Goal: Information Seeking & Learning: Learn about a topic

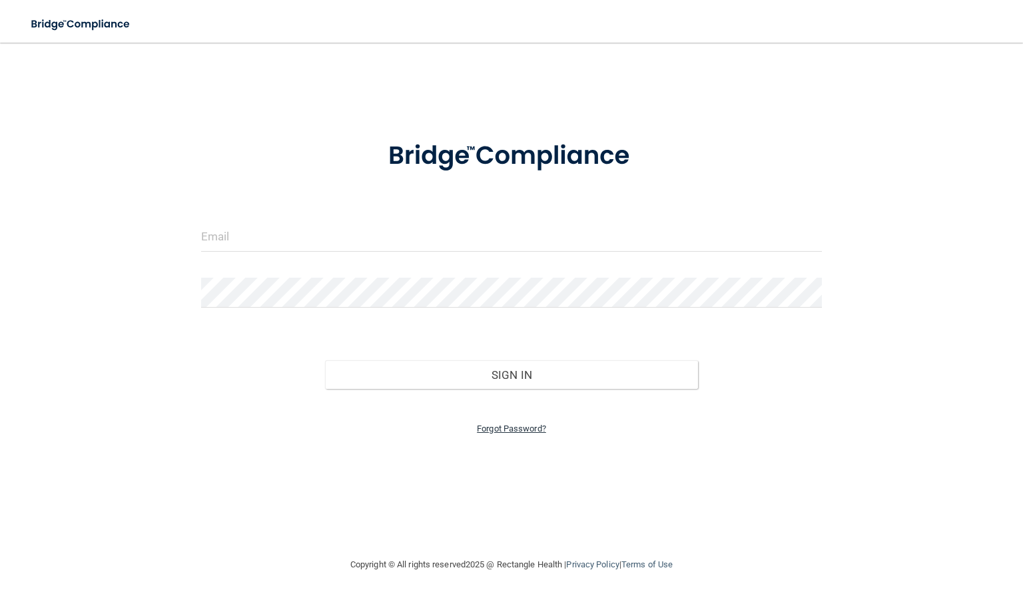
click at [497, 427] on link "Forgot Password?" at bounding box center [511, 428] width 69 height 10
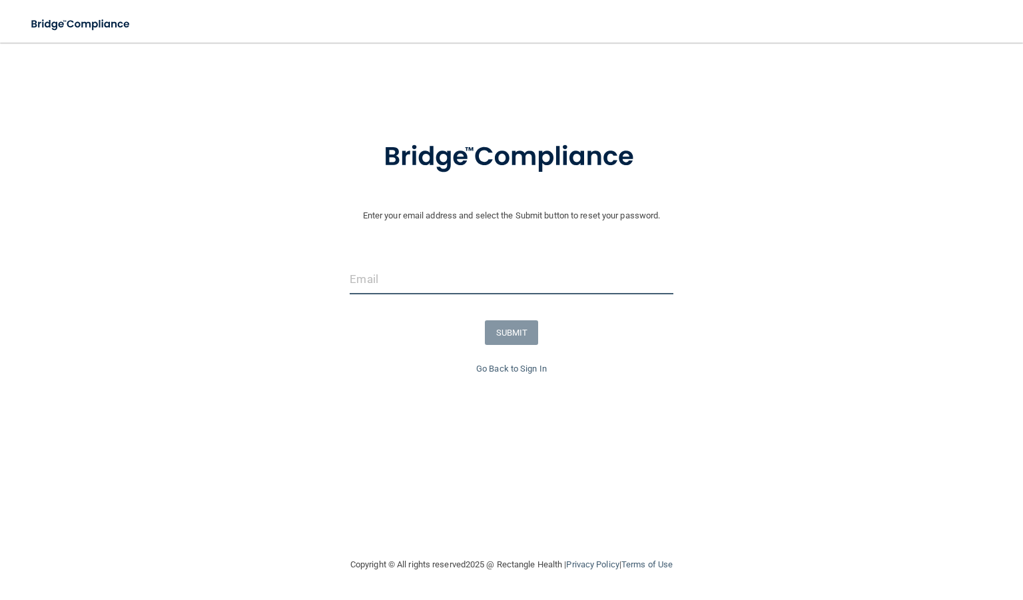
click at [417, 284] on input "email" at bounding box center [511, 279] width 323 height 30
type input "[EMAIL_ADDRESS][DOMAIN_NAME]"
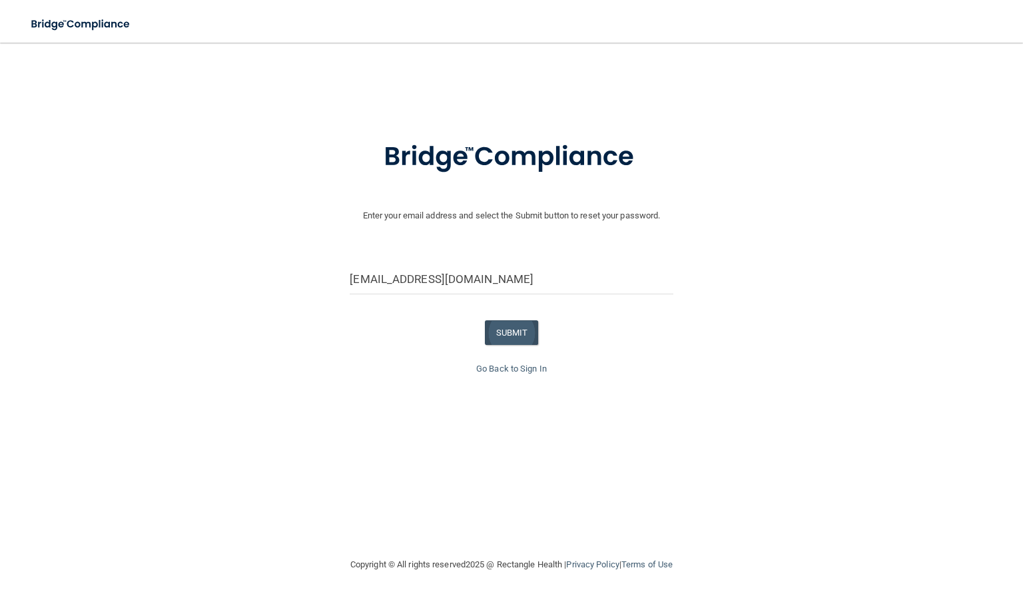
drag, startPoint x: 474, startPoint y: 319, endPoint x: 495, endPoint y: 324, distance: 21.8
click at [475, 319] on form "Enter your email address and select the Submit button to reset your password. r…" at bounding box center [511, 242] width 1009 height 238
click at [499, 324] on button "SUBMIT" at bounding box center [512, 332] width 54 height 25
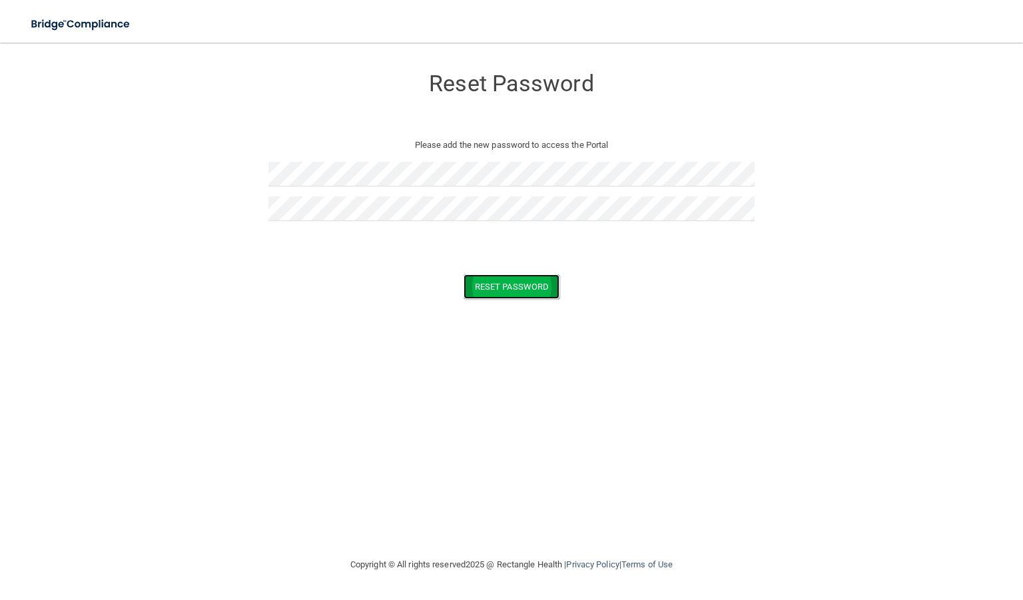
click at [549, 280] on button "Reset Password" at bounding box center [511, 286] width 96 height 25
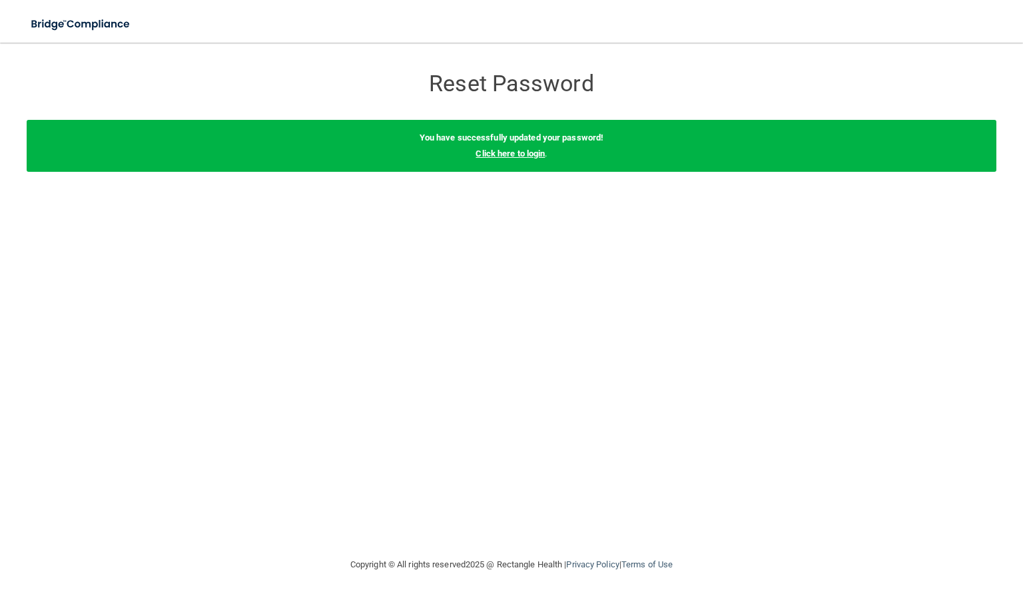
click at [490, 157] on link "Click here to login" at bounding box center [509, 153] width 69 height 10
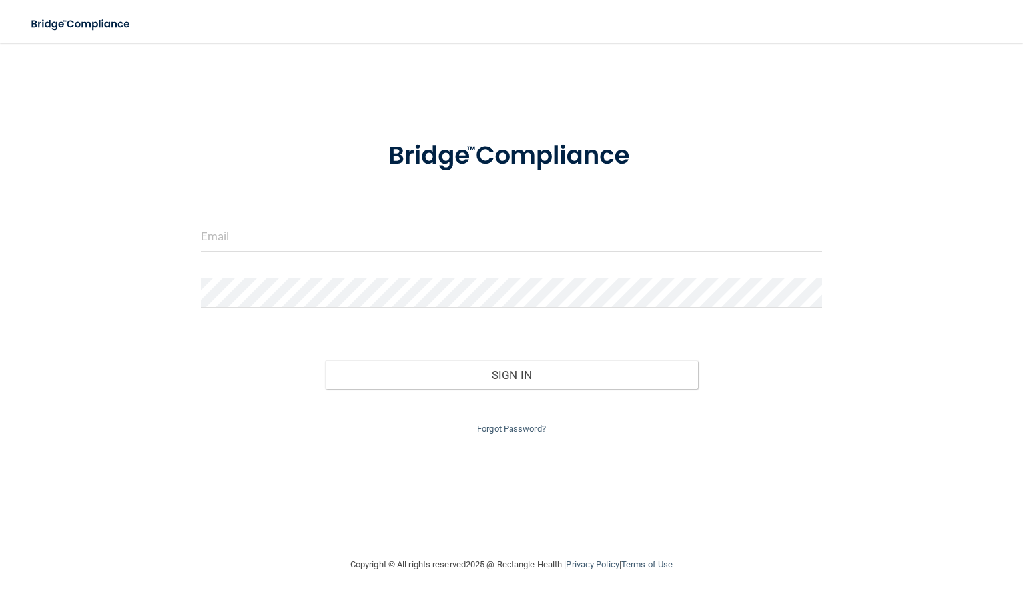
drag, startPoint x: 335, startPoint y: 256, endPoint x: 335, endPoint y: 247, distance: 9.3
click at [335, 252] on div at bounding box center [511, 242] width 641 height 40
click at [335, 247] on input "email" at bounding box center [511, 237] width 621 height 30
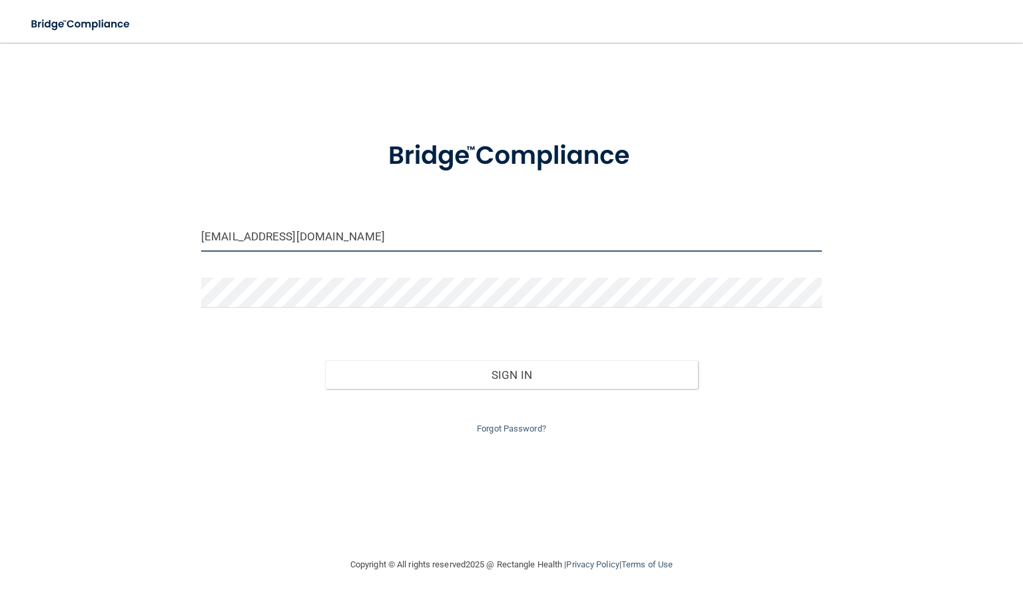
type input "[EMAIL_ADDRESS][DOMAIN_NAME]"
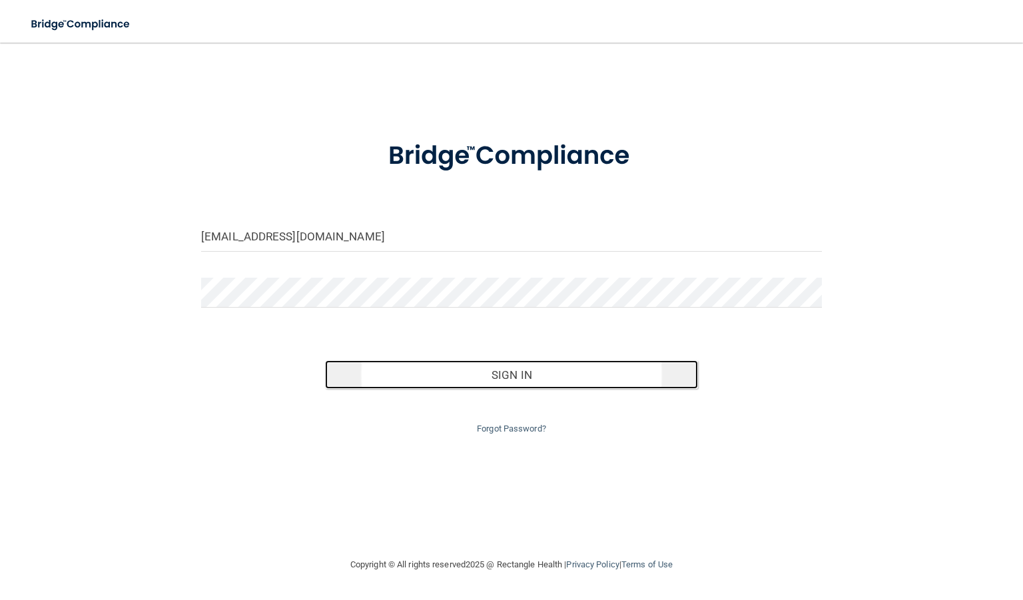
click at [455, 372] on button "Sign In" at bounding box center [511, 374] width 372 height 29
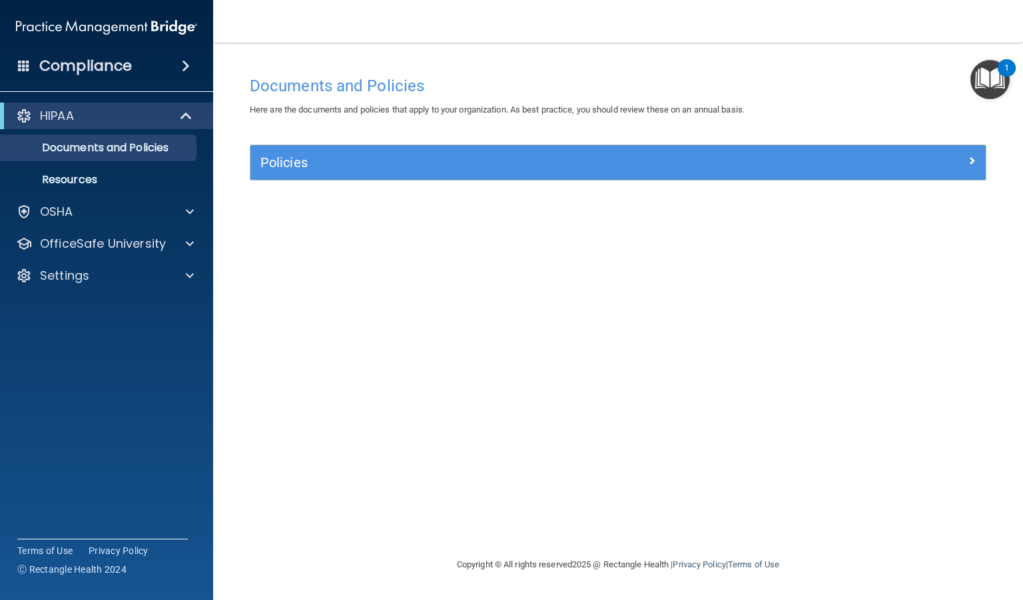
click at [981, 80] on img "Open Resource Center, 1 new notification" at bounding box center [989, 79] width 39 height 39
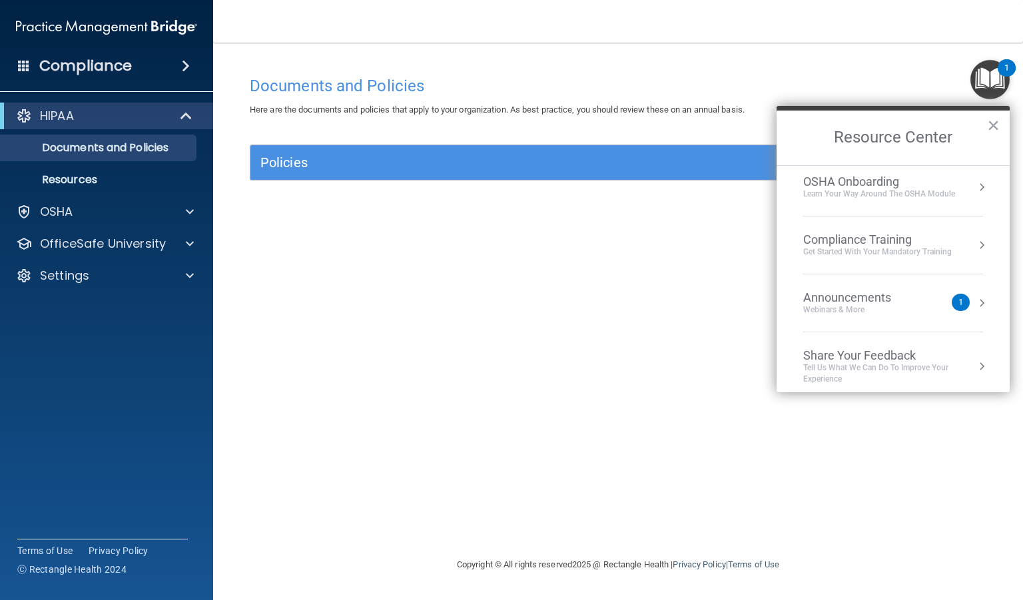
scroll to position [67, 0]
click at [886, 306] on div "Webinars & More" at bounding box center [860, 308] width 115 height 11
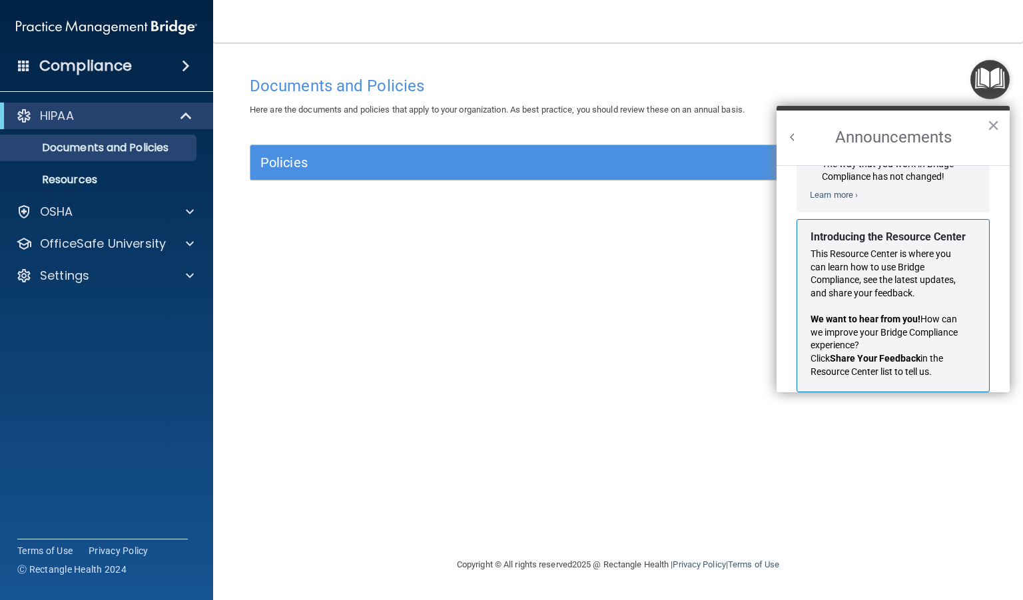
scroll to position [217, 0]
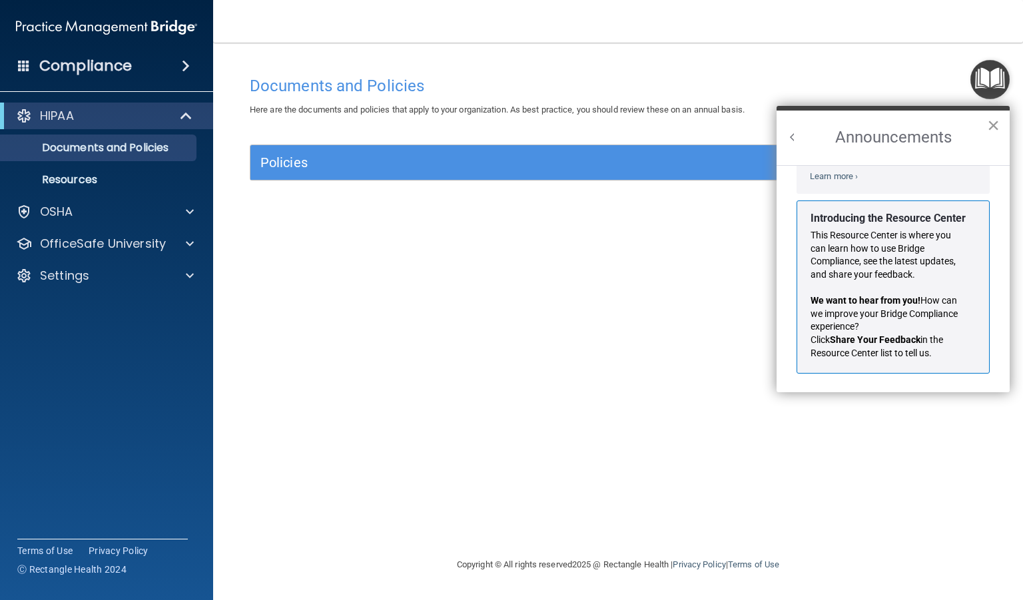
click at [995, 121] on button "×" at bounding box center [993, 125] width 13 height 21
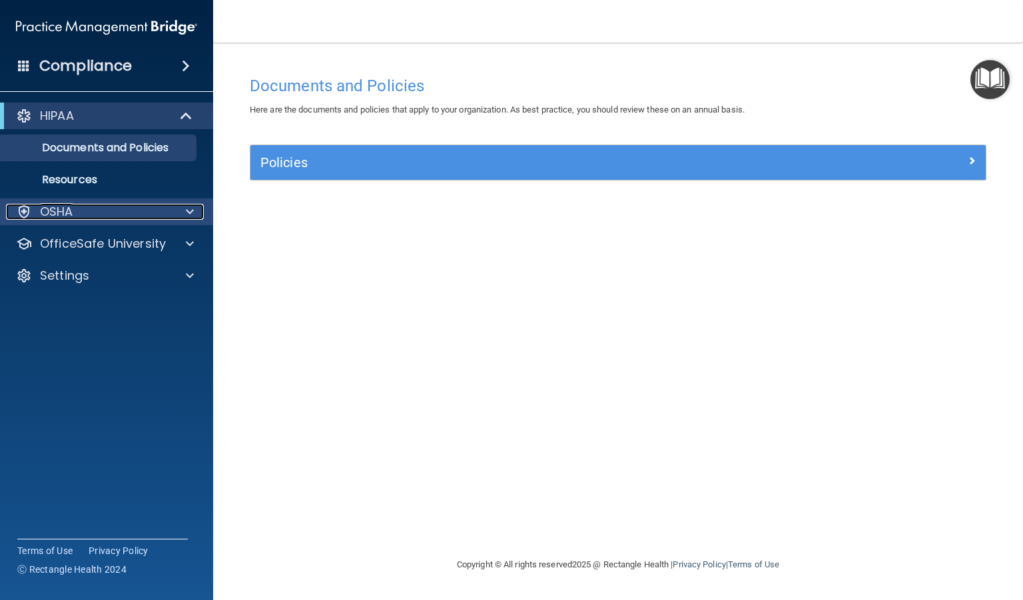
click at [80, 212] on div "OSHA" at bounding box center [88, 212] width 165 height 16
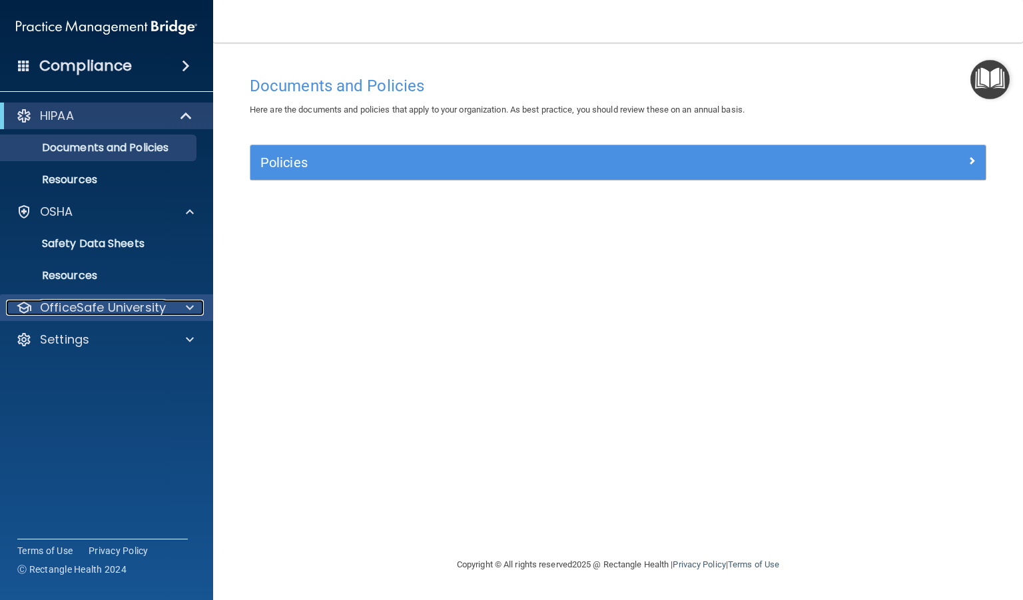
click at [97, 306] on p "OfficeSafe University" at bounding box center [103, 308] width 126 height 16
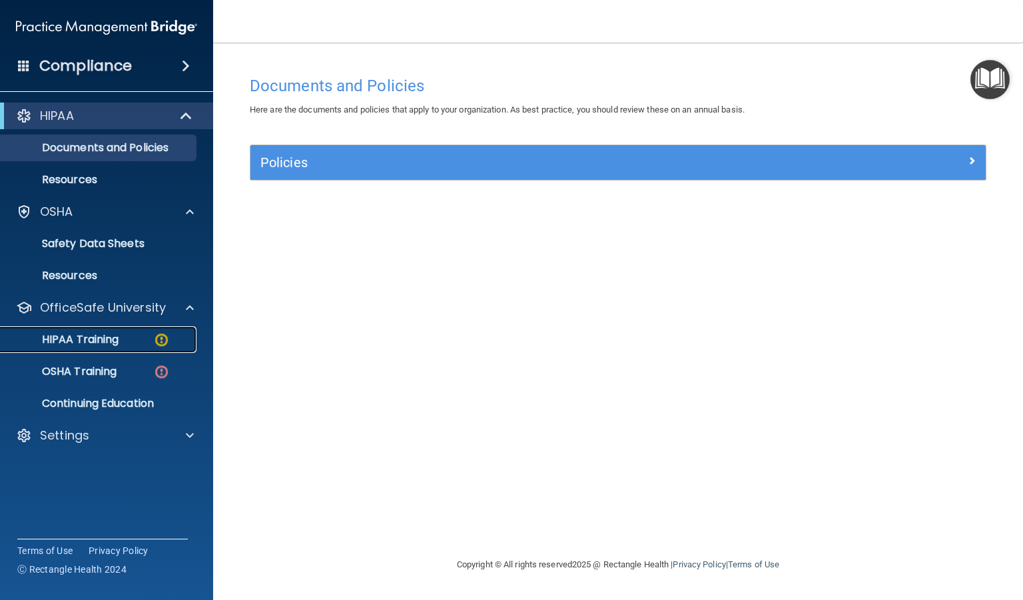
click at [99, 344] on p "HIPAA Training" at bounding box center [64, 339] width 110 height 13
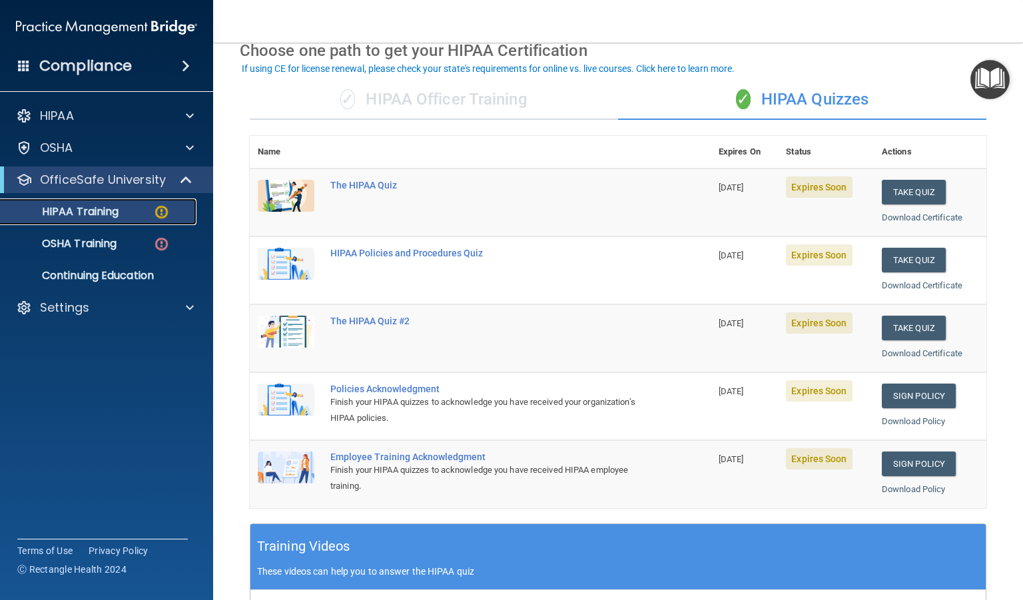
scroll to position [67, 0]
click at [905, 188] on button "Take Quiz" at bounding box center [914, 191] width 64 height 25
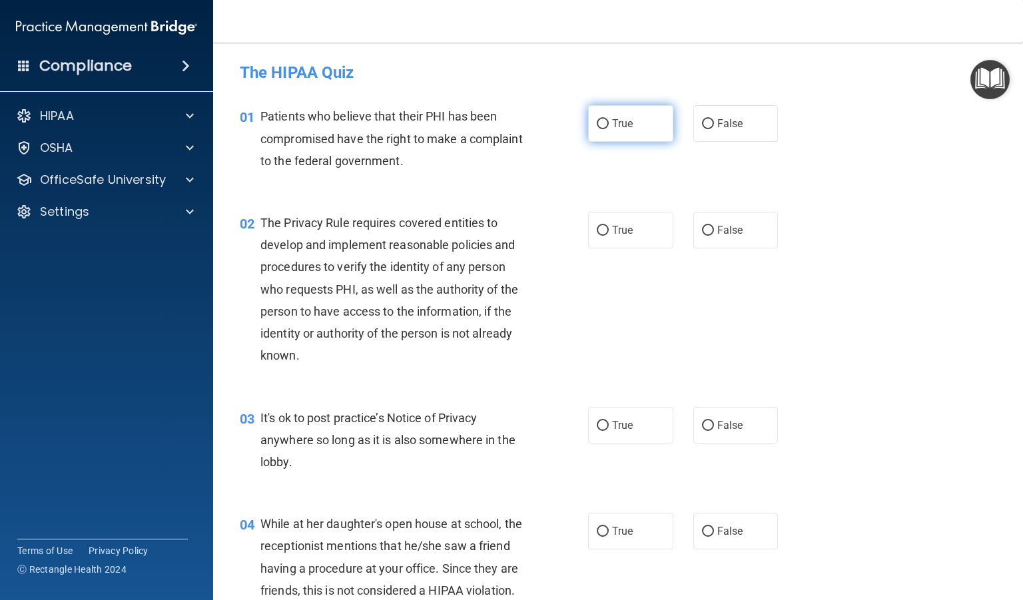
click at [594, 129] on label "True" at bounding box center [630, 123] width 85 height 37
click at [597, 129] on input "True" at bounding box center [603, 124] width 12 height 10
radio input "true"
click at [598, 229] on input "True" at bounding box center [603, 231] width 12 height 10
radio input "true"
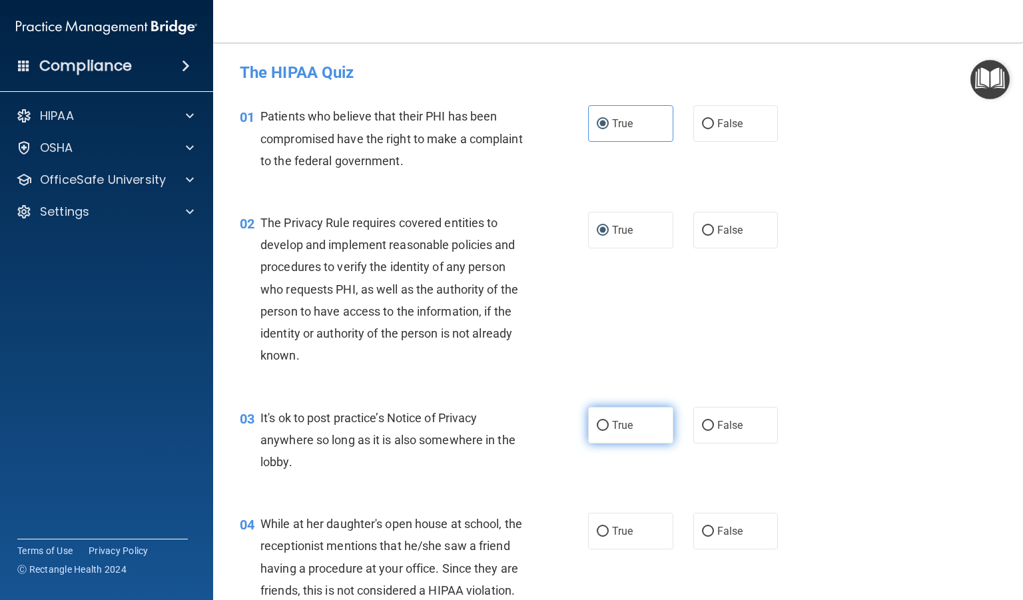
click at [612, 428] on span "True" at bounding box center [622, 425] width 21 height 13
click at [607, 428] on input "True" at bounding box center [603, 426] width 12 height 10
radio input "true"
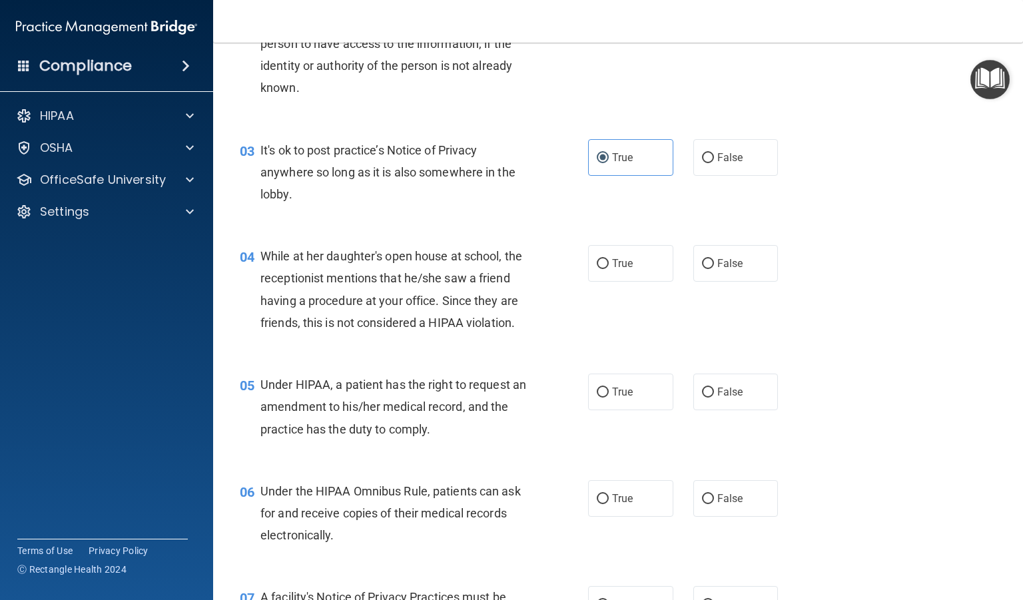
scroll to position [292, 0]
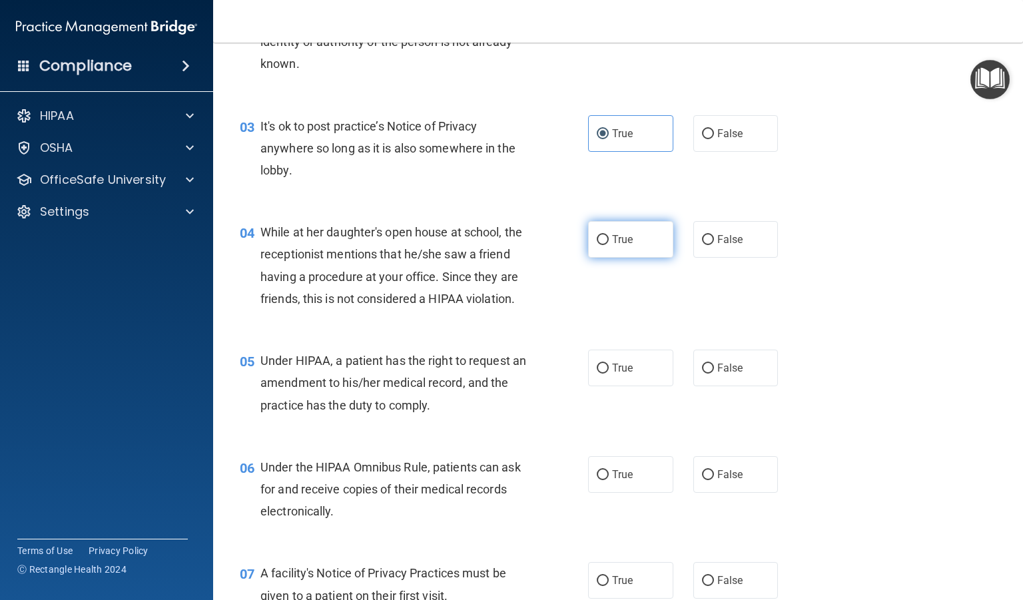
click at [597, 240] on input "True" at bounding box center [603, 240] width 12 height 10
radio input "true"
click at [703, 244] on input "False" at bounding box center [708, 240] width 12 height 10
radio input "true"
radio input "false"
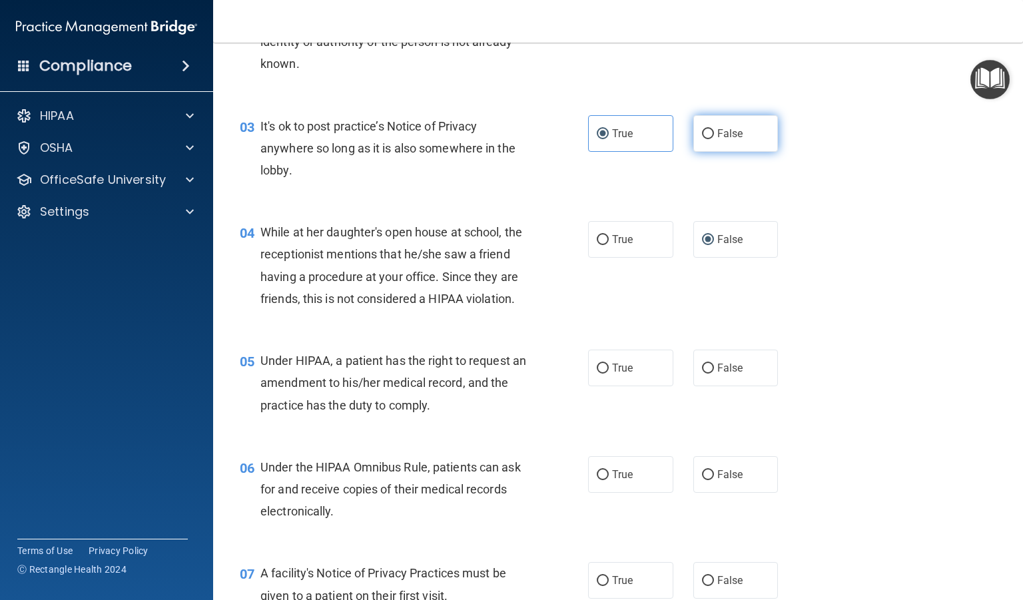
click at [704, 136] on input "False" at bounding box center [708, 134] width 12 height 10
radio input "true"
radio input "false"
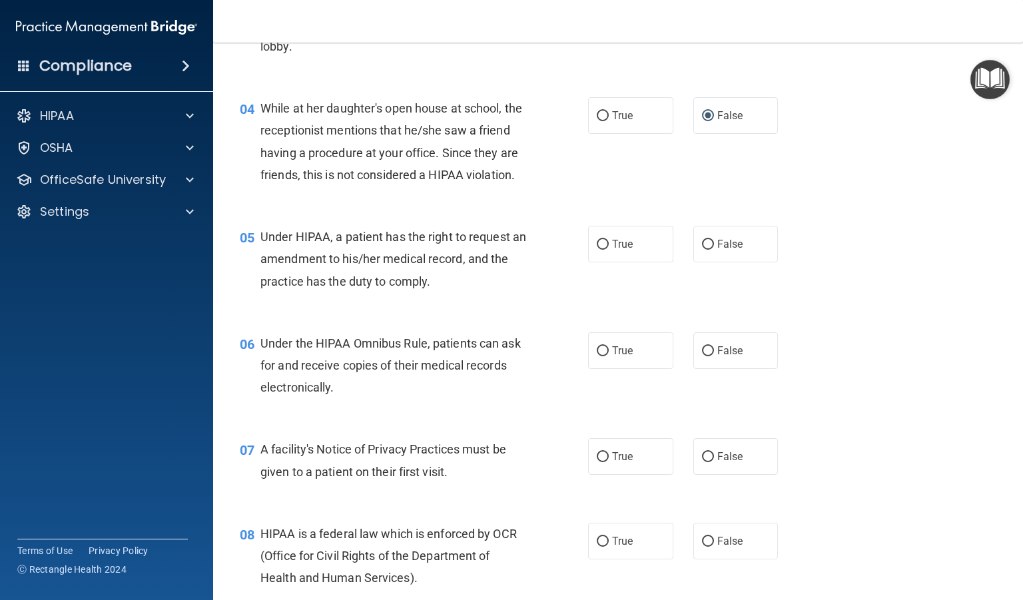
scroll to position [427, 0]
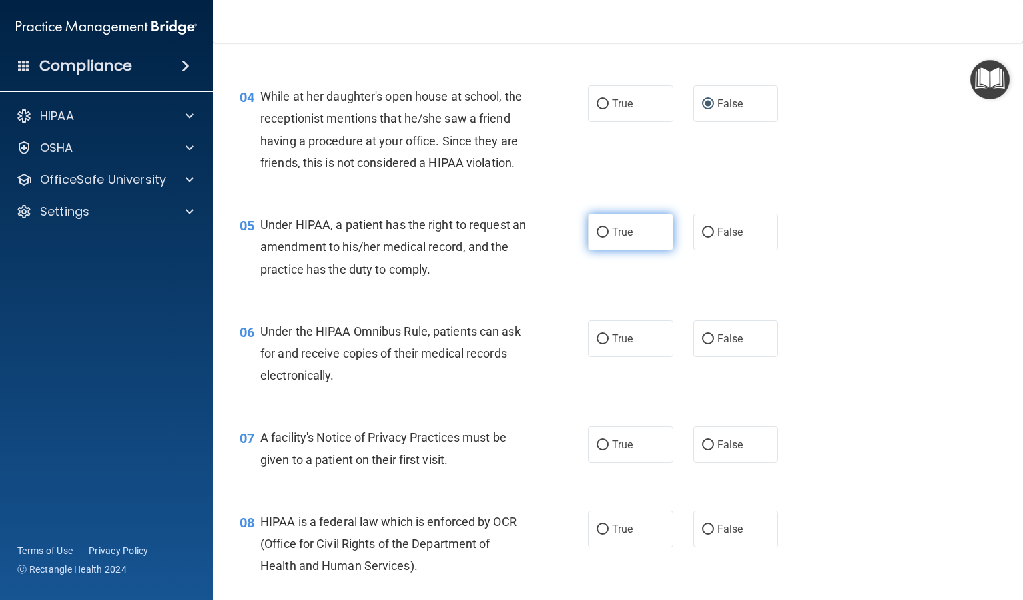
click at [601, 238] on input "True" at bounding box center [603, 233] width 12 height 10
radio input "true"
click at [702, 238] on input "False" at bounding box center [708, 233] width 12 height 10
radio input "true"
radio input "false"
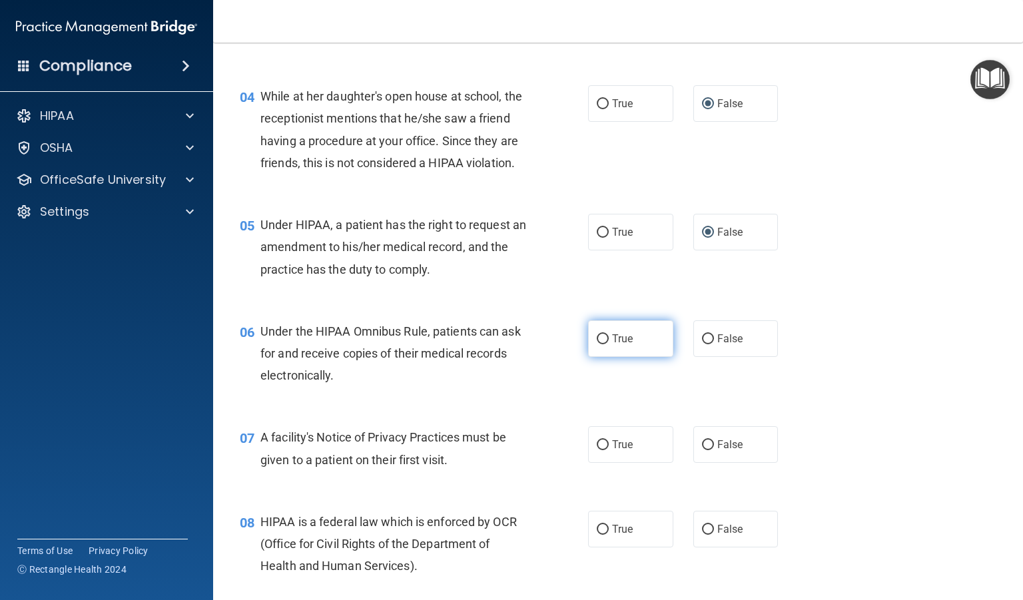
click at [604, 357] on label "True" at bounding box center [630, 338] width 85 height 37
click at [604, 344] on input "True" at bounding box center [603, 339] width 12 height 10
radio input "true"
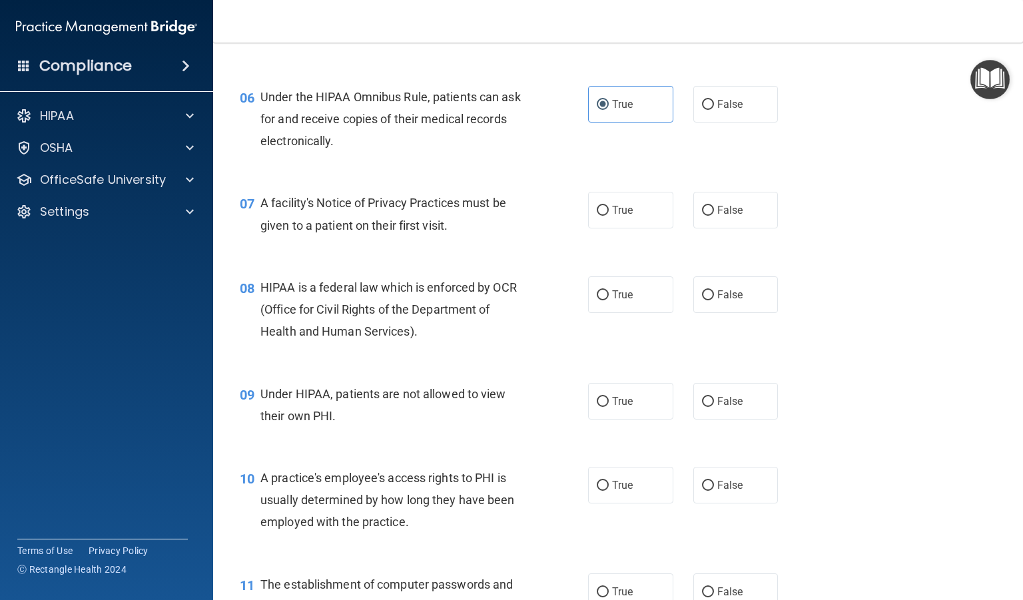
scroll to position [704, 0]
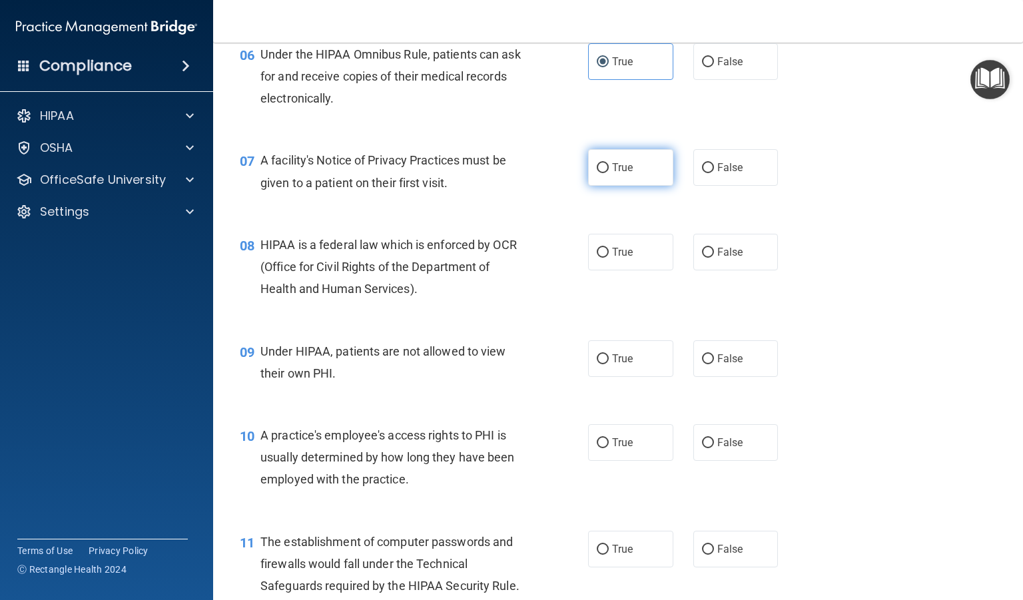
click at [599, 173] on input "True" at bounding box center [603, 168] width 12 height 10
radio input "true"
click at [597, 258] on input "True" at bounding box center [603, 253] width 12 height 10
radio input "true"
click at [705, 364] on input "False" at bounding box center [708, 359] width 12 height 10
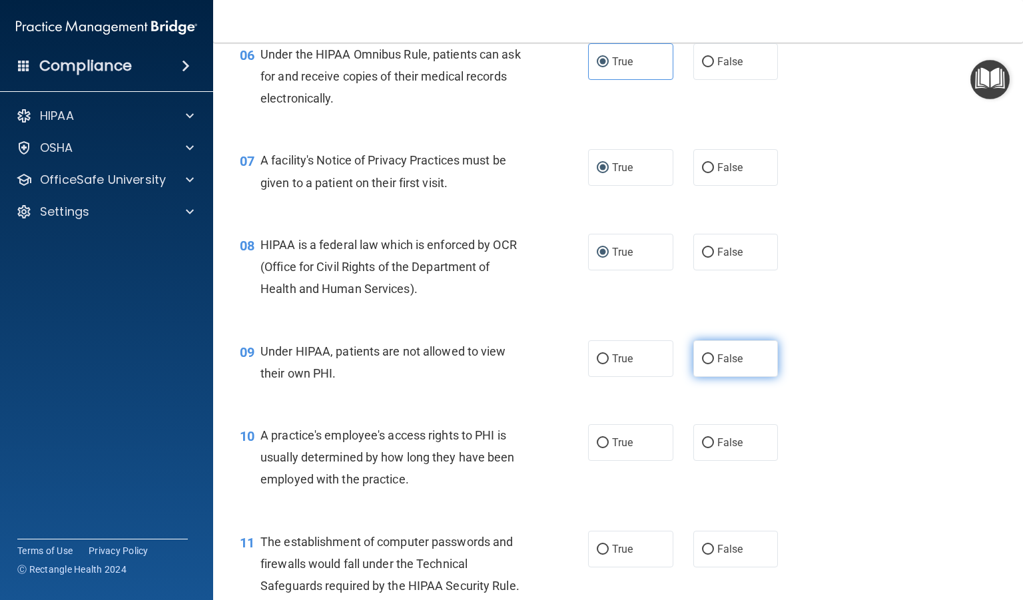
radio input "true"
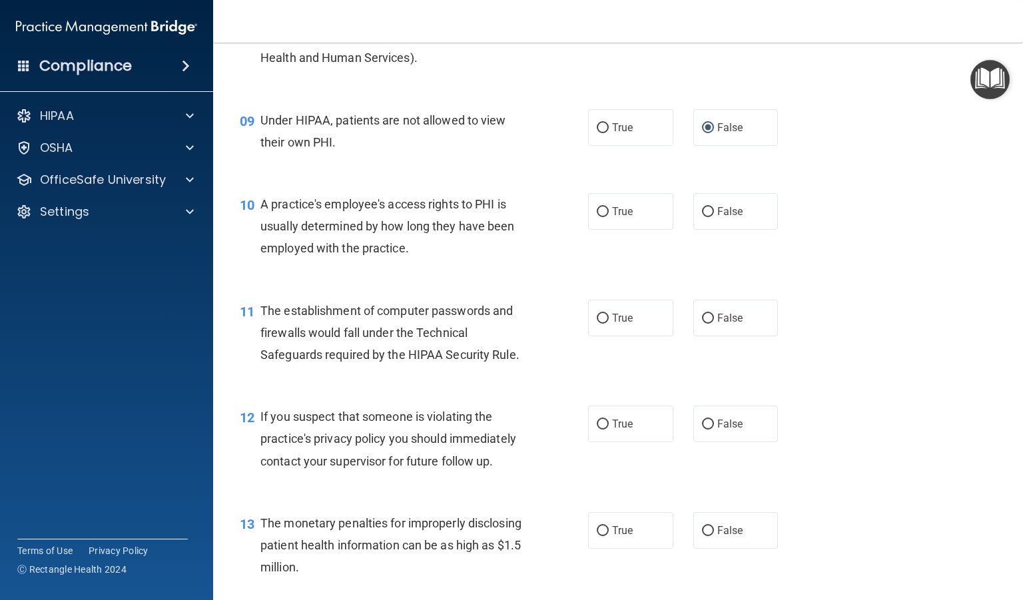
scroll to position [930, 0]
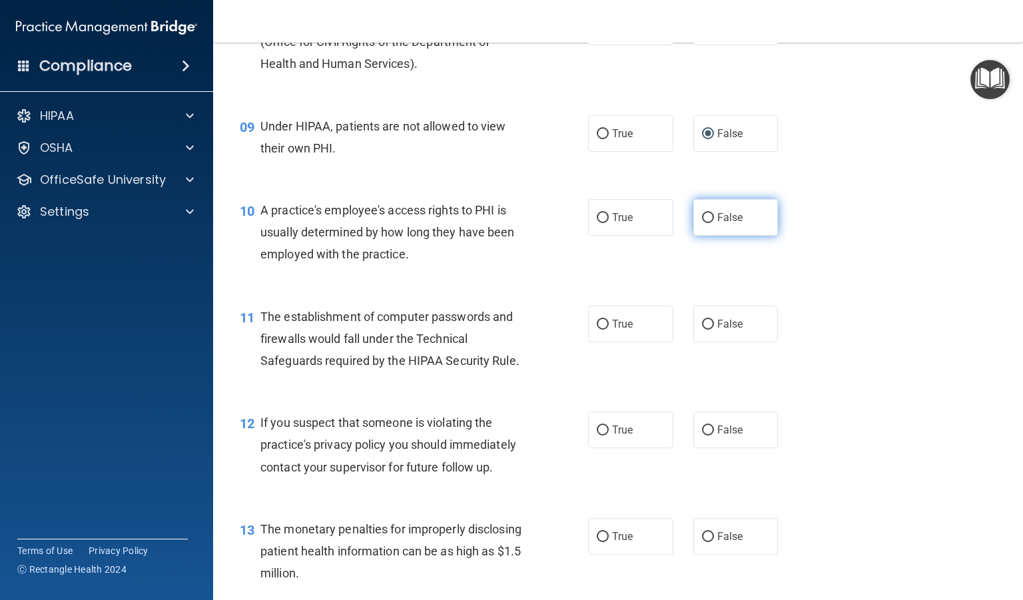
click at [693, 236] on label "False" at bounding box center [735, 217] width 85 height 37
click at [702, 223] on input "False" at bounding box center [708, 218] width 12 height 10
radio input "true"
click at [599, 330] on input "True" at bounding box center [603, 325] width 12 height 10
radio input "true"
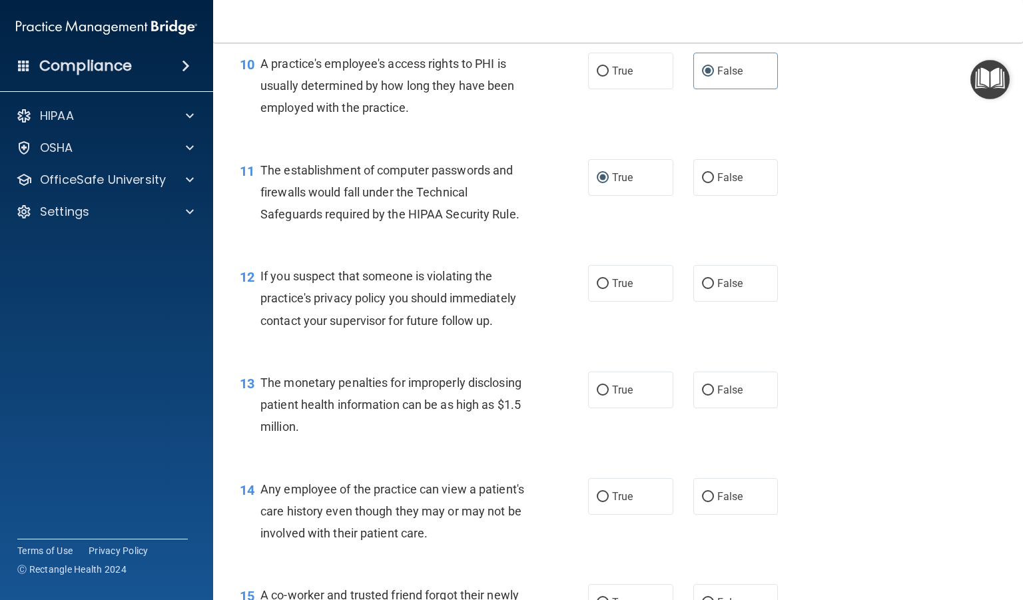
scroll to position [1131, 0]
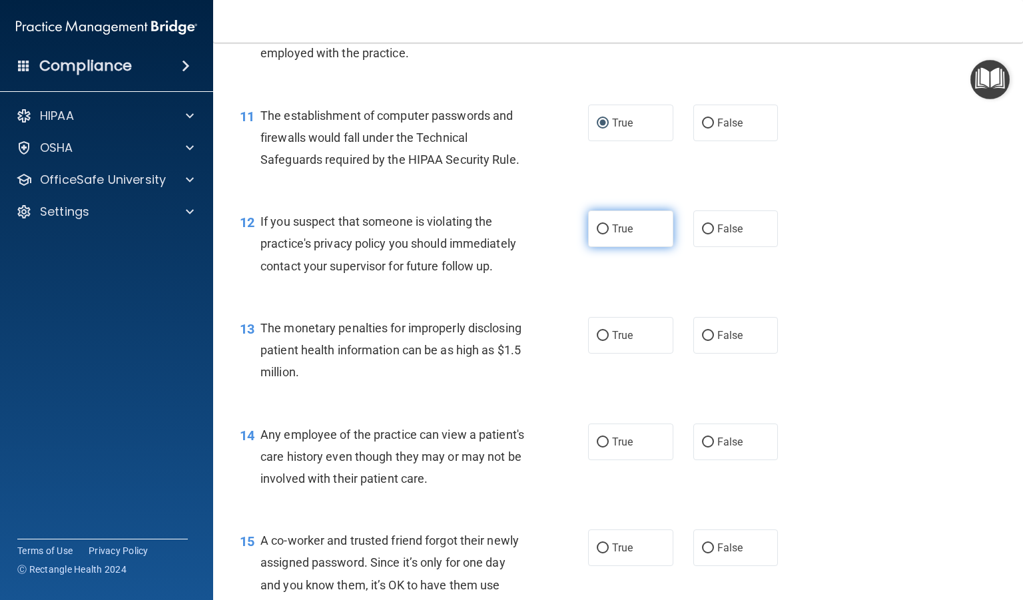
click at [602, 234] on input "True" at bounding box center [603, 229] width 12 height 10
radio input "true"
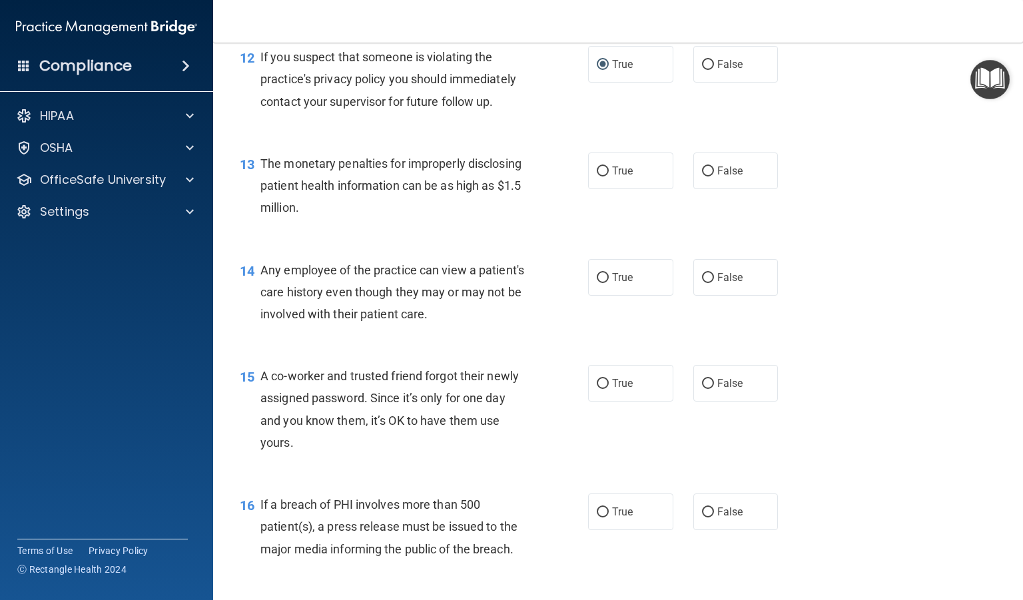
scroll to position [1310, 0]
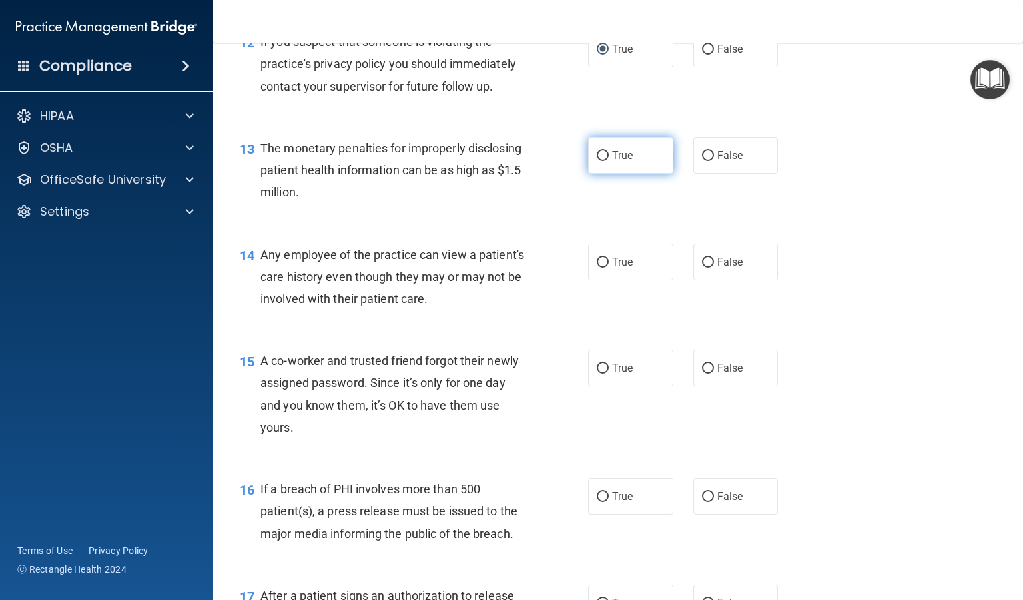
click at [599, 161] on input "True" at bounding box center [603, 156] width 12 height 10
radio input "true"
click at [706, 268] on input "False" at bounding box center [708, 263] width 12 height 10
radio input "true"
click at [699, 386] on label "False" at bounding box center [735, 368] width 85 height 37
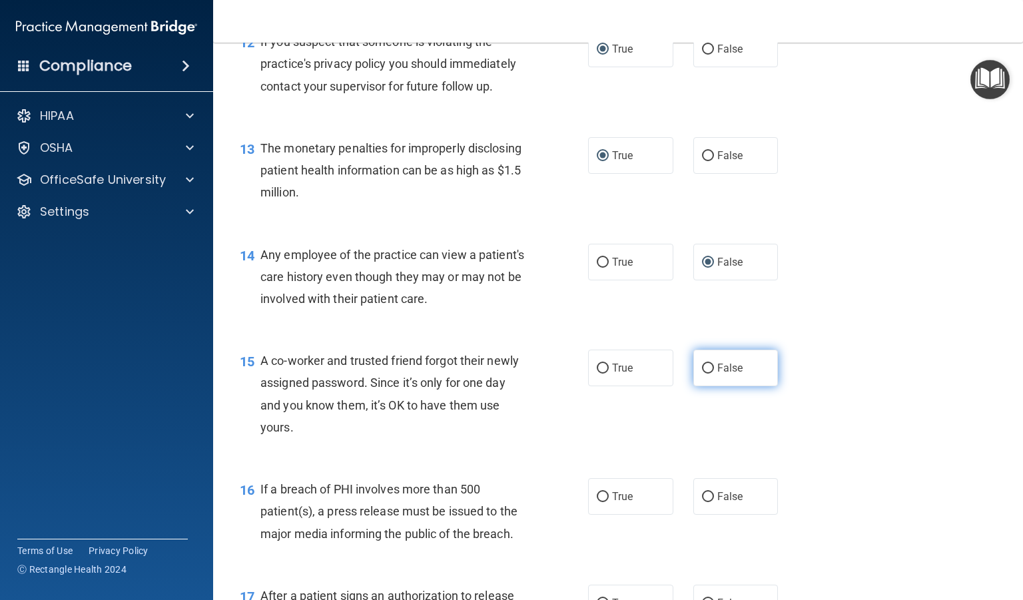
click at [702, 374] on input "False" at bounding box center [708, 369] width 12 height 10
radio input "true"
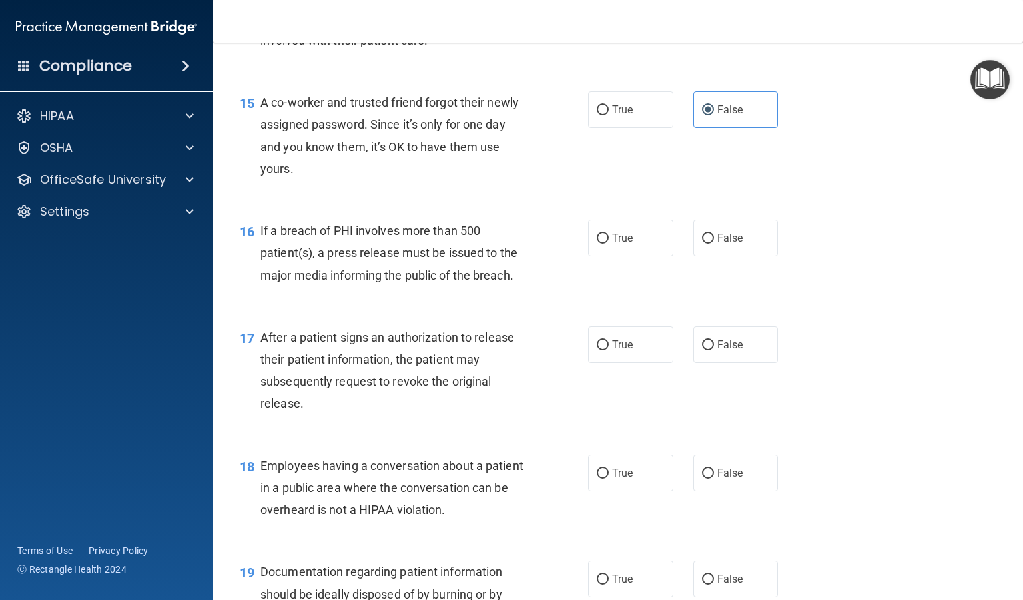
scroll to position [1605, 0]
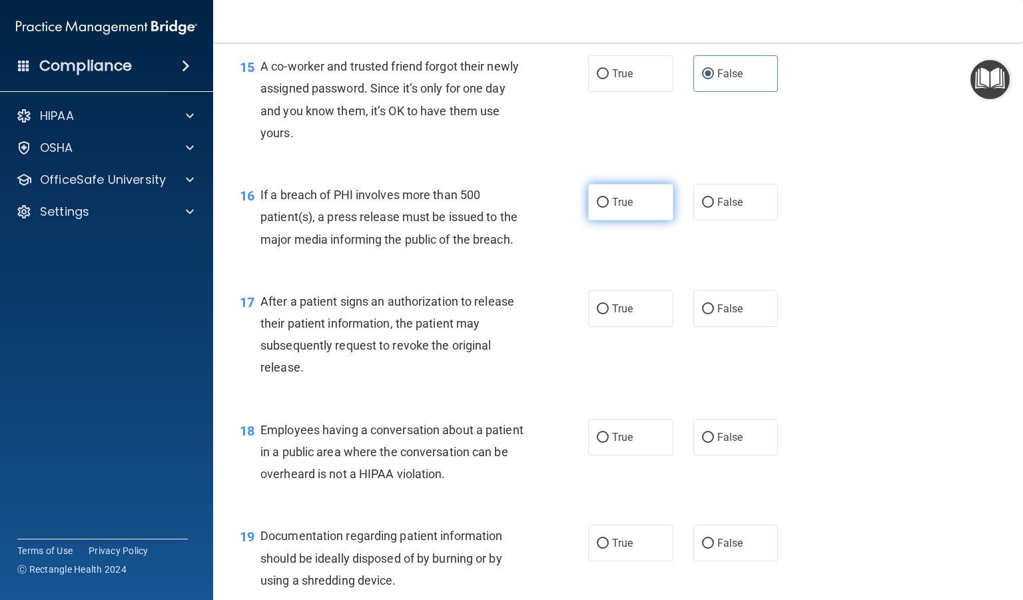
click at [604, 220] on label "True" at bounding box center [630, 202] width 85 height 37
click at [604, 208] on input "True" at bounding box center [603, 203] width 12 height 10
radio input "true"
click at [599, 314] on input "True" at bounding box center [603, 309] width 12 height 10
radio input "true"
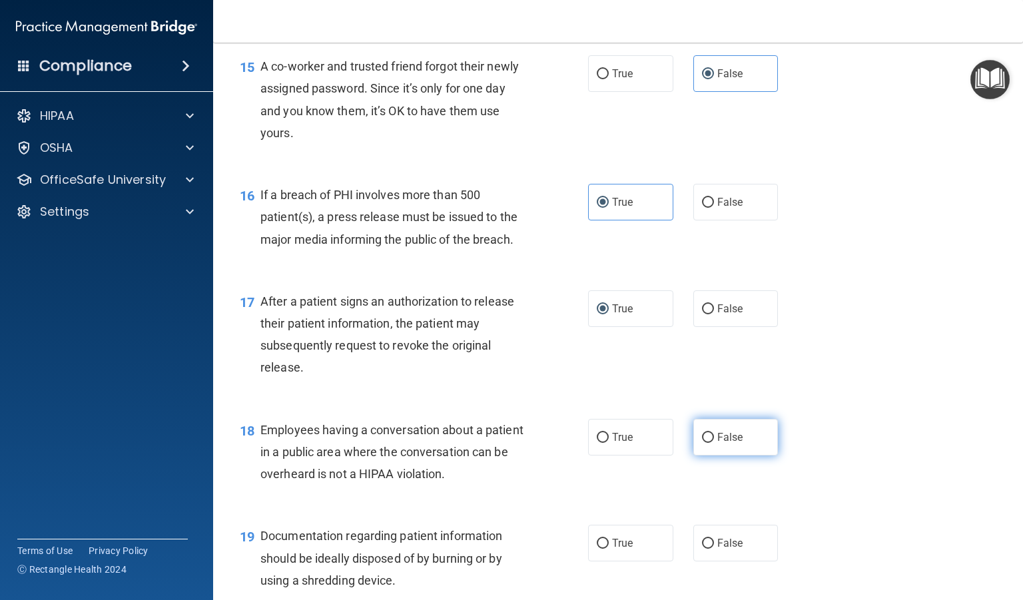
click at [704, 443] on input "False" at bounding box center [708, 438] width 12 height 10
radio input "true"
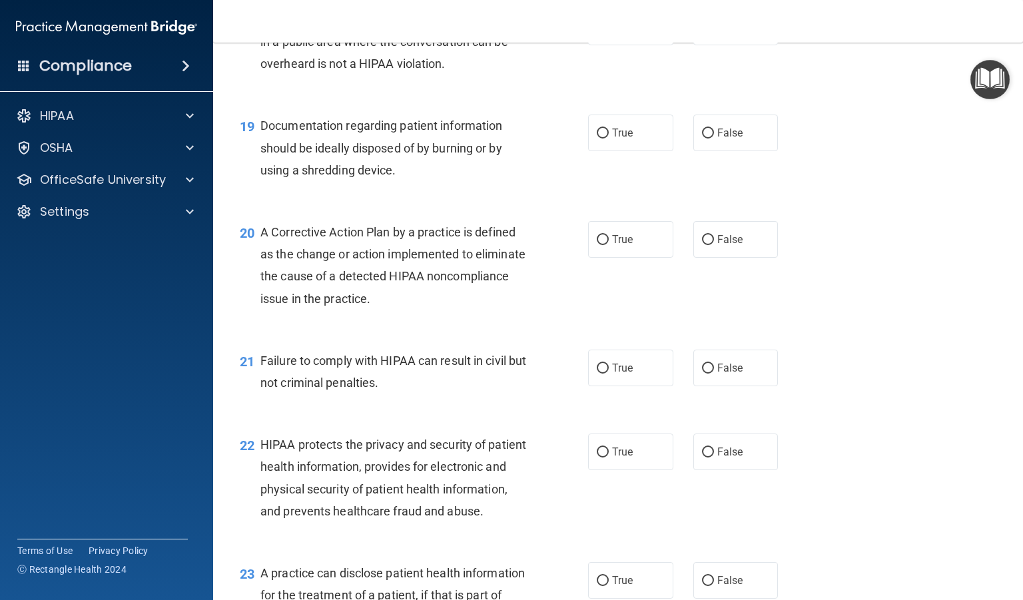
scroll to position [2021, 0]
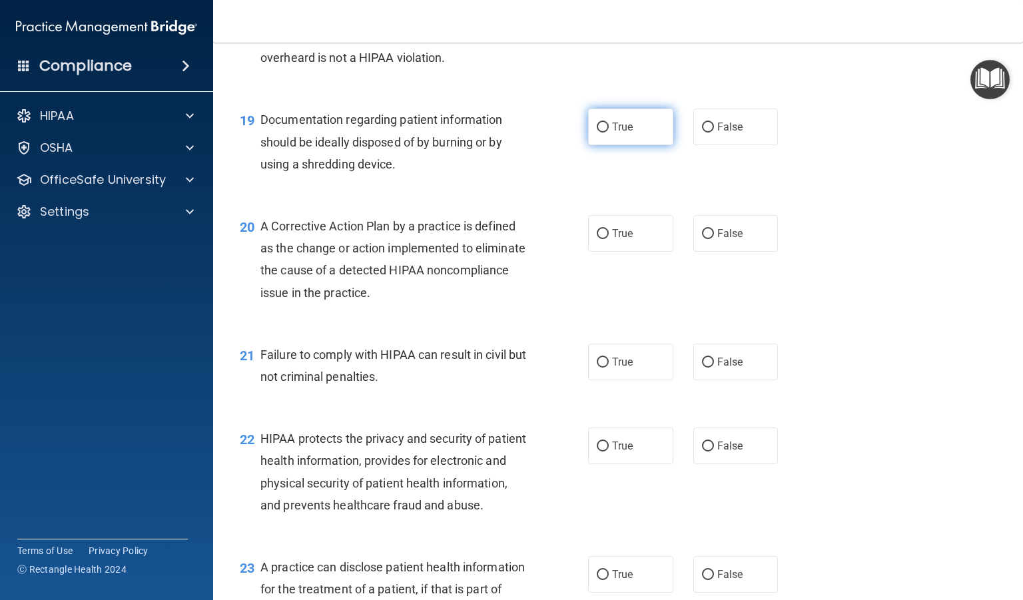
click at [610, 145] on label "True" at bounding box center [630, 127] width 85 height 37
click at [609, 133] on input "True" at bounding box center [603, 128] width 12 height 10
radio input "true"
click at [596, 252] on label "True" at bounding box center [630, 233] width 85 height 37
click at [597, 239] on input "True" at bounding box center [603, 234] width 12 height 10
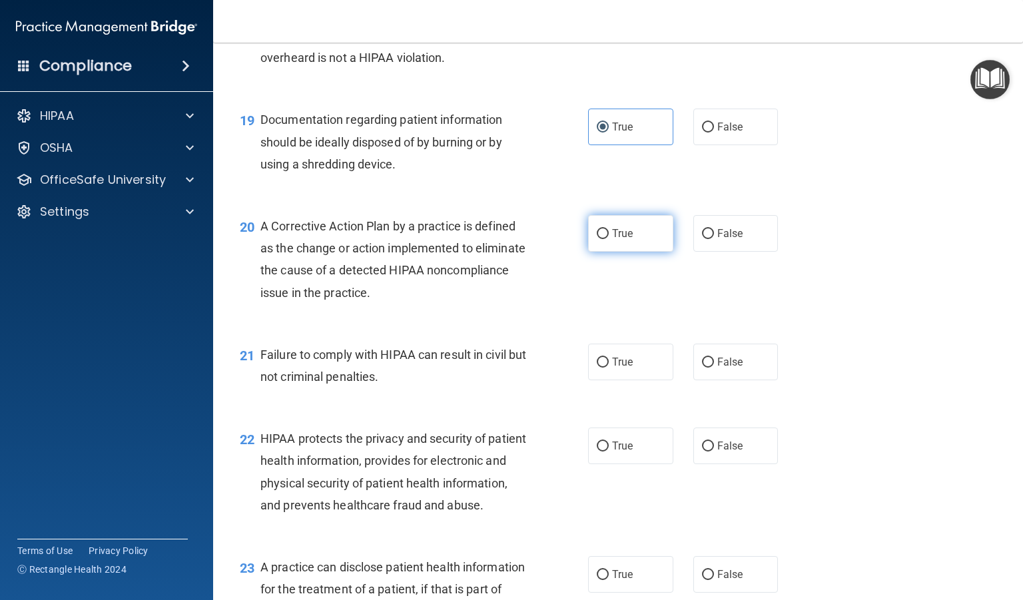
radio input "true"
click at [702, 368] on input "False" at bounding box center [708, 363] width 12 height 10
radio input "true"
click at [606, 464] on label "True" at bounding box center [630, 445] width 85 height 37
click at [606, 451] on input "True" at bounding box center [603, 446] width 12 height 10
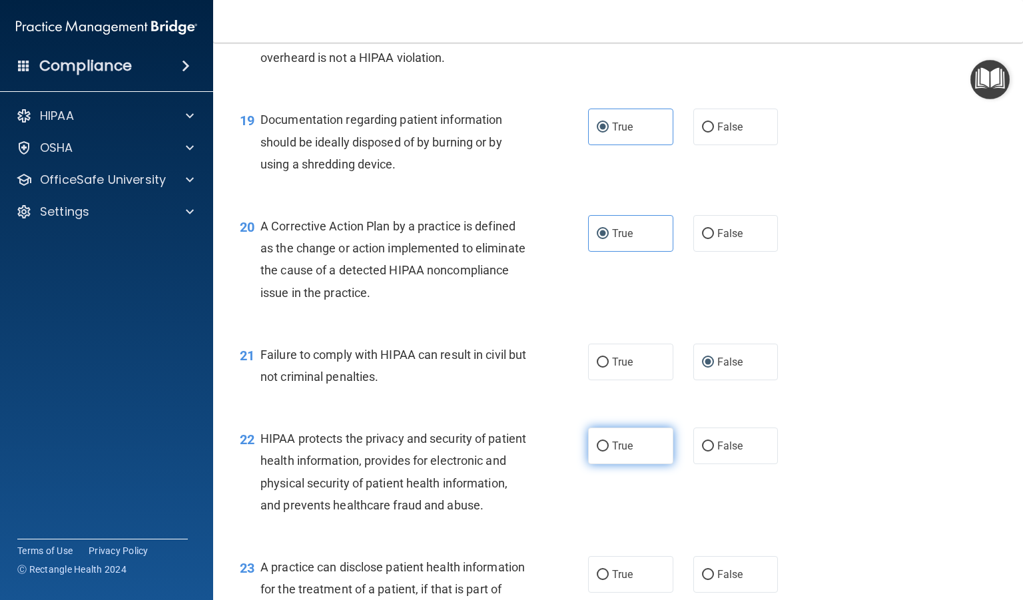
radio input "true"
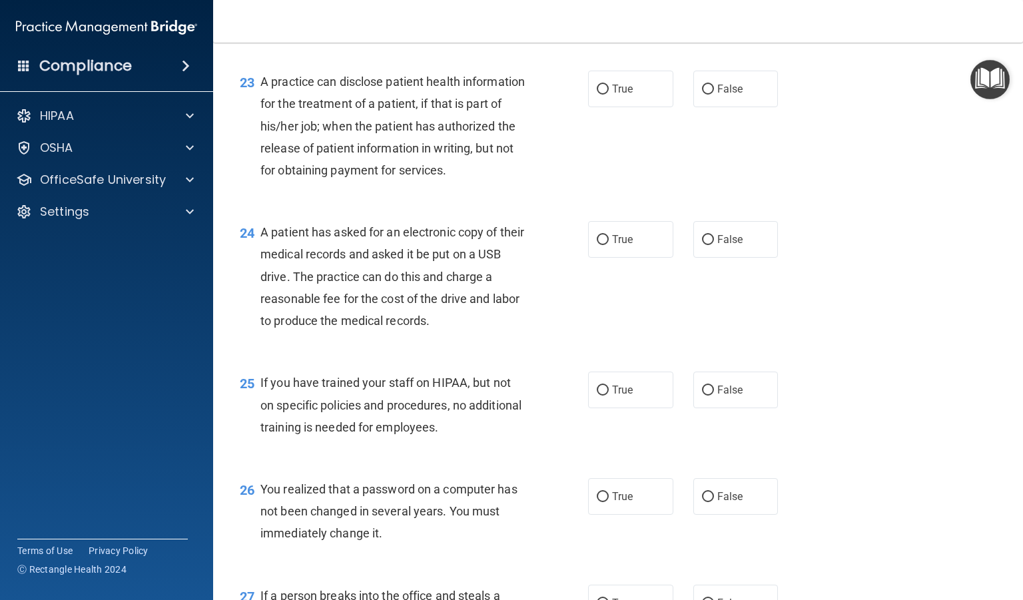
scroll to position [2518, 0]
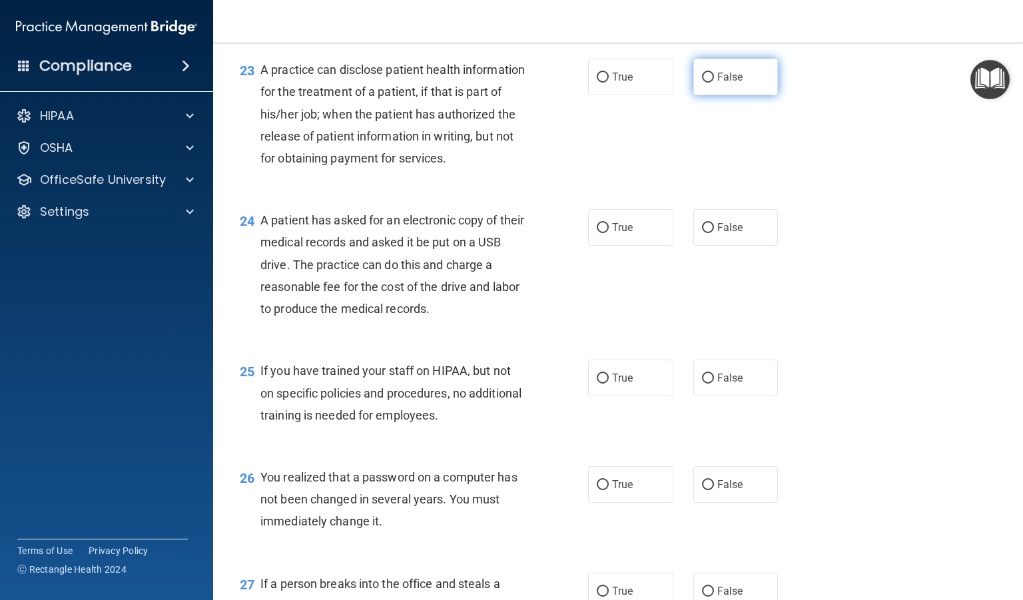
click at [703, 83] on input "False" at bounding box center [708, 78] width 12 height 10
radio input "true"
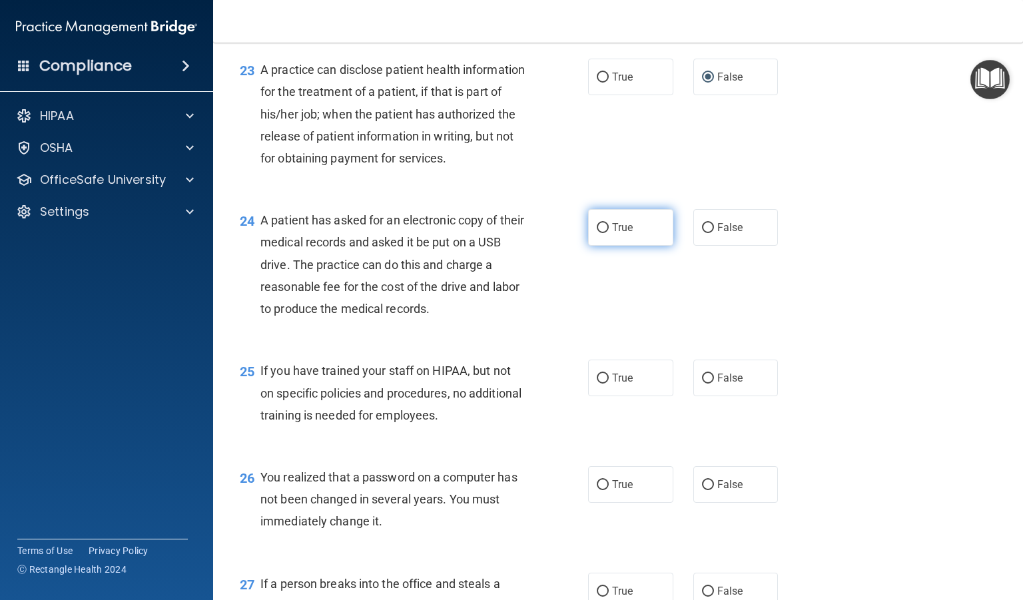
click at [599, 246] on label "True" at bounding box center [630, 227] width 85 height 37
click at [599, 233] on input "True" at bounding box center [603, 228] width 12 height 10
radio input "true"
click at [704, 396] on label "False" at bounding box center [735, 378] width 85 height 37
click at [704, 384] on input "False" at bounding box center [708, 379] width 12 height 10
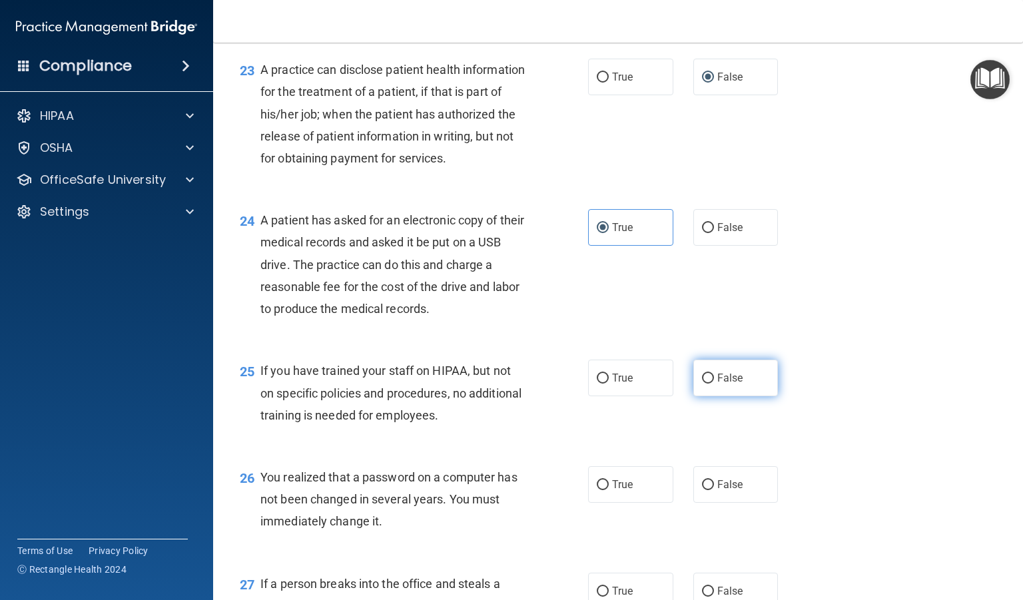
radio input "true"
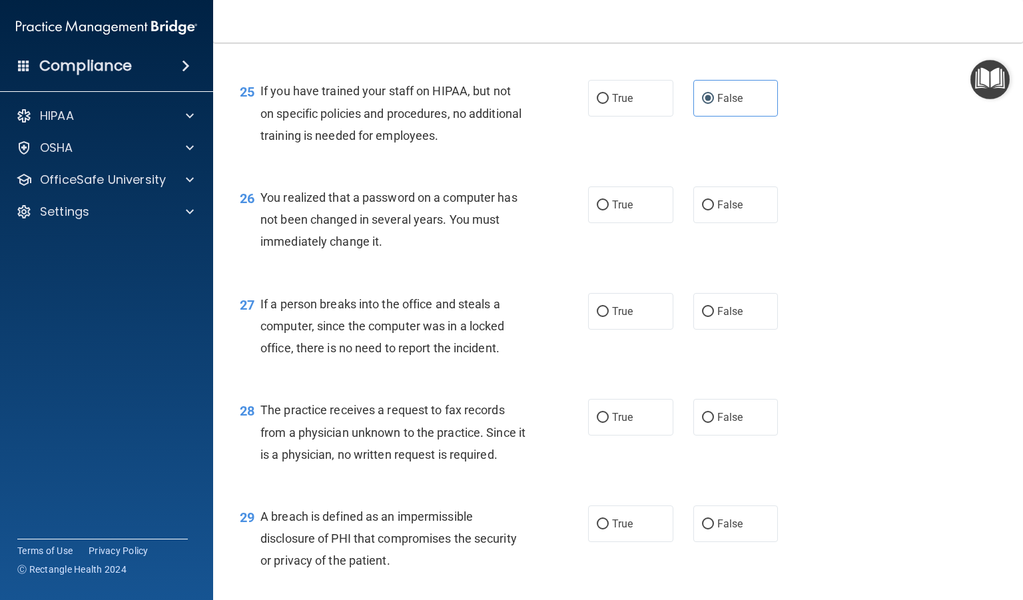
scroll to position [2807, 0]
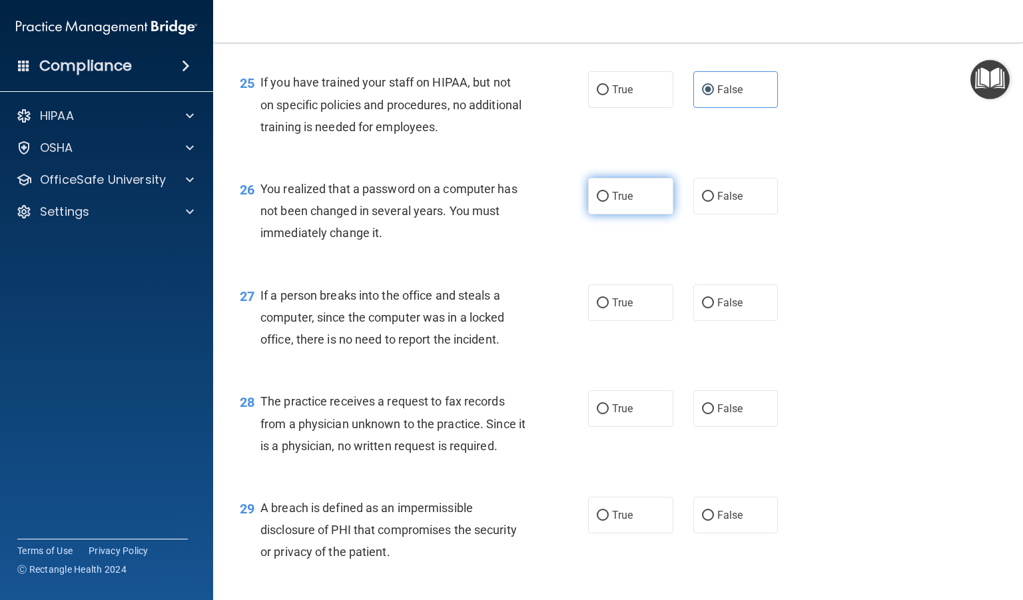
click at [617, 202] on span "True" at bounding box center [622, 196] width 21 height 13
click at [609, 202] on input "True" at bounding box center [603, 197] width 12 height 10
radio input "true"
click at [702, 308] on input "False" at bounding box center [708, 303] width 12 height 10
radio input "true"
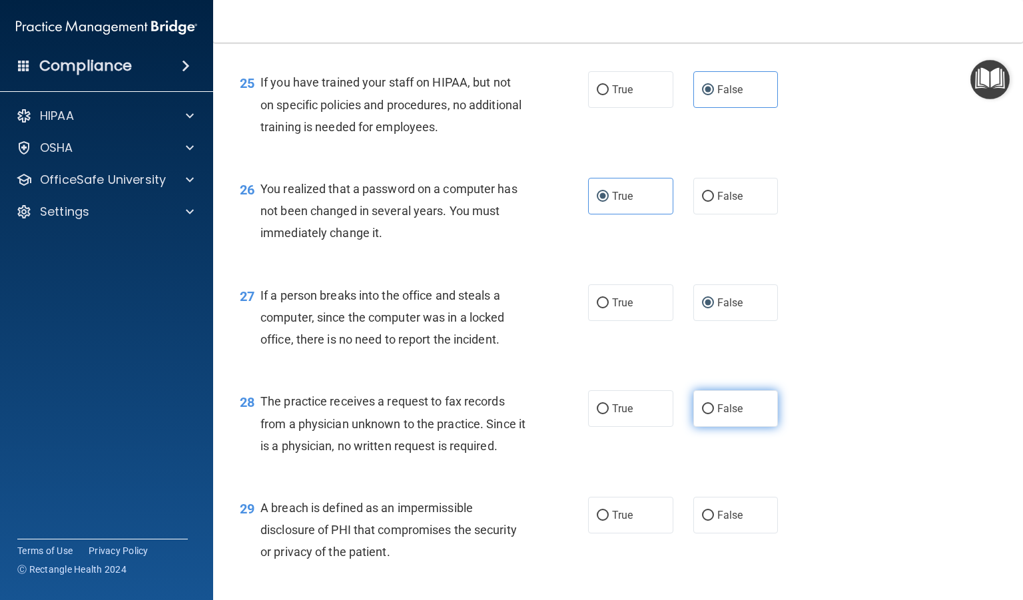
click at [702, 414] on input "False" at bounding box center [708, 409] width 12 height 10
radio input "true"
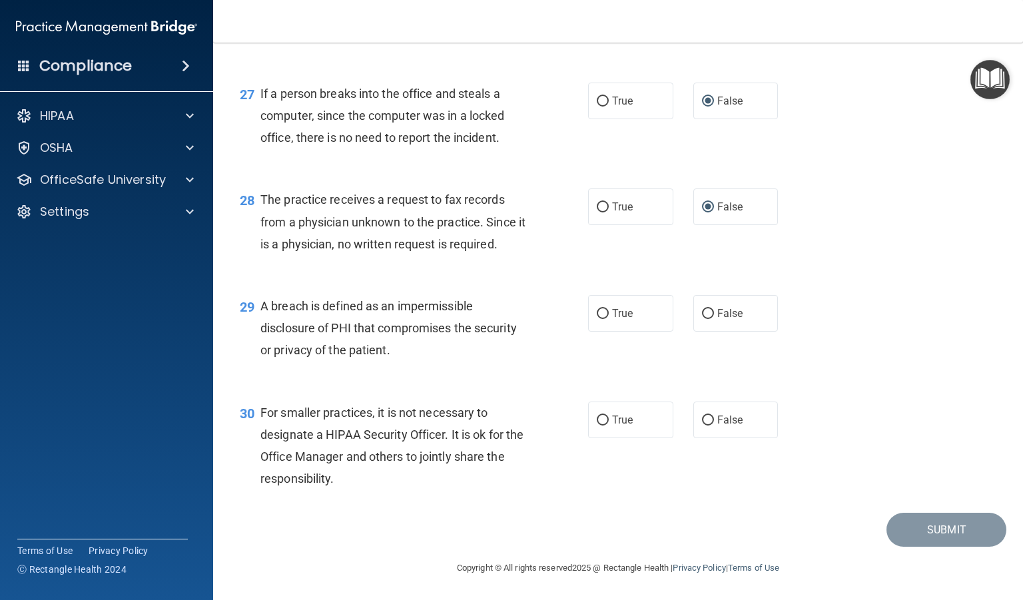
scroll to position [3074, 0]
click at [598, 312] on input "True" at bounding box center [603, 314] width 12 height 10
radio input "true"
click at [717, 417] on span "False" at bounding box center [730, 419] width 26 height 13
click at [713, 417] on input "False" at bounding box center [708, 420] width 12 height 10
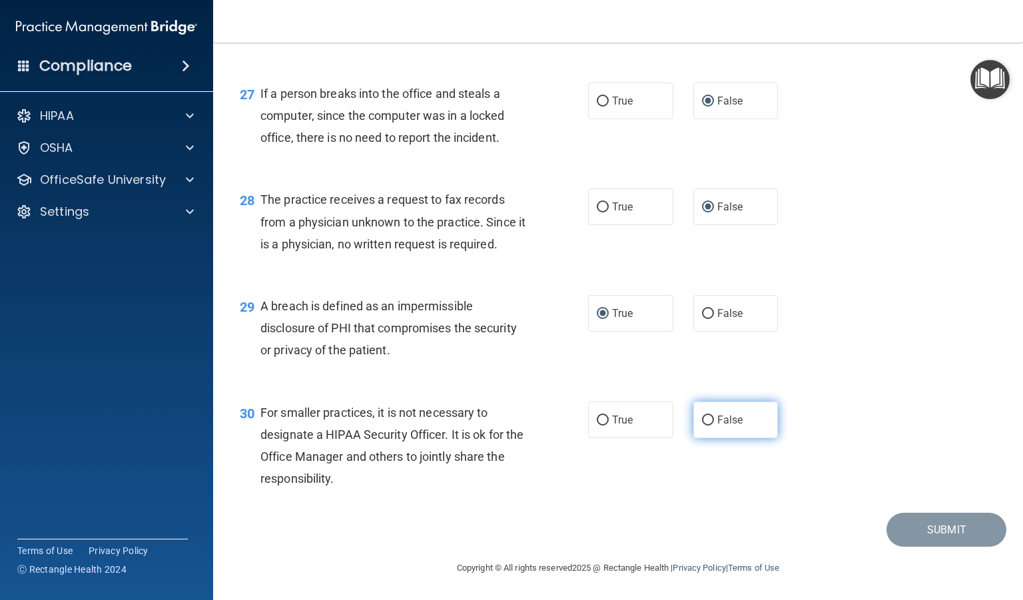
radio input "true"
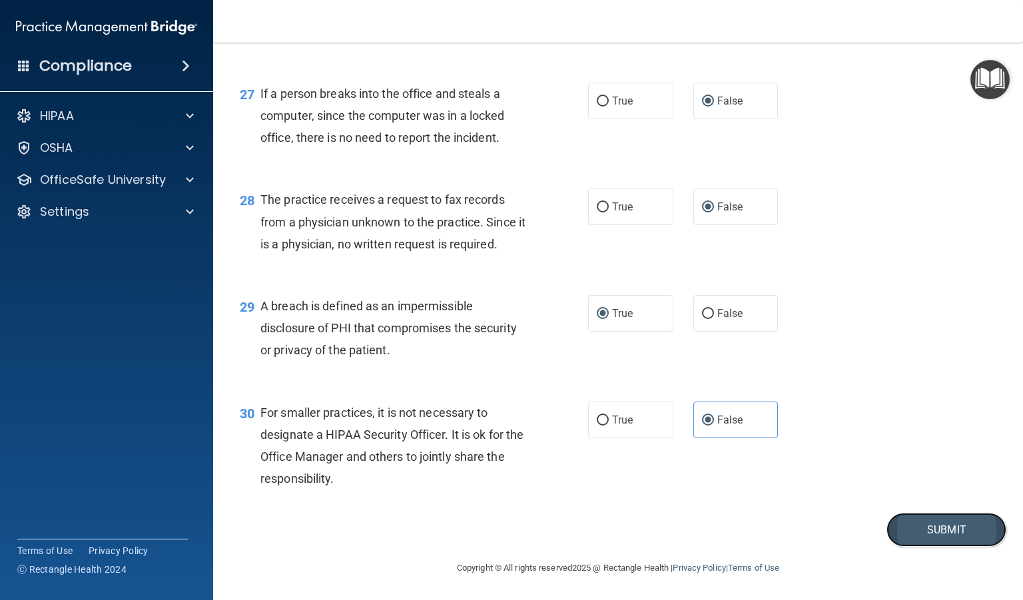
click at [900, 525] on button "Submit" at bounding box center [946, 530] width 120 height 34
click at [922, 528] on button "Submit" at bounding box center [946, 530] width 120 height 34
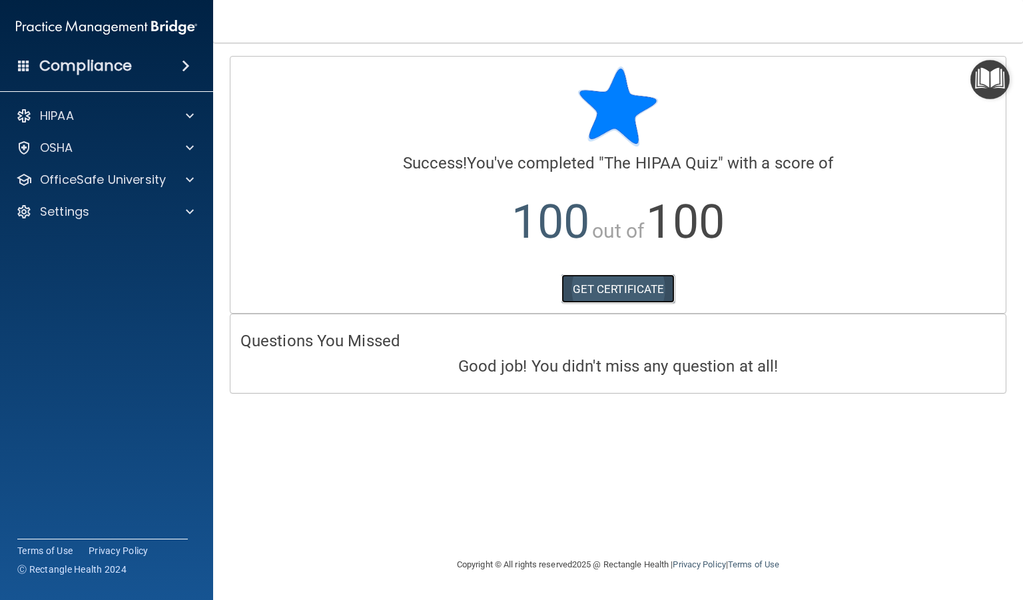
click at [609, 291] on link "GET CERTIFICATE" at bounding box center [618, 288] width 114 height 29
click at [67, 65] on h4 "Compliance" at bounding box center [85, 66] width 93 height 19
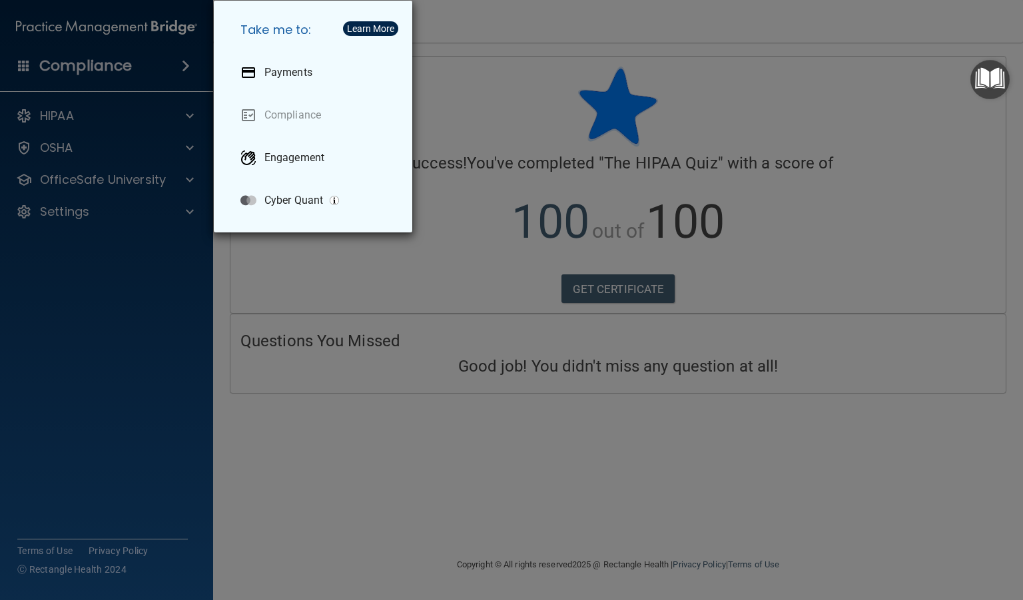
click at [67, 65] on div "Take me to: Payments Compliance Engagement Cyber Quant" at bounding box center [511, 300] width 1023 height 600
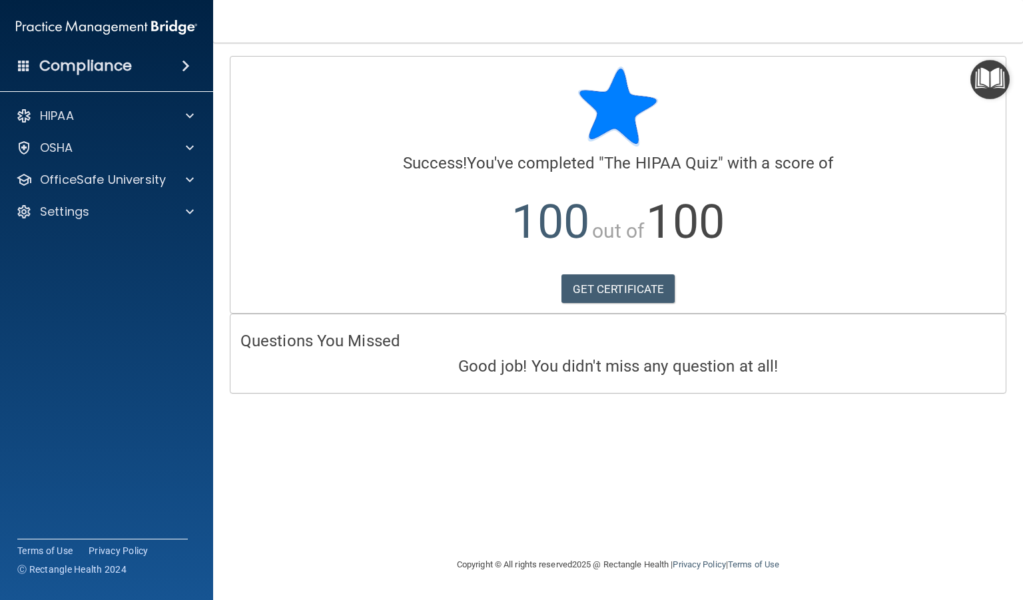
click at [67, 226] on div "HIPAA Documents and Policies Report an Incident Business Associates Emergency P…" at bounding box center [107, 166] width 214 height 138
click at [67, 215] on p "Settings" at bounding box center [64, 212] width 49 height 16
click at [69, 248] on p "My Account" at bounding box center [100, 243] width 182 height 13
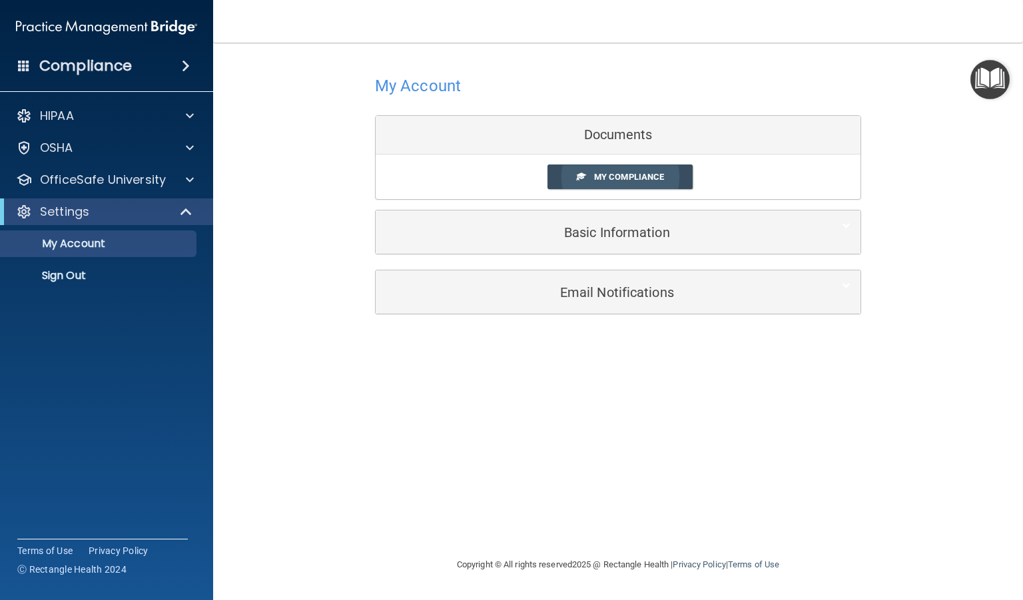
click at [630, 172] on span "My Compliance" at bounding box center [629, 177] width 70 height 10
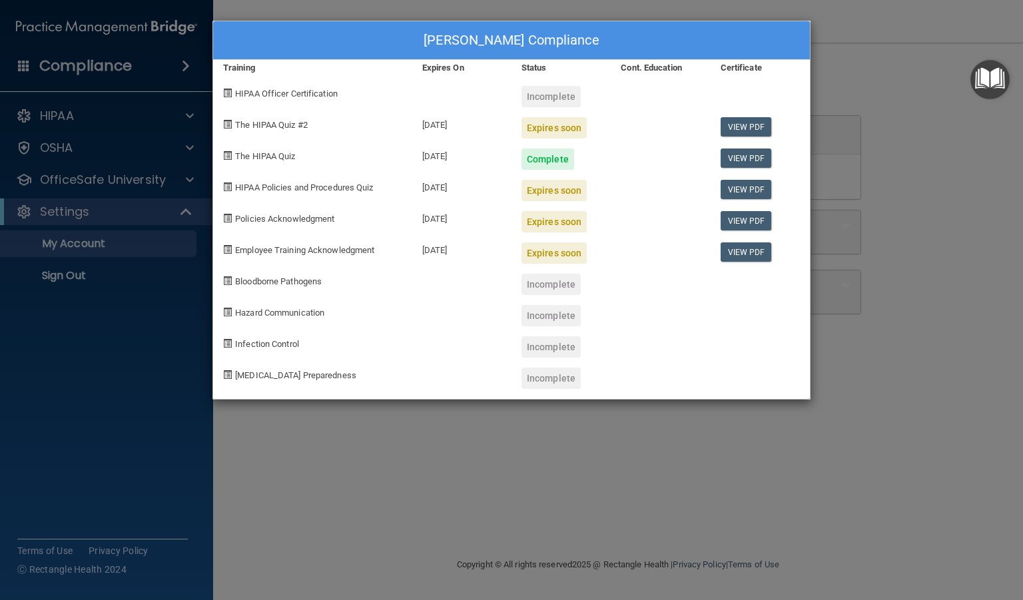
click at [639, 481] on div "[PERSON_NAME] Compliance Training Expires On Status Cont. Education Certificate…" at bounding box center [511, 300] width 1023 height 600
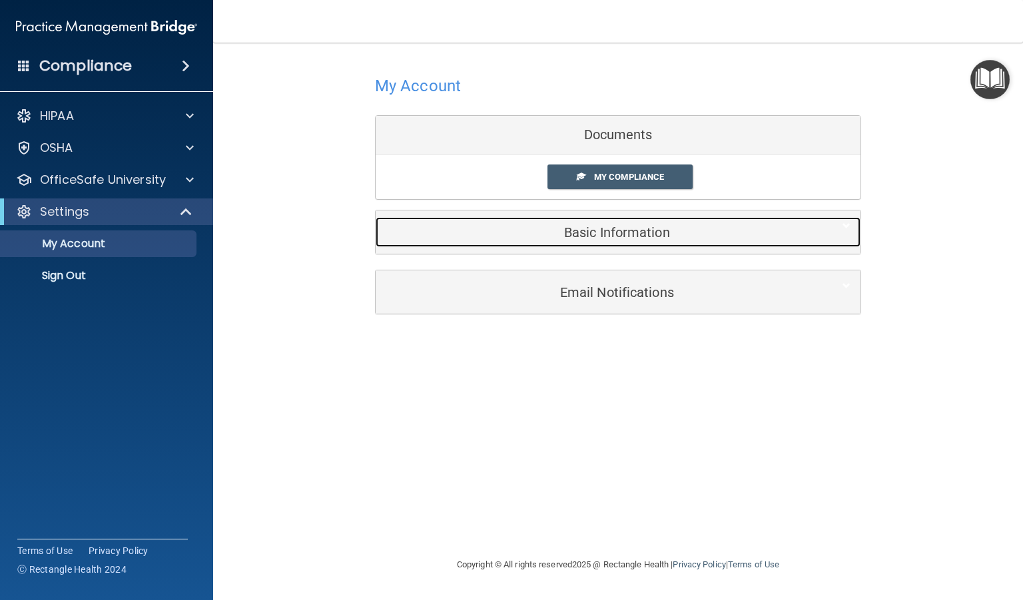
click at [594, 238] on h5 "Basic Information" at bounding box center [598, 232] width 424 height 15
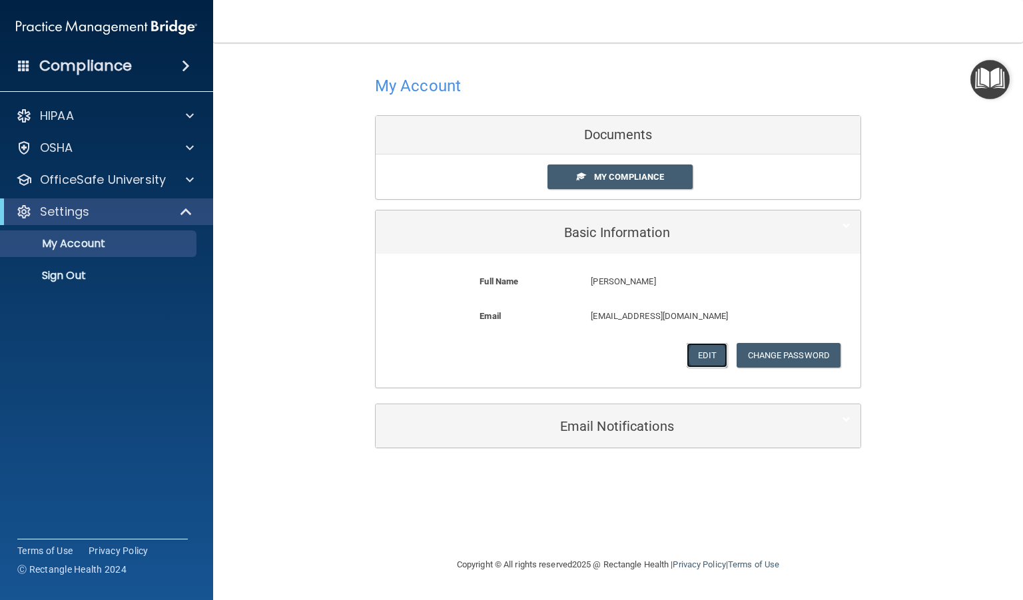
click at [703, 354] on button "Edit" at bounding box center [706, 355] width 41 height 25
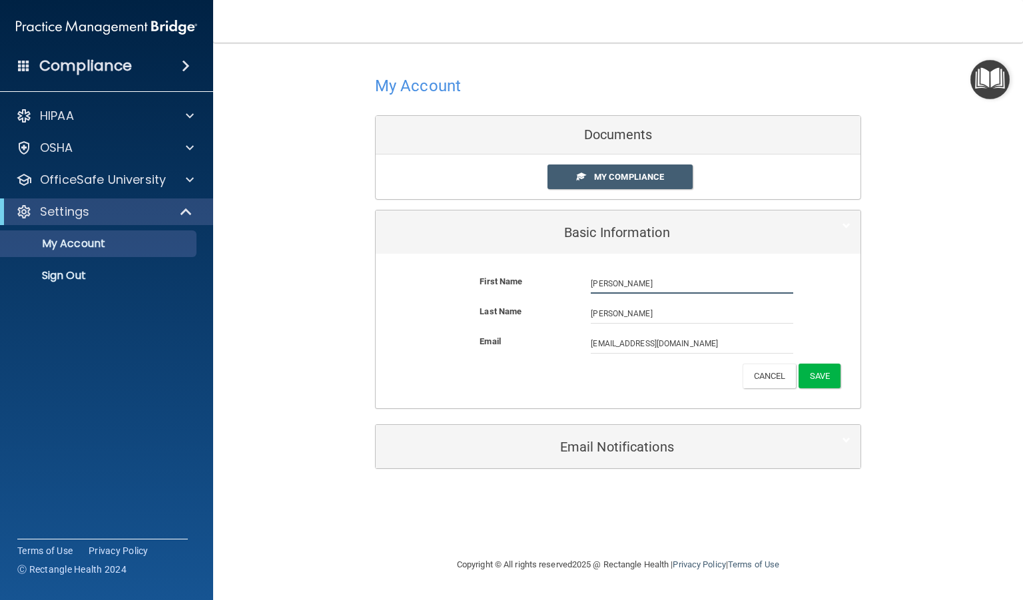
drag, startPoint x: 634, startPoint y: 288, endPoint x: 529, endPoint y: 298, distance: 105.7
click at [529, 298] on div "First Name [PERSON_NAME] [PERSON_NAME]" at bounding box center [618, 289] width 465 height 30
type input "[PERSON_NAME]"
drag, startPoint x: 642, startPoint y: 314, endPoint x: 511, endPoint y: 311, distance: 131.2
click at [511, 311] on div "Last Name [PERSON_NAME]" at bounding box center [618, 314] width 465 height 20
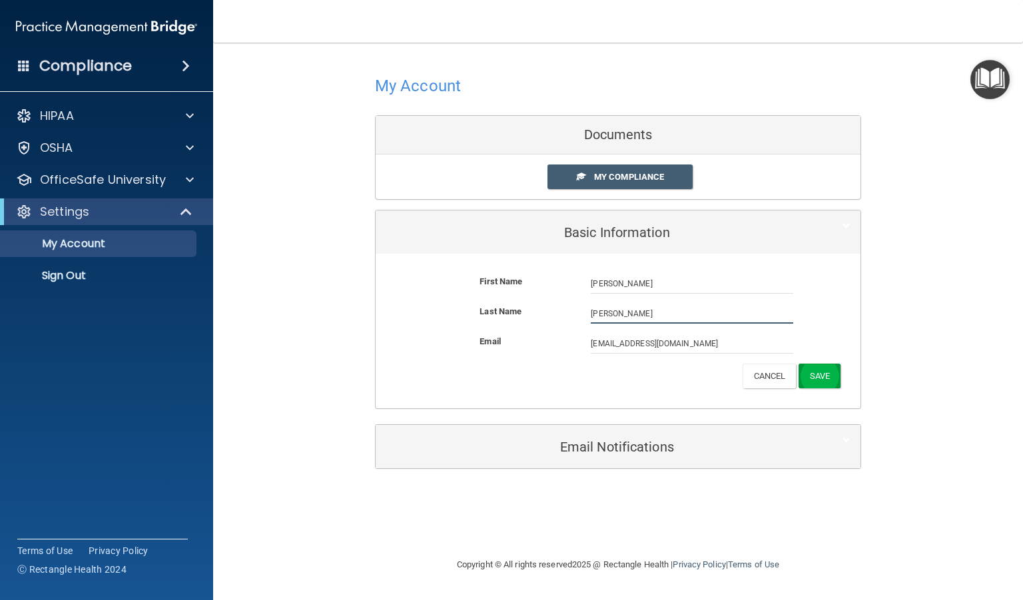
type input "[PERSON_NAME]"
click at [821, 370] on button "Save" at bounding box center [819, 376] width 42 height 25
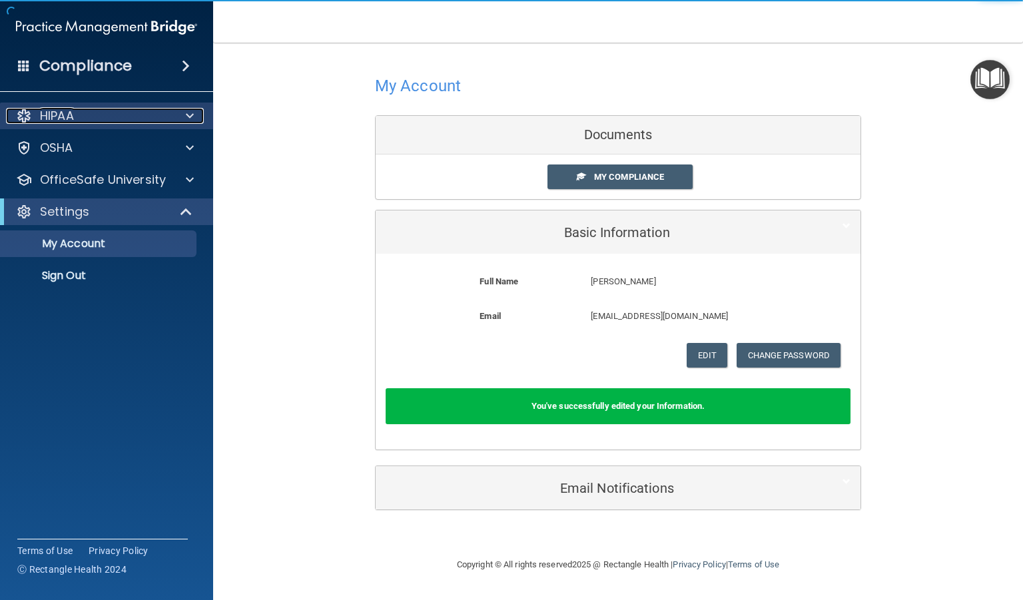
click at [146, 110] on div "HIPAA" at bounding box center [88, 116] width 165 height 16
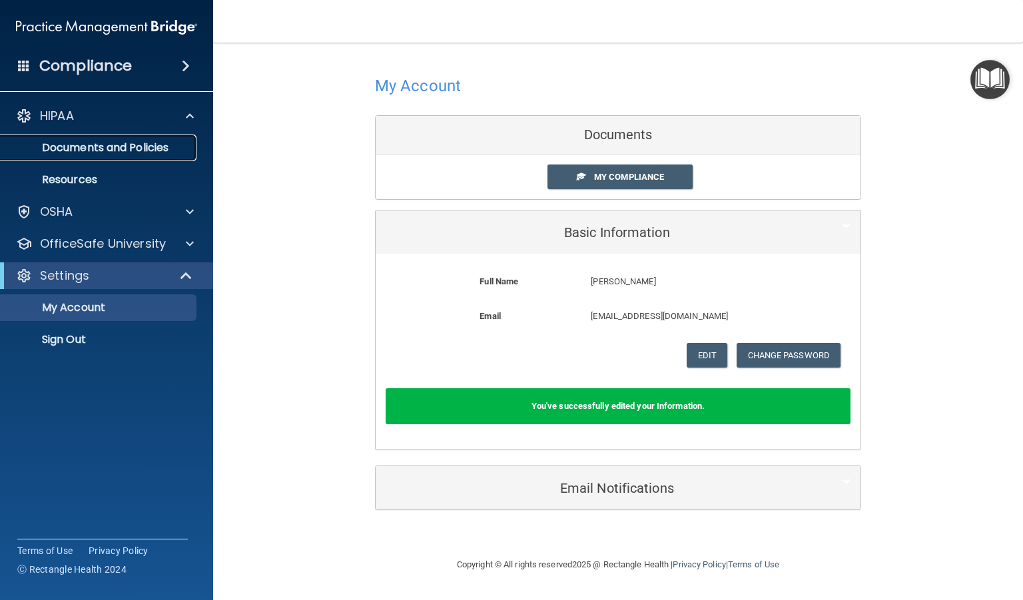
click at [128, 149] on p "Documents and Policies" at bounding box center [100, 147] width 182 height 13
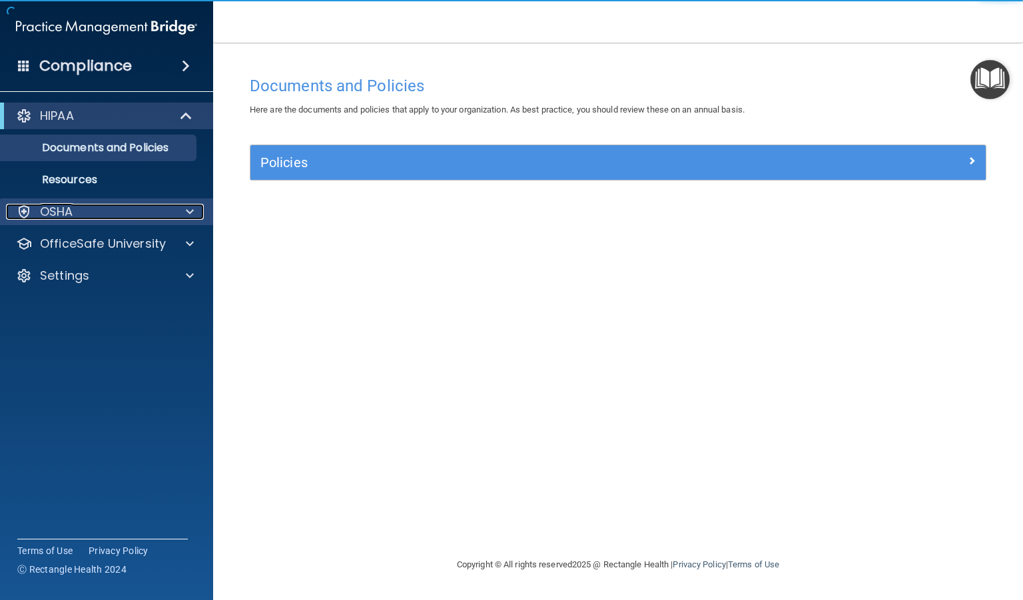
click at [89, 214] on div "OSHA" at bounding box center [88, 212] width 165 height 16
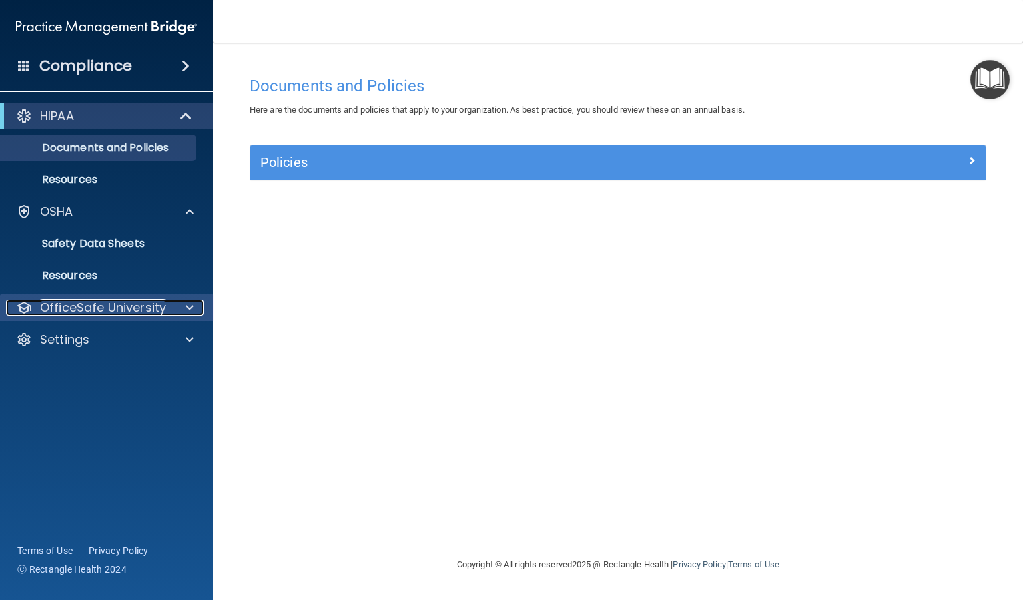
click at [79, 314] on p "OfficeSafe University" at bounding box center [103, 308] width 126 height 16
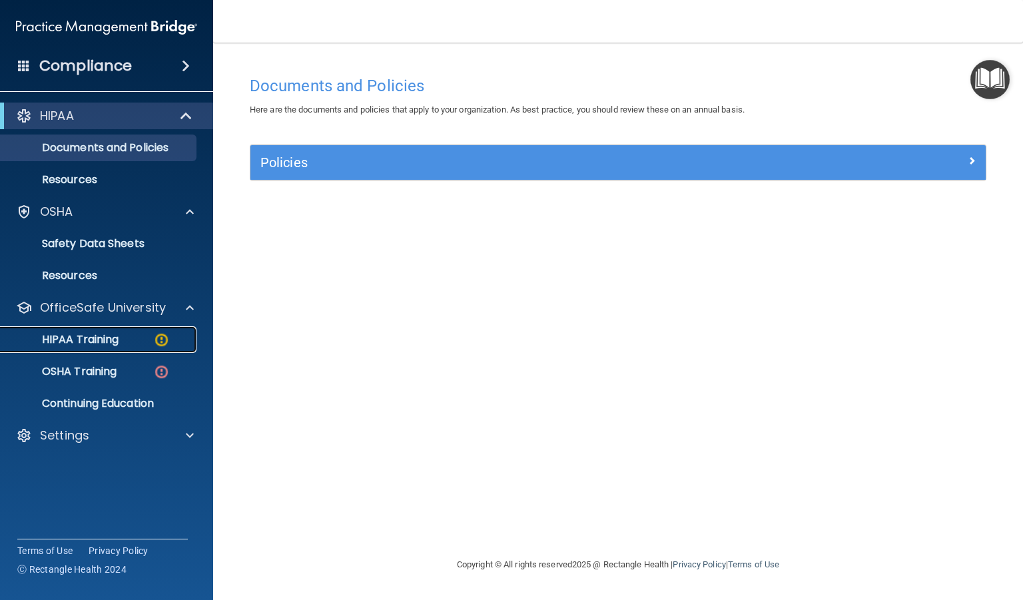
click at [87, 338] on p "HIPAA Training" at bounding box center [64, 339] width 110 height 13
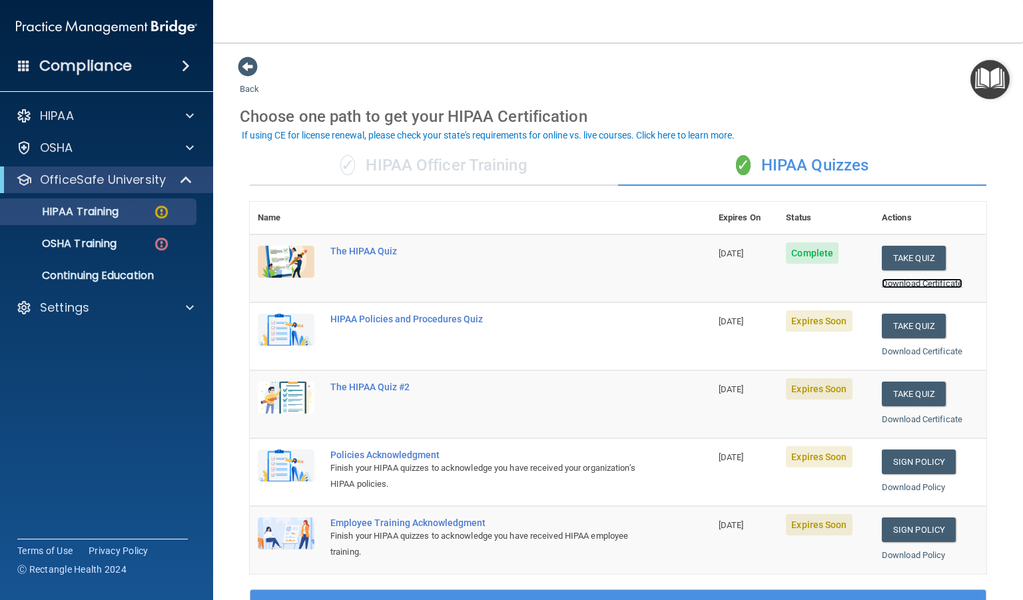
click at [896, 281] on link "Download Certificate" at bounding box center [922, 283] width 81 height 10
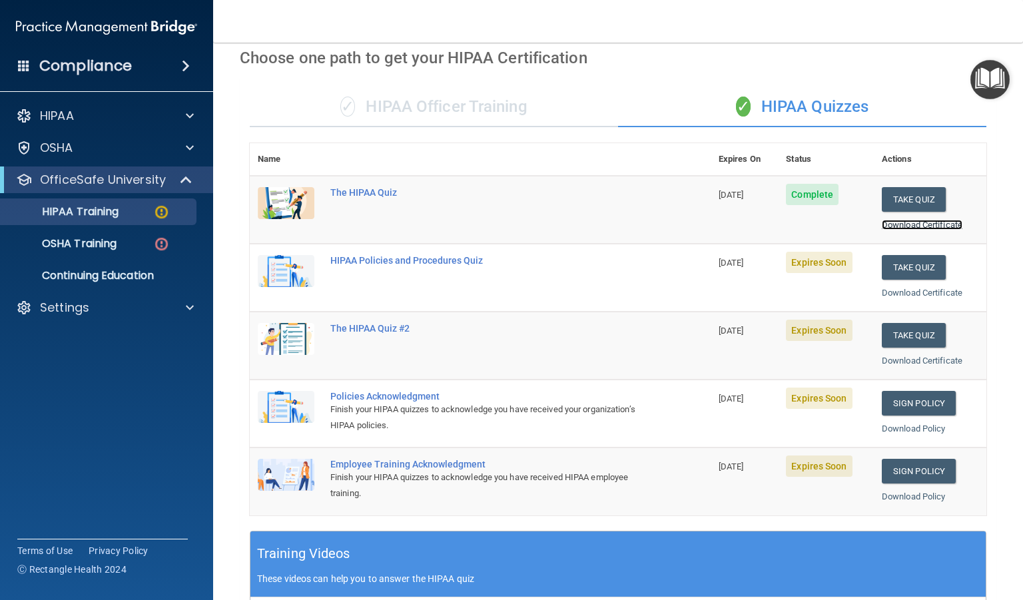
scroll to position [59, 0]
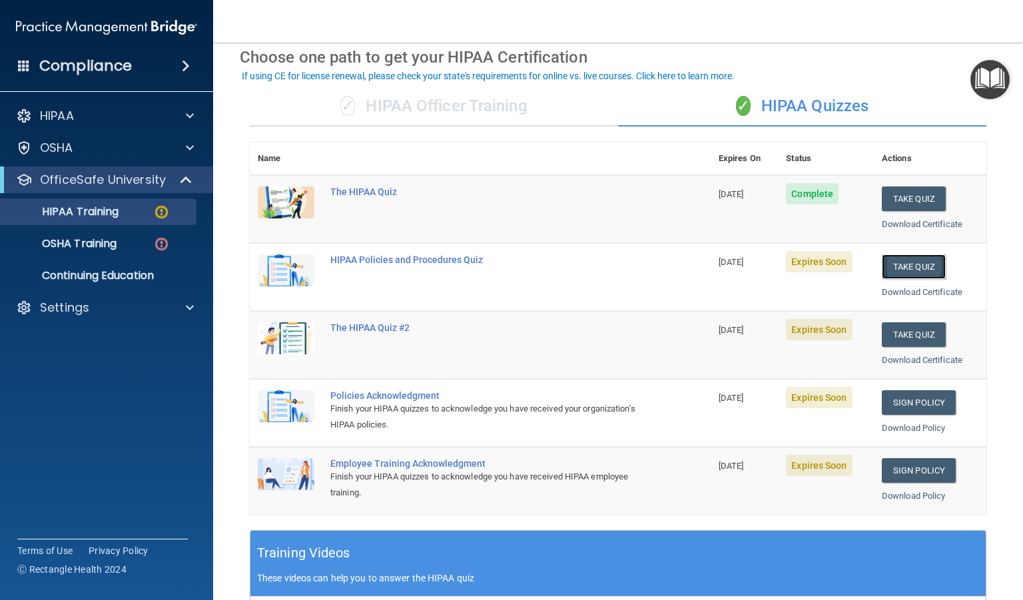
click at [900, 266] on button "Take Quiz" at bounding box center [914, 266] width 64 height 25
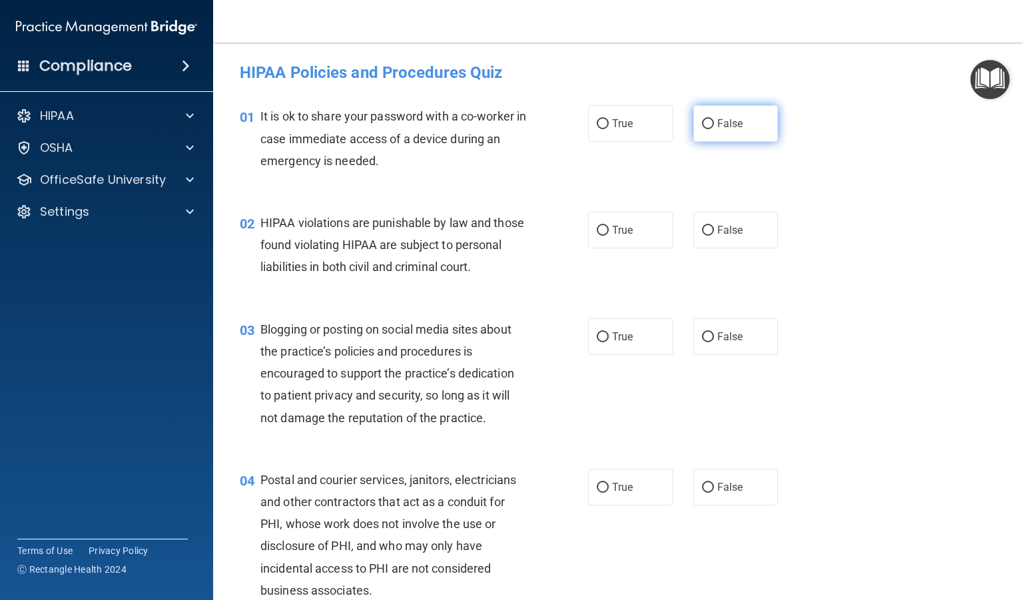
click at [702, 126] on input "False" at bounding box center [708, 124] width 12 height 10
radio input "true"
click at [597, 226] on input "True" at bounding box center [603, 231] width 12 height 10
radio input "true"
click at [695, 355] on label "False" at bounding box center [735, 336] width 85 height 37
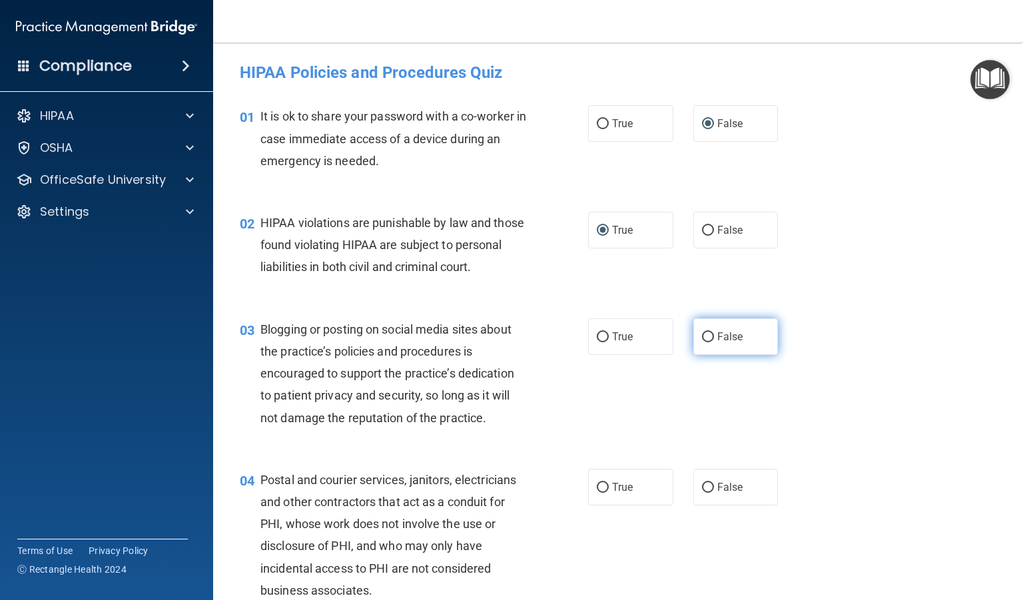
click at [702, 342] on input "False" at bounding box center [708, 337] width 12 height 10
radio input "true"
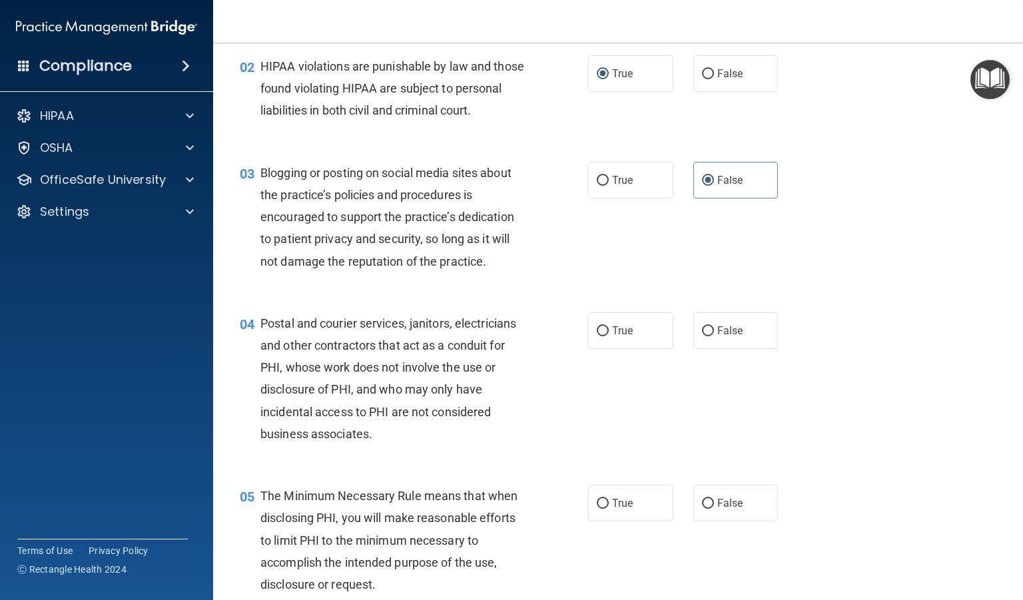
scroll to position [160, 0]
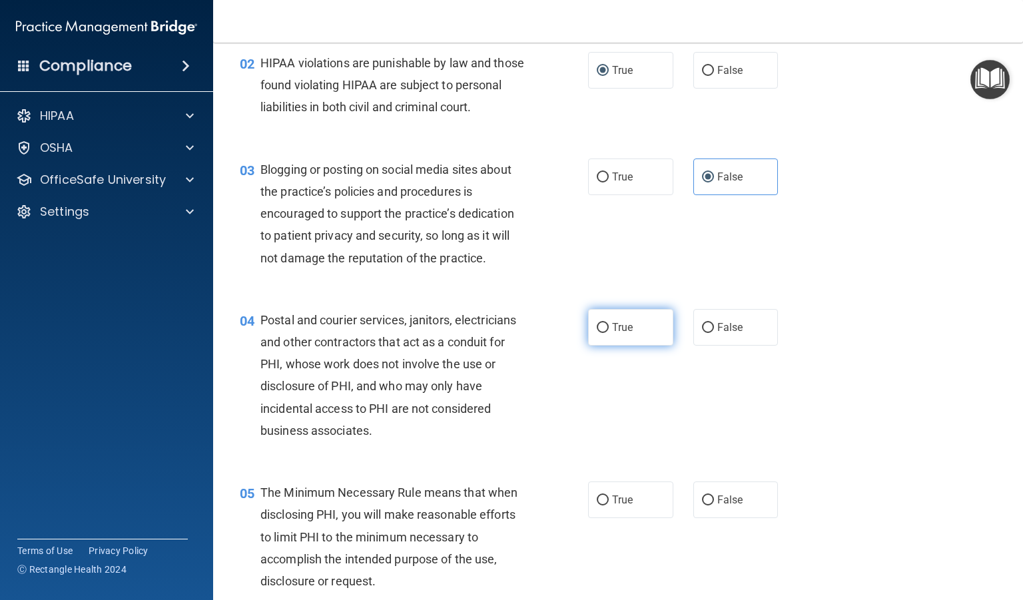
click at [599, 346] on label "True" at bounding box center [630, 327] width 85 height 37
click at [599, 333] on input "True" at bounding box center [603, 328] width 12 height 10
radio input "true"
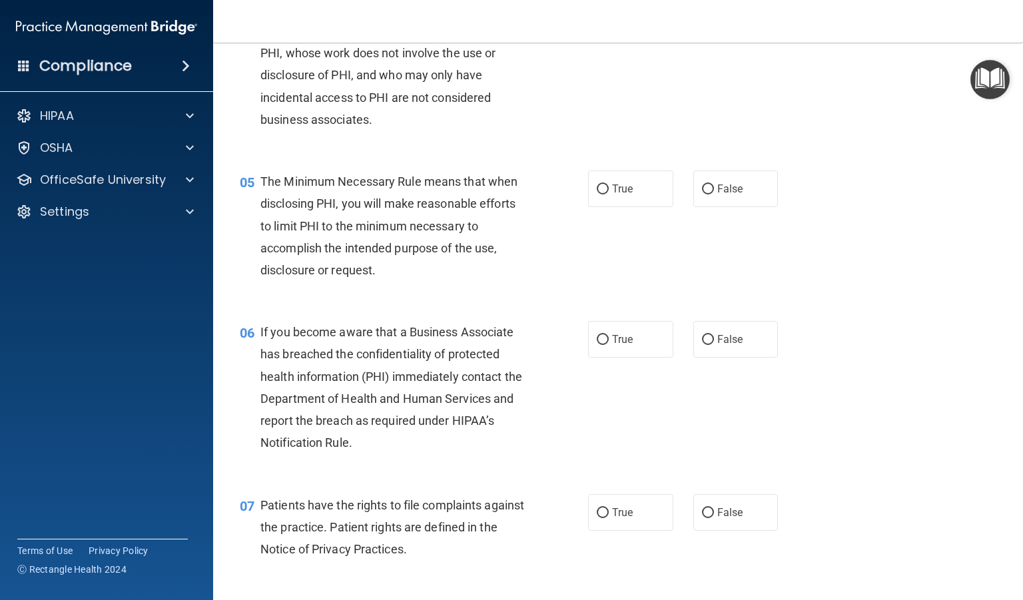
scroll to position [467, 0]
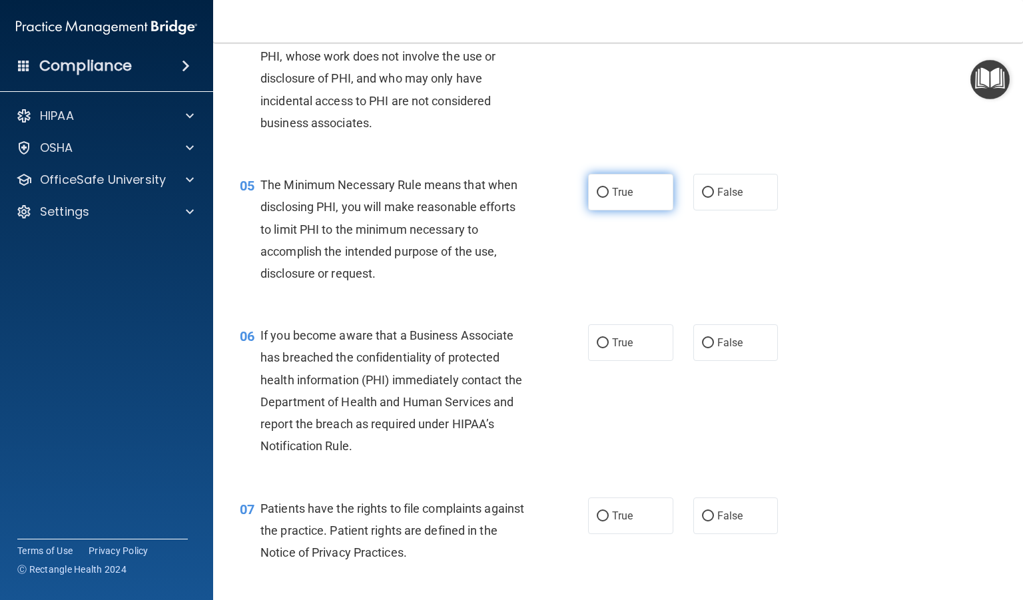
click at [597, 210] on label "True" at bounding box center [630, 192] width 85 height 37
click at [597, 198] on input "True" at bounding box center [603, 193] width 12 height 10
radio input "true"
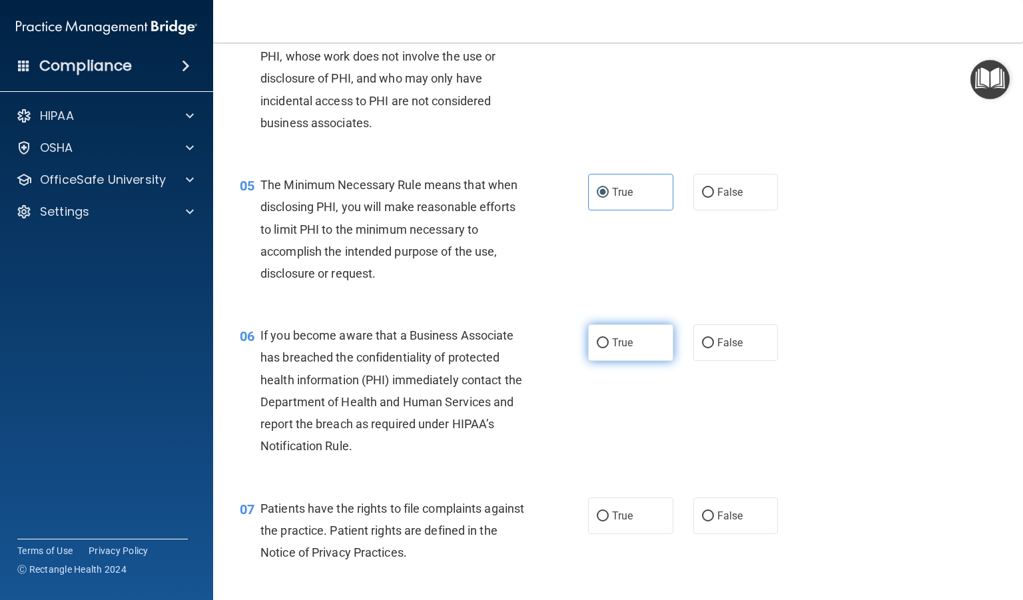
click at [597, 361] on label "True" at bounding box center [630, 342] width 85 height 37
click at [597, 348] on input "True" at bounding box center [603, 343] width 12 height 10
radio input "true"
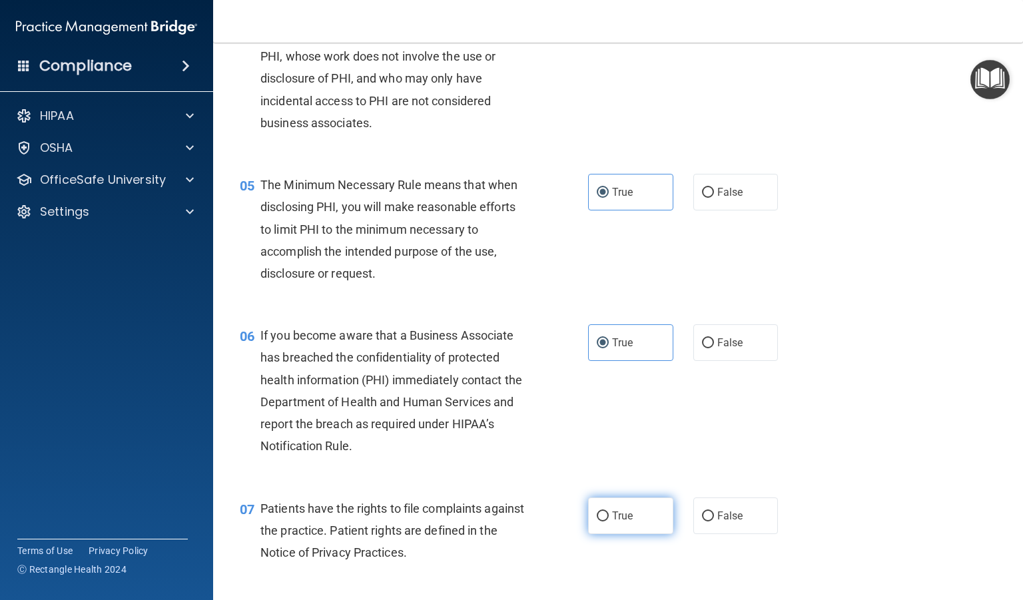
click at [597, 521] on input "True" at bounding box center [603, 516] width 12 height 10
radio input "true"
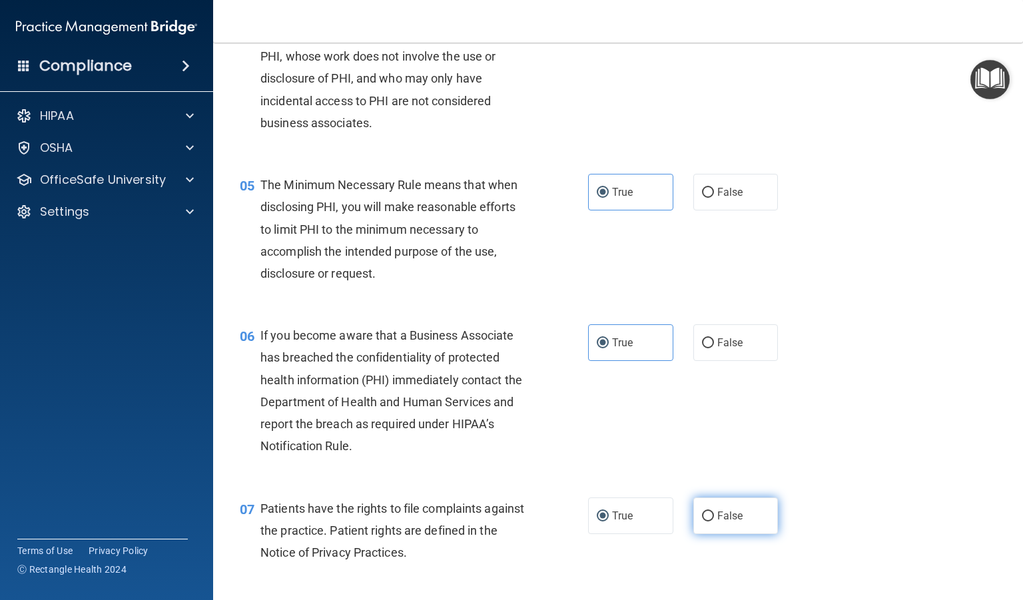
click at [722, 522] on span "False" at bounding box center [730, 515] width 26 height 13
click at [714, 521] on input "False" at bounding box center [708, 516] width 12 height 10
radio input "true"
radio input "false"
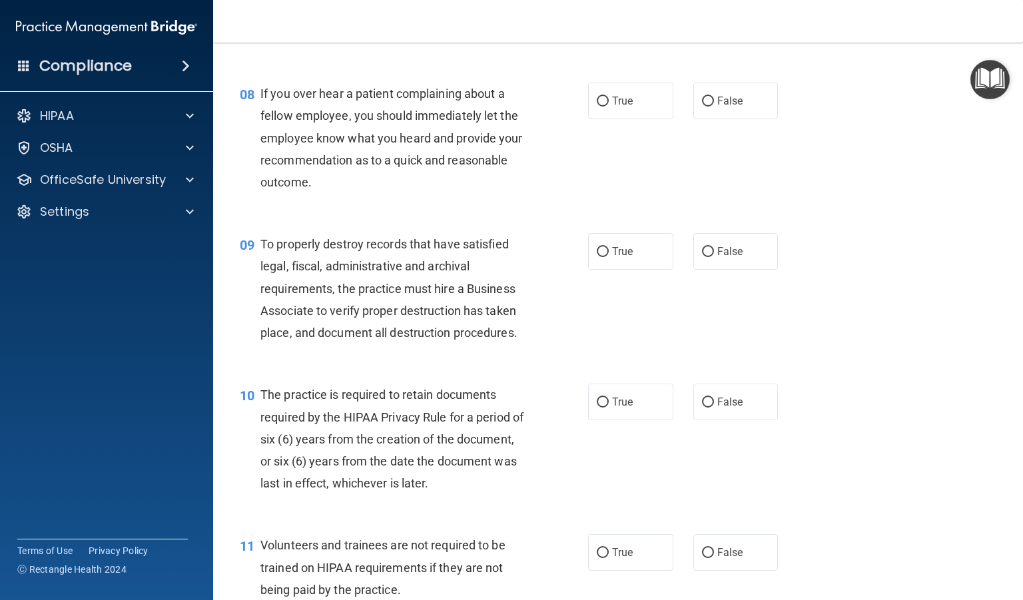
scroll to position [984, 0]
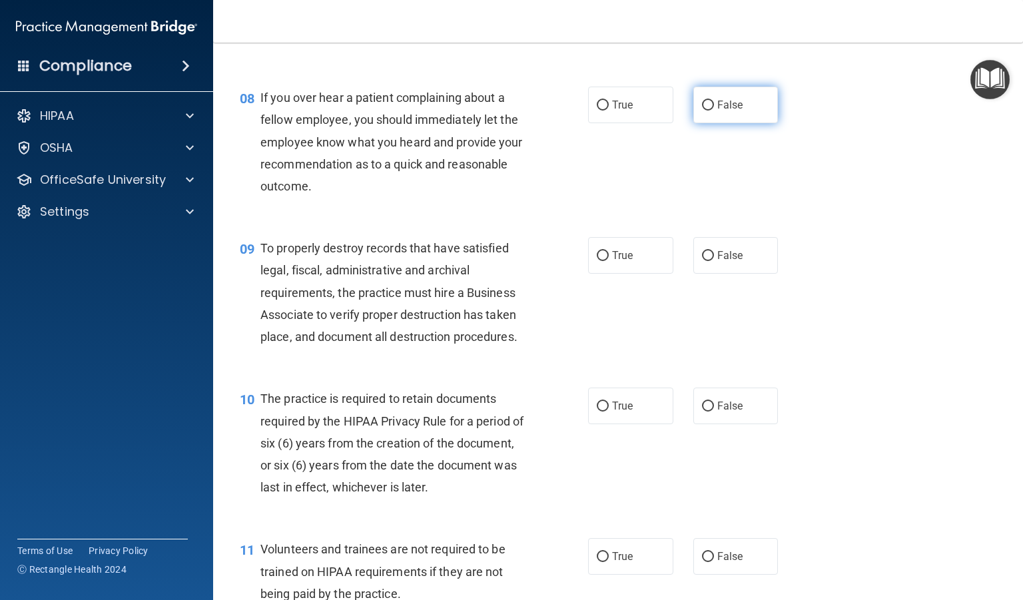
click at [710, 123] on label "False" at bounding box center [735, 105] width 85 height 37
click at [710, 111] on input "False" at bounding box center [708, 106] width 12 height 10
radio input "true"
click at [702, 261] on input "False" at bounding box center [708, 256] width 12 height 10
radio input "true"
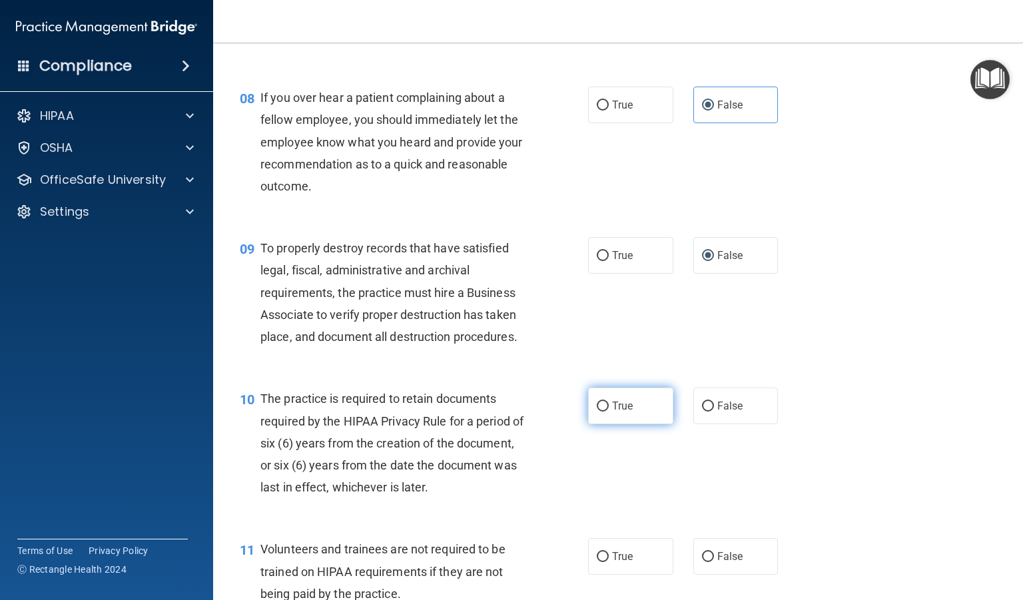
click at [604, 424] on label "True" at bounding box center [630, 406] width 85 height 37
click at [604, 411] on input "True" at bounding box center [603, 407] width 12 height 10
radio input "true"
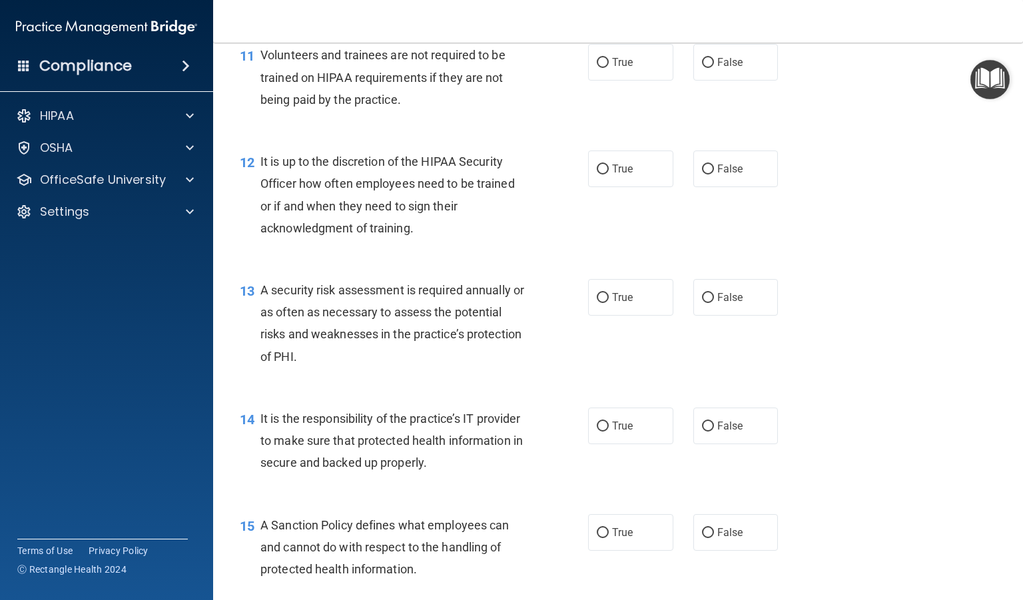
scroll to position [1469, 0]
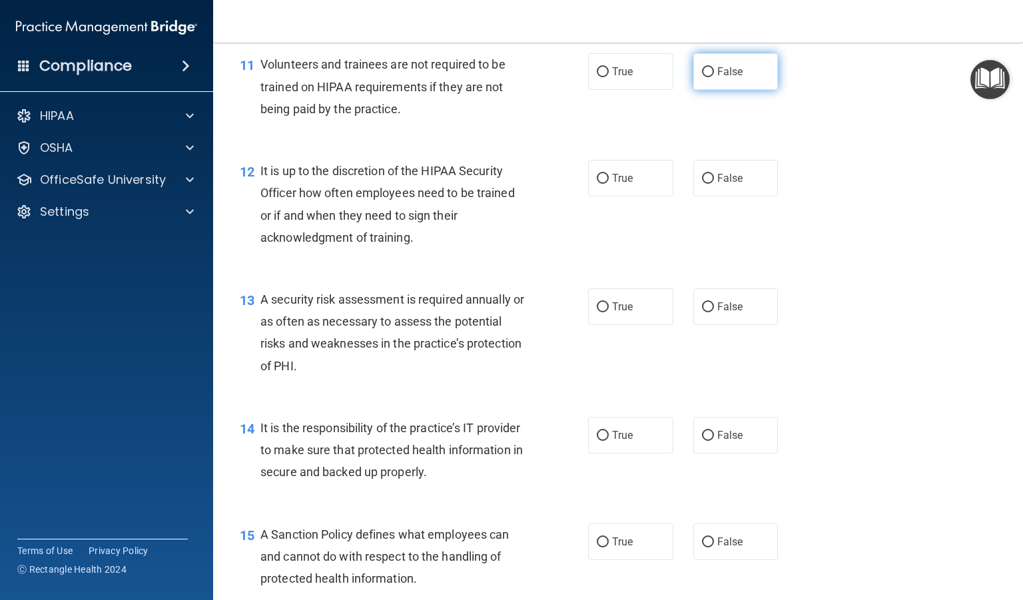
click at [710, 90] on label "False" at bounding box center [735, 71] width 85 height 37
click at [710, 77] on input "False" at bounding box center [708, 72] width 12 height 10
radio input "true"
click at [606, 90] on label "True" at bounding box center [630, 71] width 85 height 37
click at [606, 77] on input "True" at bounding box center [603, 72] width 12 height 10
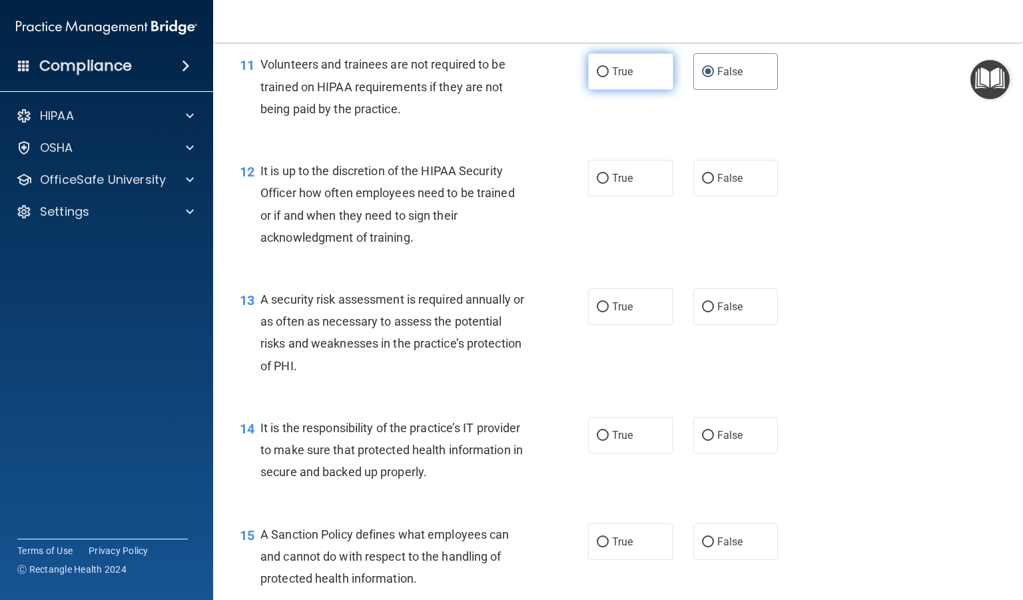
radio input "true"
radio input "false"
click at [602, 184] on input "True" at bounding box center [603, 179] width 12 height 10
radio input "true"
click at [700, 325] on label "False" at bounding box center [735, 306] width 85 height 37
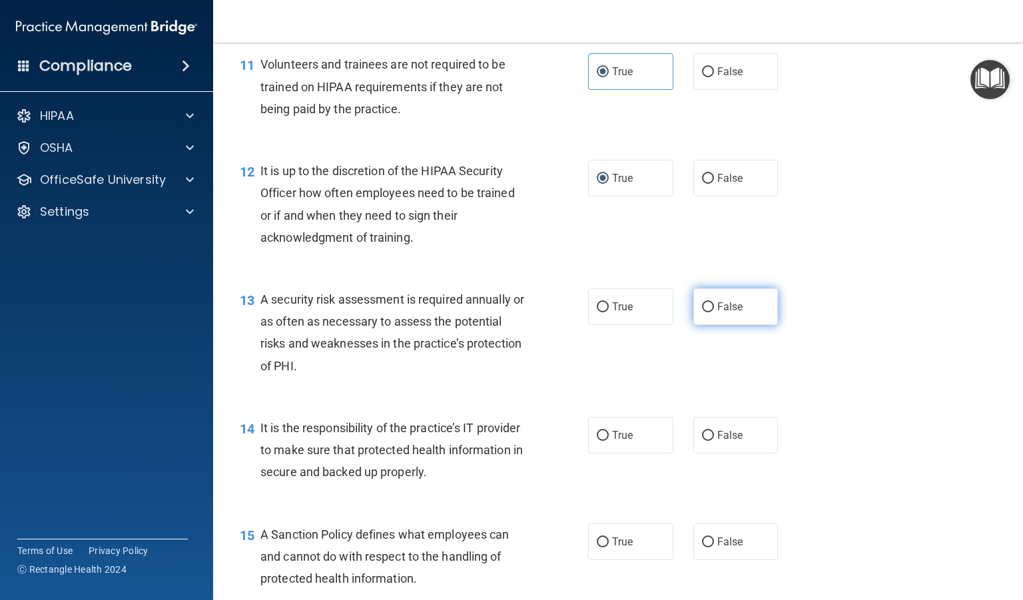
click at [702, 312] on input "False" at bounding box center [708, 307] width 12 height 10
radio input "true"
click at [705, 441] on input "False" at bounding box center [708, 436] width 12 height 10
radio input "true"
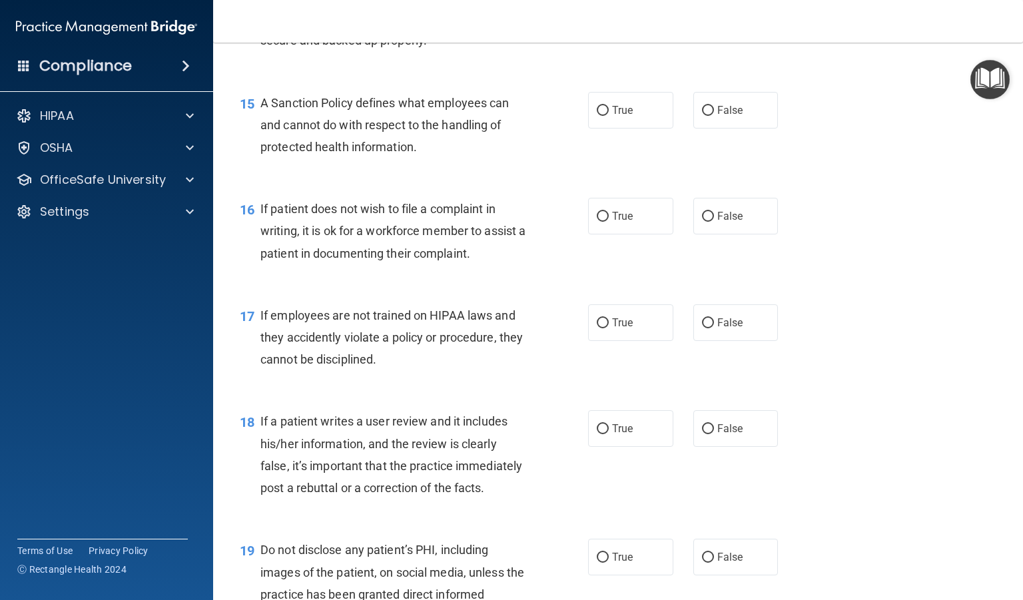
scroll to position [1910, 0]
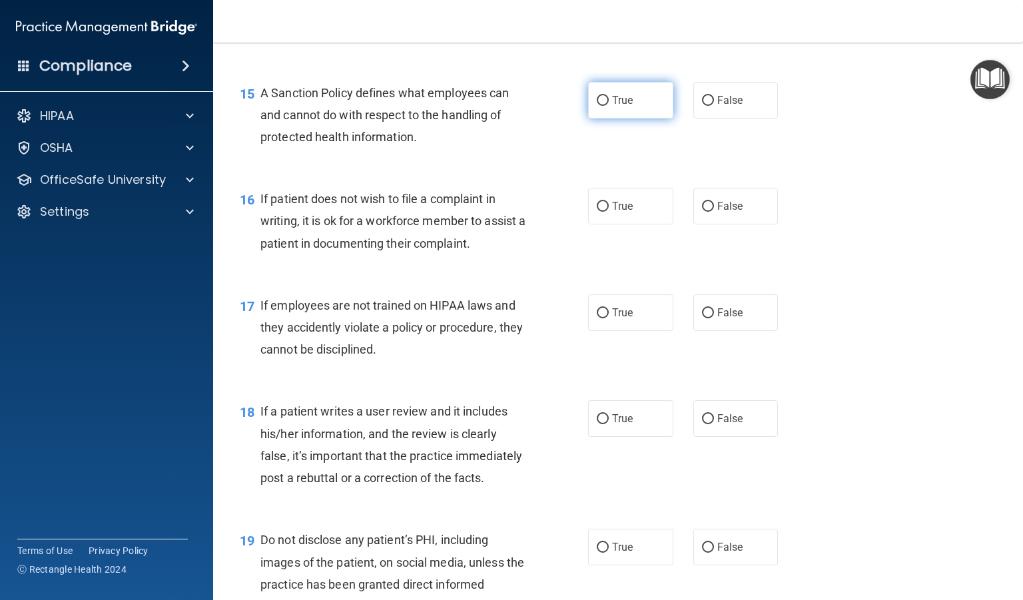
click at [598, 106] on input "True" at bounding box center [603, 101] width 12 height 10
radio input "true"
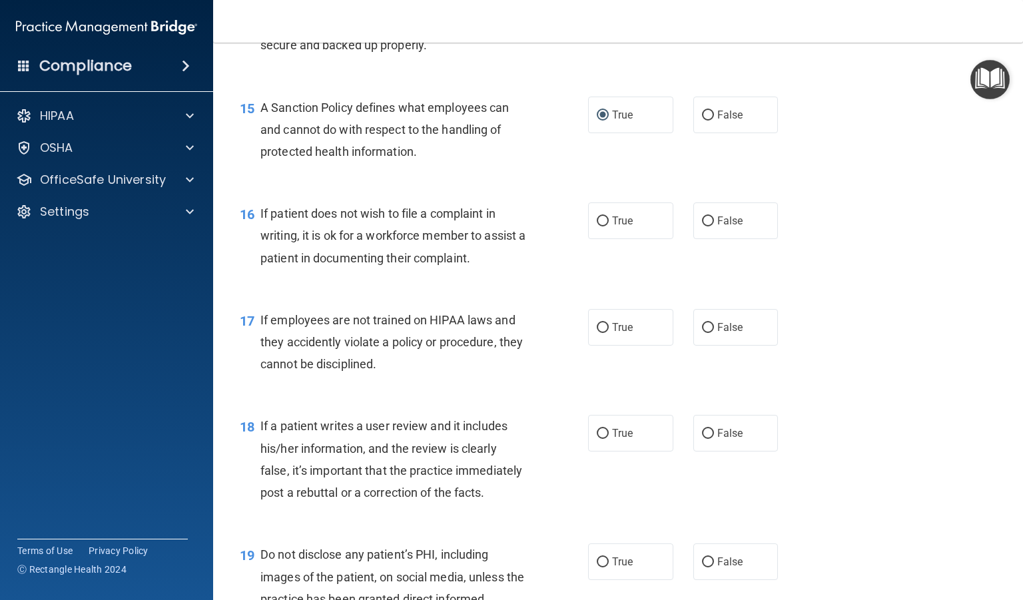
scroll to position [1899, 0]
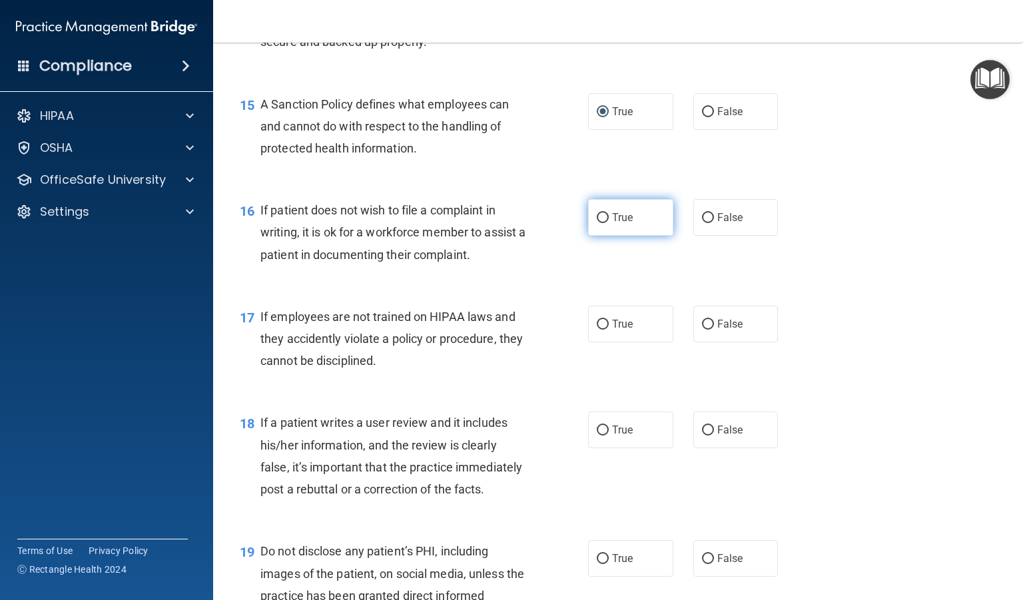
click at [597, 223] on input "True" at bounding box center [603, 218] width 12 height 10
radio input "true"
click at [702, 330] on input "False" at bounding box center [708, 325] width 12 height 10
radio input "true"
click at [597, 330] on input "True" at bounding box center [603, 325] width 12 height 10
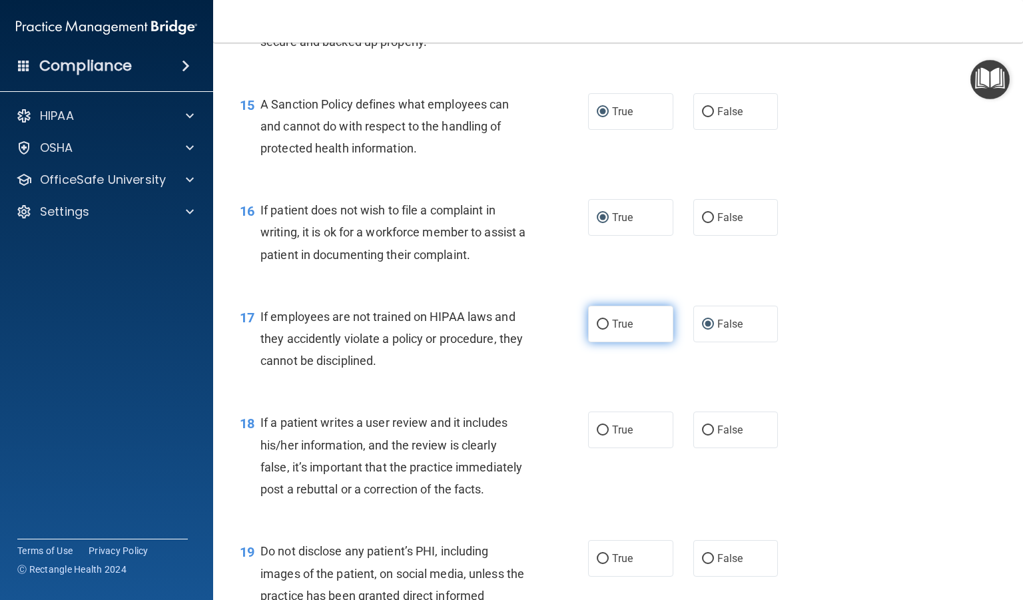
radio input "true"
radio input "false"
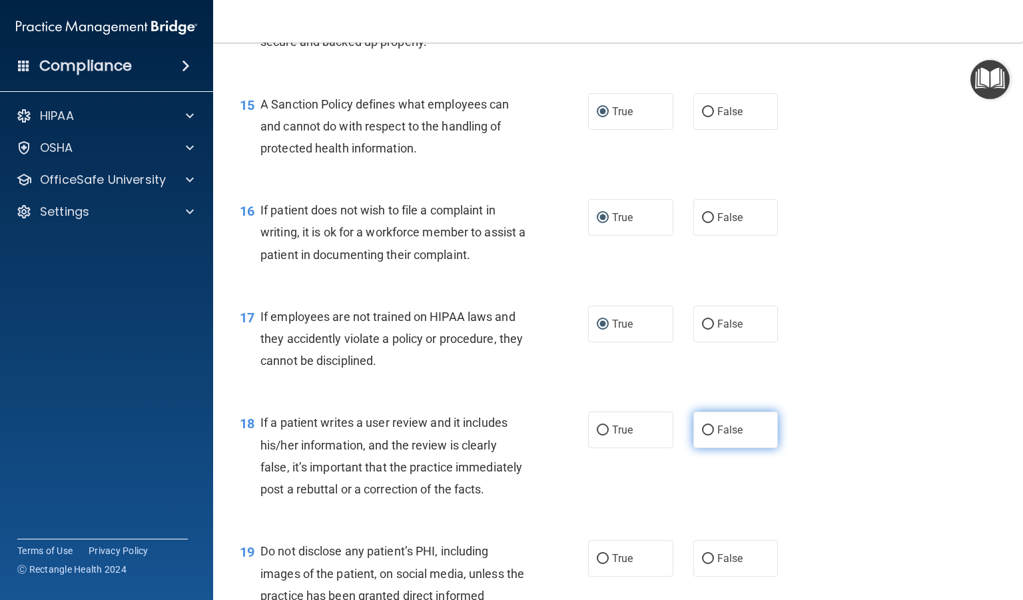
click at [702, 435] on input "False" at bounding box center [708, 430] width 12 height 10
radio input "true"
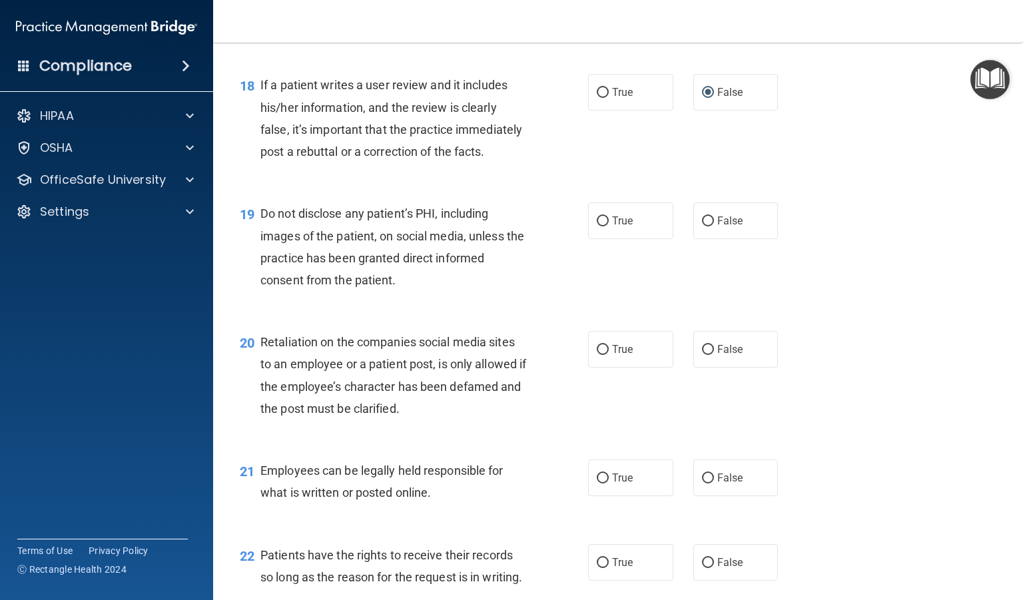
scroll to position [2309, 0]
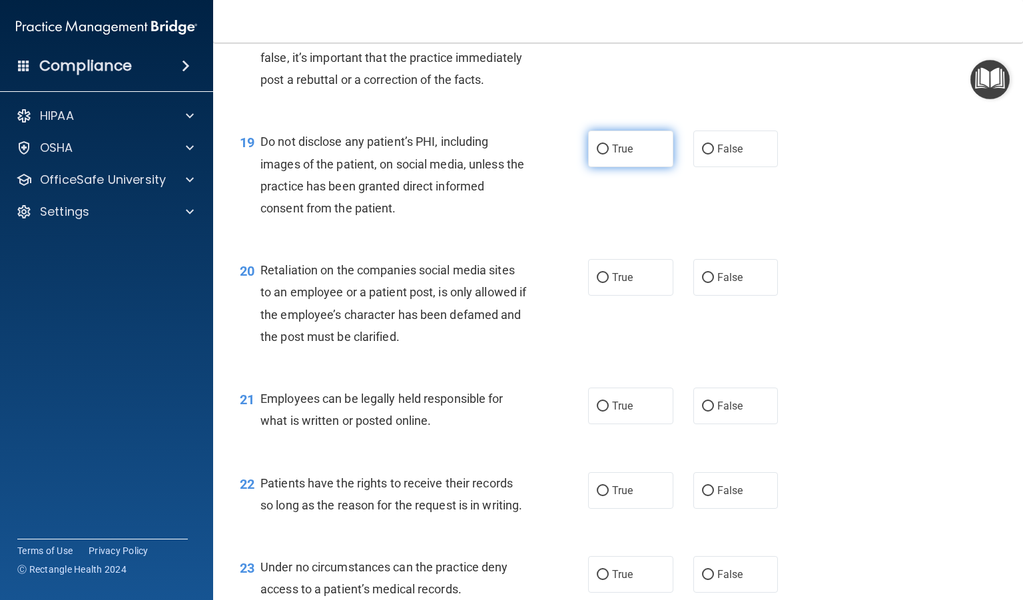
click at [612, 155] on span "True" at bounding box center [622, 148] width 21 height 13
click at [607, 154] on input "True" at bounding box center [603, 149] width 12 height 10
radio input "true"
click at [706, 296] on label "False" at bounding box center [735, 277] width 85 height 37
click at [706, 283] on input "False" at bounding box center [708, 278] width 12 height 10
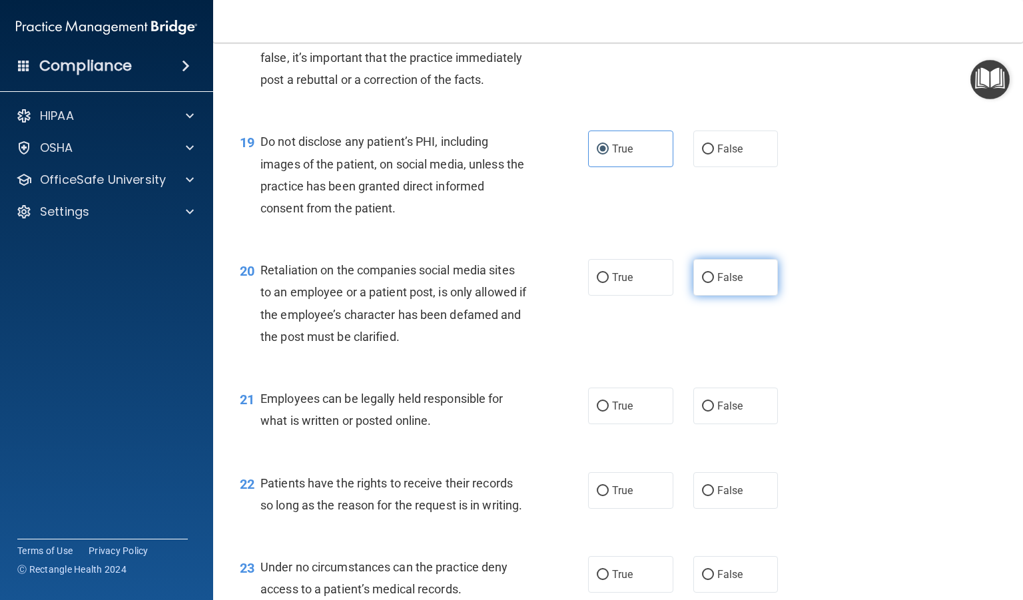
radio input "true"
click at [597, 411] on input "True" at bounding box center [603, 407] width 12 height 10
radio input "true"
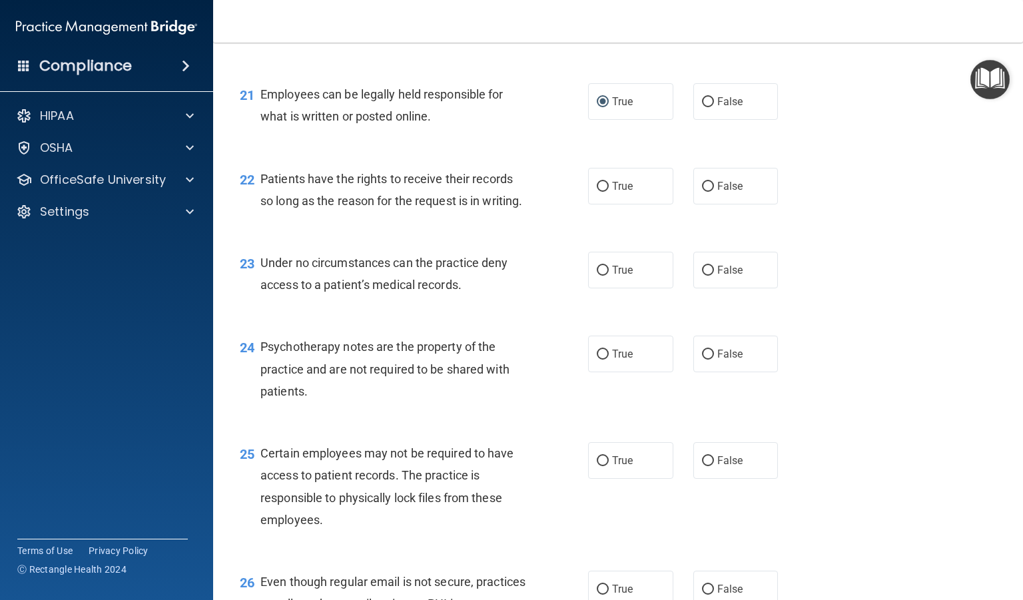
scroll to position [2610, 0]
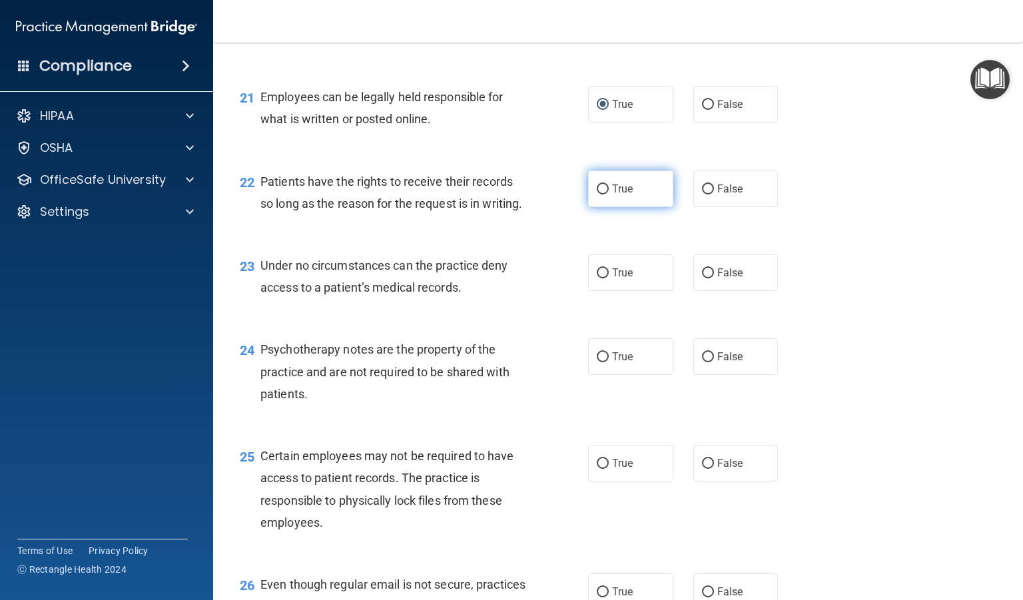
click at [607, 207] on label "True" at bounding box center [630, 188] width 85 height 37
click at [607, 194] on input "True" at bounding box center [603, 189] width 12 height 10
radio input "true"
click at [708, 291] on label "False" at bounding box center [735, 272] width 85 height 37
click at [708, 278] on input "False" at bounding box center [708, 273] width 12 height 10
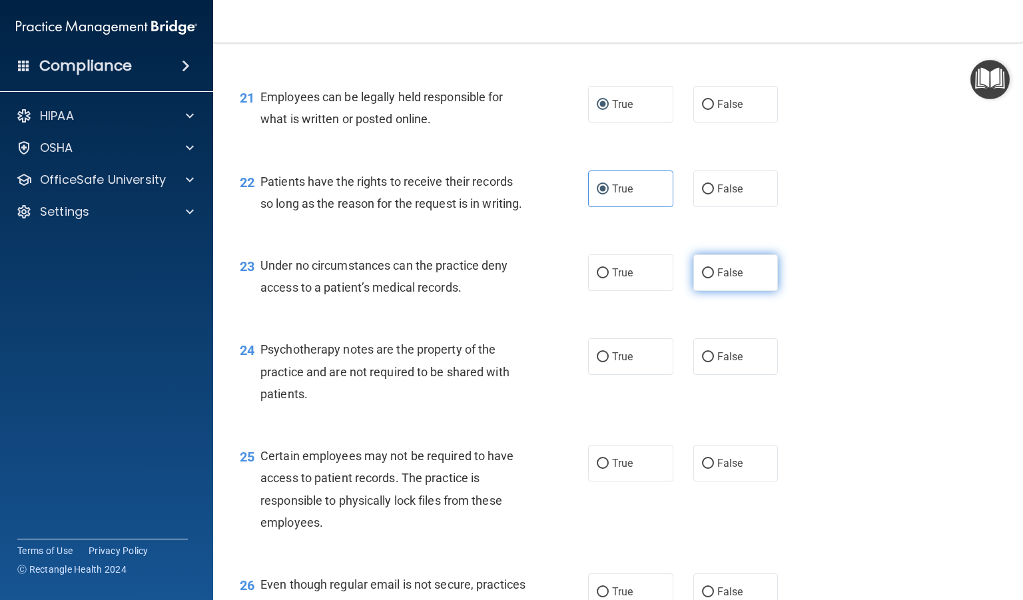
radio input "true"
click at [702, 362] on input "False" at bounding box center [708, 357] width 12 height 10
radio input "true"
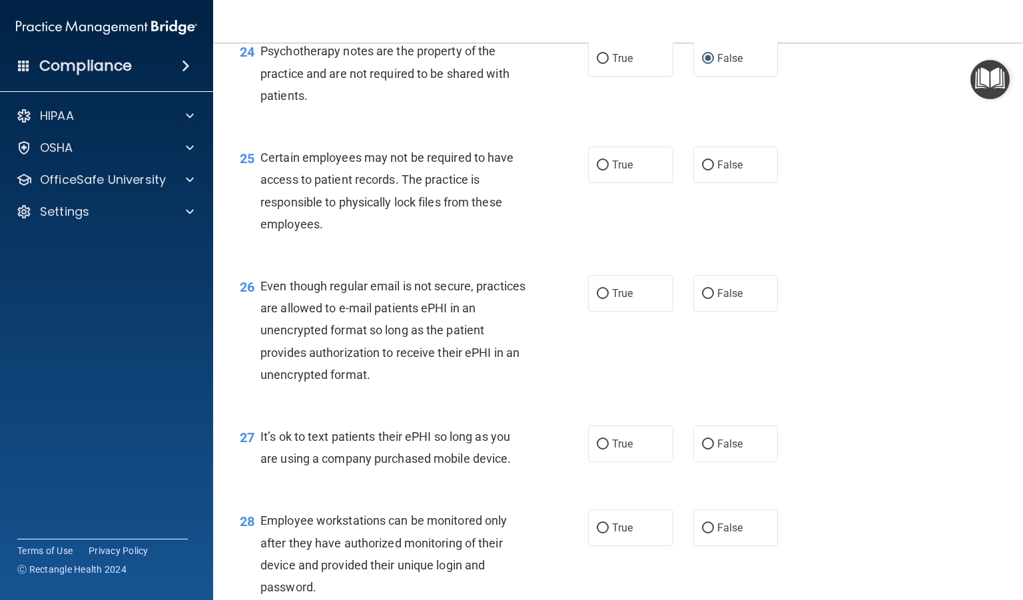
scroll to position [2954, 0]
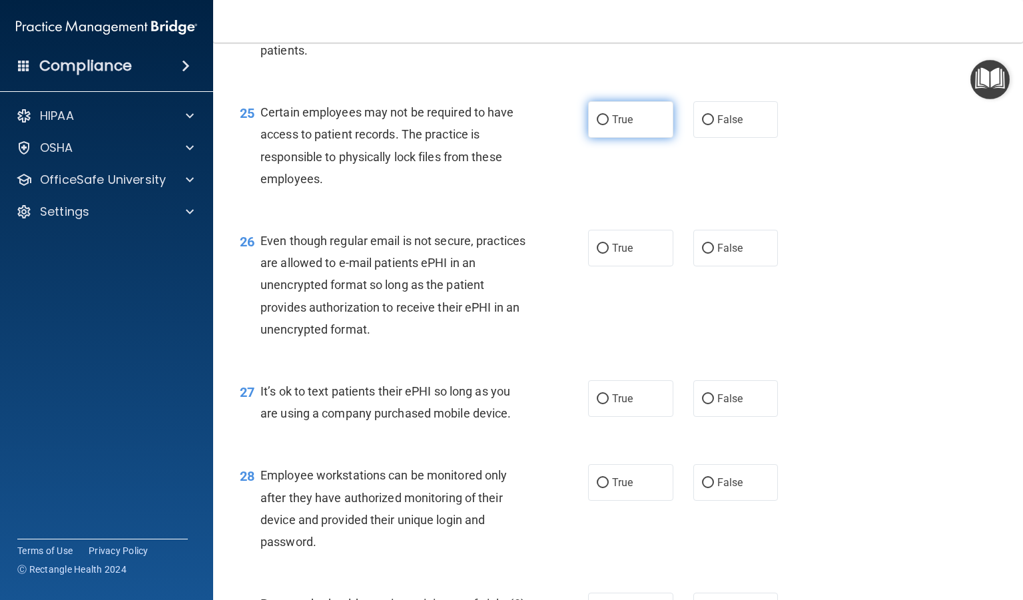
click at [597, 125] on input "True" at bounding box center [603, 120] width 12 height 10
radio input "true"
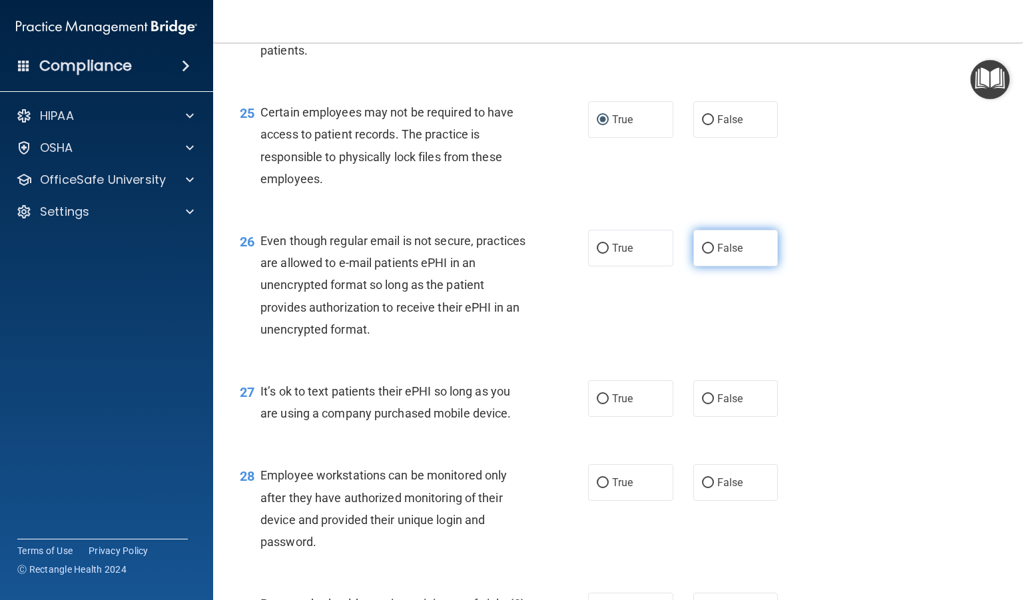
click at [717, 254] on span "False" at bounding box center [730, 248] width 26 height 13
click at [710, 254] on input "False" at bounding box center [708, 249] width 12 height 10
radio input "true"
click at [712, 417] on label "False" at bounding box center [735, 398] width 85 height 37
click at [712, 404] on input "False" at bounding box center [708, 399] width 12 height 10
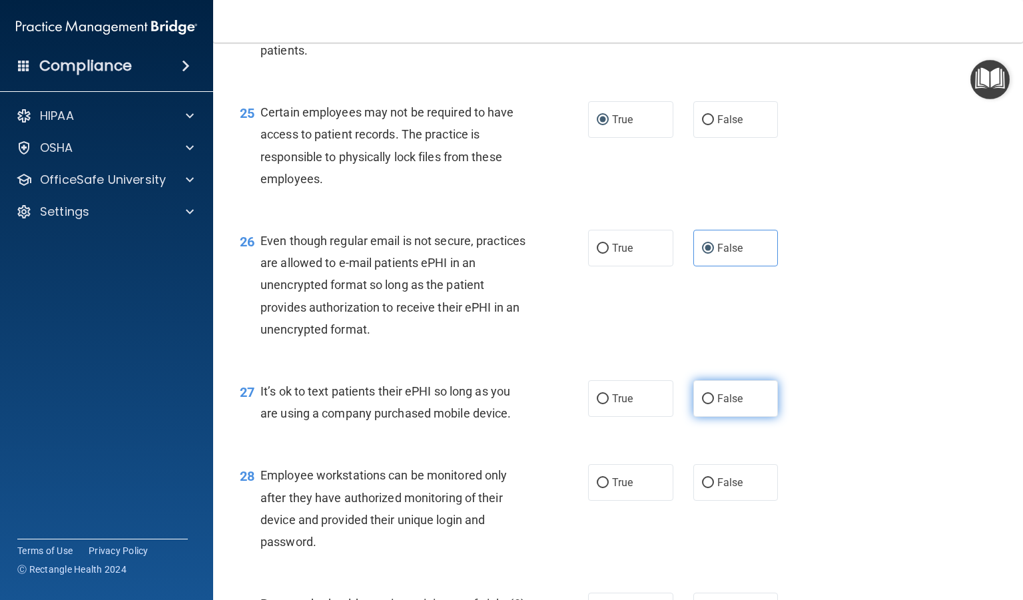
radio input "true"
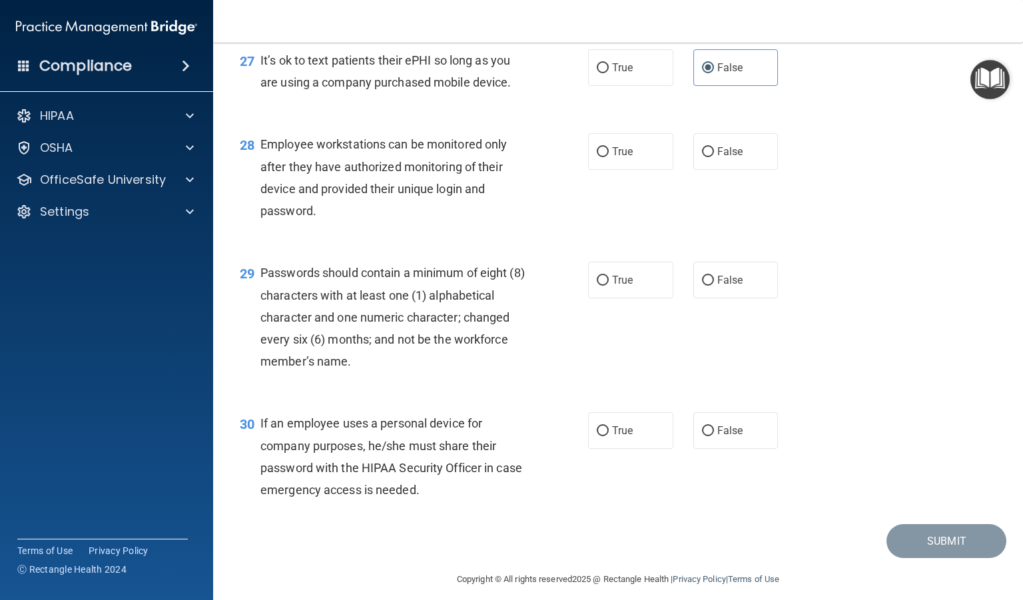
scroll to position [3295, 0]
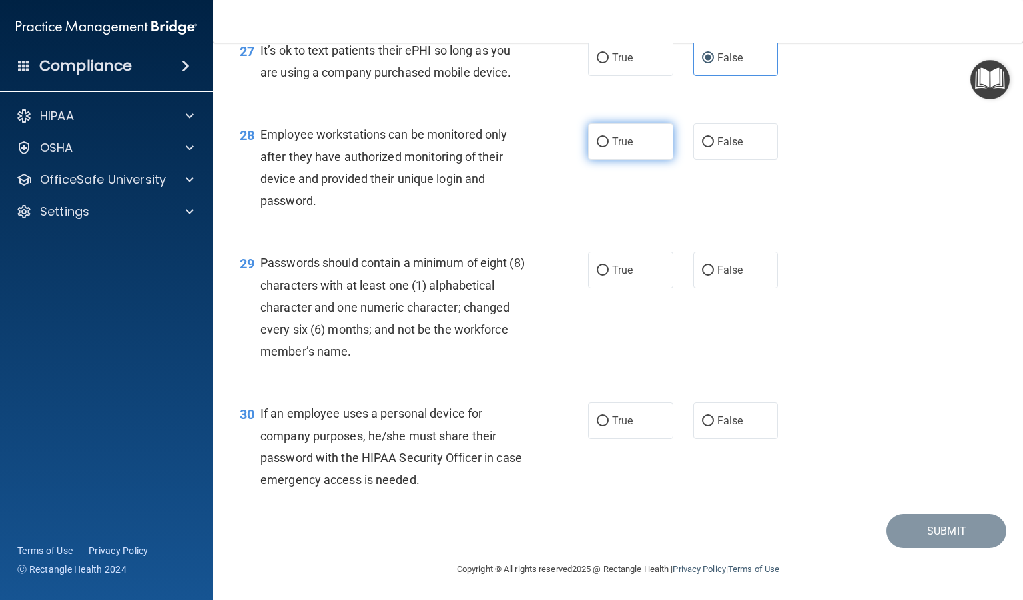
click at [594, 160] on label "True" at bounding box center [630, 141] width 85 height 37
click at [597, 147] on input "True" at bounding box center [603, 142] width 12 height 10
radio input "true"
click at [599, 276] on input "True" at bounding box center [603, 271] width 12 height 10
radio input "true"
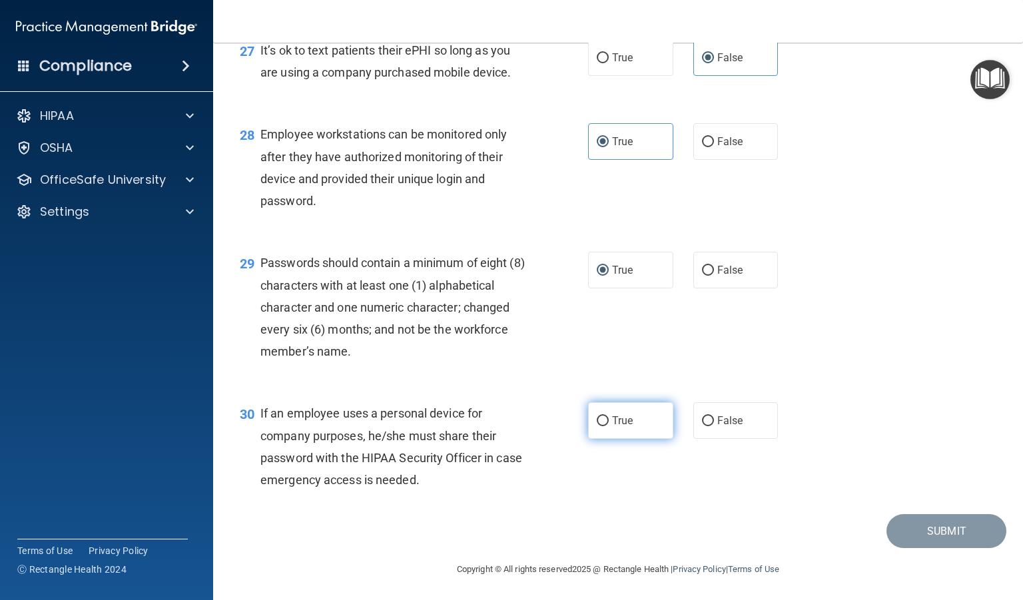
click at [597, 426] on input "True" at bounding box center [603, 421] width 12 height 10
radio input "true"
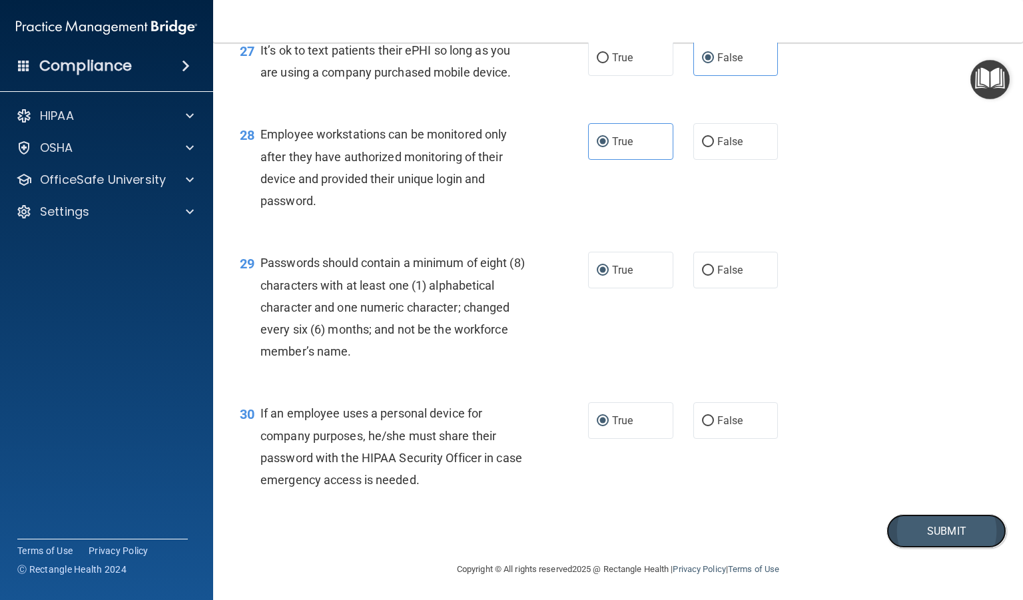
click at [899, 548] on button "Submit" at bounding box center [946, 531] width 120 height 34
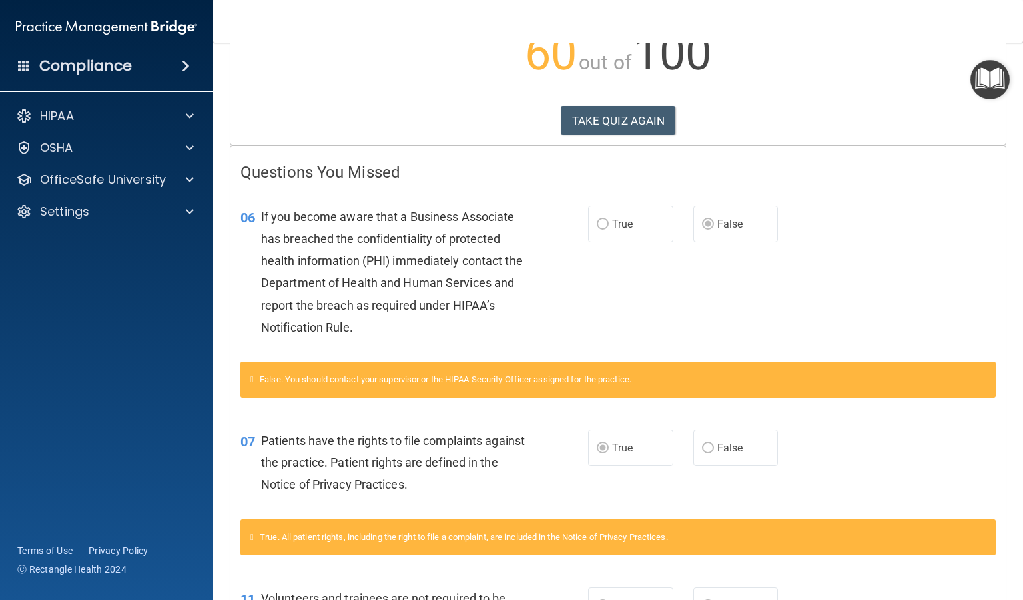
scroll to position [164, 0]
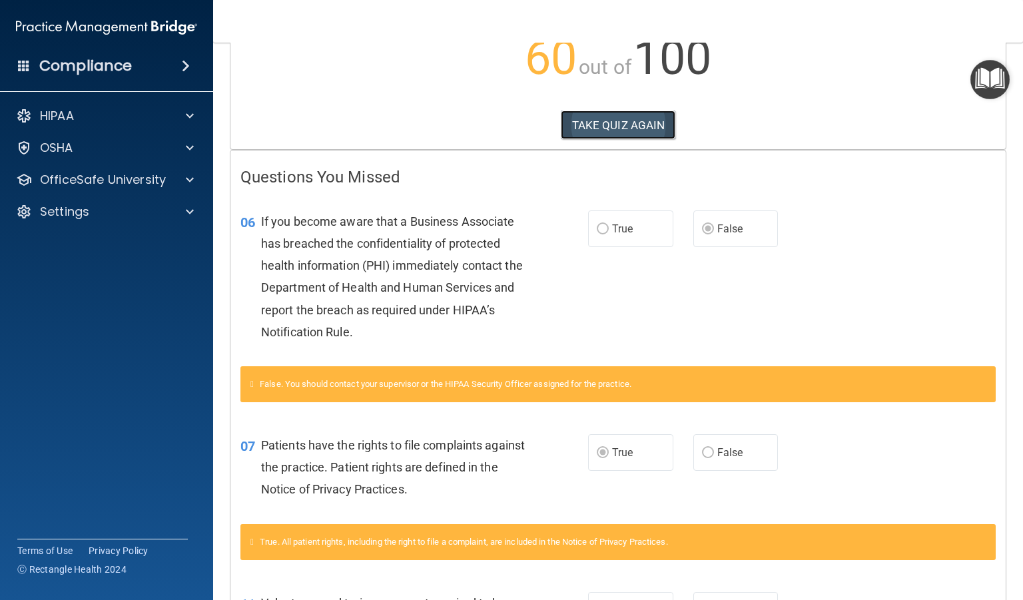
click at [591, 129] on button "TAKE QUIZ AGAIN" at bounding box center [618, 125] width 115 height 29
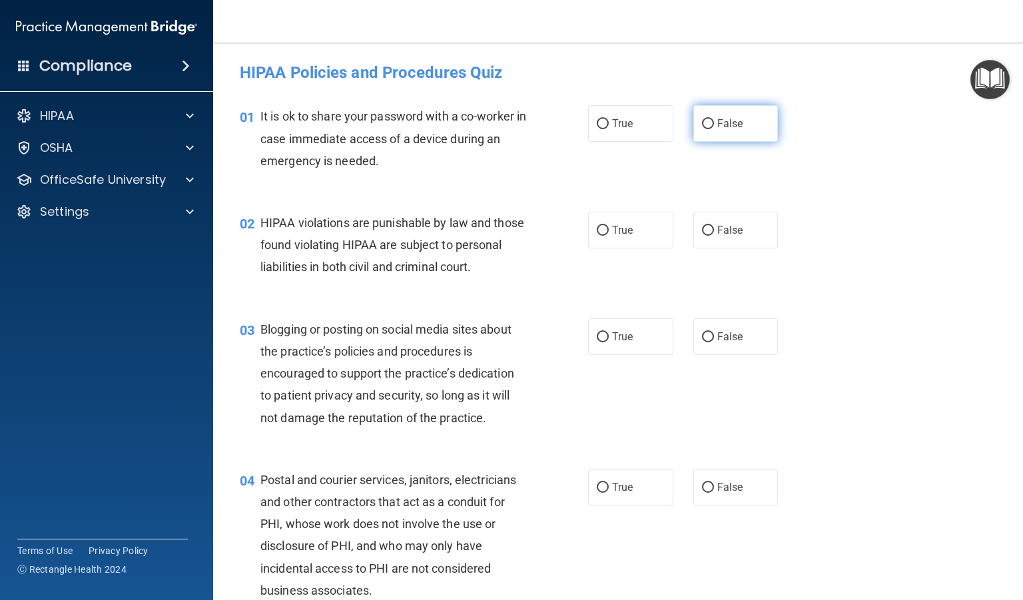
click at [702, 123] on input "False" at bounding box center [708, 124] width 12 height 10
radio input "true"
click at [605, 230] on label "True" at bounding box center [630, 230] width 85 height 37
click at [605, 230] on input "True" at bounding box center [603, 231] width 12 height 10
radio input "true"
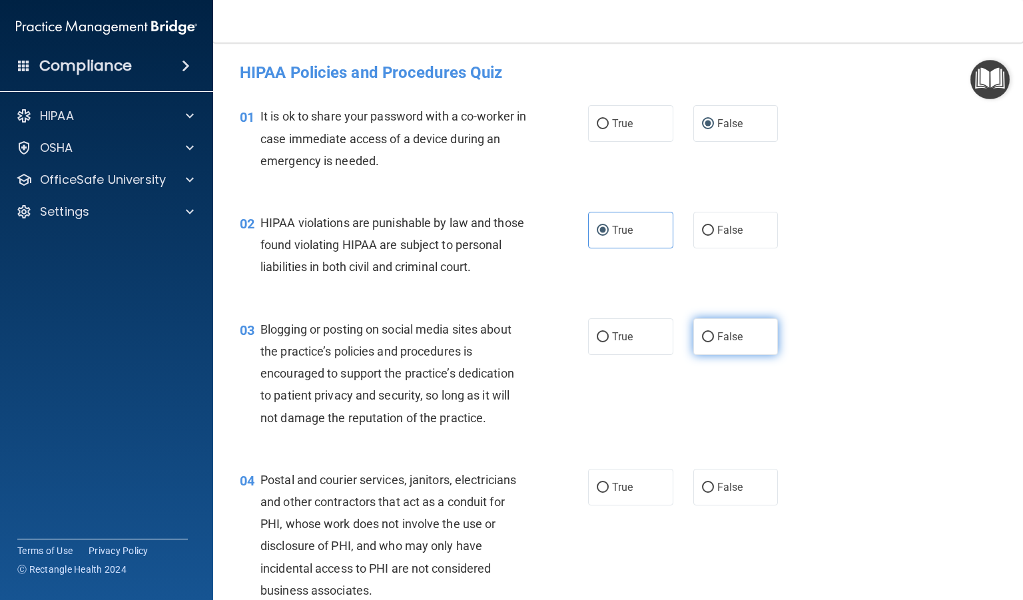
click at [710, 355] on label "False" at bounding box center [735, 336] width 85 height 37
click at [710, 342] on input "False" at bounding box center [708, 337] width 12 height 10
radio input "true"
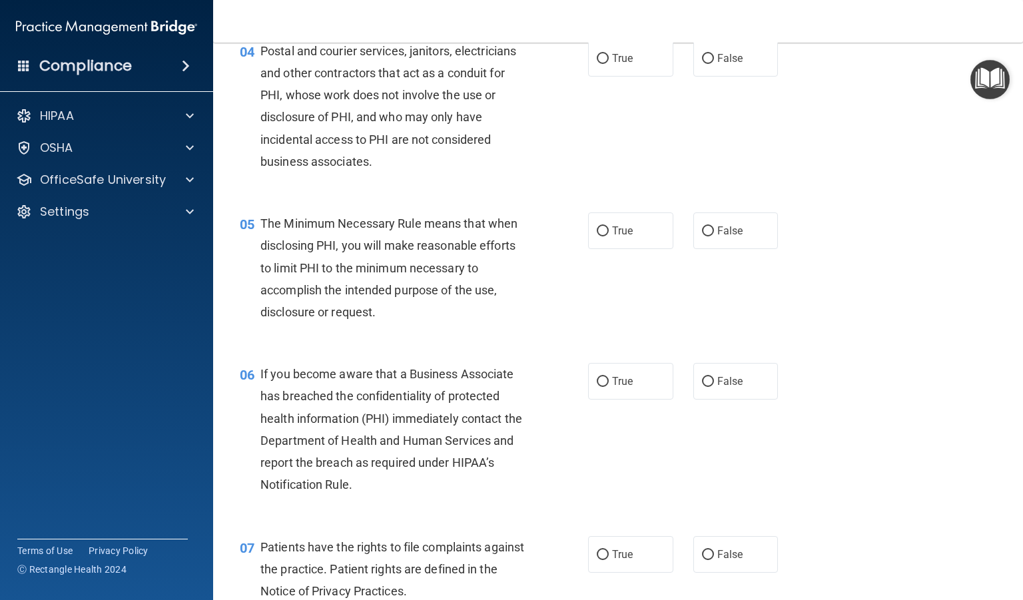
scroll to position [415, 0]
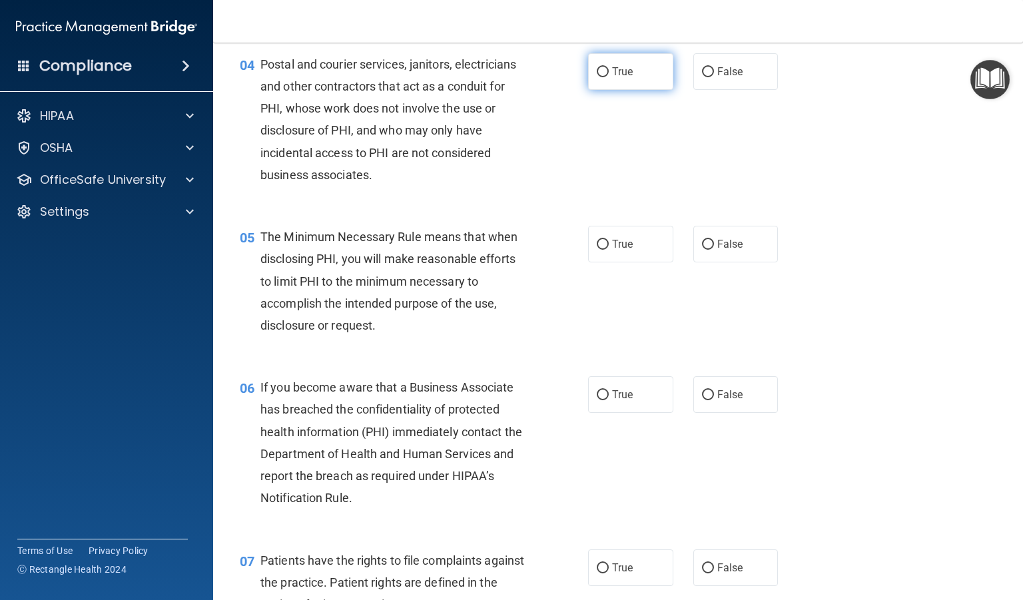
click at [612, 78] on span "True" at bounding box center [622, 71] width 21 height 13
click at [609, 77] on input "True" at bounding box center [603, 72] width 12 height 10
radio input "true"
click at [605, 262] on label "True" at bounding box center [630, 244] width 85 height 37
click at [605, 250] on input "True" at bounding box center [603, 245] width 12 height 10
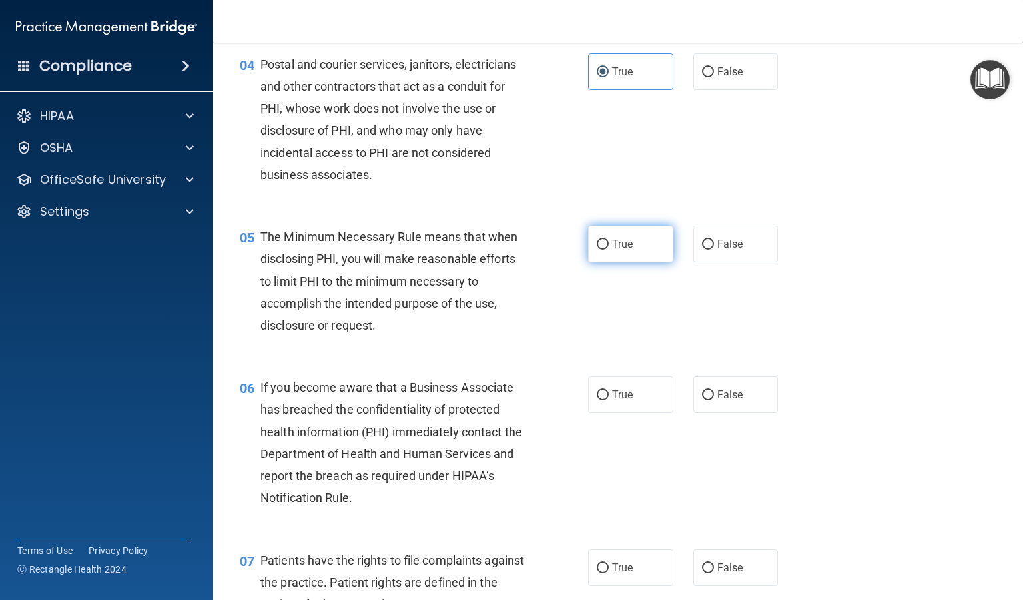
radio input "true"
click at [702, 400] on input "False" at bounding box center [708, 395] width 12 height 10
radio input "true"
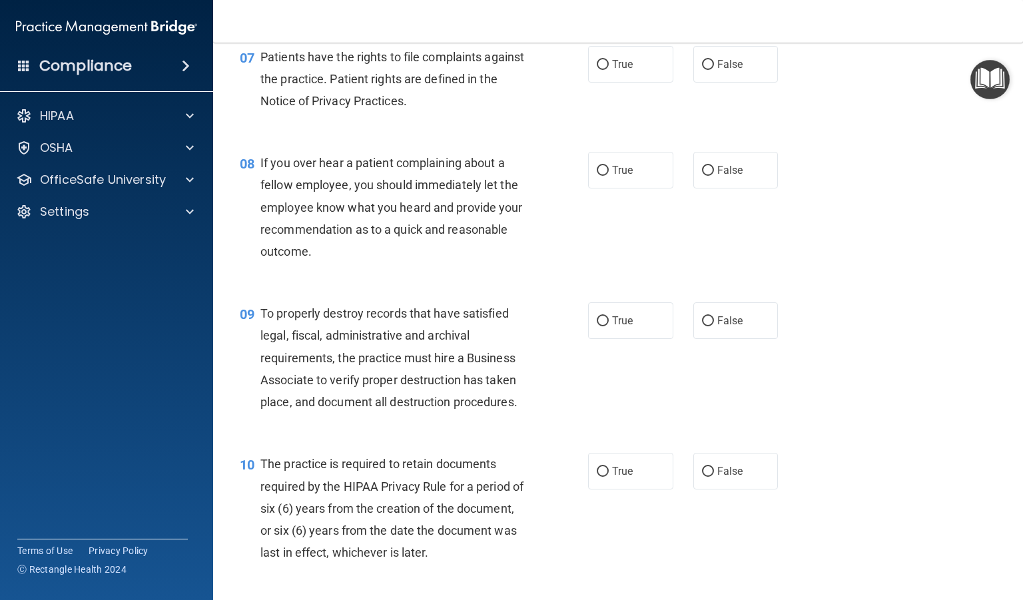
scroll to position [926, 0]
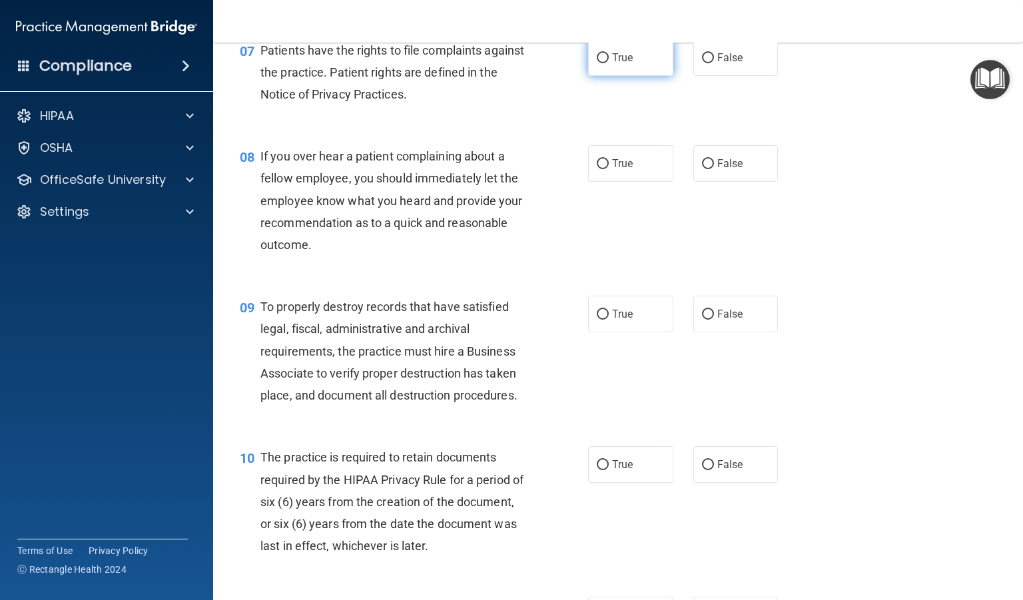
click at [599, 63] on input "True" at bounding box center [603, 58] width 12 height 10
radio input "true"
click at [702, 169] on input "False" at bounding box center [708, 164] width 12 height 10
radio input "true"
click at [702, 320] on input "False" at bounding box center [708, 315] width 12 height 10
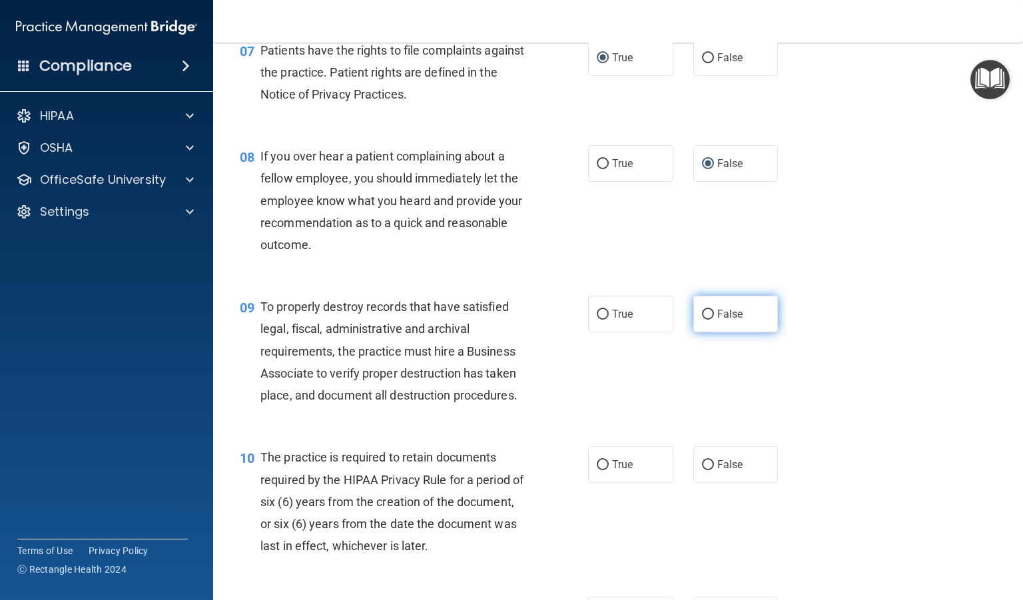
radio input "true"
click at [596, 332] on label "True" at bounding box center [630, 314] width 85 height 37
click at [597, 320] on input "True" at bounding box center [603, 315] width 12 height 10
radio input "true"
click at [708, 332] on label "False" at bounding box center [735, 314] width 85 height 37
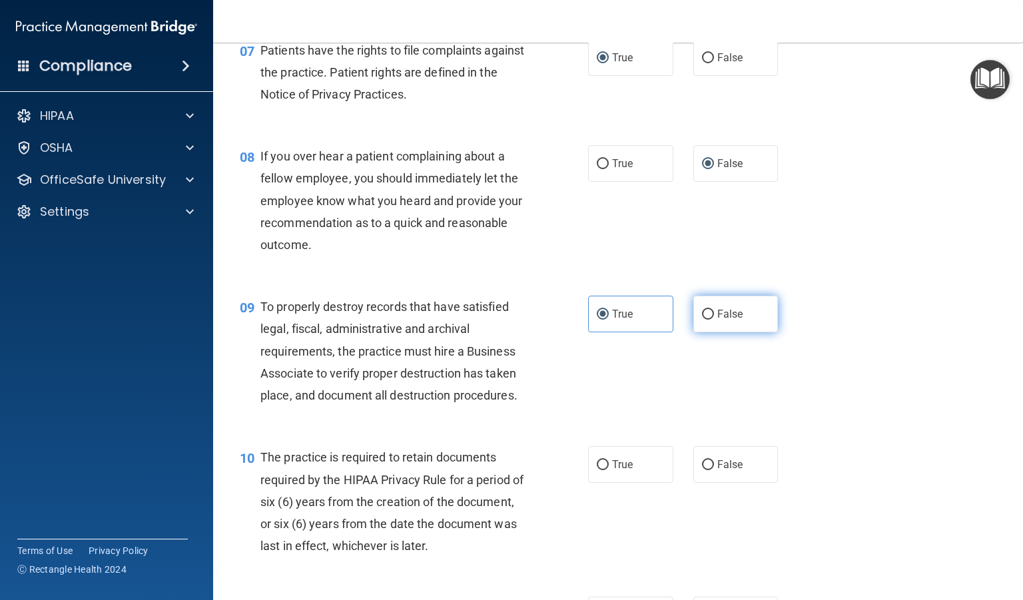
click at [708, 320] on input "False" at bounding box center [708, 315] width 12 height 10
radio input "true"
radio input "false"
click at [601, 470] on input "True" at bounding box center [603, 465] width 12 height 10
radio input "true"
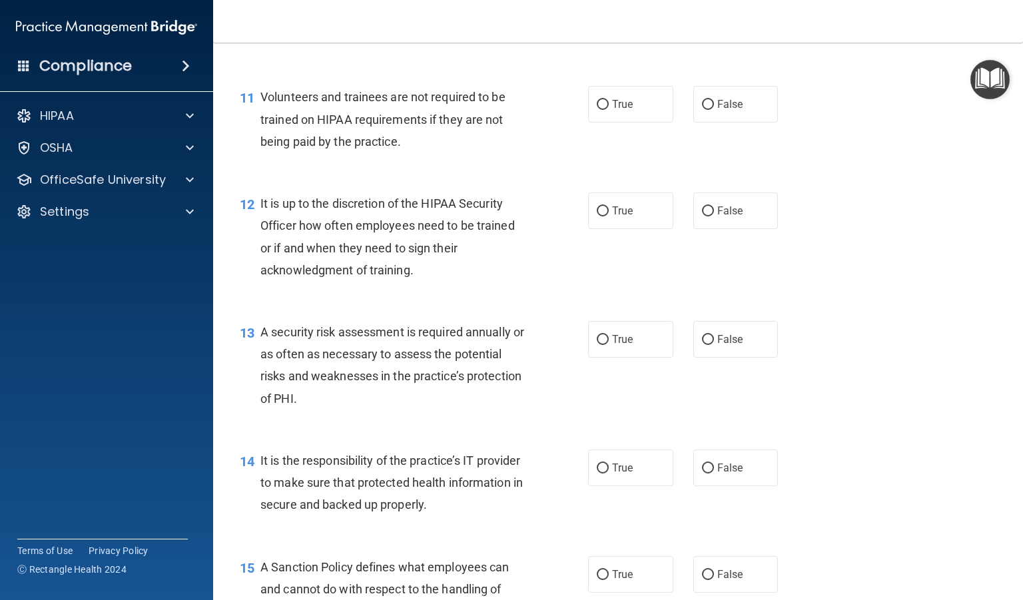
scroll to position [1502, 0]
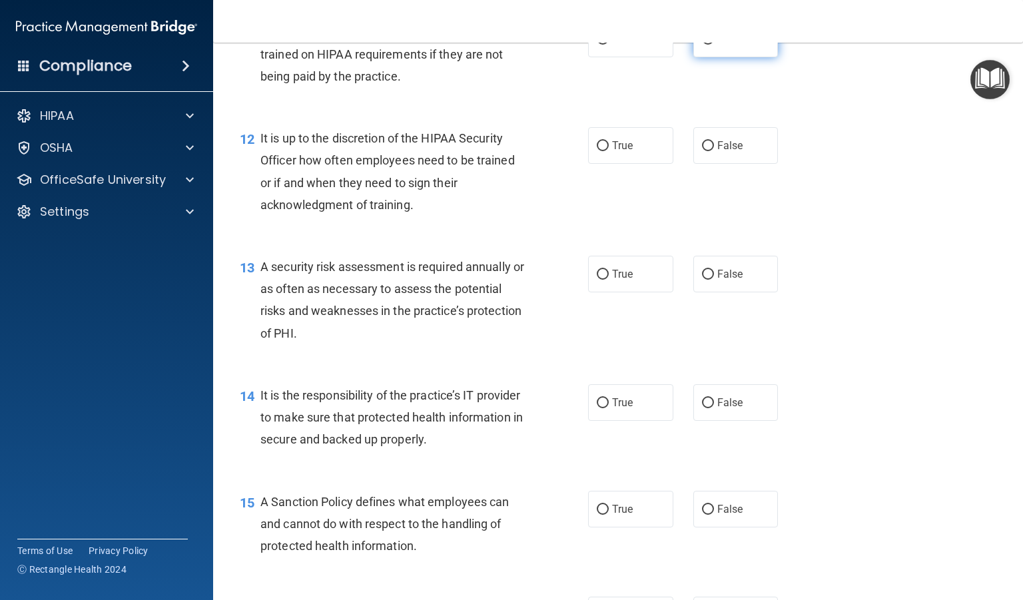
click at [708, 57] on label "False" at bounding box center [735, 39] width 85 height 37
click at [708, 45] on input "False" at bounding box center [708, 40] width 12 height 10
radio input "true"
click at [702, 151] on input "False" at bounding box center [708, 146] width 12 height 10
radio input "true"
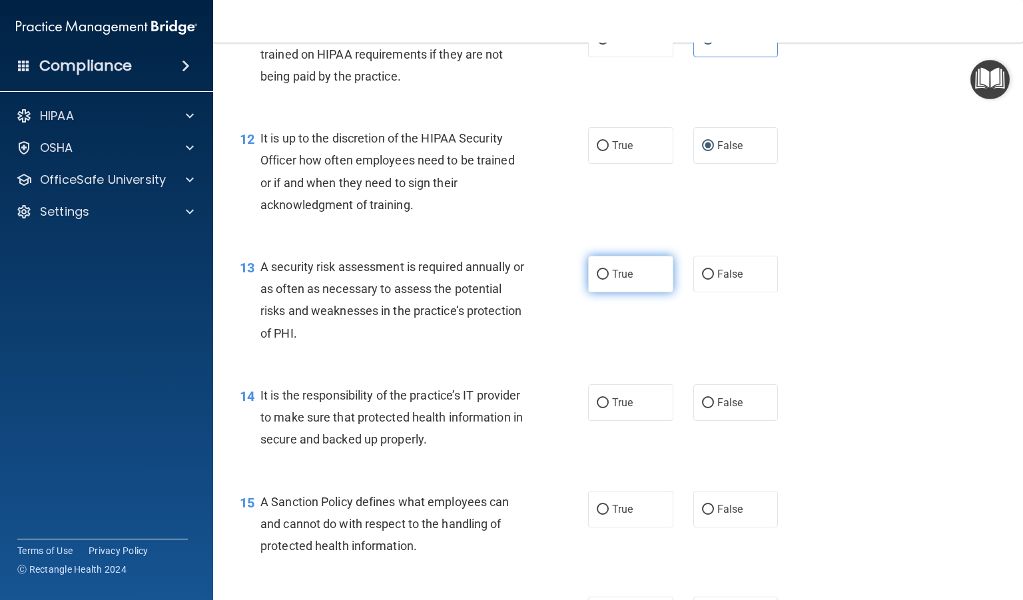
click at [596, 292] on label "True" at bounding box center [630, 274] width 85 height 37
click at [597, 280] on input "True" at bounding box center [603, 275] width 12 height 10
radio input "true"
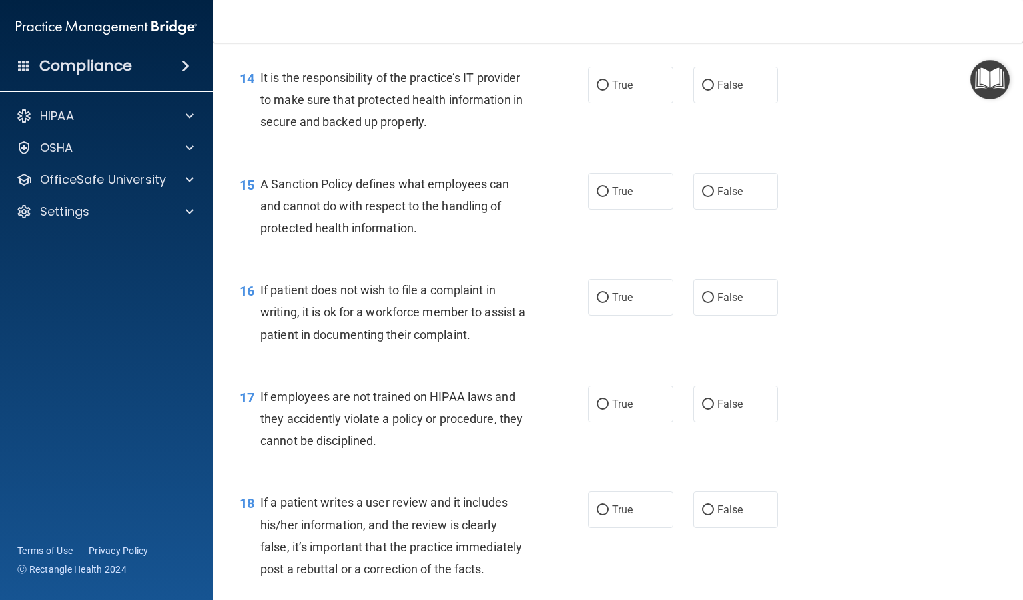
scroll to position [1829, 0]
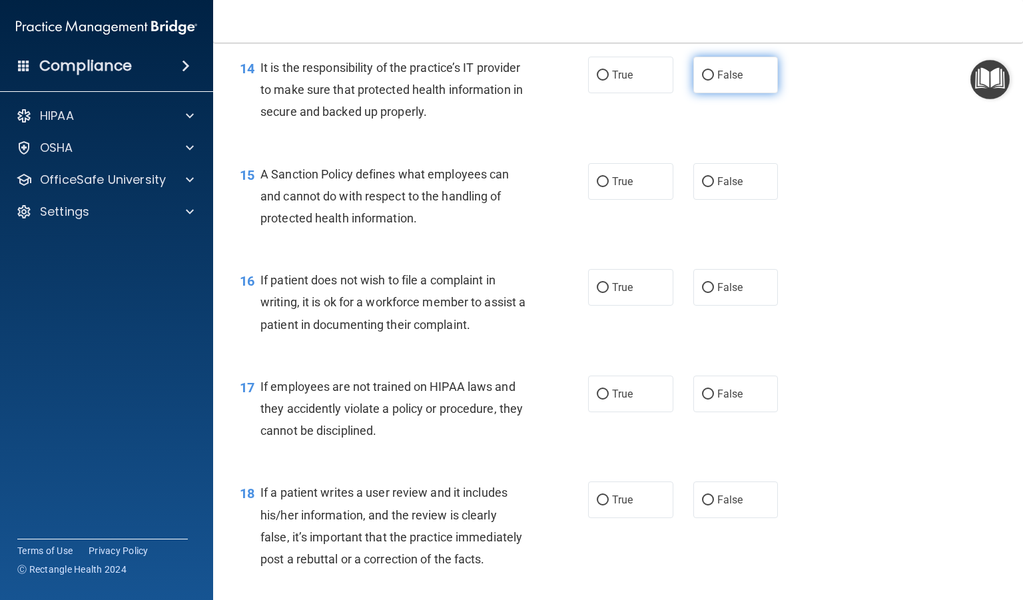
click at [702, 81] on input "False" at bounding box center [708, 76] width 12 height 10
radio input "true"
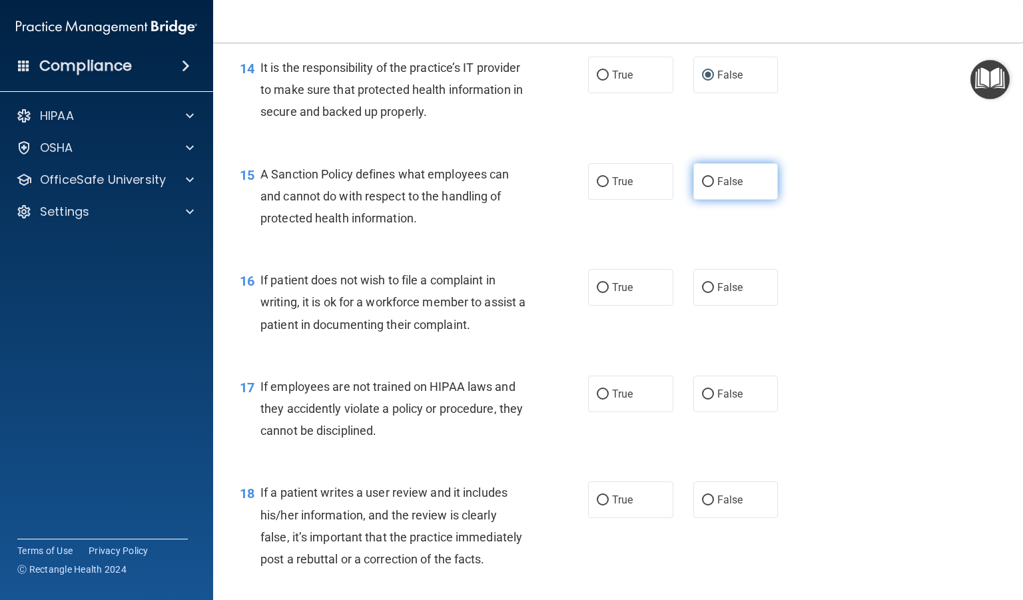
click at [702, 187] on input "False" at bounding box center [708, 182] width 12 height 10
radio input "true"
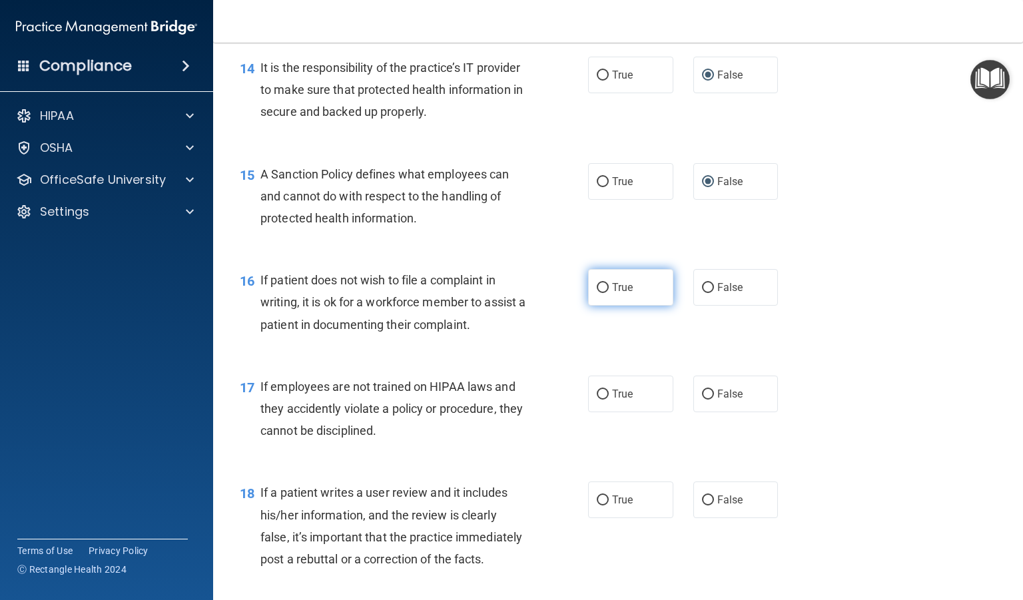
click at [598, 293] on input "True" at bounding box center [603, 288] width 12 height 10
radio input "true"
click at [695, 406] on label "False" at bounding box center [735, 394] width 85 height 37
click at [702, 400] on input "False" at bounding box center [708, 395] width 12 height 10
radio input "true"
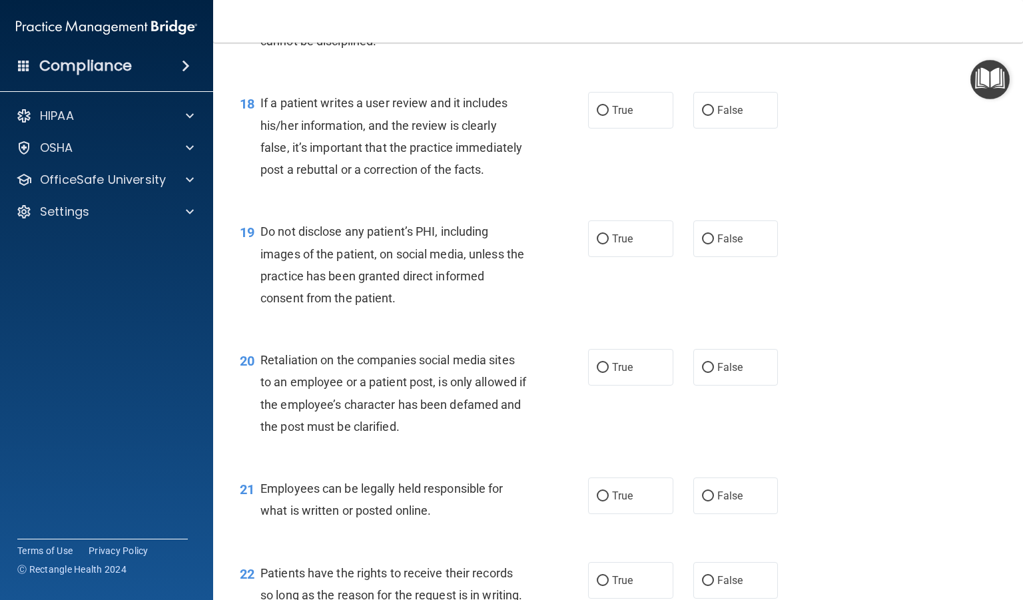
scroll to position [2255, 0]
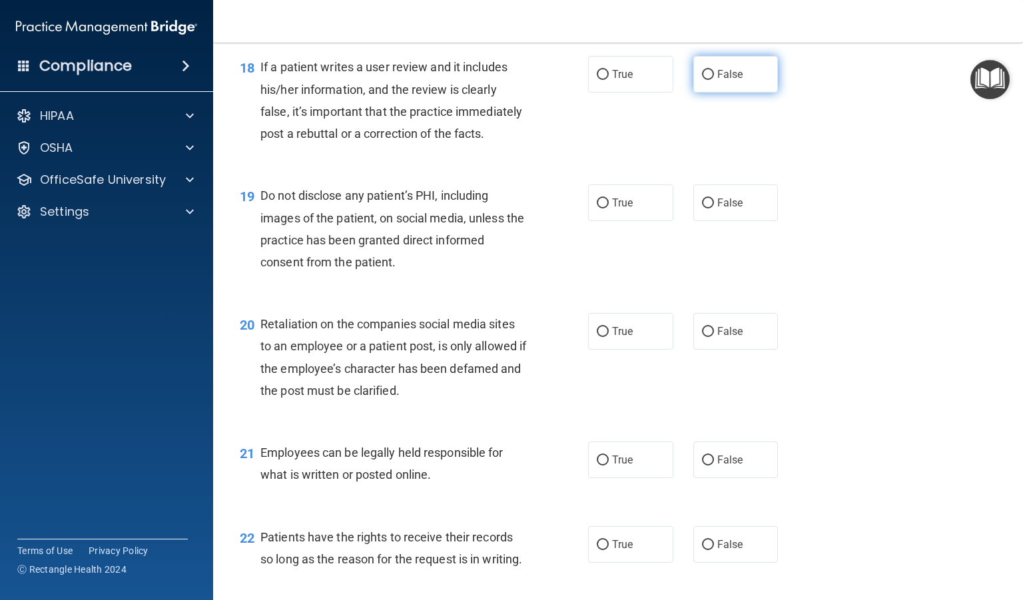
click at [702, 80] on input "False" at bounding box center [708, 75] width 12 height 10
radio input "true"
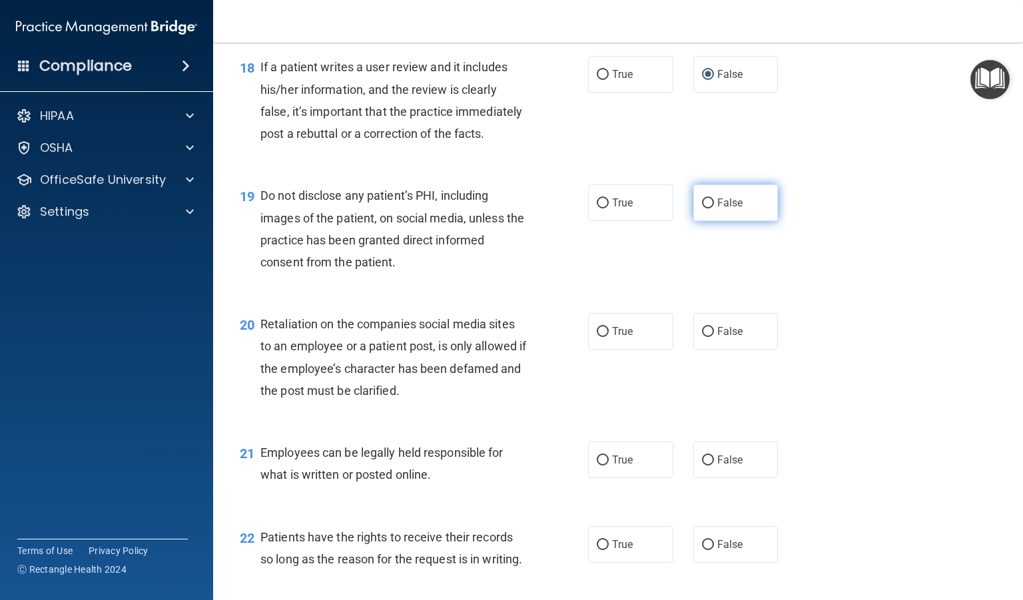
click at [702, 208] on input "False" at bounding box center [708, 203] width 12 height 10
radio input "true"
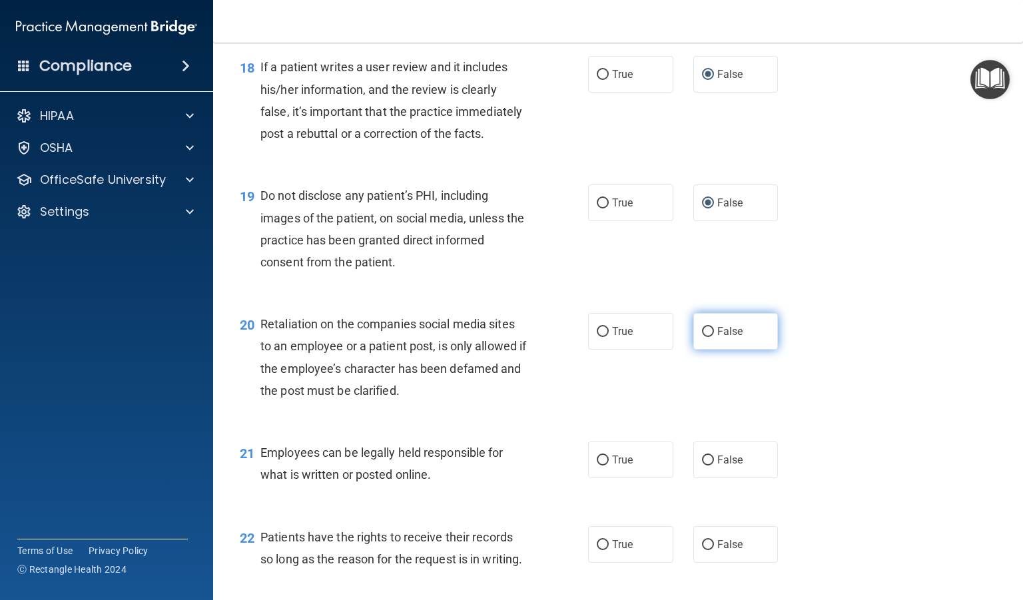
click at [702, 337] on input "False" at bounding box center [708, 332] width 12 height 10
radio input "true"
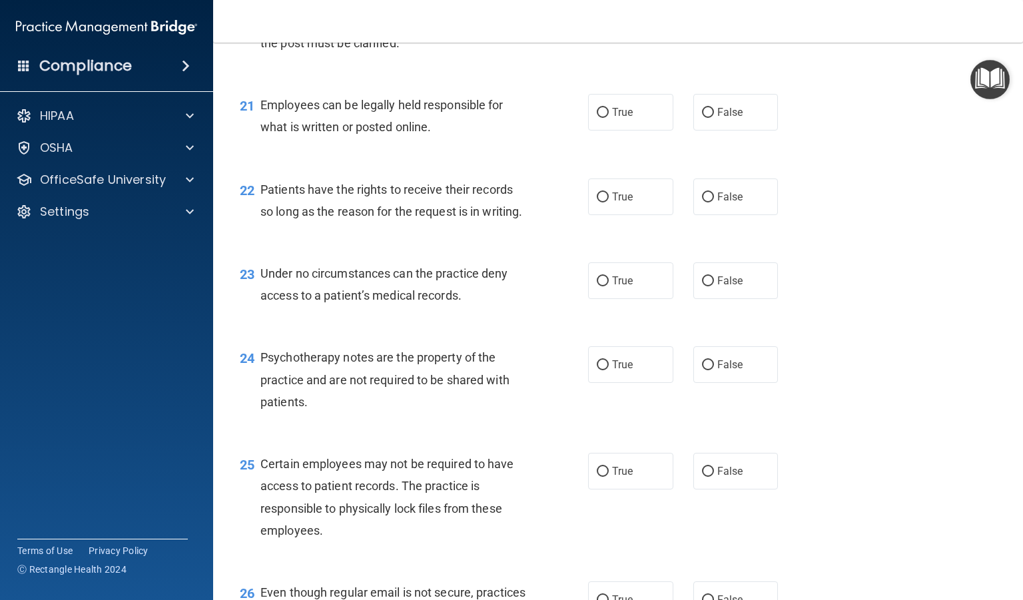
scroll to position [2592, 0]
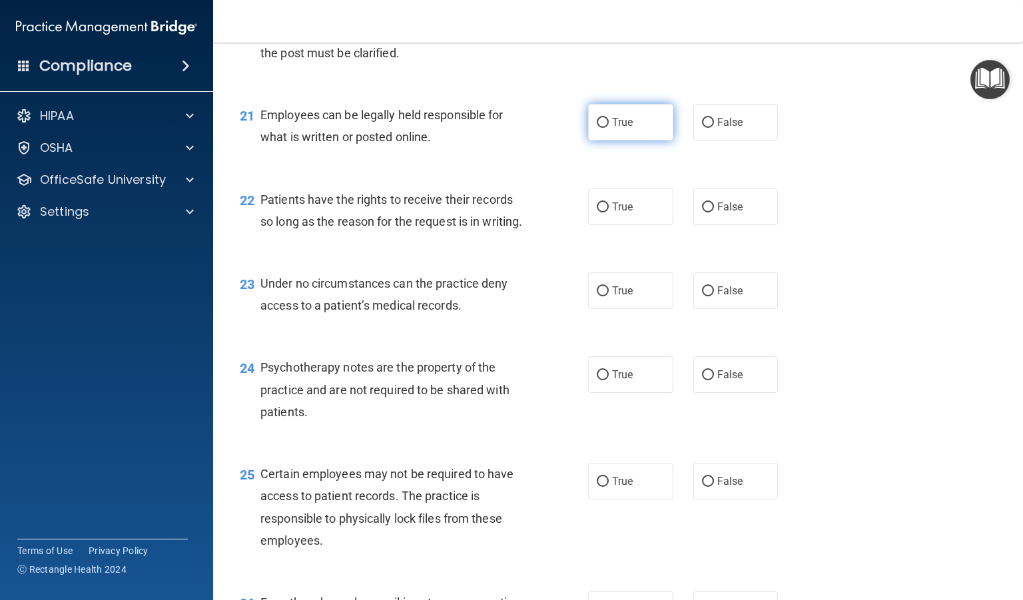
click at [597, 140] on label "True" at bounding box center [630, 122] width 85 height 37
click at [597, 128] on input "True" at bounding box center [603, 123] width 12 height 10
radio input "true"
click at [707, 225] on label "False" at bounding box center [735, 206] width 85 height 37
click at [707, 212] on input "False" at bounding box center [708, 207] width 12 height 10
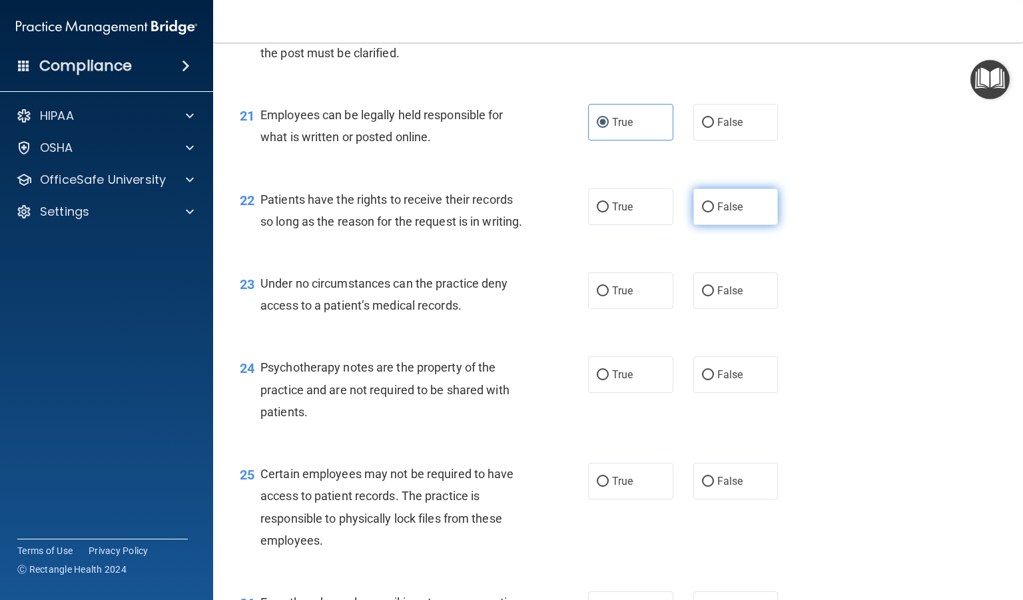
radio input "true"
click at [702, 296] on input "False" at bounding box center [708, 291] width 12 height 10
radio input "true"
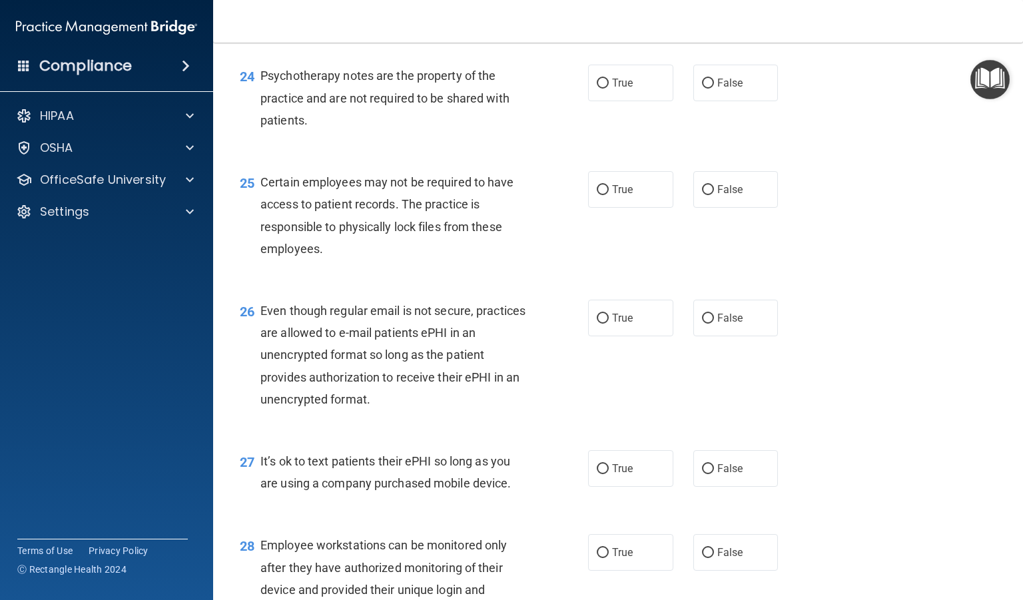
scroll to position [2880, 0]
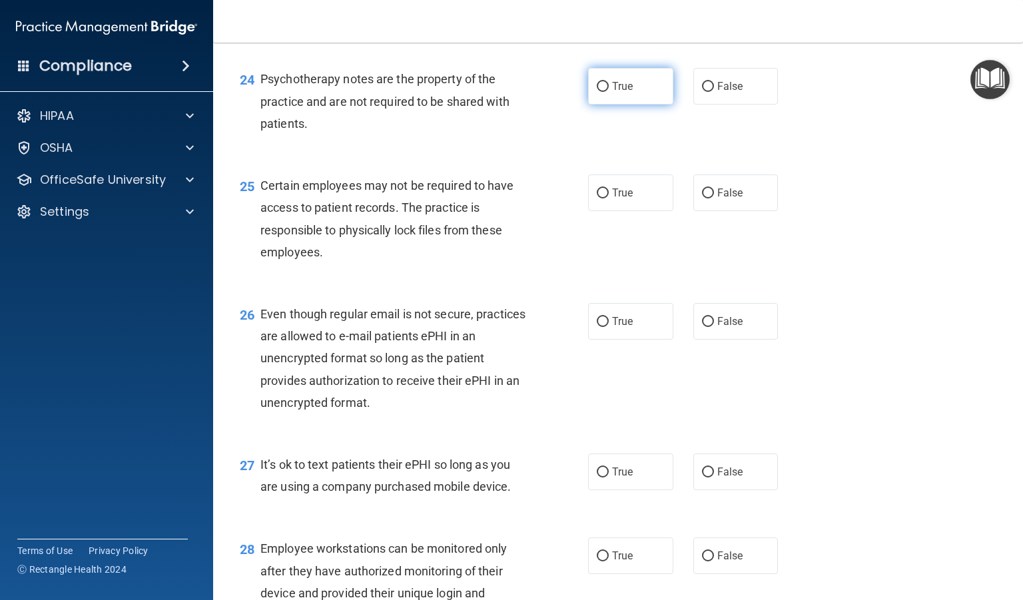
click at [597, 92] on input "True" at bounding box center [603, 87] width 12 height 10
radio input "true"
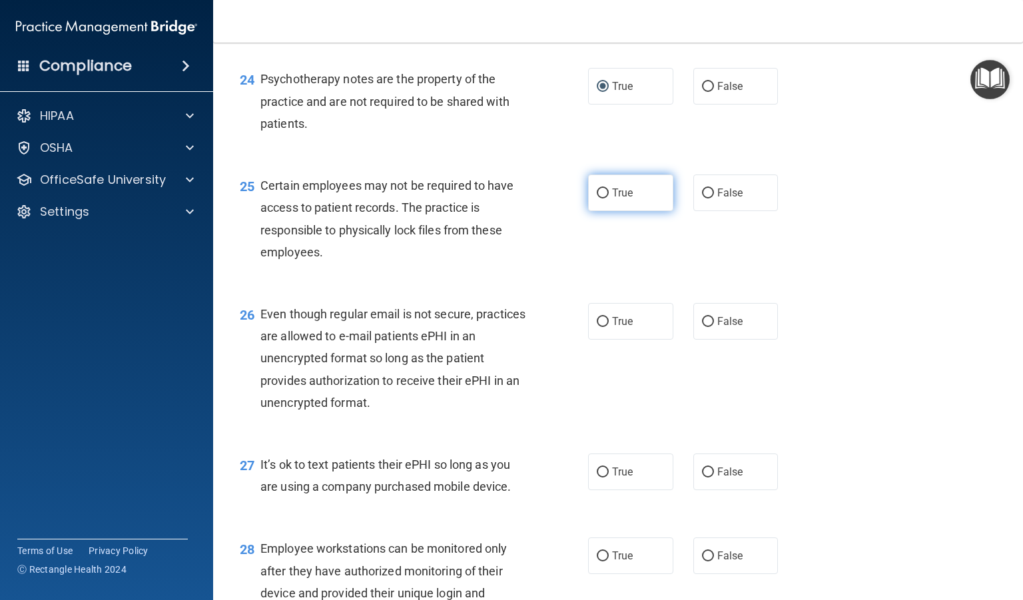
click at [591, 211] on label "True" at bounding box center [630, 192] width 85 height 37
click at [597, 198] on input "True" at bounding box center [603, 193] width 12 height 10
radio input "true"
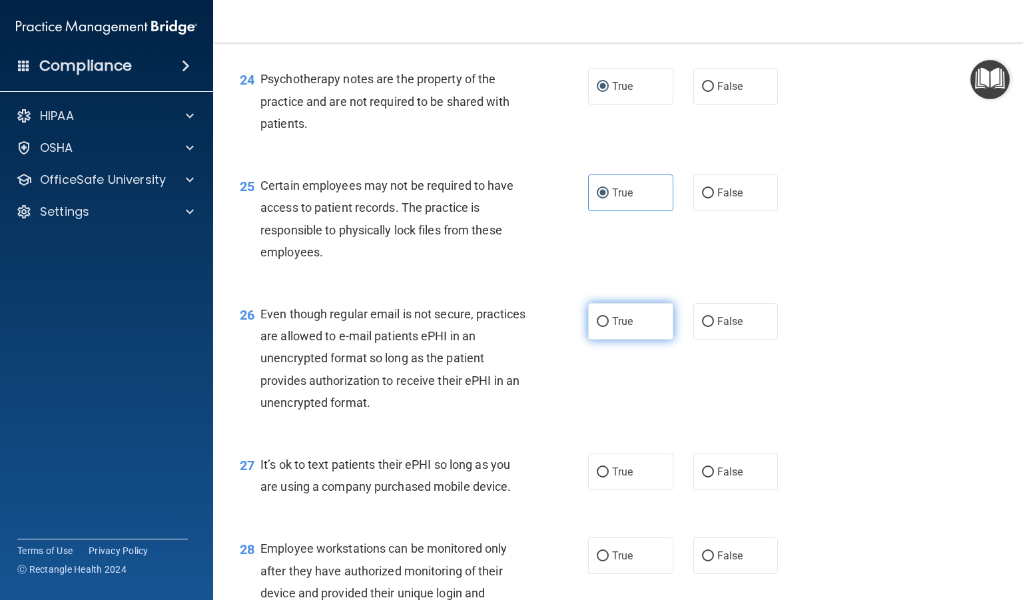
click at [597, 327] on input "True" at bounding box center [603, 322] width 12 height 10
radio input "true"
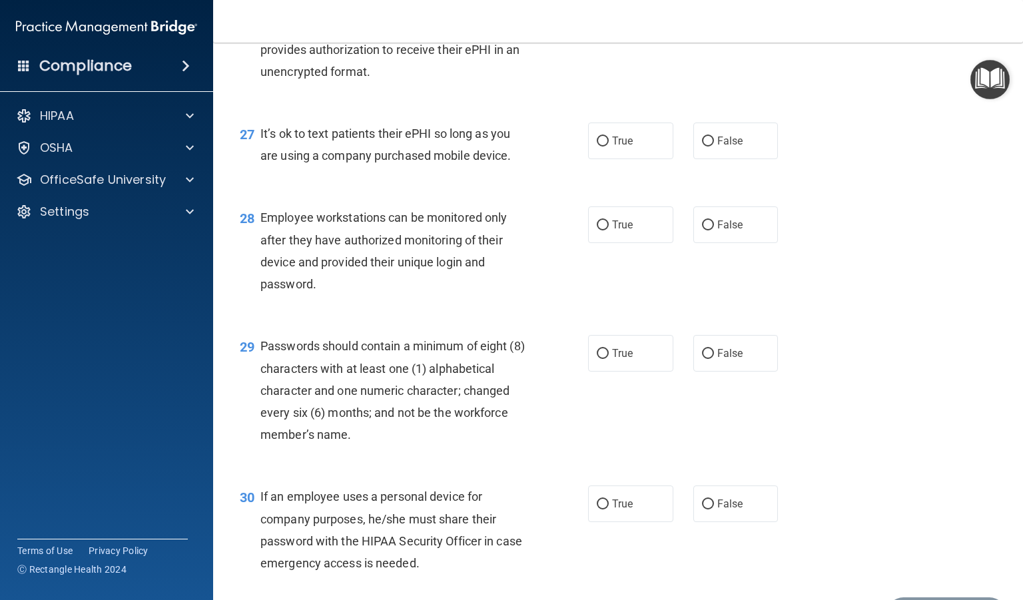
scroll to position [3267, 0]
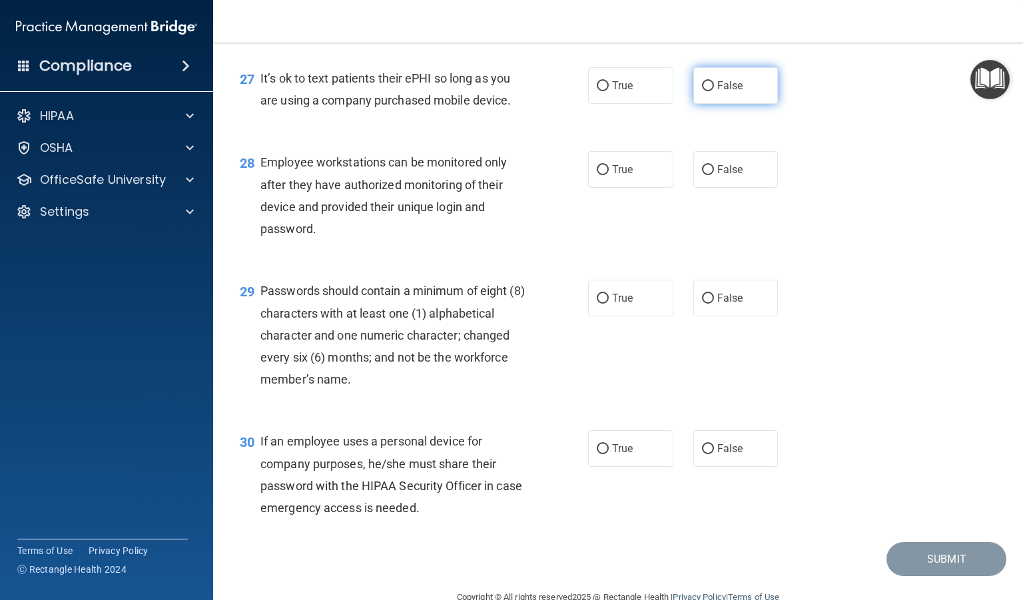
click at [700, 104] on label "False" at bounding box center [735, 85] width 85 height 37
click at [702, 91] on input "False" at bounding box center [708, 86] width 12 height 10
radio input "true"
click at [707, 188] on label "False" at bounding box center [735, 169] width 85 height 37
click at [707, 175] on input "False" at bounding box center [708, 170] width 12 height 10
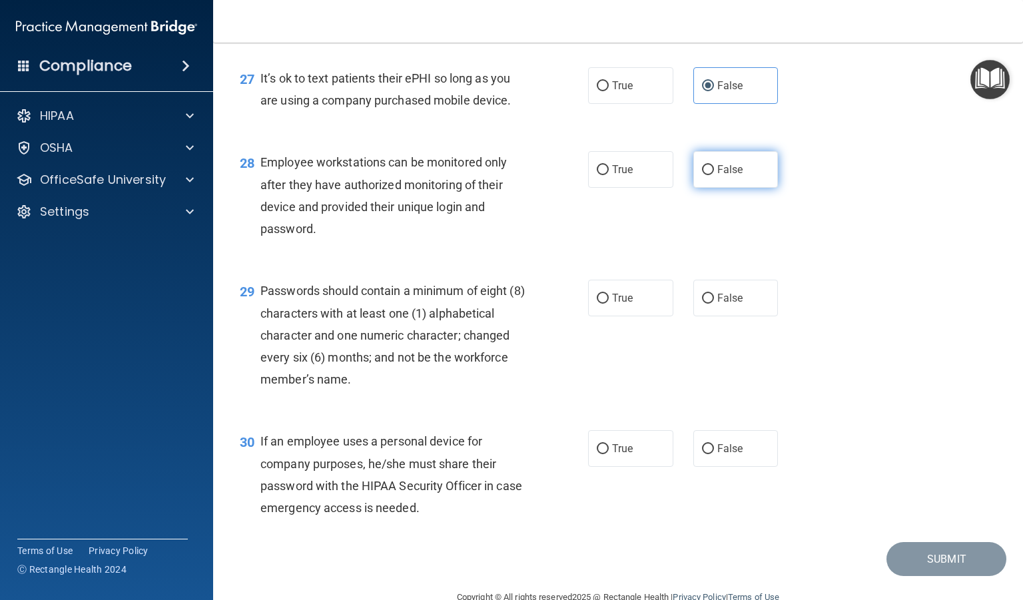
radio input "true"
click at [605, 316] on label "True" at bounding box center [630, 298] width 85 height 37
click at [605, 304] on input "True" at bounding box center [603, 299] width 12 height 10
radio input "true"
click at [702, 454] on input "False" at bounding box center [708, 449] width 12 height 10
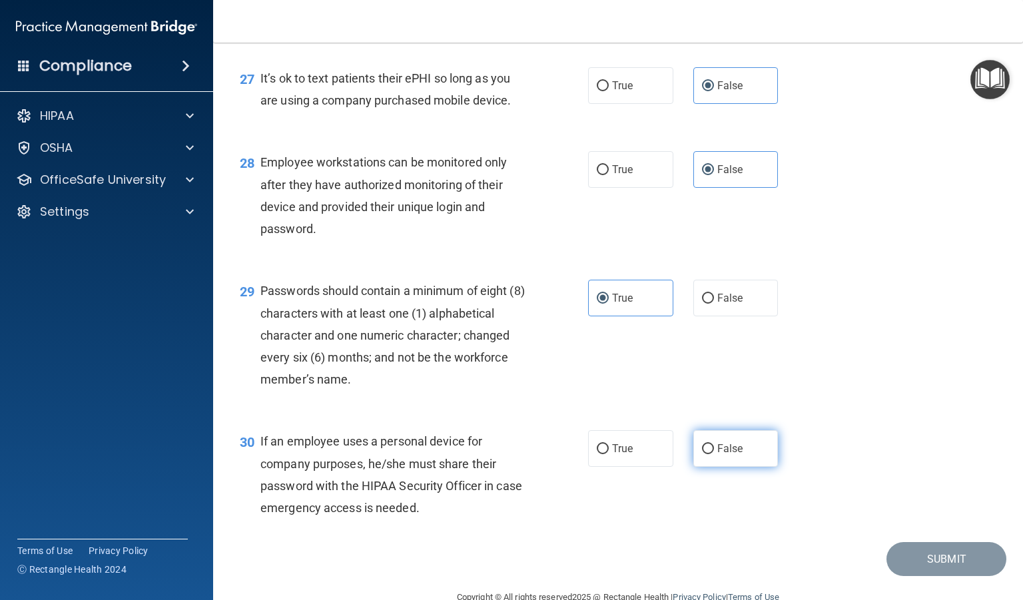
radio input "true"
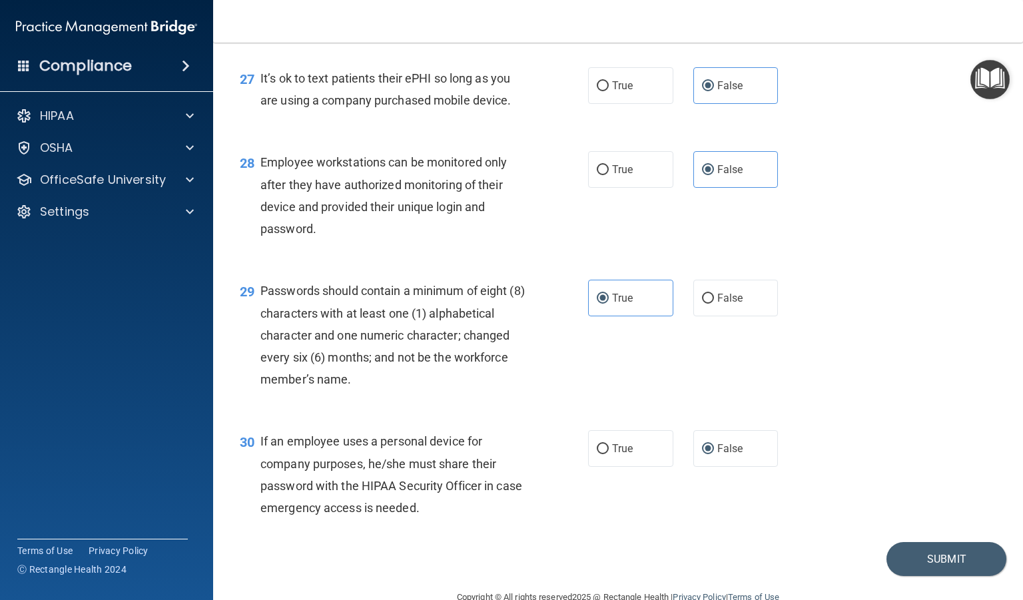
scroll to position [3361, 0]
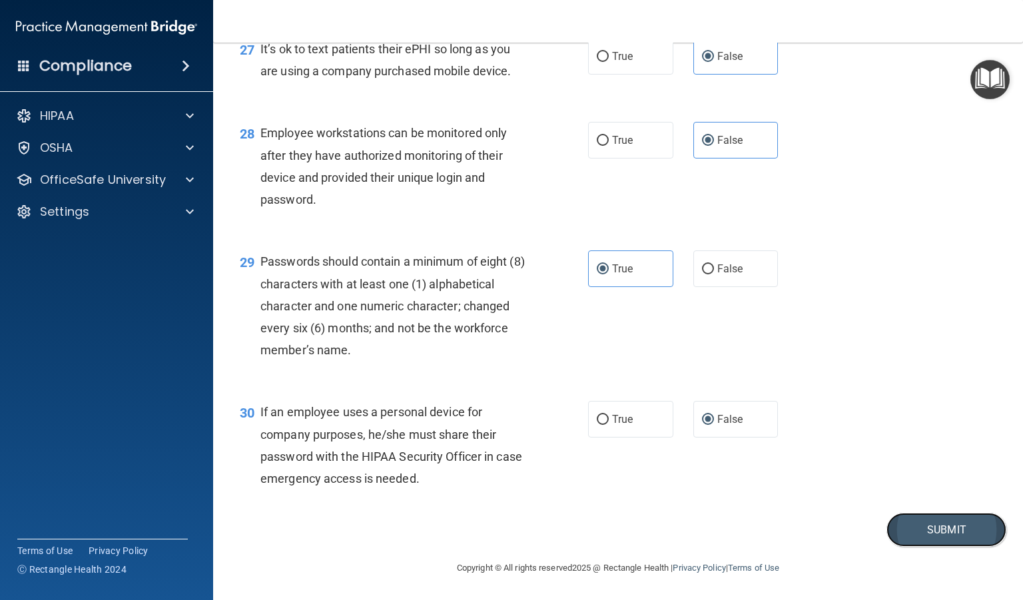
click at [916, 528] on button "Submit" at bounding box center [946, 530] width 120 height 34
click at [913, 533] on button "Submit" at bounding box center [946, 530] width 120 height 34
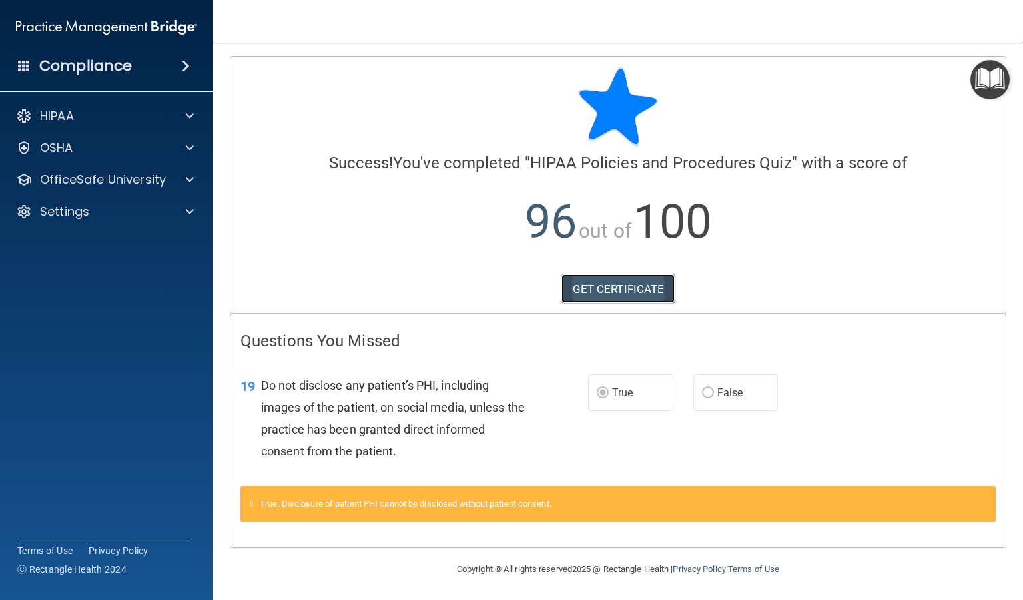
click at [651, 284] on link "GET CERTIFICATE" at bounding box center [618, 288] width 114 height 29
click at [106, 175] on p "OfficeSafe University" at bounding box center [103, 180] width 126 height 16
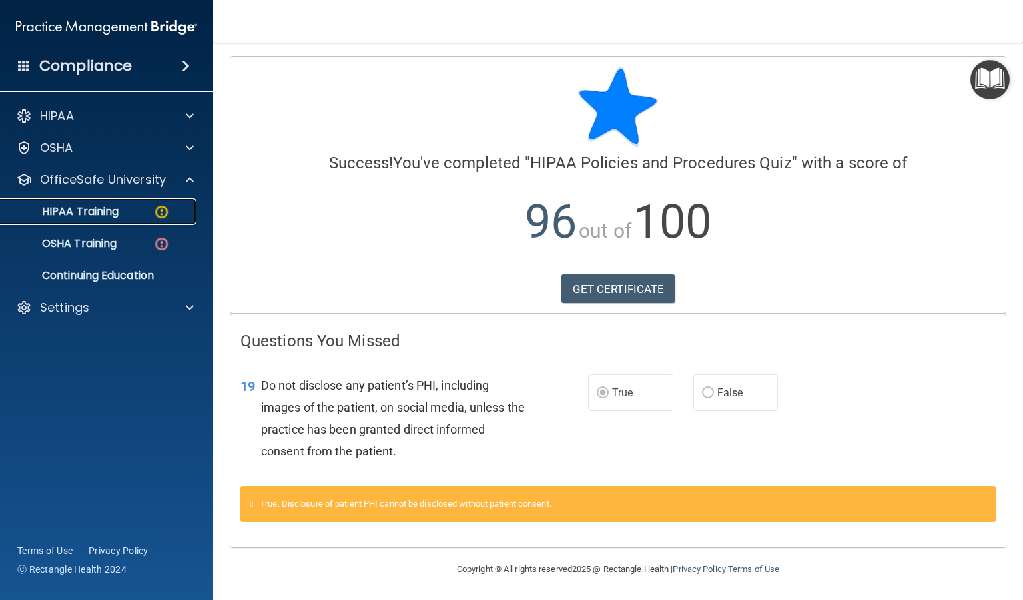
click at [115, 206] on p "HIPAA Training" at bounding box center [64, 211] width 110 height 13
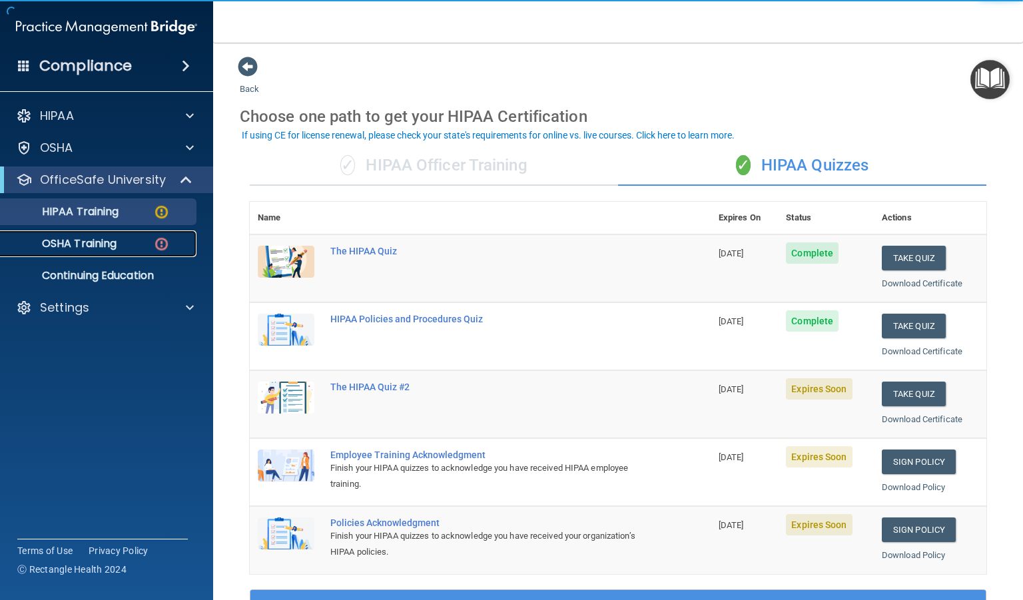
click at [84, 240] on p "OSHA Training" at bounding box center [63, 243] width 108 height 13
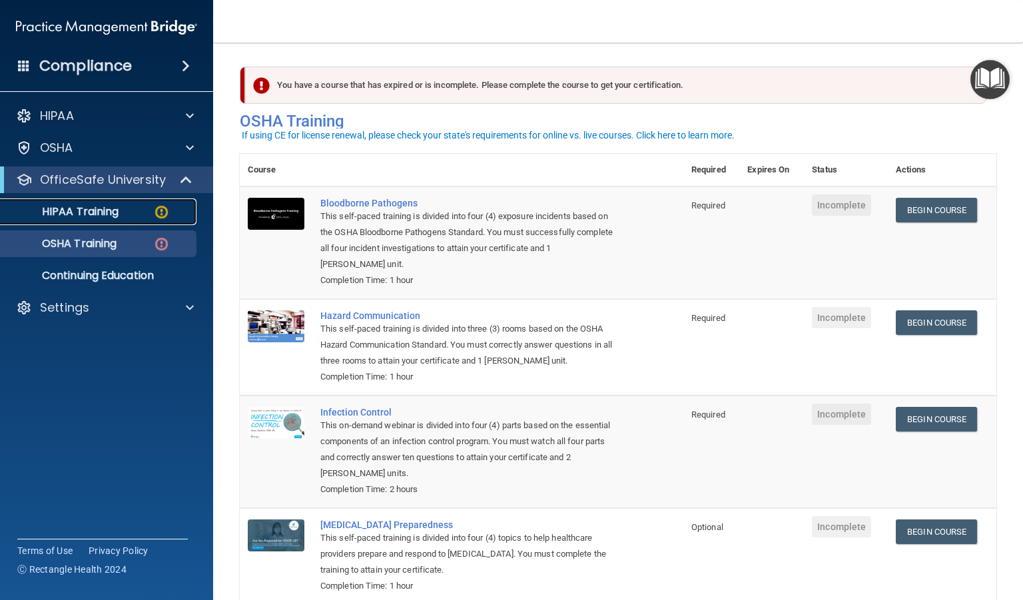
click at [89, 212] on p "HIPAA Training" at bounding box center [64, 211] width 110 height 13
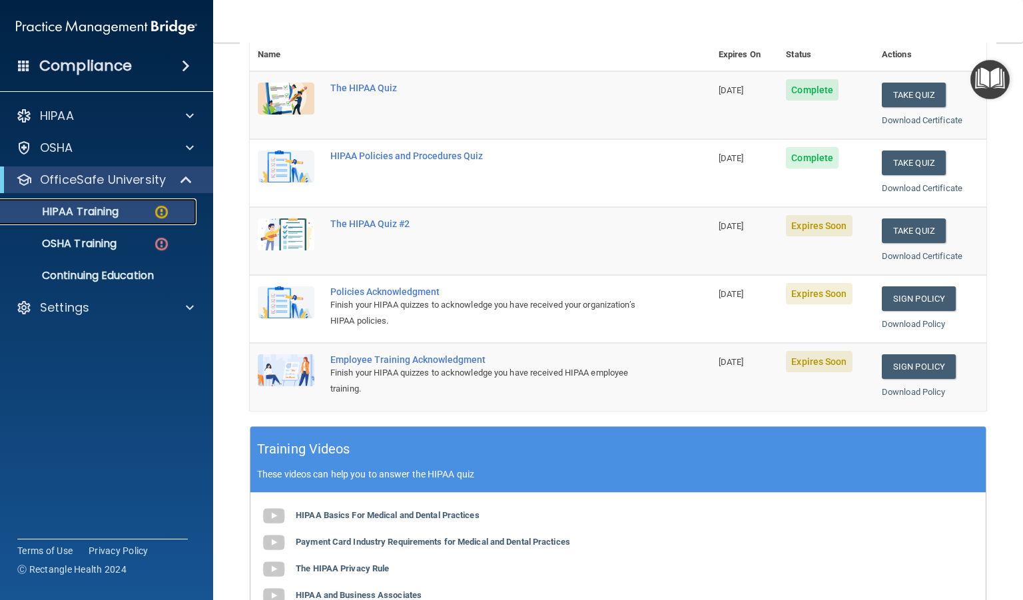
scroll to position [158, 0]
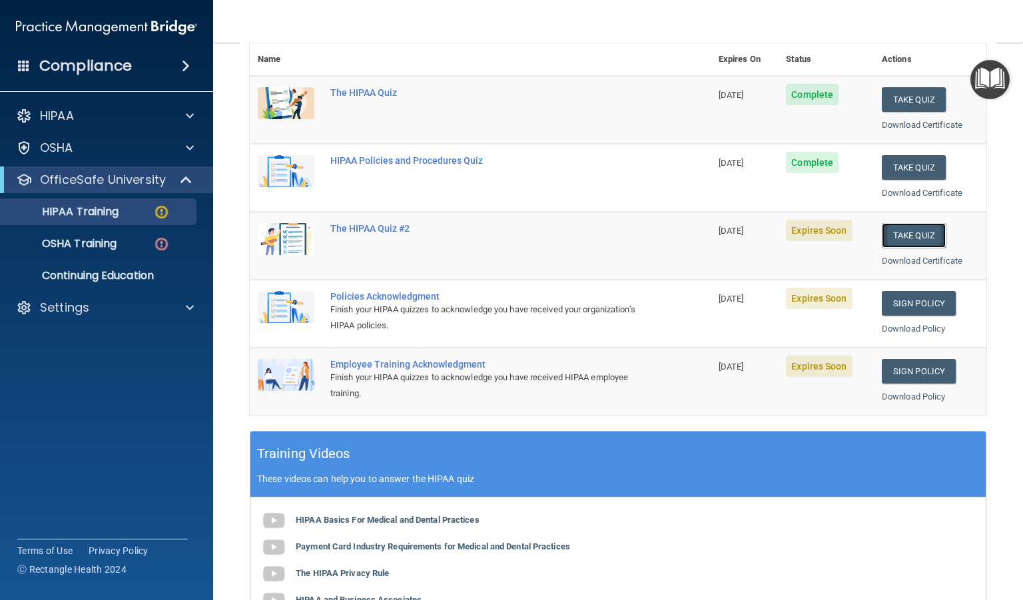
click at [910, 229] on button "Take Quiz" at bounding box center [914, 235] width 64 height 25
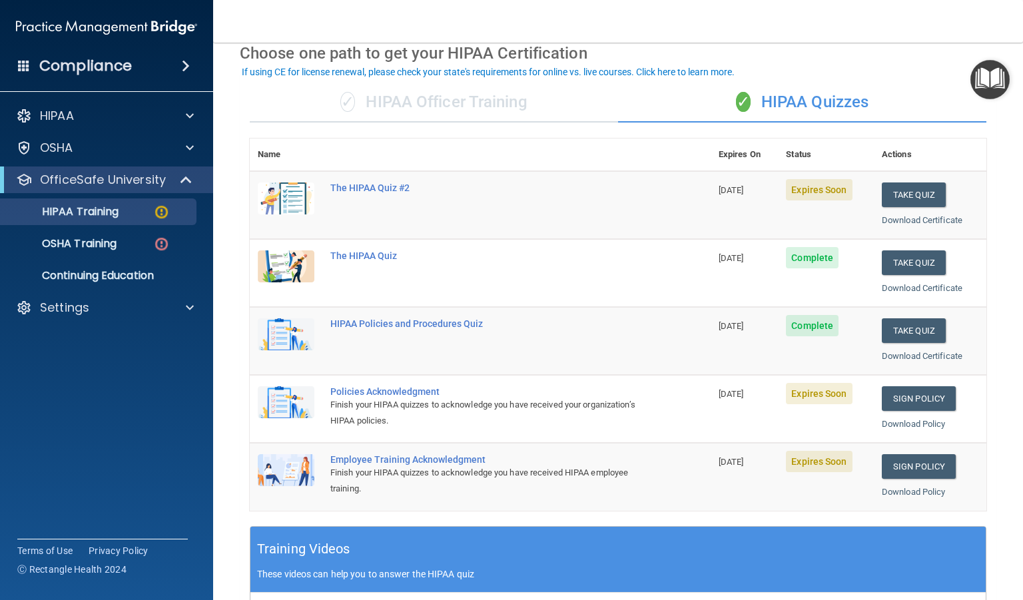
scroll to position [63, 0]
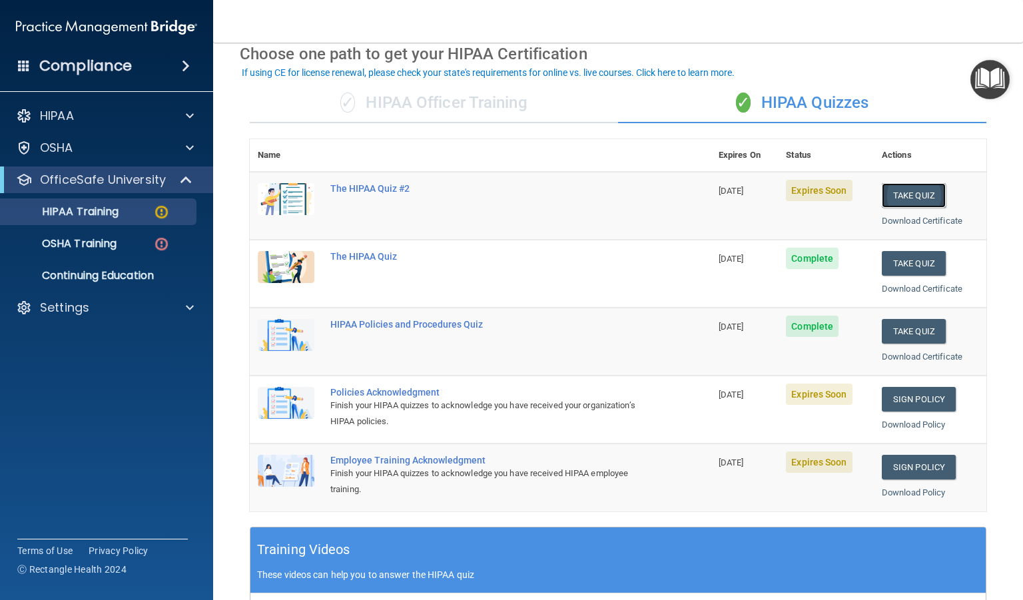
click at [910, 187] on button "Take Quiz" at bounding box center [914, 195] width 64 height 25
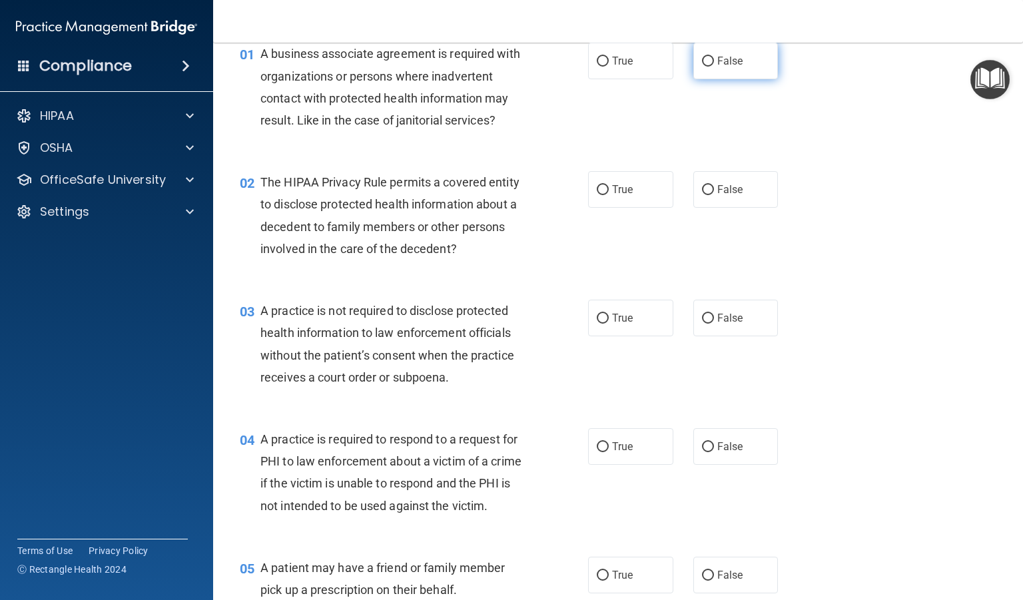
click at [707, 66] on input "False" at bounding box center [708, 62] width 12 height 10
radio input "true"
click at [601, 192] on input "True" at bounding box center [603, 190] width 12 height 10
radio input "true"
click at [706, 319] on input "False" at bounding box center [708, 319] width 12 height 10
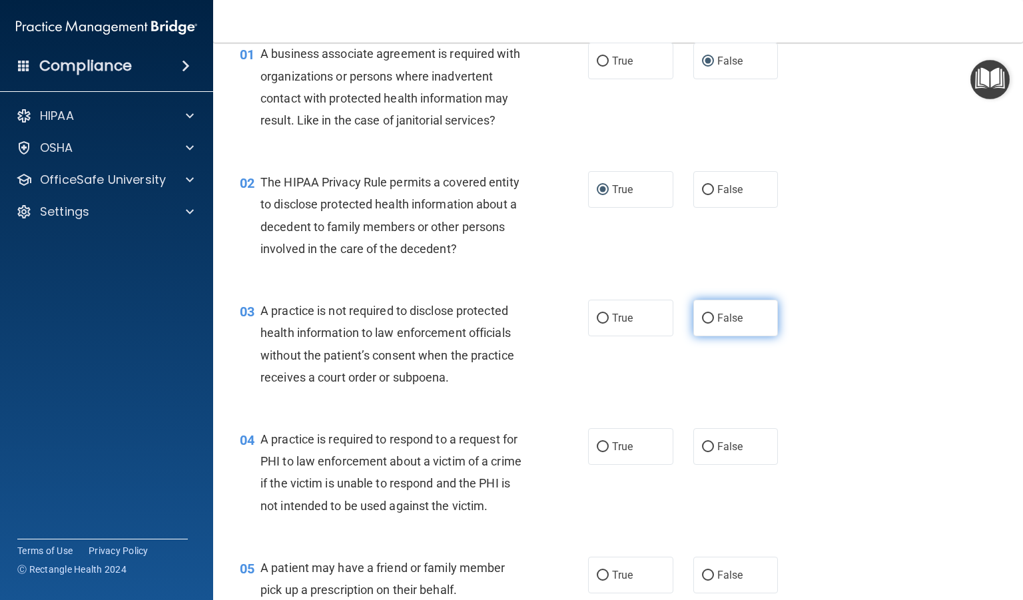
radio input "true"
click at [621, 451] on span "True" at bounding box center [622, 446] width 21 height 13
click at [609, 451] on input "True" at bounding box center [603, 447] width 12 height 10
radio input "true"
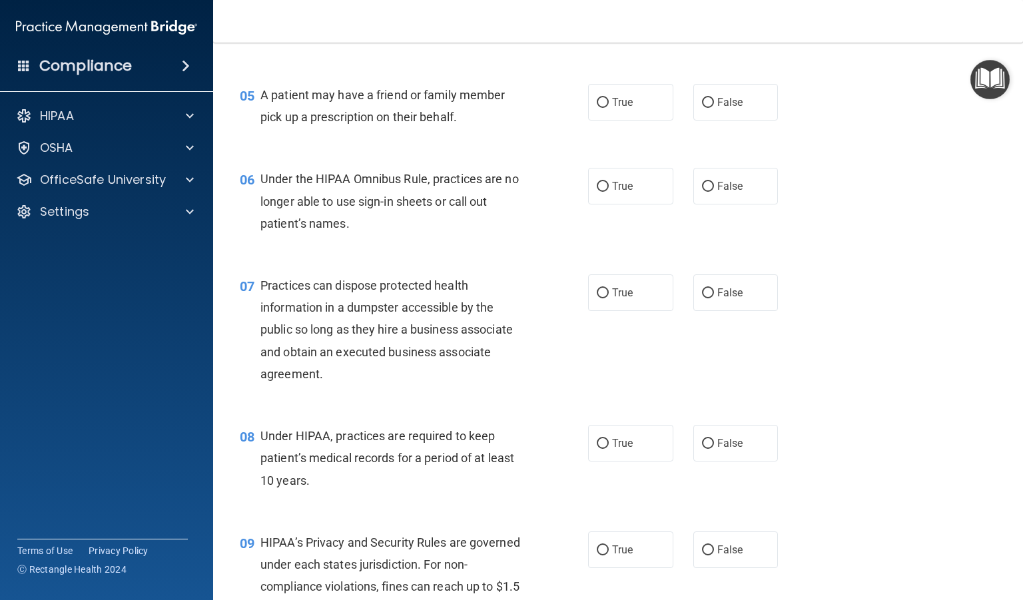
scroll to position [505, 0]
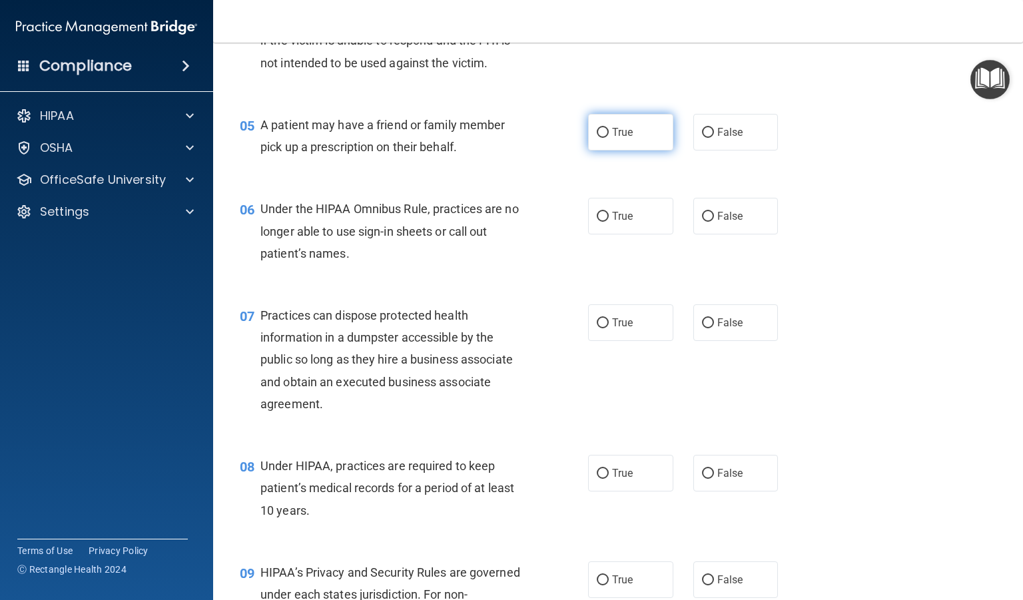
click at [604, 150] on label "True" at bounding box center [630, 132] width 85 height 37
click at [604, 138] on input "True" at bounding box center [603, 133] width 12 height 10
radio input "true"
click at [596, 234] on label "True" at bounding box center [630, 216] width 85 height 37
click at [597, 222] on input "True" at bounding box center [603, 217] width 12 height 10
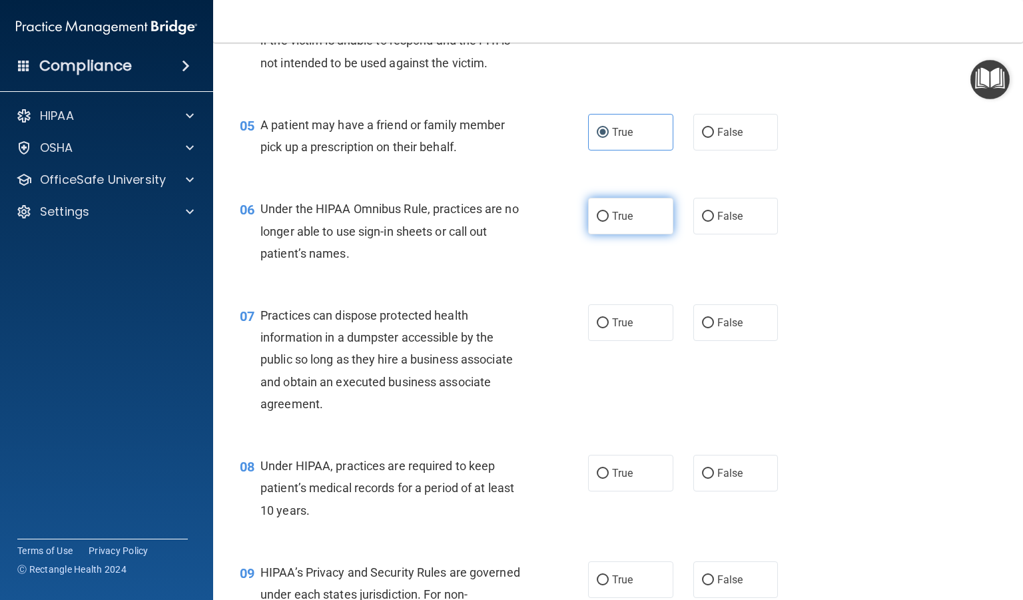
radio input "true"
click at [717, 329] on span "False" at bounding box center [730, 322] width 26 height 13
click at [714, 328] on input "False" at bounding box center [708, 323] width 12 height 10
radio input "true"
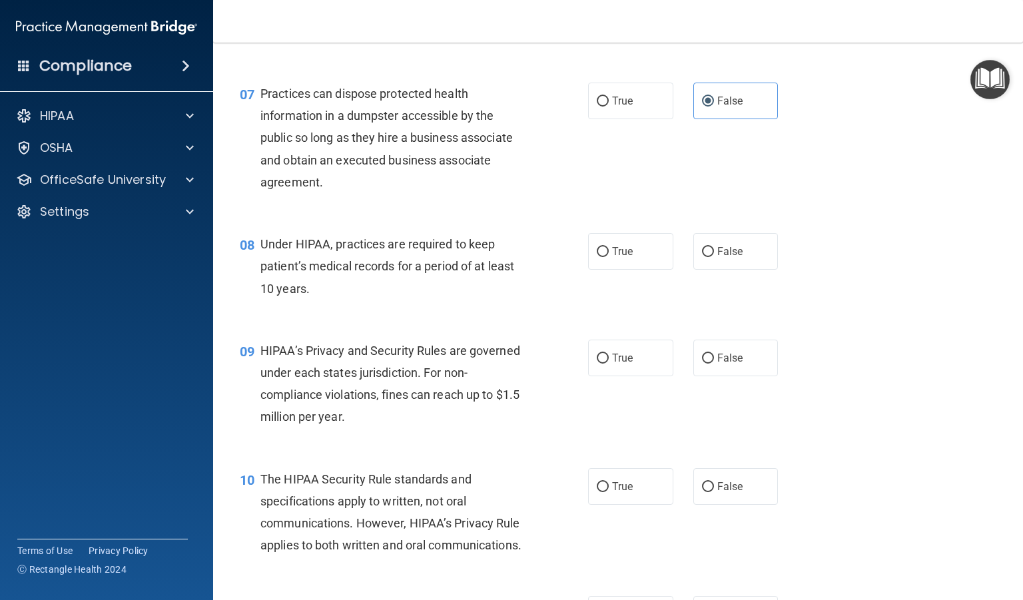
scroll to position [727, 0]
click at [618, 258] on span "True" at bounding box center [622, 251] width 21 height 13
click at [609, 257] on input "True" at bounding box center [603, 252] width 12 height 10
radio input "true"
click at [638, 376] on label "True" at bounding box center [630, 358] width 85 height 37
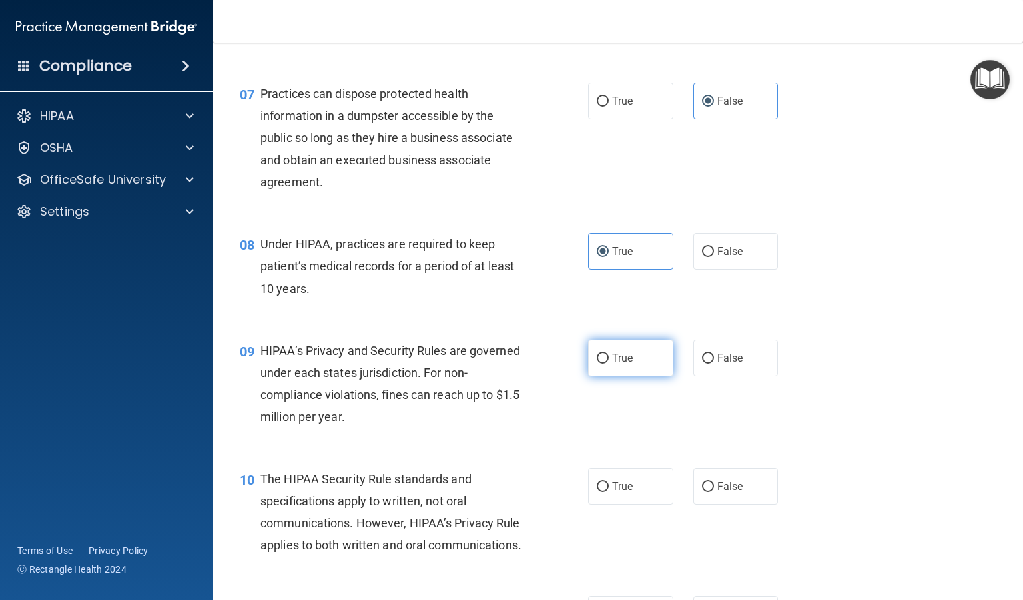
click at [609, 364] on input "True" at bounding box center [603, 359] width 12 height 10
radio input "true"
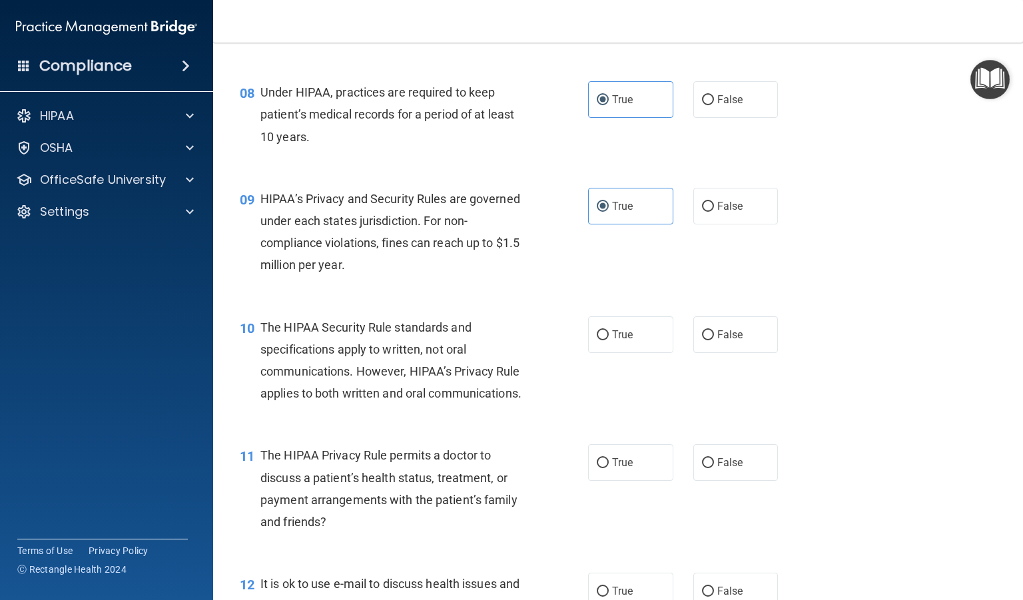
scroll to position [887, 0]
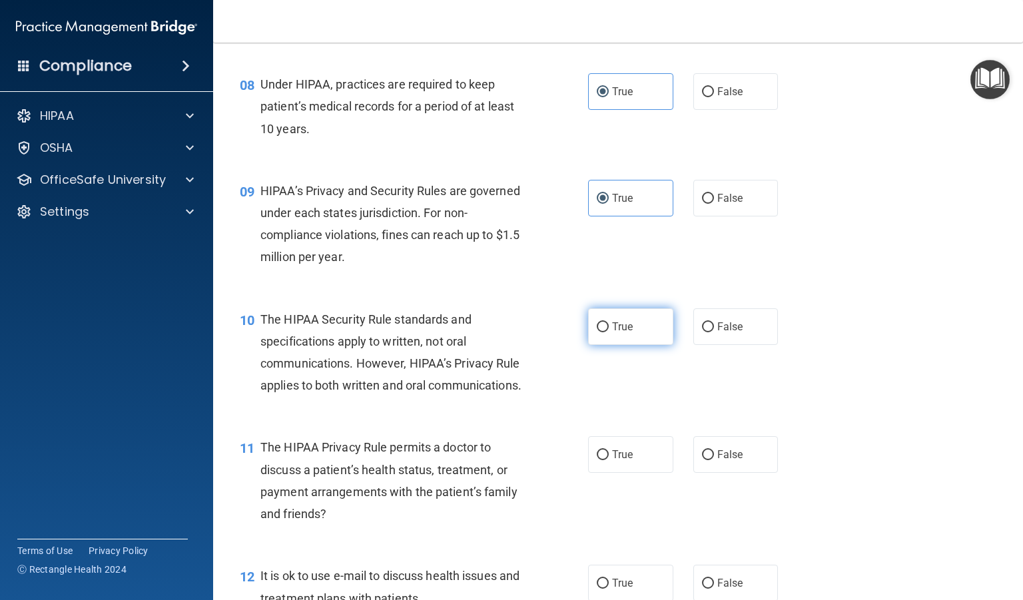
click at [603, 345] on label "True" at bounding box center [630, 326] width 85 height 37
click at [603, 332] on input "True" at bounding box center [603, 327] width 12 height 10
radio input "true"
click at [717, 461] on span "False" at bounding box center [730, 454] width 26 height 13
click at [714, 460] on input "False" at bounding box center [708, 455] width 12 height 10
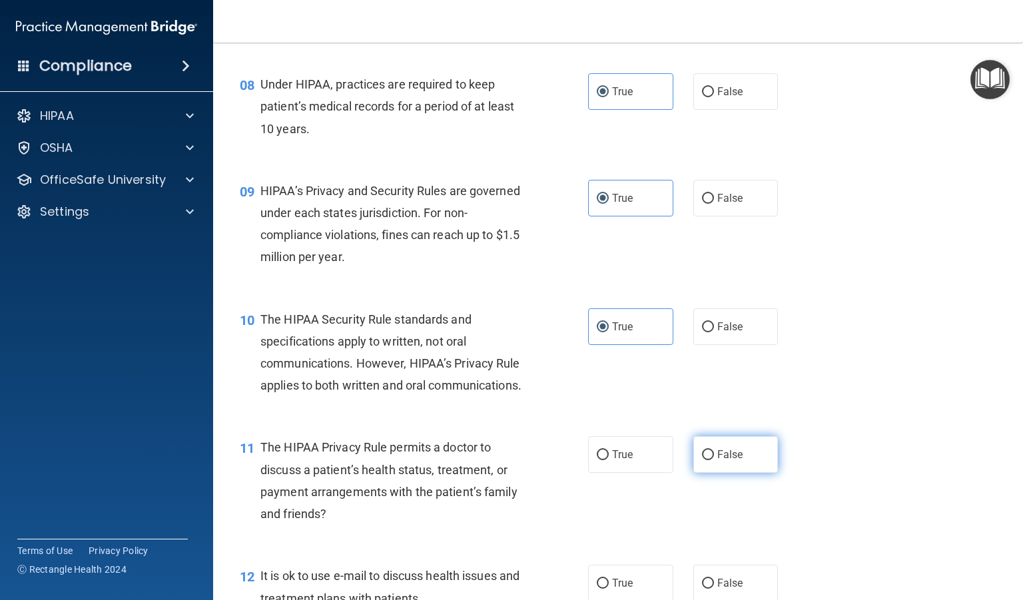
radio input "true"
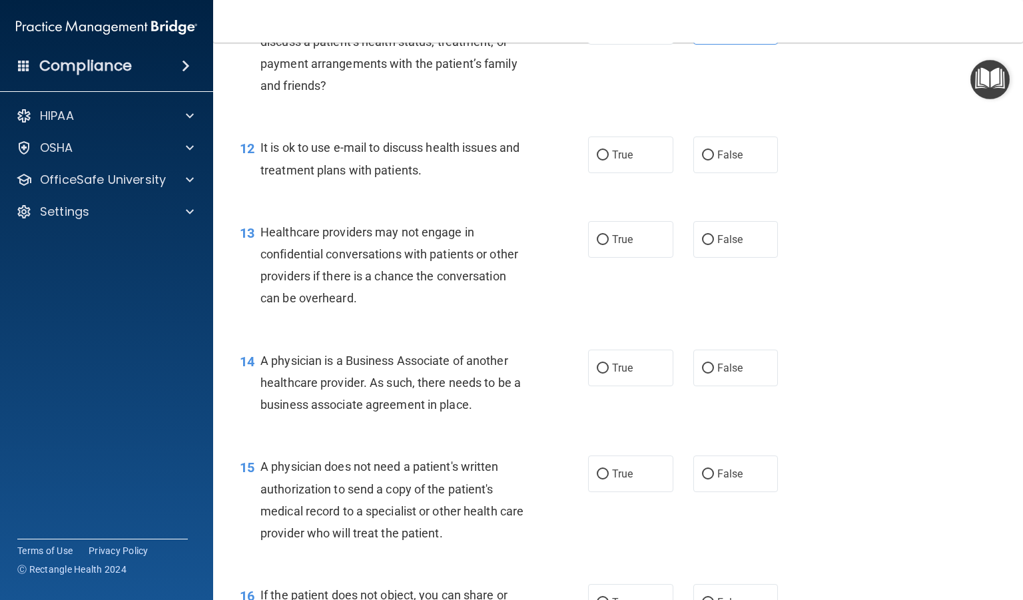
scroll to position [1312, 0]
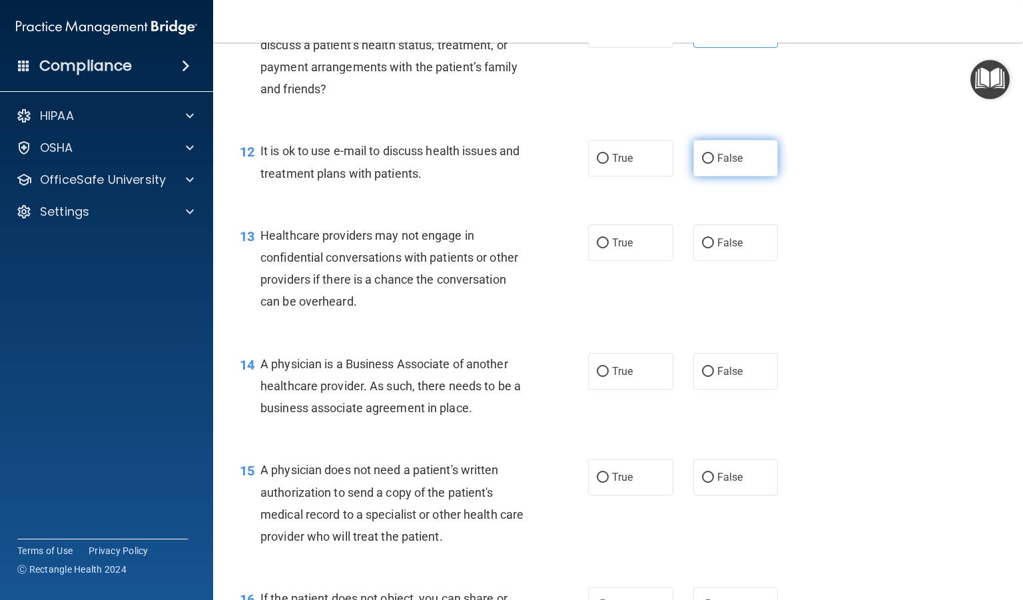
click at [705, 164] on input "False" at bounding box center [708, 159] width 12 height 10
radio input "true"
click at [705, 164] on input "False" at bounding box center [708, 159] width 12 height 10
click at [599, 261] on label "True" at bounding box center [630, 242] width 85 height 37
click at [599, 248] on input "True" at bounding box center [603, 243] width 12 height 10
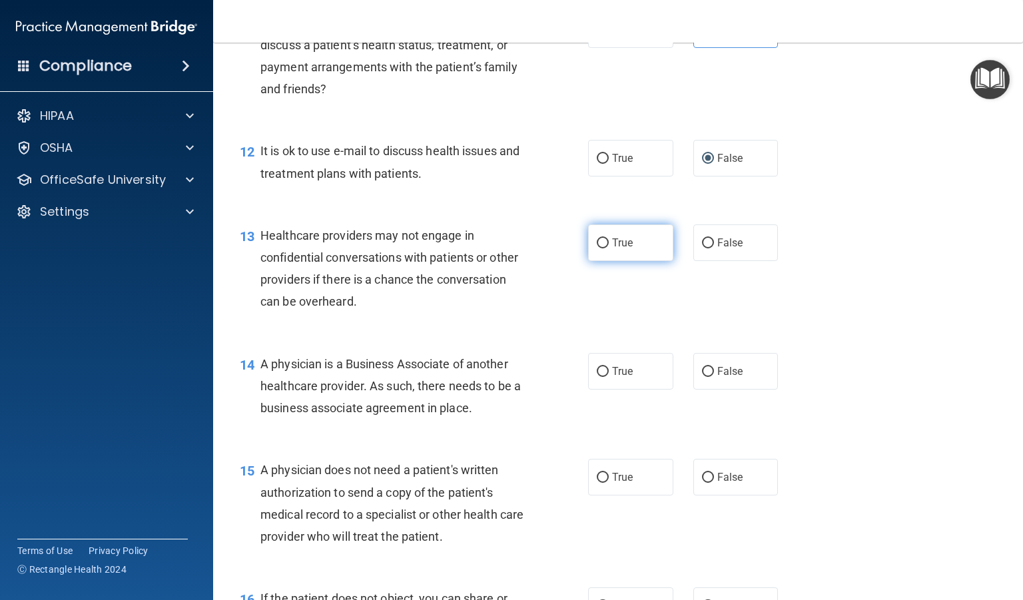
radio input "true"
click at [603, 377] on input "True" at bounding box center [603, 372] width 12 height 10
radio input "true"
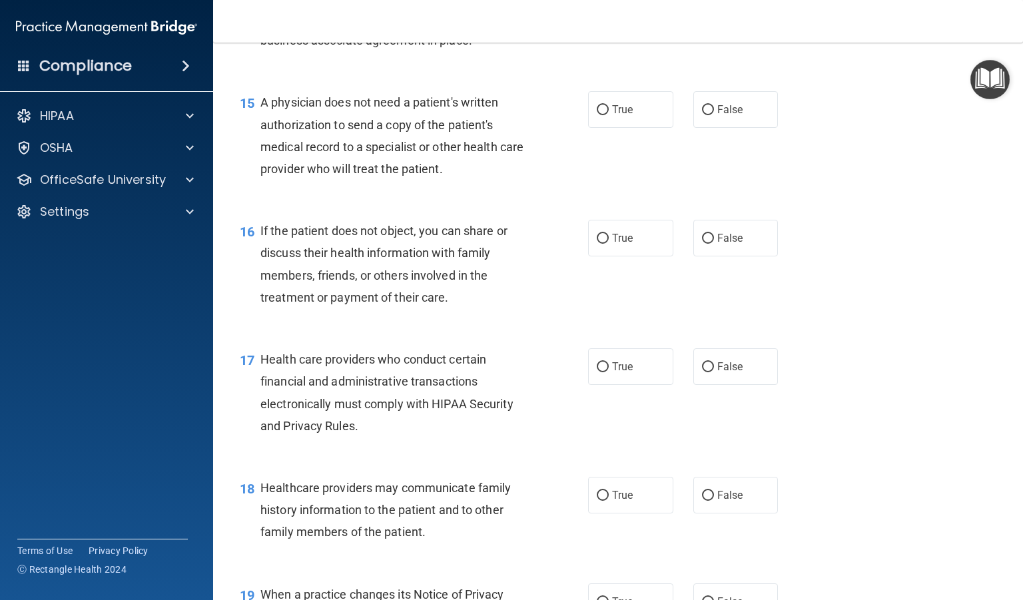
scroll to position [1673, 0]
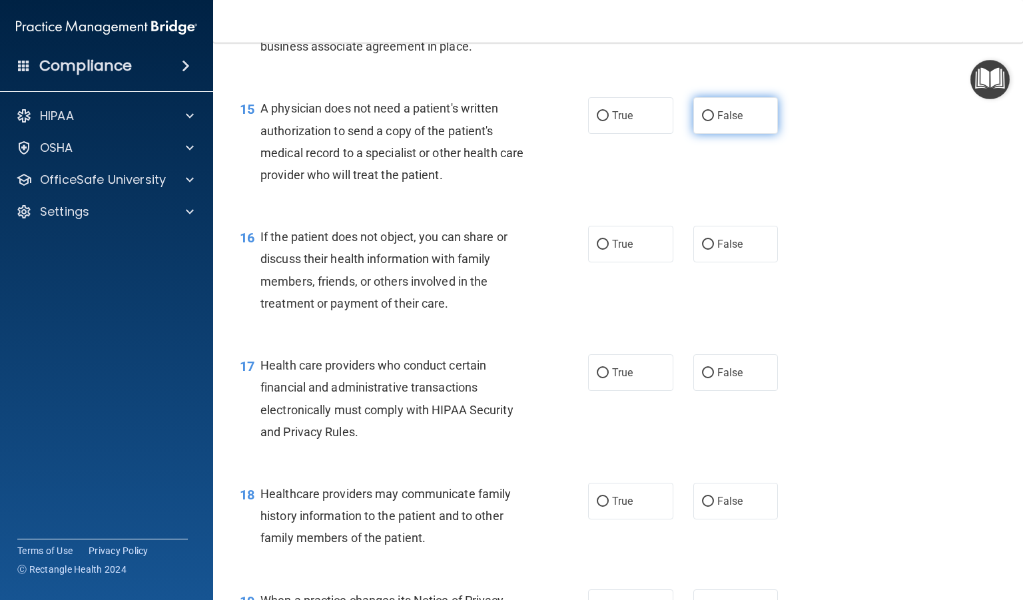
click at [693, 134] on label "False" at bounding box center [735, 115] width 85 height 37
click at [702, 121] on input "False" at bounding box center [708, 116] width 12 height 10
radio input "true"
click at [597, 250] on input "True" at bounding box center [603, 245] width 12 height 10
radio input "true"
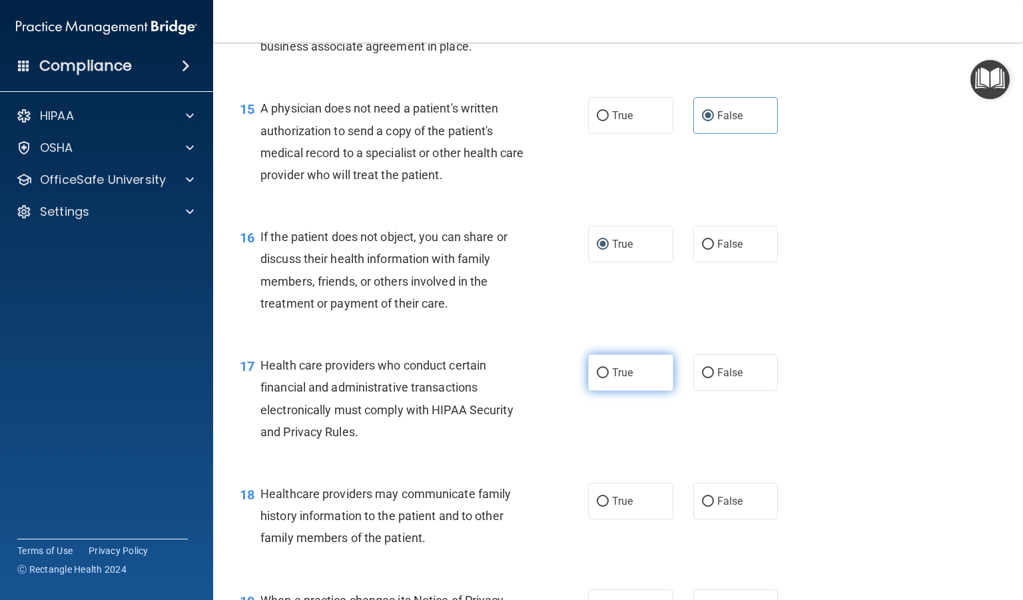
click at [634, 391] on label "True" at bounding box center [630, 372] width 85 height 37
click at [609, 378] on input "True" at bounding box center [603, 373] width 12 height 10
radio input "true"
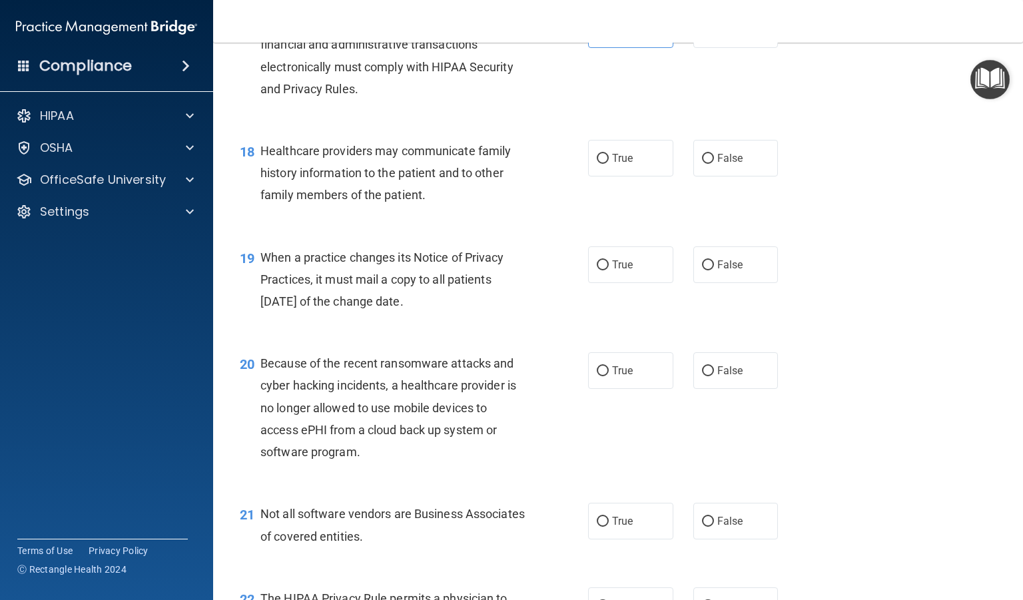
scroll to position [2044, 0]
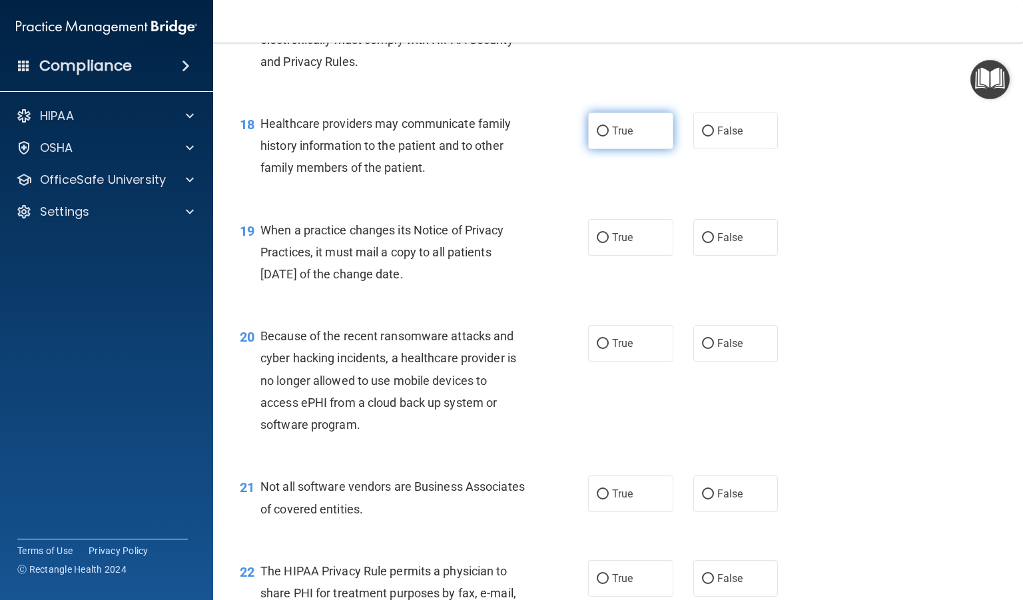
click at [615, 137] on span "True" at bounding box center [622, 131] width 21 height 13
click at [609, 137] on input "True" at bounding box center [603, 132] width 12 height 10
radio input "true"
click at [704, 256] on label "False" at bounding box center [735, 237] width 85 height 37
click at [704, 243] on input "False" at bounding box center [708, 238] width 12 height 10
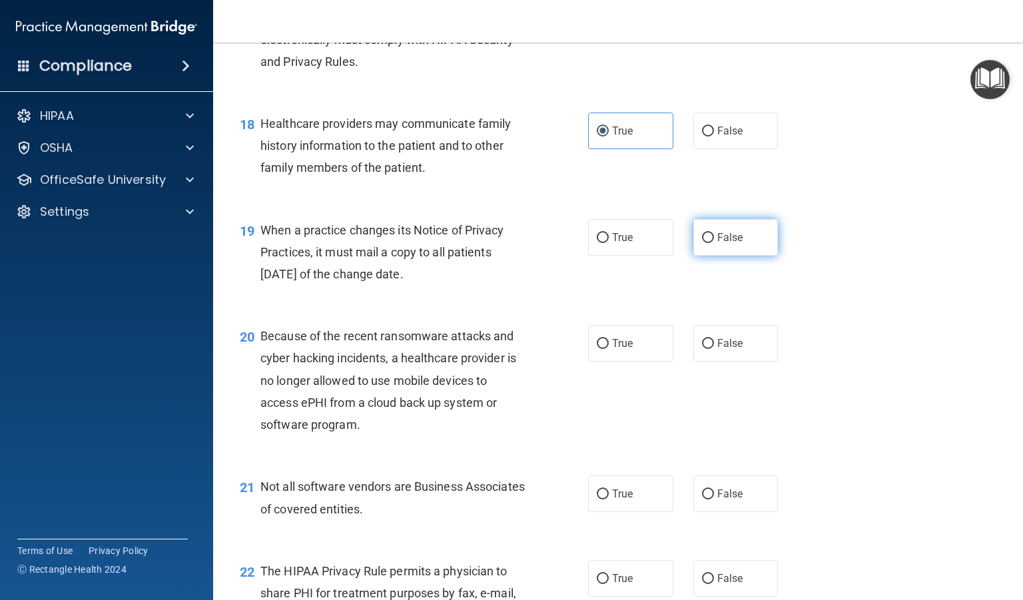
radio input "true"
click at [702, 349] on input "False" at bounding box center [708, 344] width 12 height 10
radio input "true"
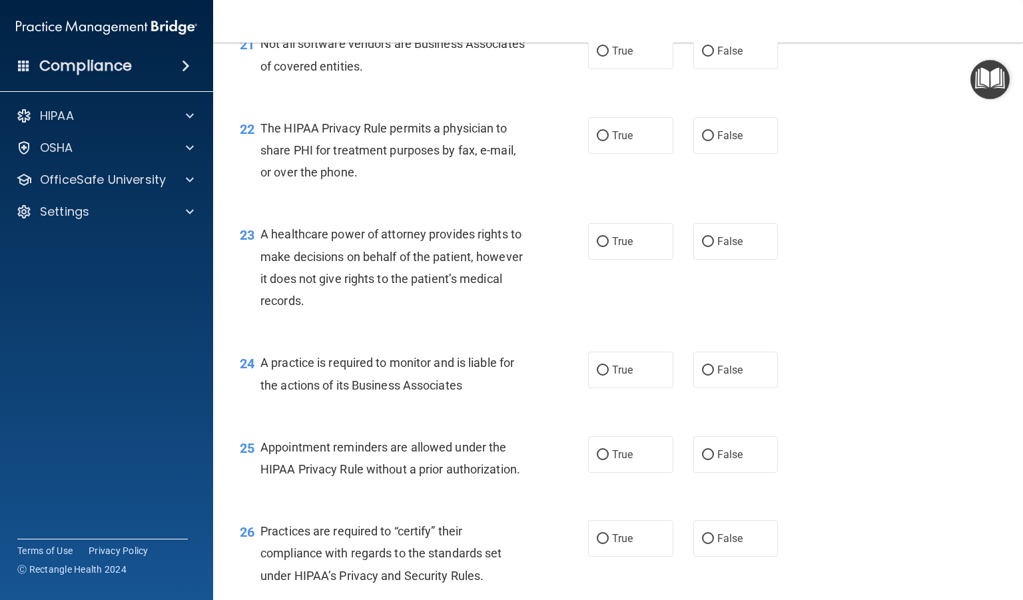
scroll to position [2460, 0]
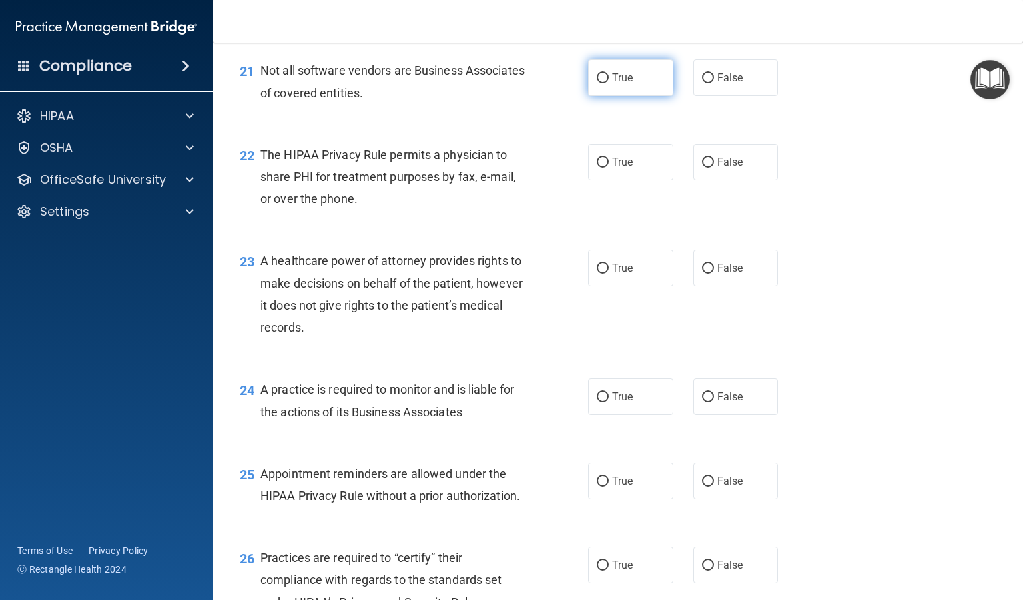
click at [611, 96] on label "True" at bounding box center [630, 77] width 85 height 37
click at [609, 83] on input "True" at bounding box center [603, 78] width 12 height 10
radio input "true"
click at [597, 168] on input "True" at bounding box center [603, 163] width 12 height 10
radio input "true"
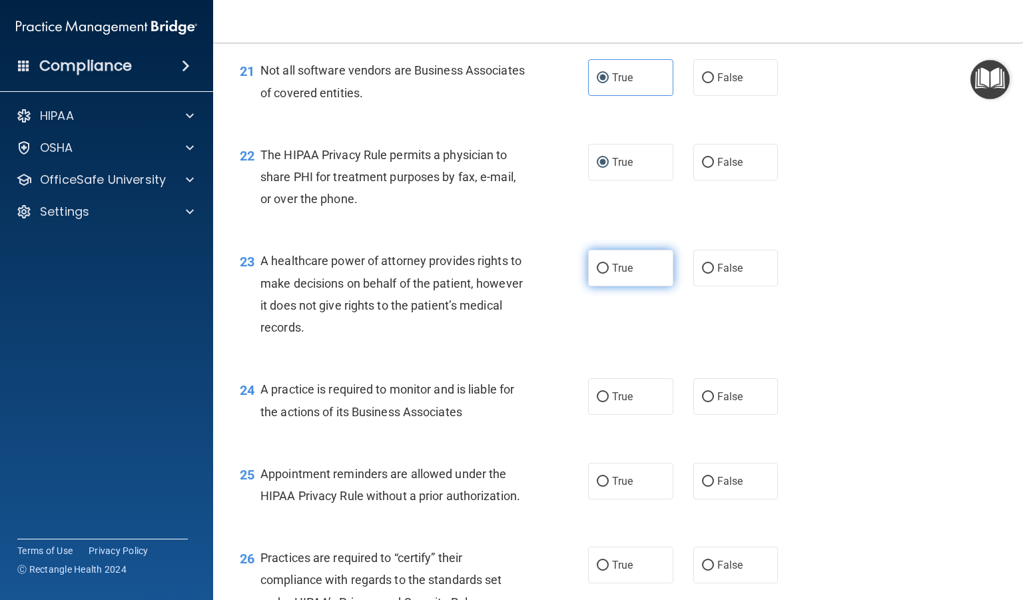
click at [623, 274] on span "True" at bounding box center [622, 268] width 21 height 13
click at [609, 274] on input "True" at bounding box center [603, 269] width 12 height 10
radio input "true"
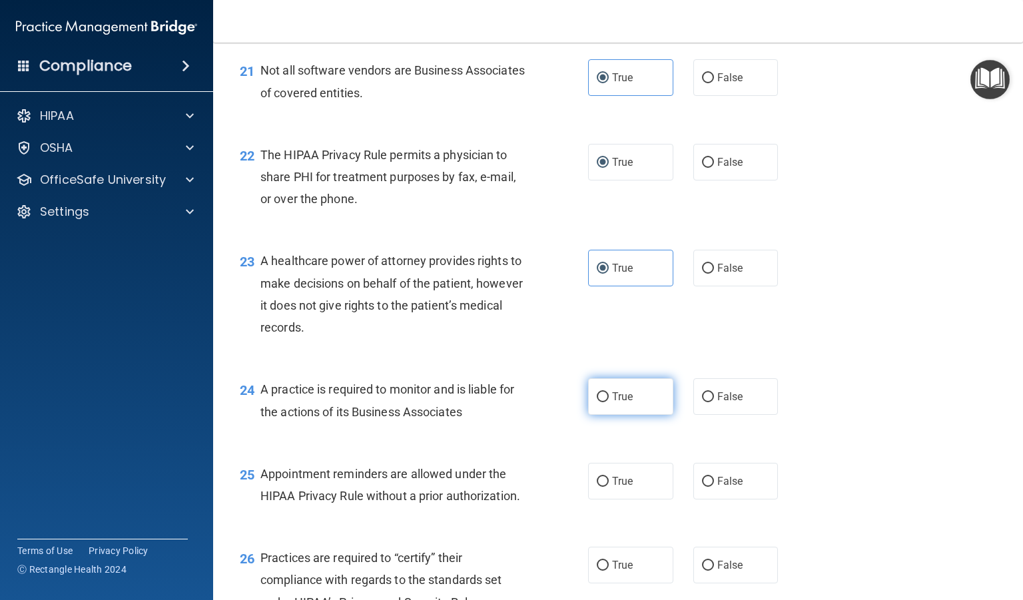
click at [612, 403] on span "True" at bounding box center [622, 396] width 21 height 13
click at [607, 402] on input "True" at bounding box center [603, 397] width 12 height 10
radio input "true"
click at [618, 499] on label "True" at bounding box center [630, 481] width 85 height 37
click at [609, 487] on input "True" at bounding box center [603, 482] width 12 height 10
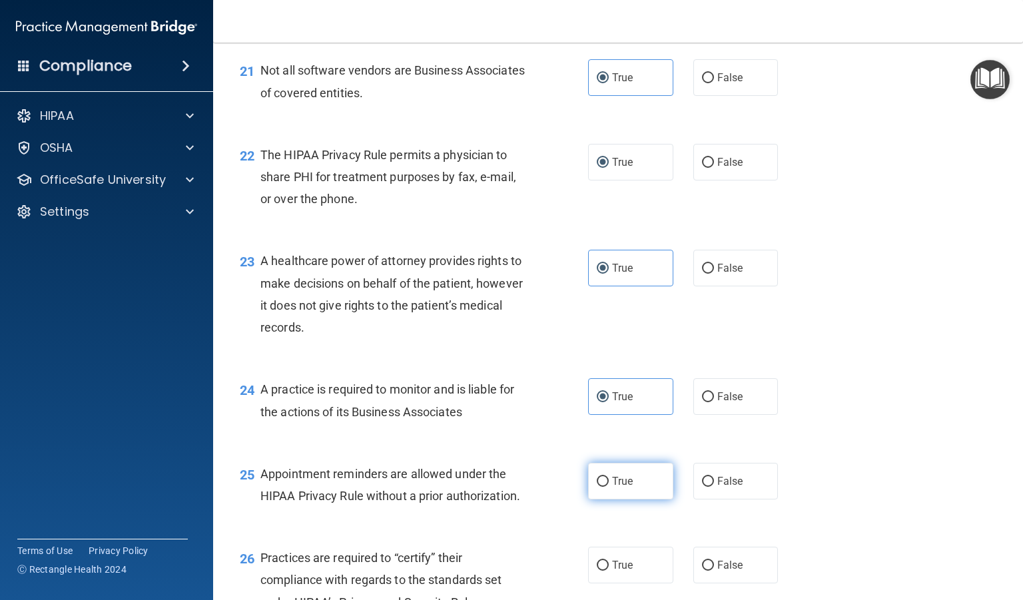
radio input "true"
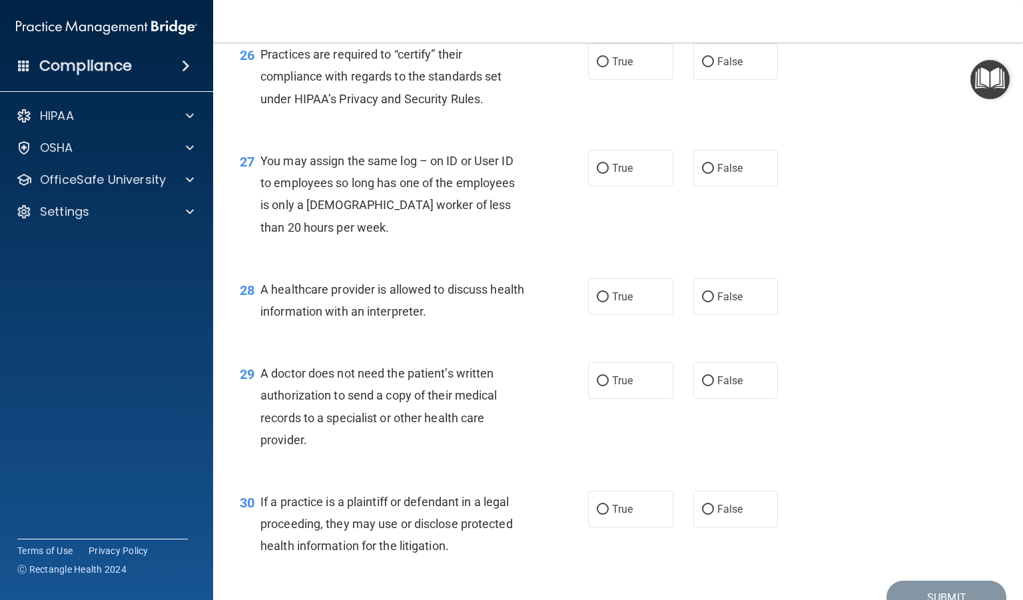
scroll to position [2960, 0]
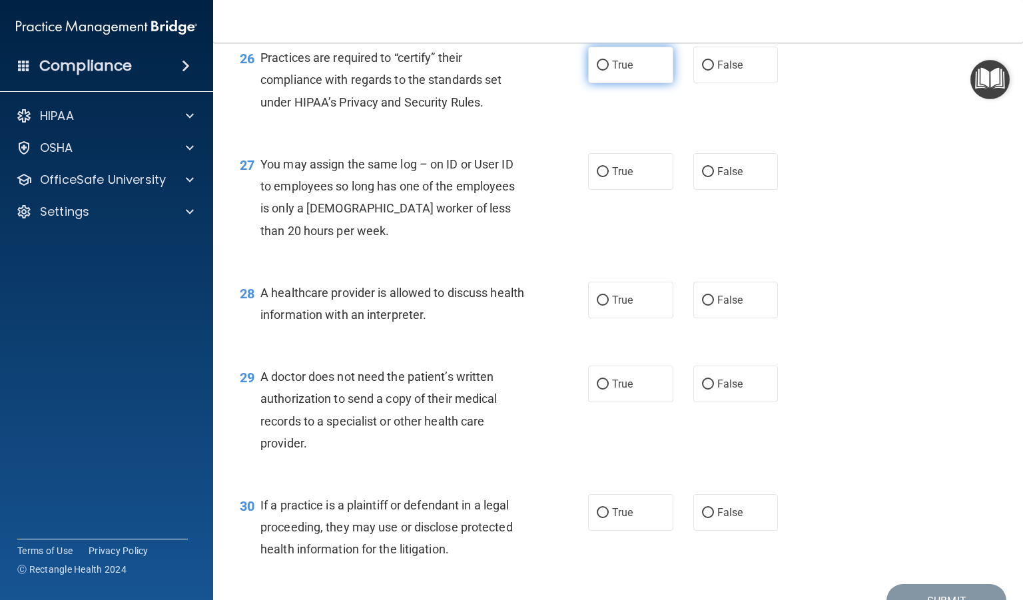
click at [612, 71] on span "True" at bounding box center [622, 65] width 21 height 13
click at [609, 71] on input "True" at bounding box center [603, 66] width 12 height 10
radio input "true"
click at [703, 71] on input "False" at bounding box center [708, 66] width 12 height 10
radio input "true"
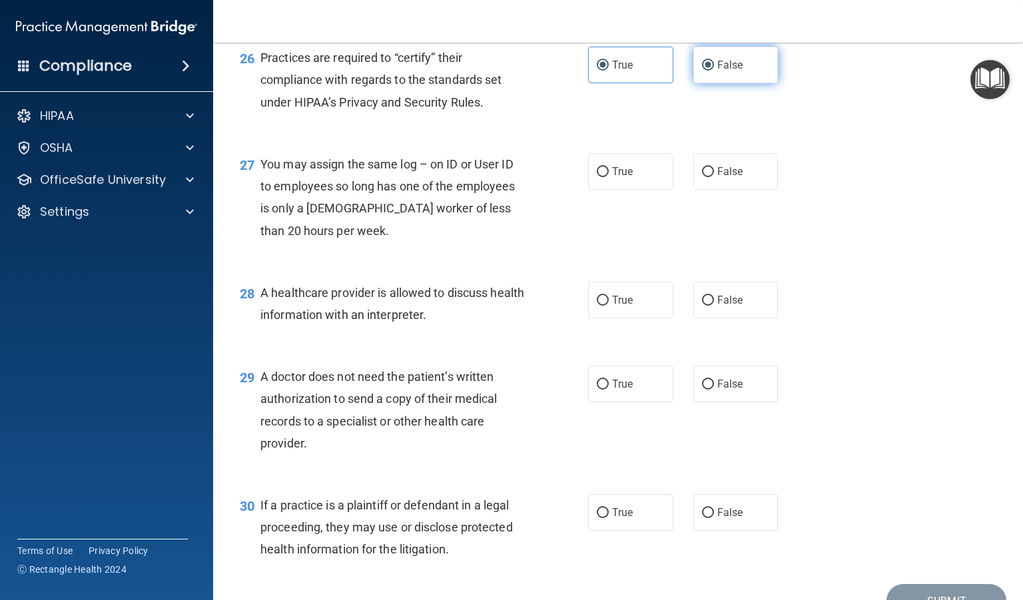
radio input "false"
click at [716, 190] on label "False" at bounding box center [735, 171] width 85 height 37
click at [714, 177] on input "False" at bounding box center [708, 172] width 12 height 10
radio input "true"
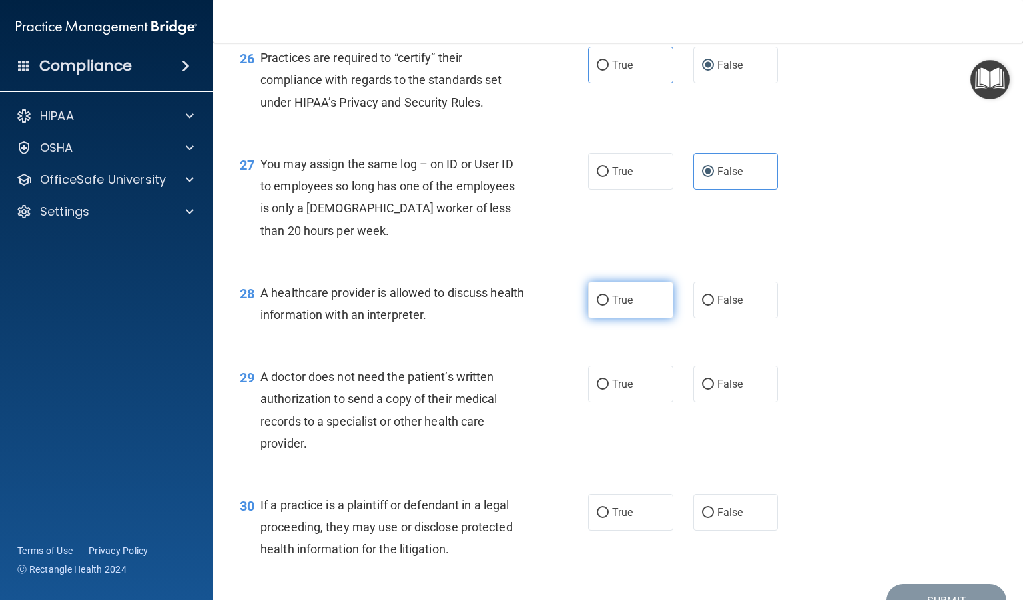
click at [634, 318] on label "True" at bounding box center [630, 300] width 85 height 37
click at [609, 306] on input "True" at bounding box center [603, 301] width 12 height 10
radio input "true"
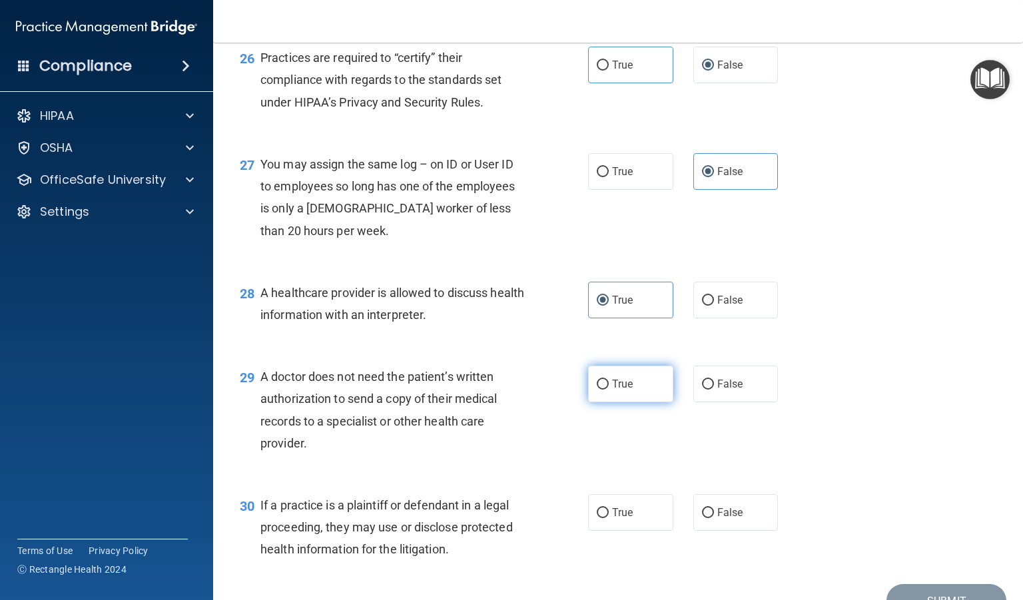
click at [639, 402] on label "True" at bounding box center [630, 384] width 85 height 37
click at [609, 390] on input "True" at bounding box center [603, 385] width 12 height 10
radio input "true"
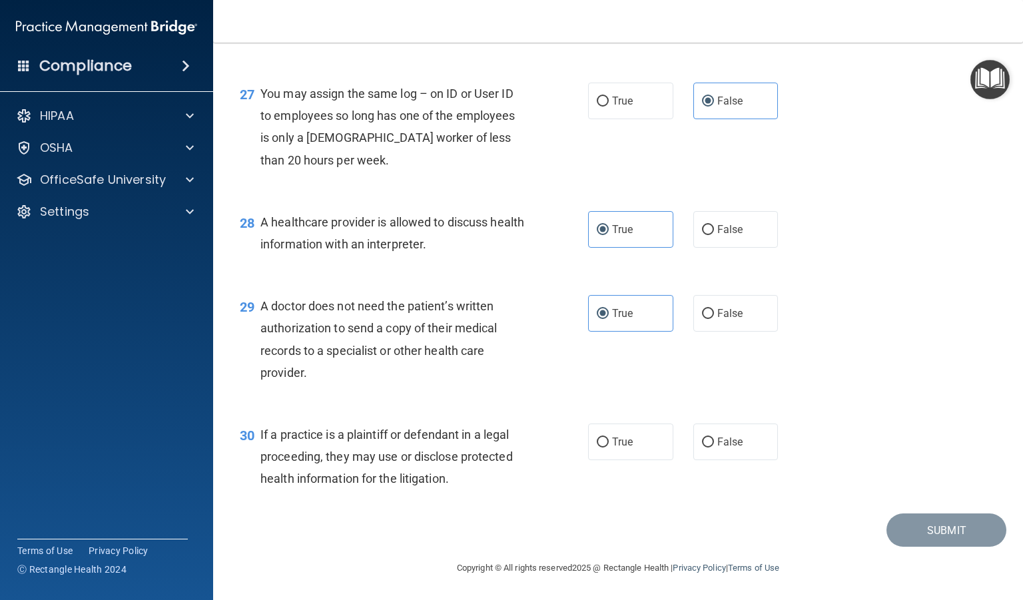
scroll to position [3074, 0]
click at [606, 451] on label "True" at bounding box center [630, 441] width 85 height 37
click at [606, 447] on input "True" at bounding box center [603, 442] width 12 height 10
radio input "true"
click at [920, 513] on button "Submit" at bounding box center [946, 530] width 120 height 34
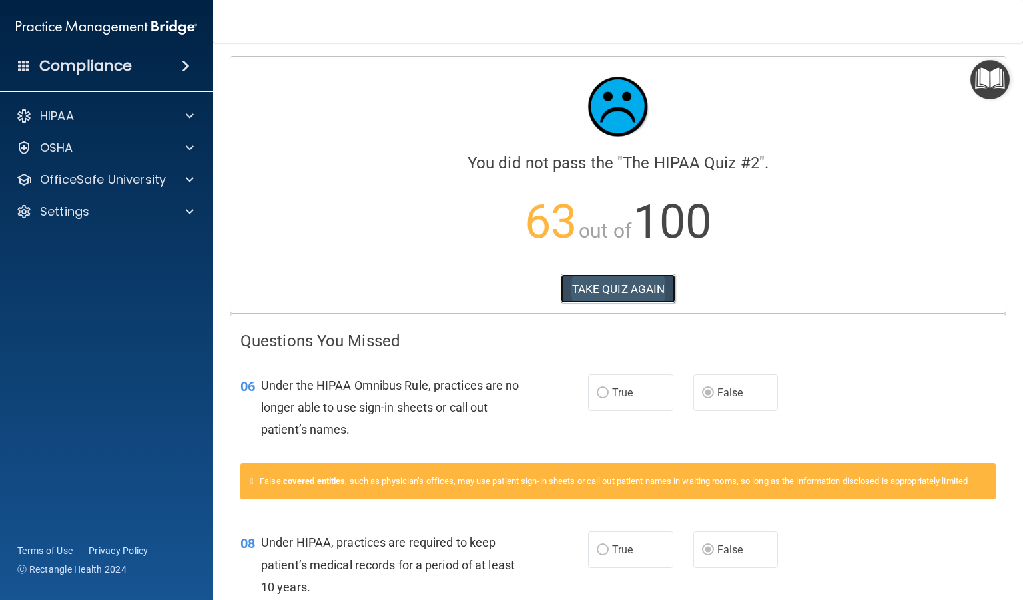
click at [611, 294] on button "TAKE QUIZ AGAIN" at bounding box center [618, 288] width 115 height 29
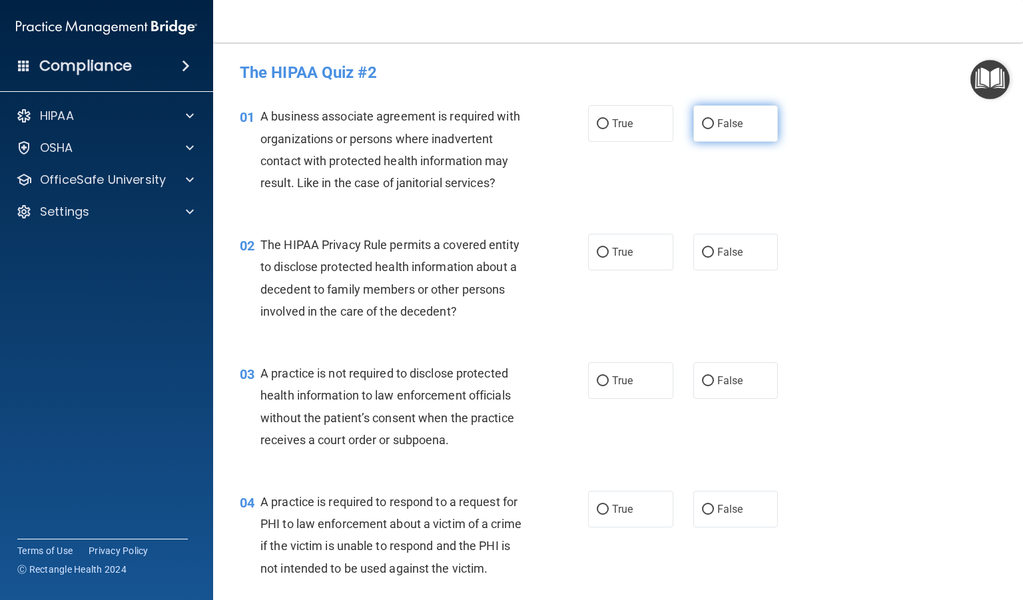
click at [693, 125] on label "False" at bounding box center [735, 123] width 85 height 37
click at [702, 125] on input "False" at bounding box center [708, 124] width 12 height 10
radio input "true"
click at [617, 255] on span "True" at bounding box center [622, 252] width 21 height 13
click at [609, 255] on input "True" at bounding box center [603, 253] width 12 height 10
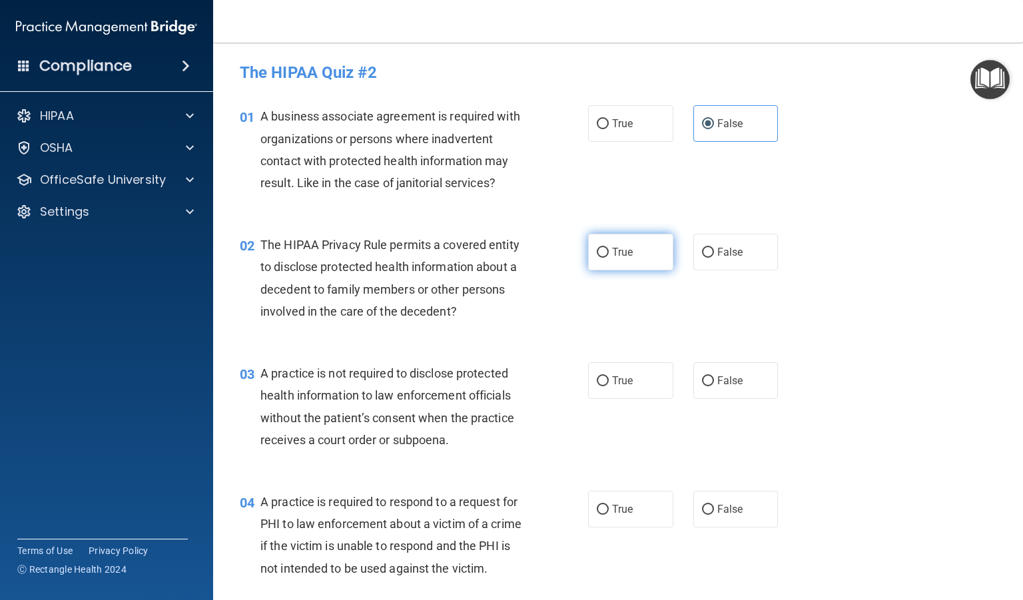
radio input "true"
click at [702, 384] on input "False" at bounding box center [708, 381] width 12 height 10
radio input "true"
click at [605, 505] on label "True" at bounding box center [630, 509] width 85 height 37
click at [605, 505] on input "True" at bounding box center [603, 510] width 12 height 10
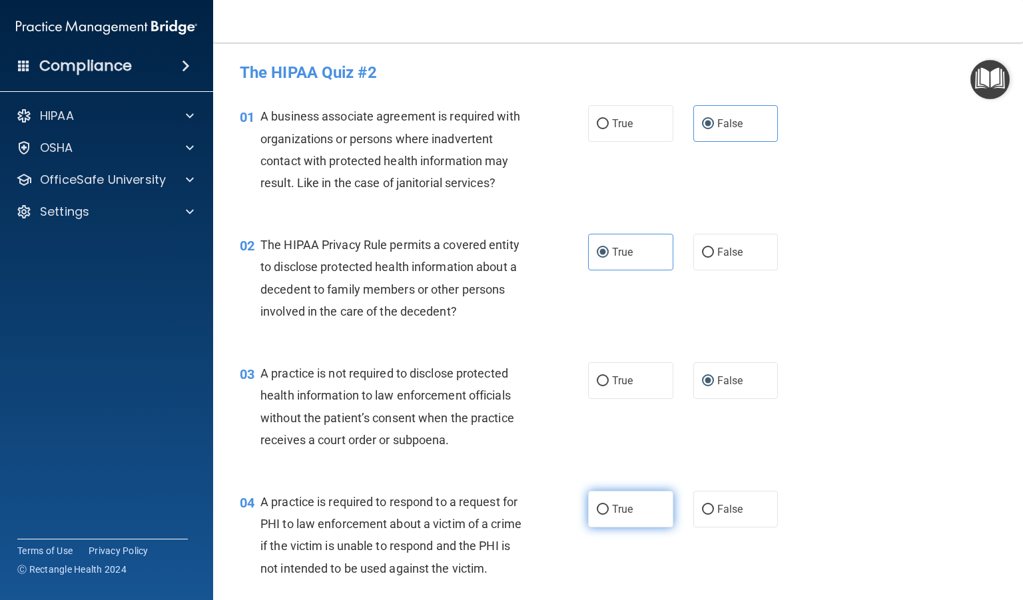
radio input "true"
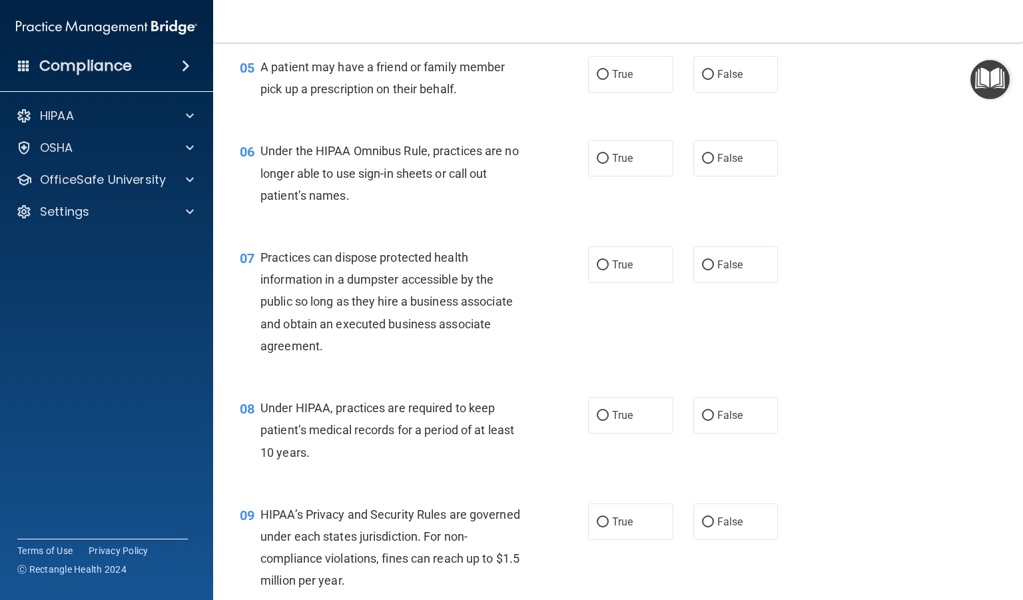
scroll to position [563, 0]
click at [612, 81] on span "True" at bounding box center [622, 74] width 21 height 13
click at [609, 80] on input "True" at bounding box center [603, 75] width 12 height 10
radio input "true"
click at [706, 164] on input "False" at bounding box center [708, 159] width 12 height 10
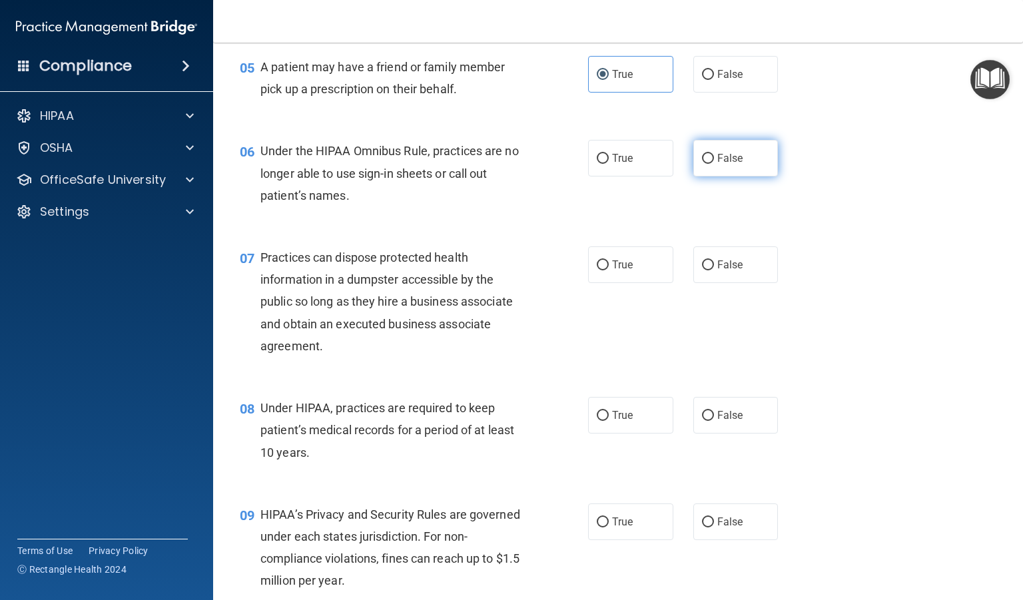
radio input "true"
click at [601, 270] on input "True" at bounding box center [603, 265] width 12 height 10
radio input "true"
click at [693, 433] on label "False" at bounding box center [735, 415] width 85 height 37
click at [702, 421] on input "False" at bounding box center [708, 416] width 12 height 10
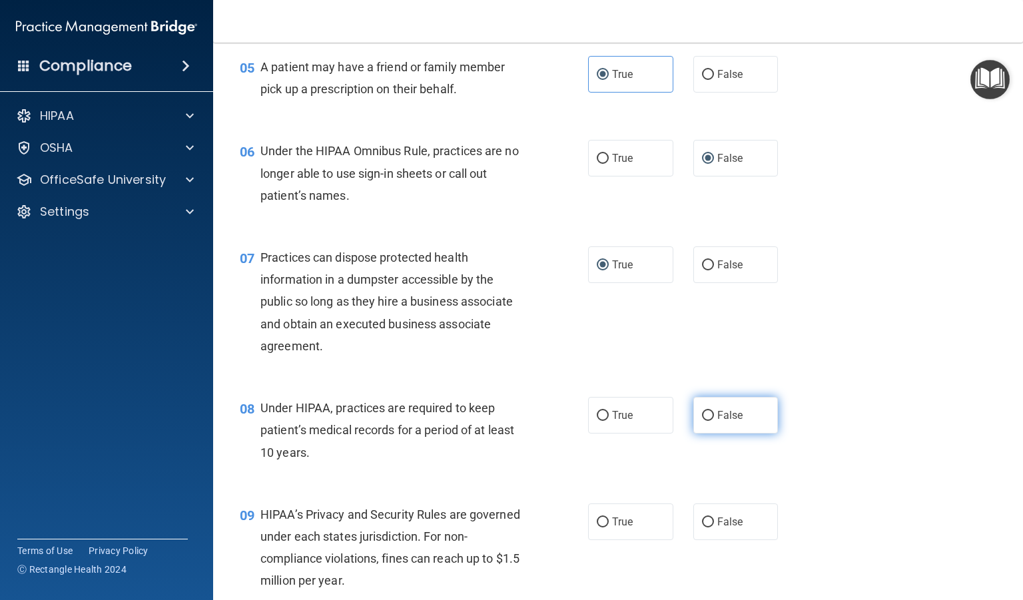
radio input "true"
click at [709, 537] on label "False" at bounding box center [735, 521] width 85 height 37
click at [709, 527] on input "False" at bounding box center [708, 522] width 12 height 10
radio input "true"
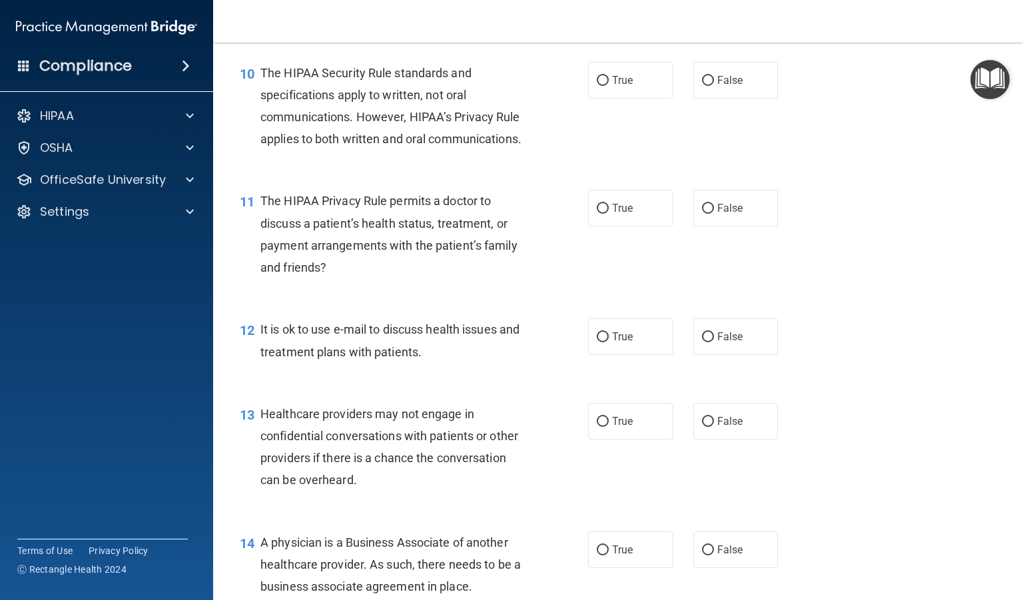
scroll to position [1143, 0]
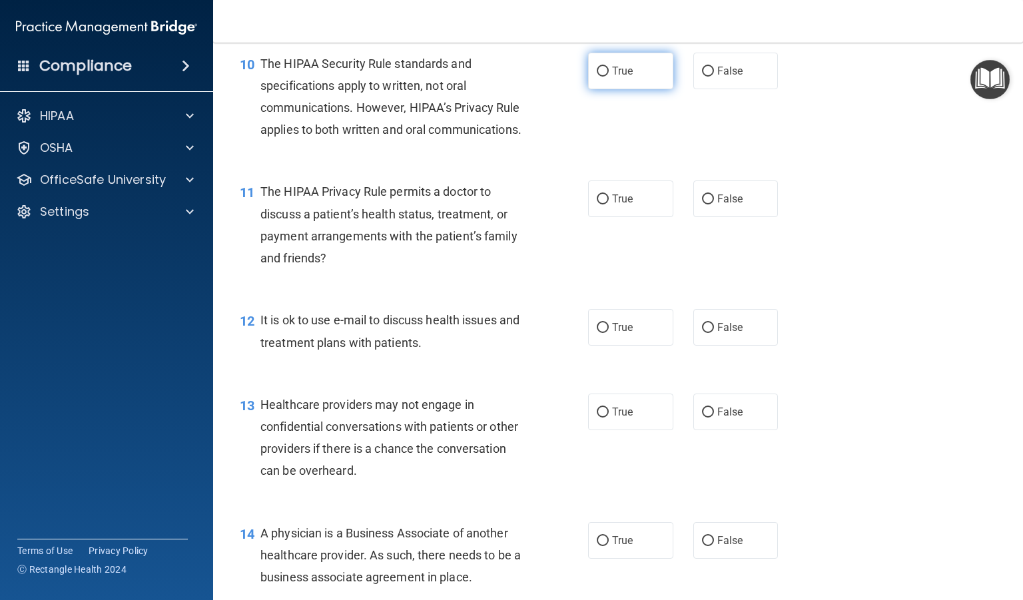
click at [606, 89] on label "True" at bounding box center [630, 71] width 85 height 37
click at [606, 77] on input "True" at bounding box center [603, 72] width 12 height 10
radio input "true"
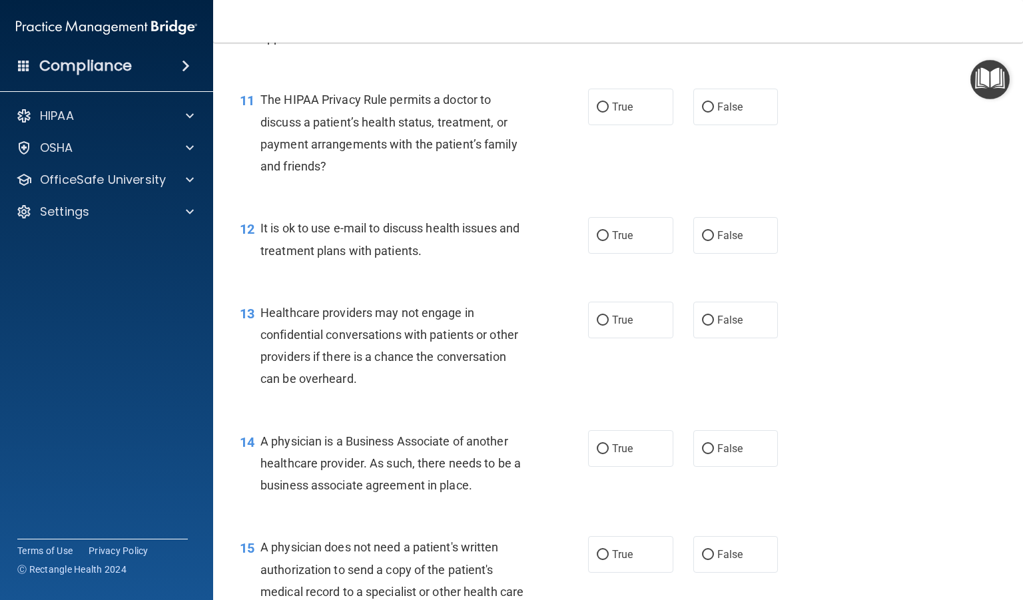
scroll to position [1298, 0]
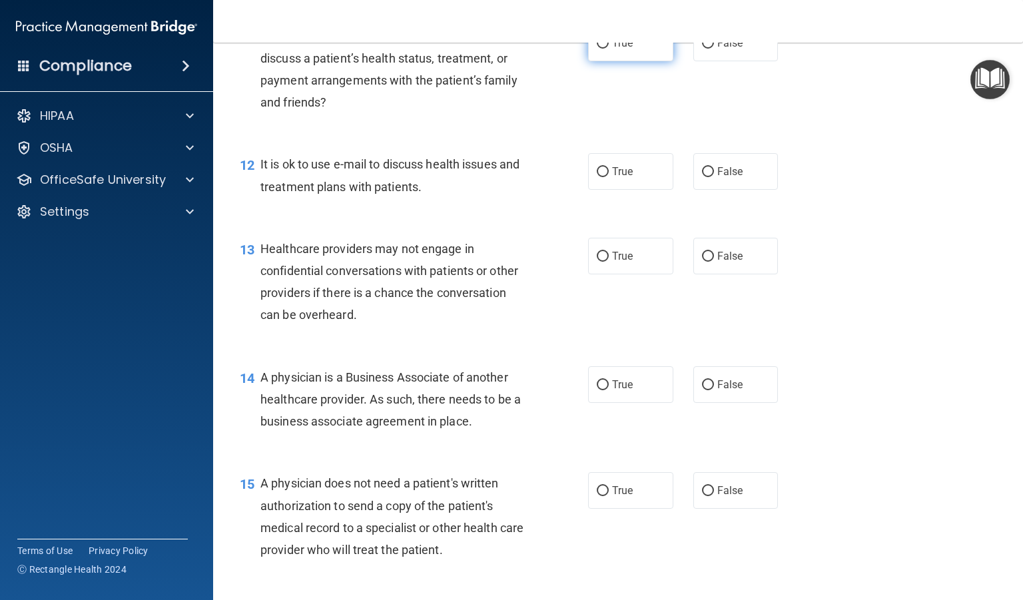
click at [612, 49] on span "True" at bounding box center [622, 43] width 21 height 13
click at [607, 49] on input "True" at bounding box center [603, 44] width 12 height 10
radio input "true"
click at [605, 190] on label "True" at bounding box center [630, 171] width 85 height 37
click at [605, 177] on input "True" at bounding box center [603, 172] width 12 height 10
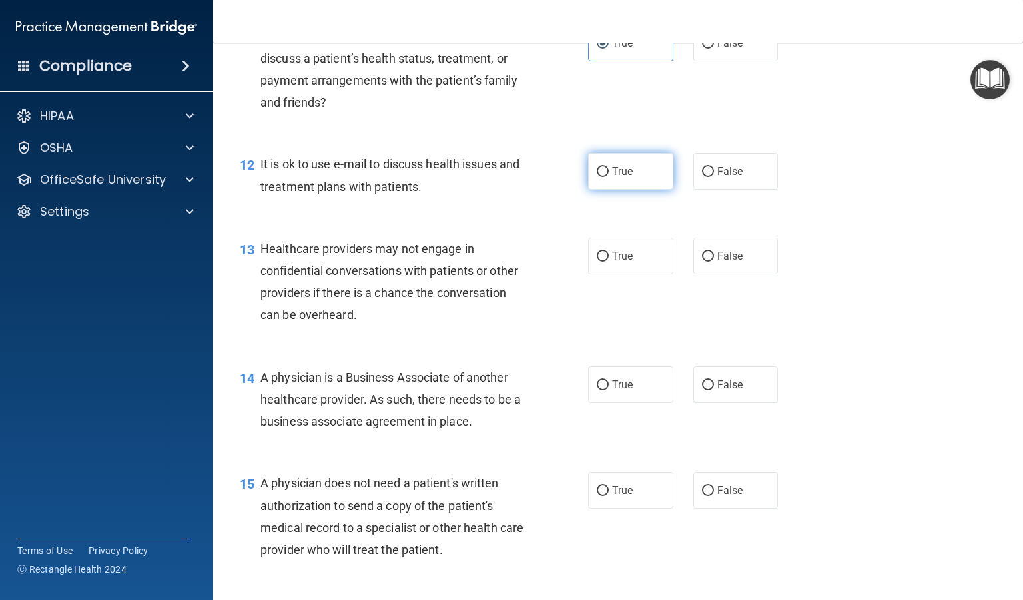
radio input "true"
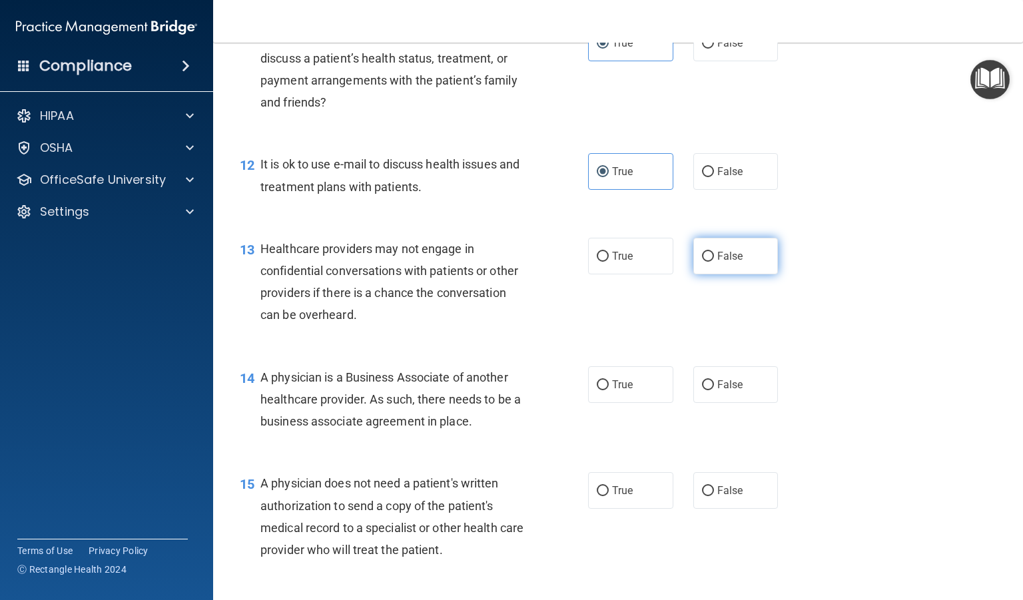
click at [706, 262] on input "False" at bounding box center [708, 257] width 12 height 10
radio input "true"
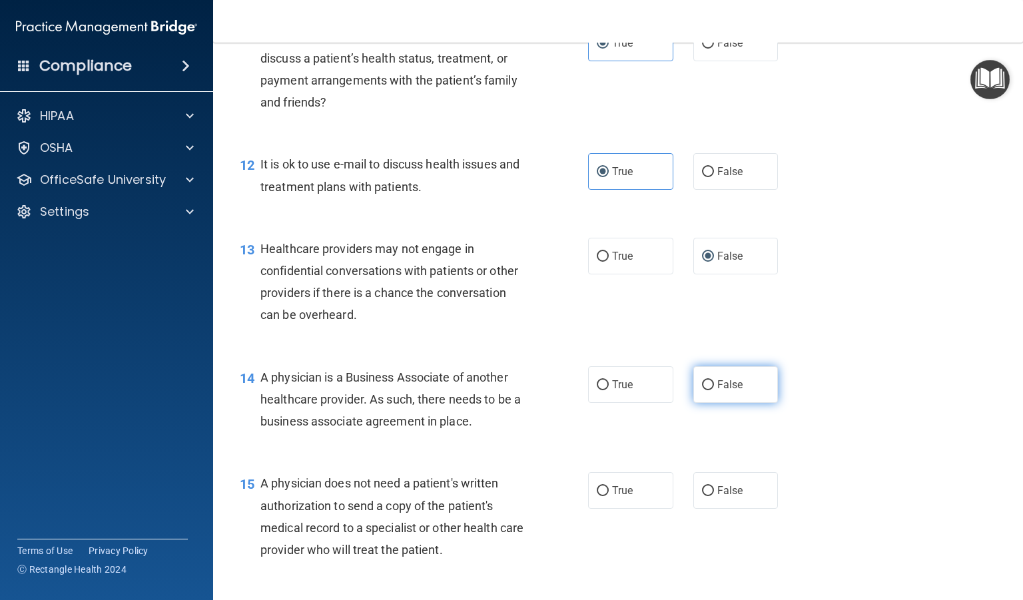
click at [702, 390] on input "False" at bounding box center [708, 385] width 12 height 10
radio input "true"
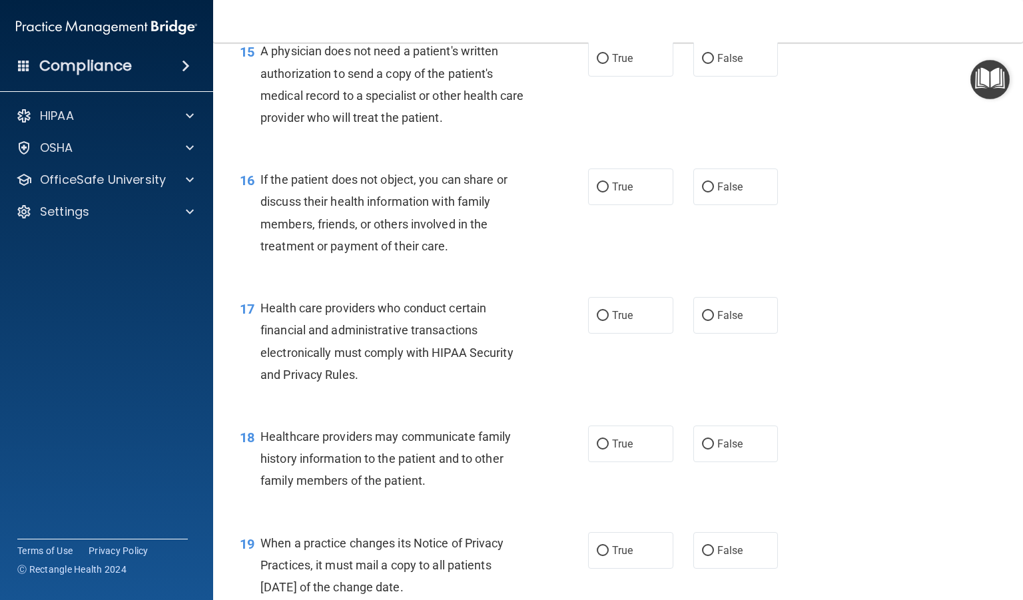
scroll to position [1734, 0]
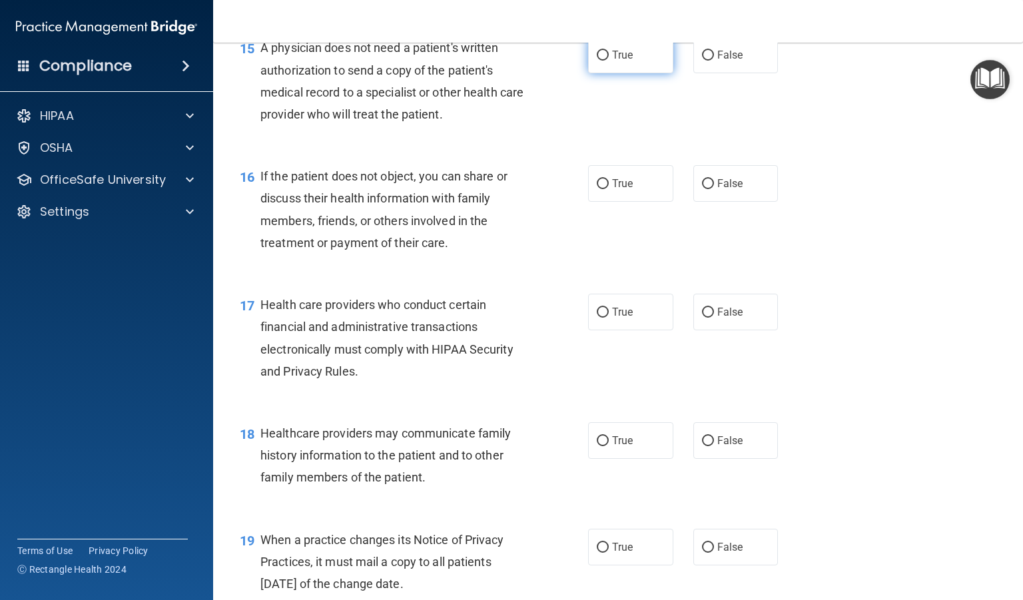
click at [597, 73] on label "True" at bounding box center [630, 55] width 85 height 37
click at [597, 61] on input "True" at bounding box center [603, 56] width 12 height 10
radio input "true"
click at [706, 202] on label "False" at bounding box center [735, 183] width 85 height 37
click at [706, 189] on input "False" at bounding box center [708, 184] width 12 height 10
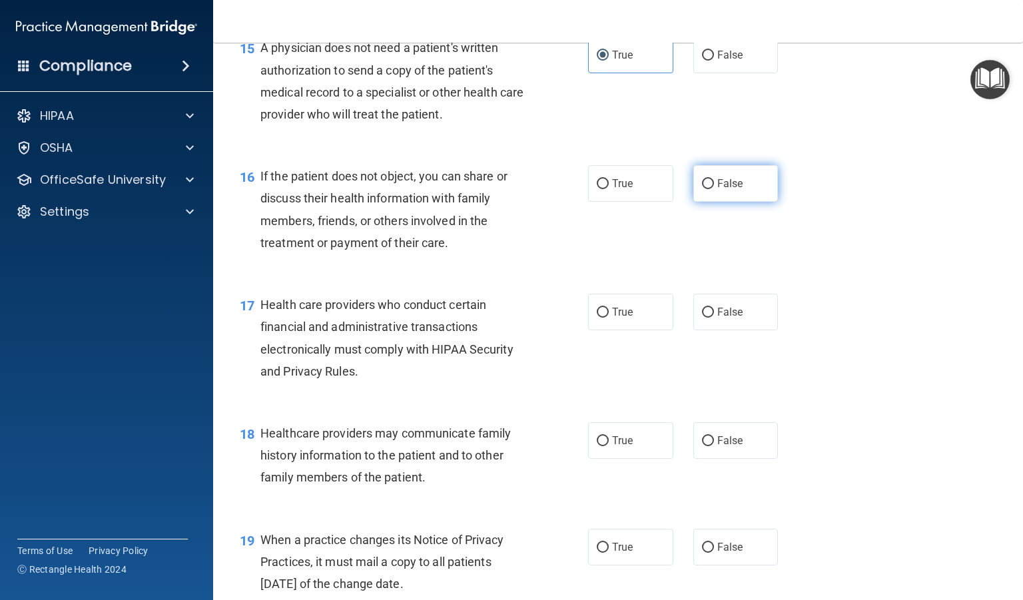
radio input "true"
click at [707, 318] on input "False" at bounding box center [708, 313] width 12 height 10
radio input "true"
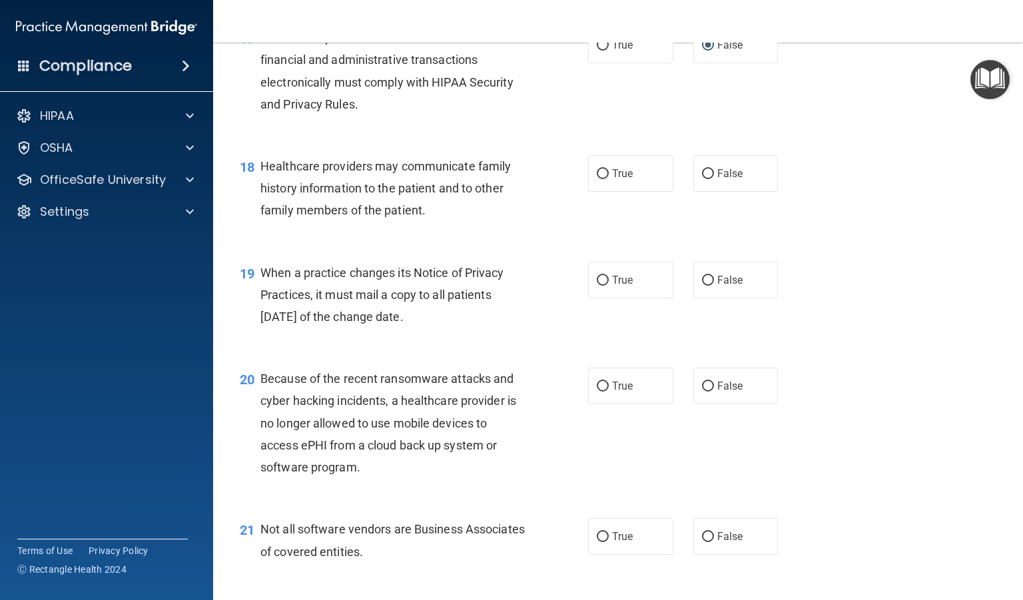
scroll to position [1998, 0]
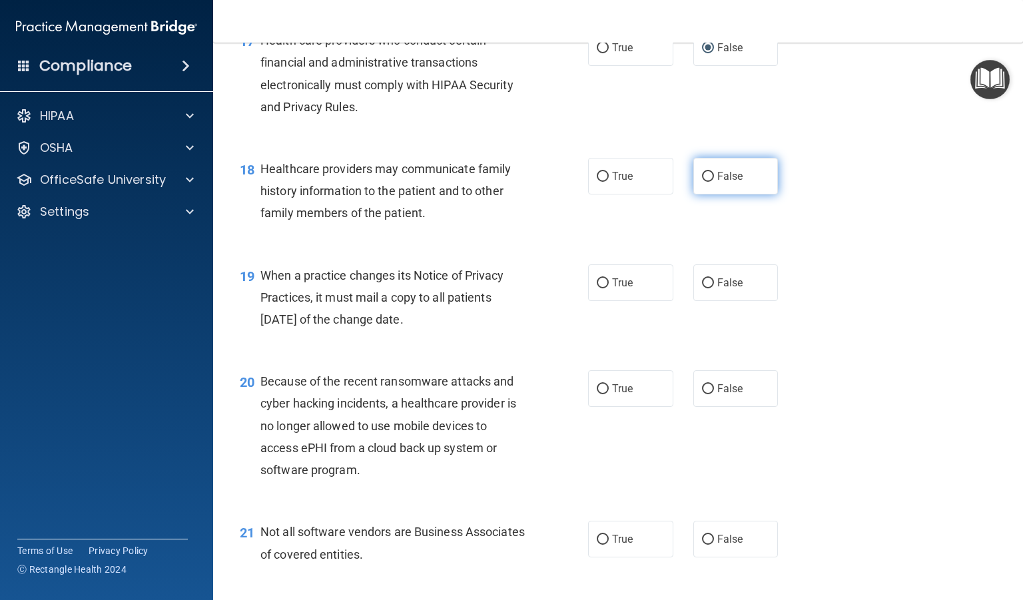
click at [704, 182] on input "False" at bounding box center [708, 177] width 12 height 10
radio input "true"
click at [613, 289] on span "True" at bounding box center [622, 282] width 21 height 13
click at [609, 288] on input "True" at bounding box center [603, 283] width 12 height 10
radio input "true"
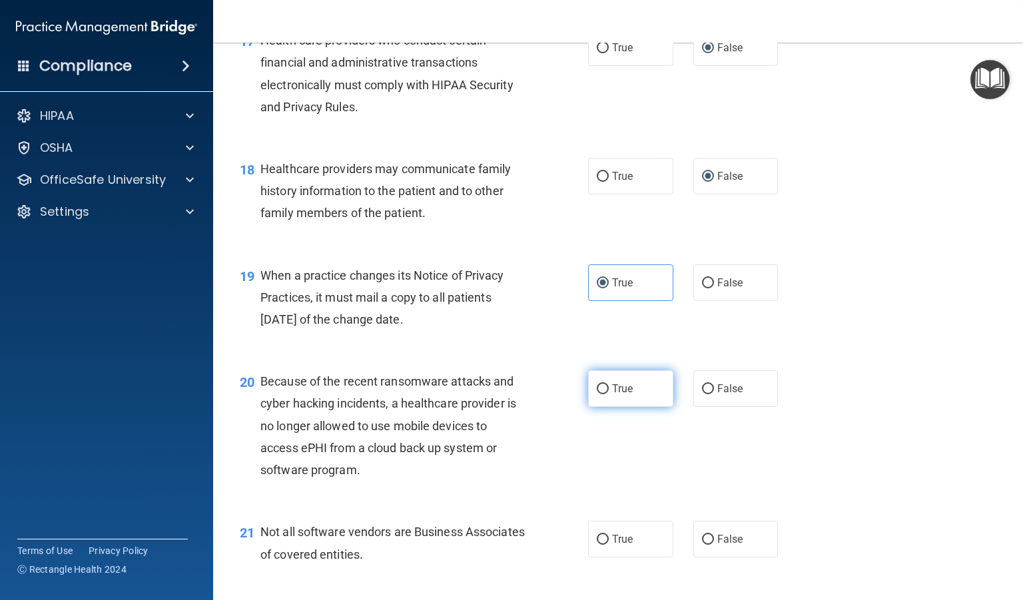
click at [601, 394] on input "True" at bounding box center [603, 389] width 12 height 10
radio input "true"
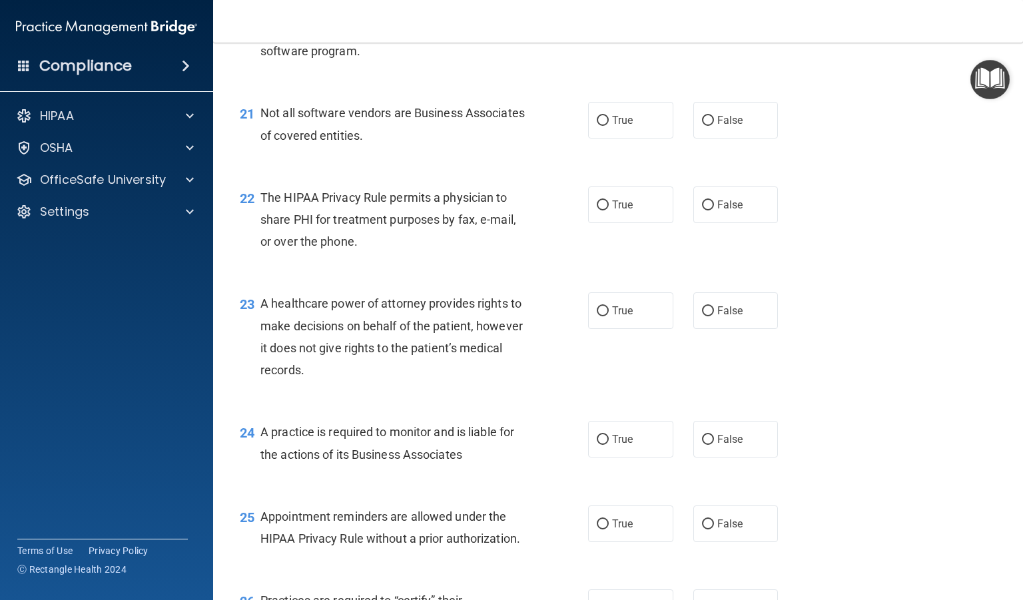
scroll to position [2438, 0]
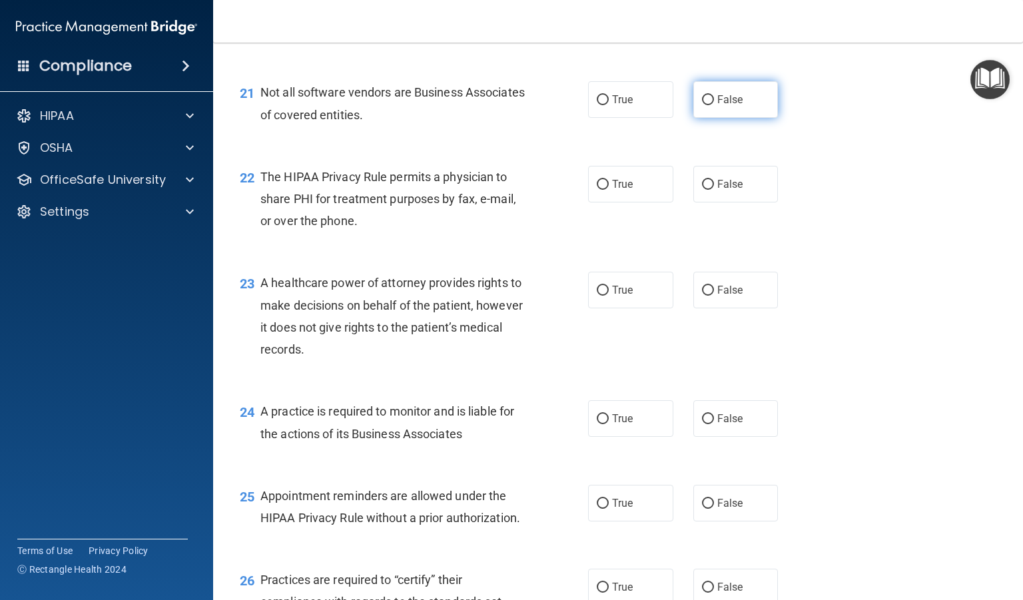
click at [705, 118] on label "False" at bounding box center [735, 99] width 85 height 37
click at [705, 105] on input "False" at bounding box center [708, 100] width 12 height 10
radio input "true"
click at [602, 202] on label "True" at bounding box center [630, 184] width 85 height 37
click at [602, 190] on input "True" at bounding box center [603, 185] width 12 height 10
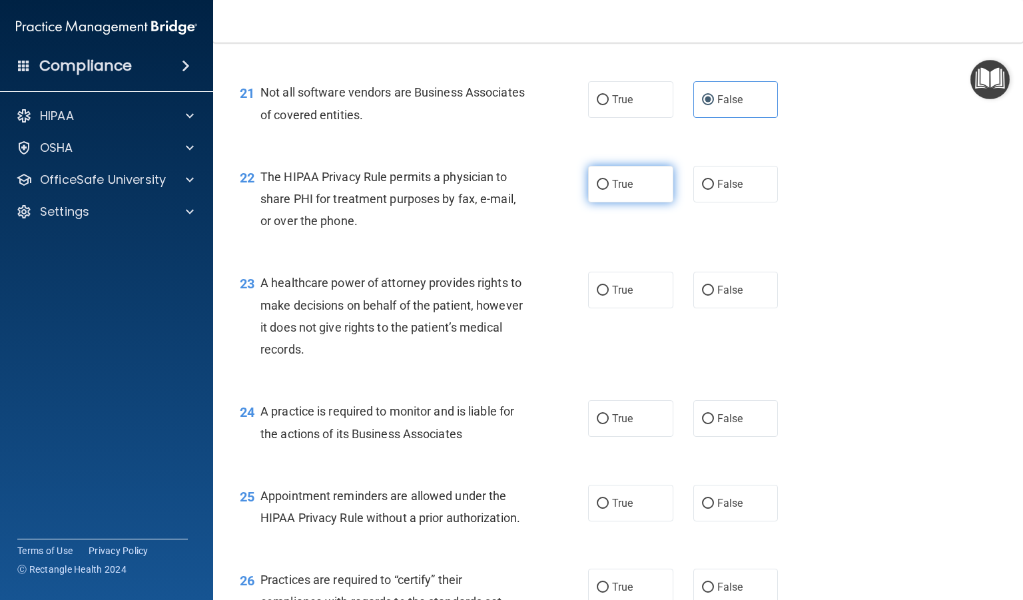
radio input "true"
click at [702, 296] on input "False" at bounding box center [708, 291] width 12 height 10
radio input "true"
click at [702, 424] on input "False" at bounding box center [708, 419] width 12 height 10
radio input "true"
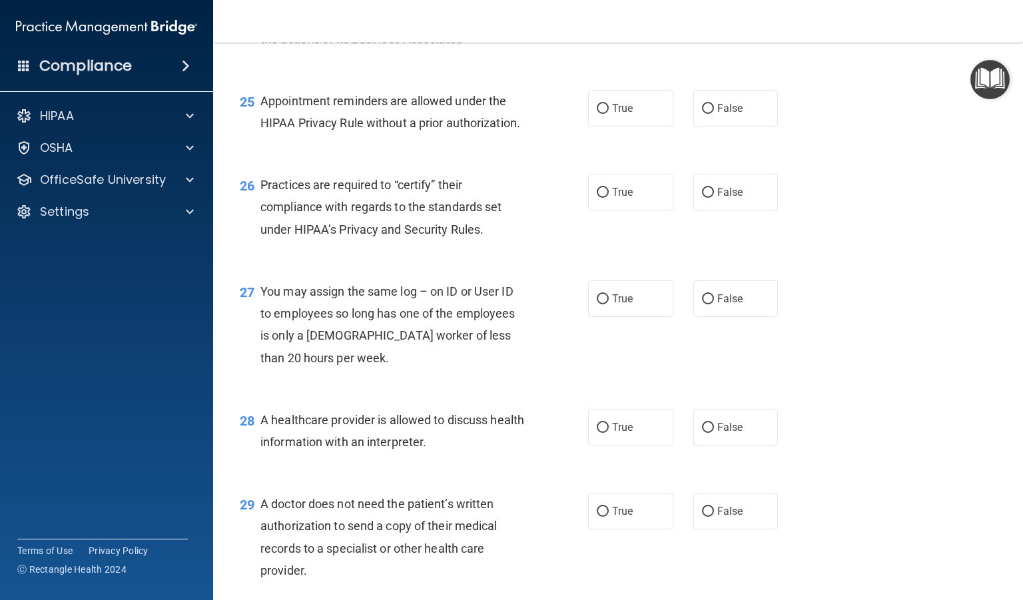
scroll to position [2866, 0]
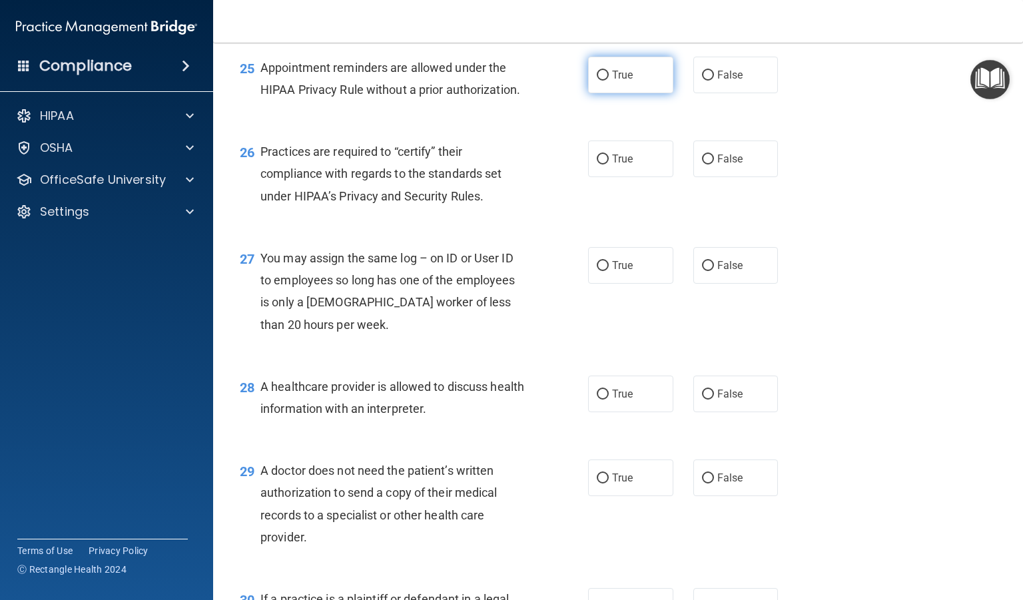
click at [602, 93] on label "True" at bounding box center [630, 75] width 85 height 37
click at [602, 81] on input "True" at bounding box center [603, 76] width 12 height 10
radio input "true"
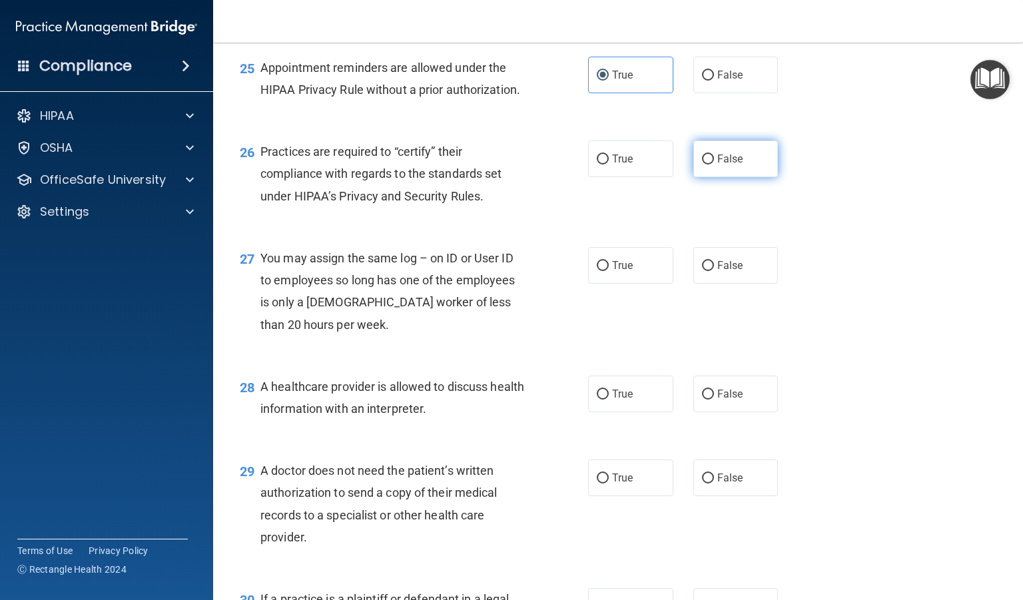
click at [702, 164] on input "False" at bounding box center [708, 159] width 12 height 10
radio input "true"
click at [702, 271] on input "False" at bounding box center [708, 266] width 12 height 10
radio input "true"
click at [595, 412] on label "True" at bounding box center [630, 394] width 85 height 37
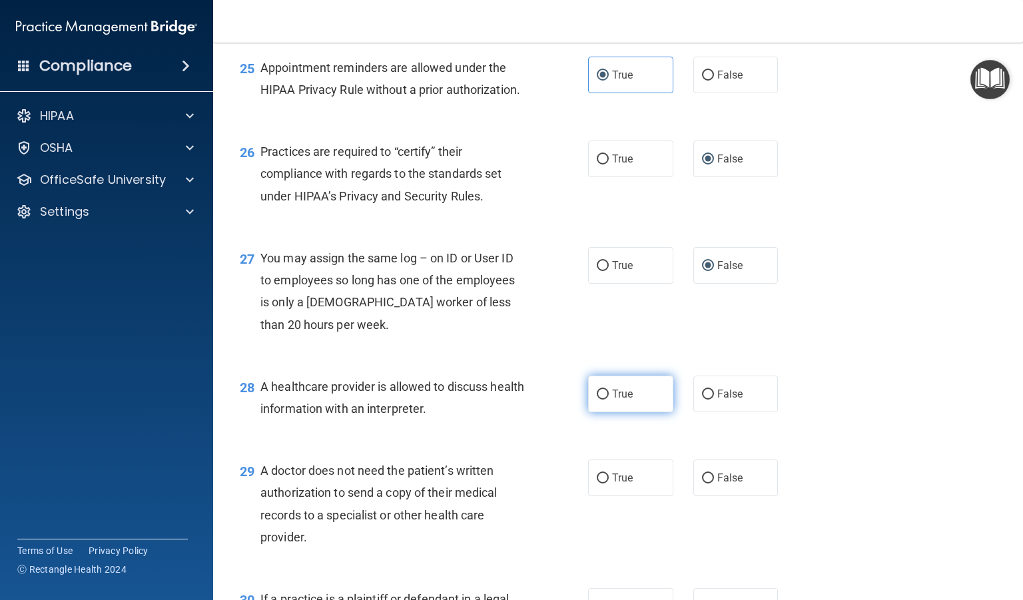
click at [597, 400] on input "True" at bounding box center [603, 395] width 12 height 10
radio input "true"
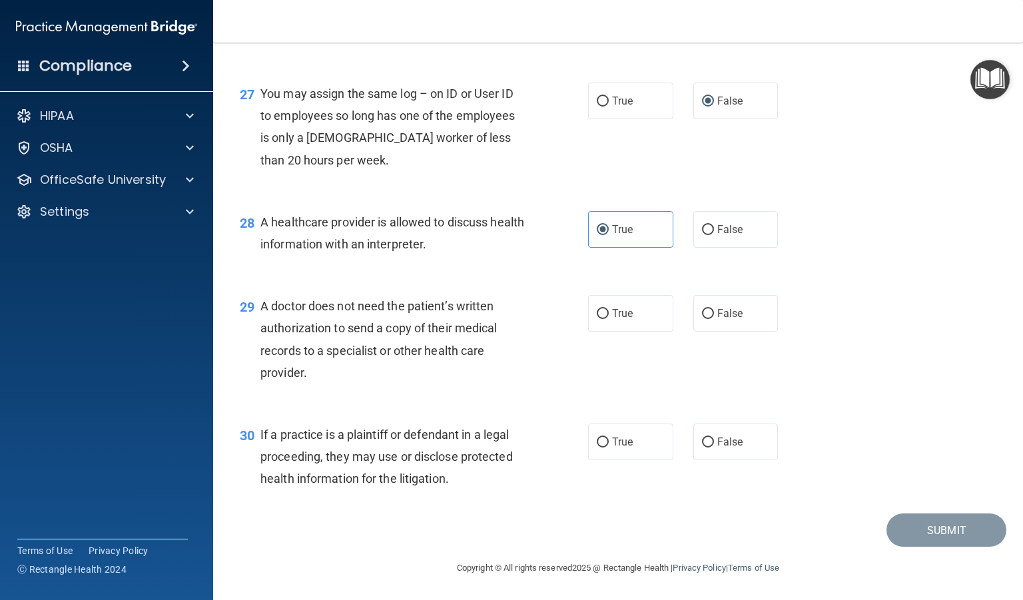
scroll to position [3074, 0]
click at [710, 319] on label "False" at bounding box center [735, 313] width 85 height 37
click at [710, 319] on input "False" at bounding box center [708, 314] width 12 height 10
radio input "true"
click at [694, 436] on label "False" at bounding box center [735, 441] width 85 height 37
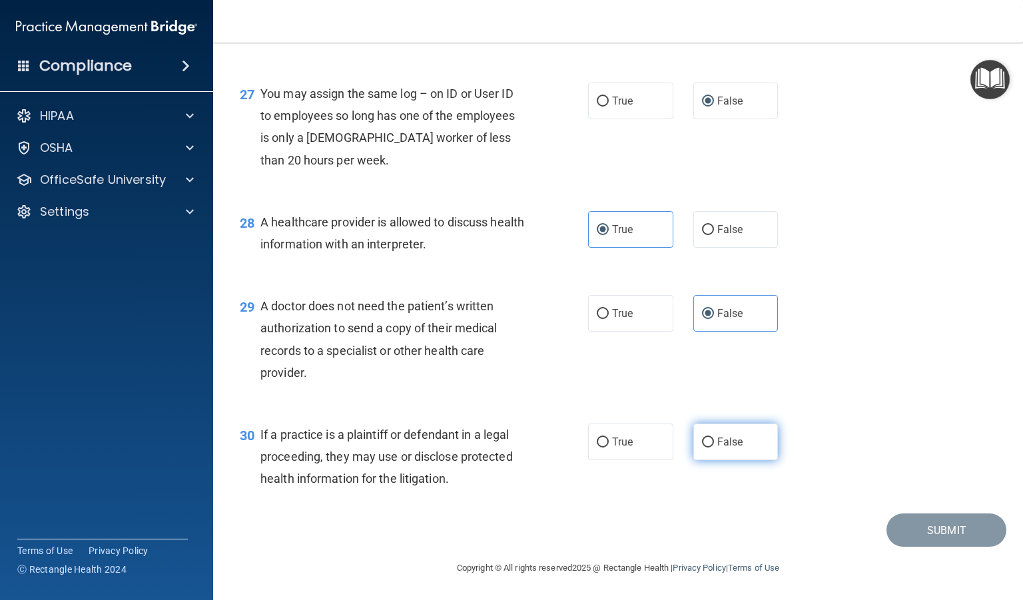
click at [702, 437] on input "False" at bounding box center [708, 442] width 12 height 10
radio input "true"
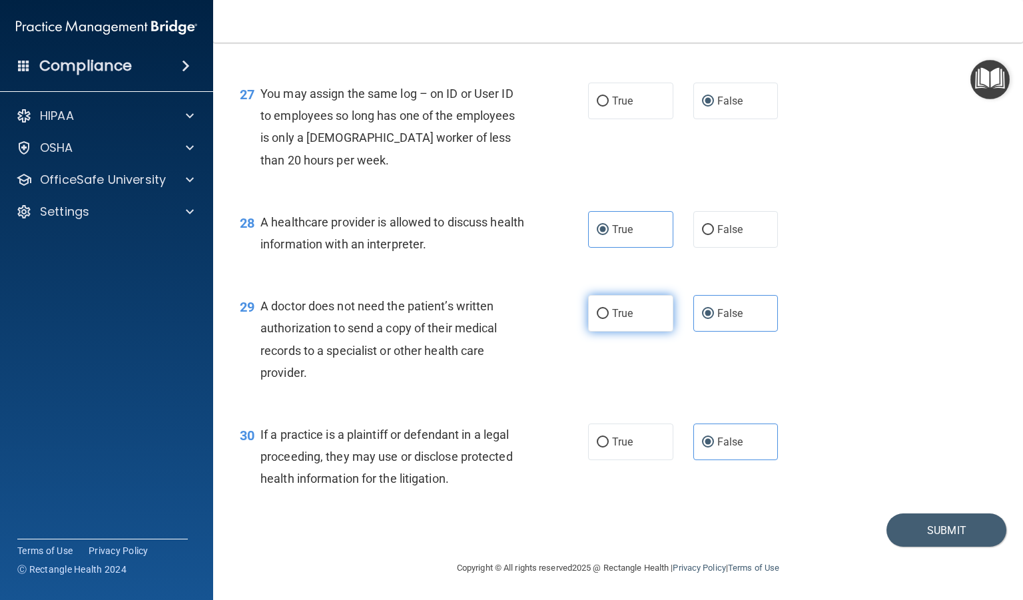
click at [603, 316] on label "True" at bounding box center [630, 313] width 85 height 37
click at [603, 316] on input "True" at bounding box center [603, 314] width 12 height 10
radio input "true"
radio input "false"
click at [602, 451] on label "True" at bounding box center [630, 441] width 85 height 37
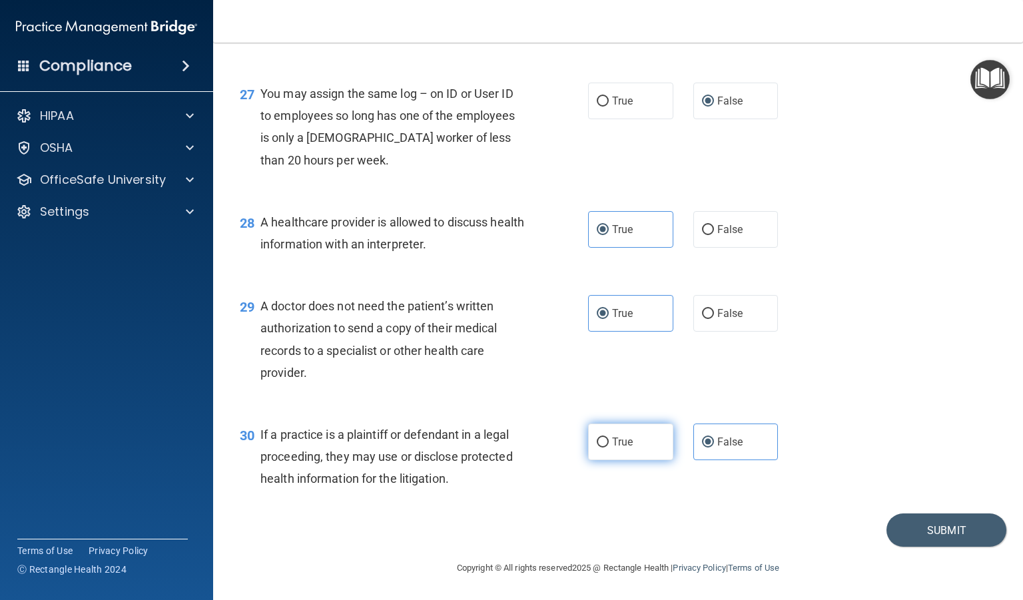
click at [602, 447] on input "True" at bounding box center [603, 442] width 12 height 10
radio input "true"
radio input "false"
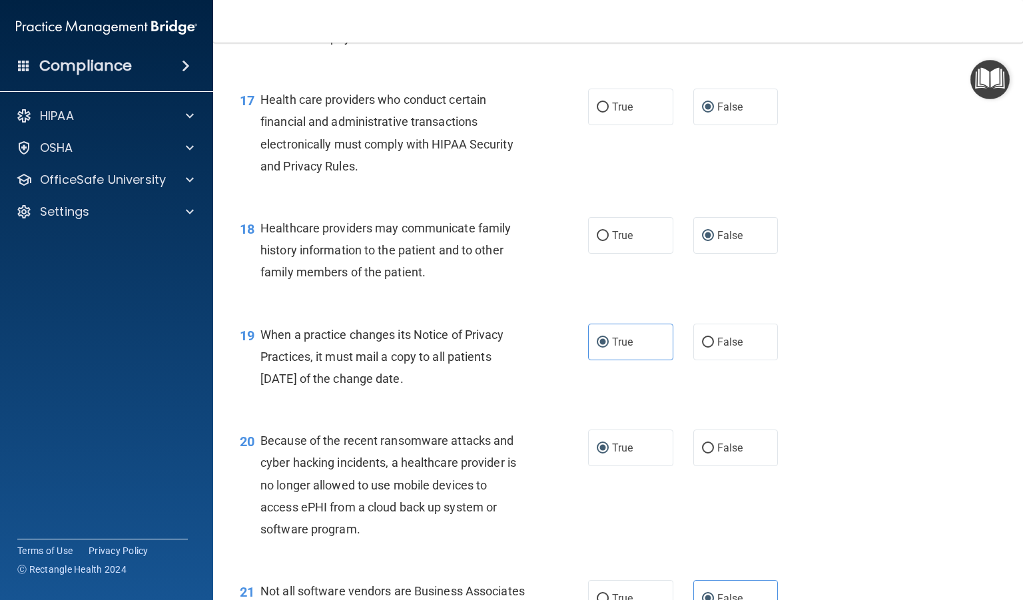
scroll to position [1936, 0]
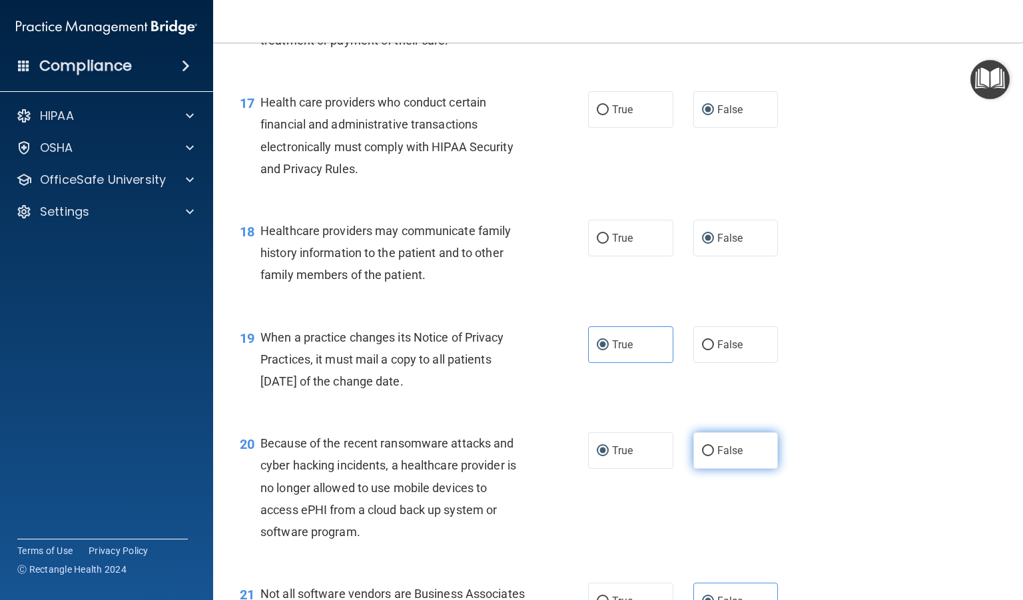
click at [702, 456] on input "False" at bounding box center [708, 451] width 12 height 10
radio input "true"
radio input "false"
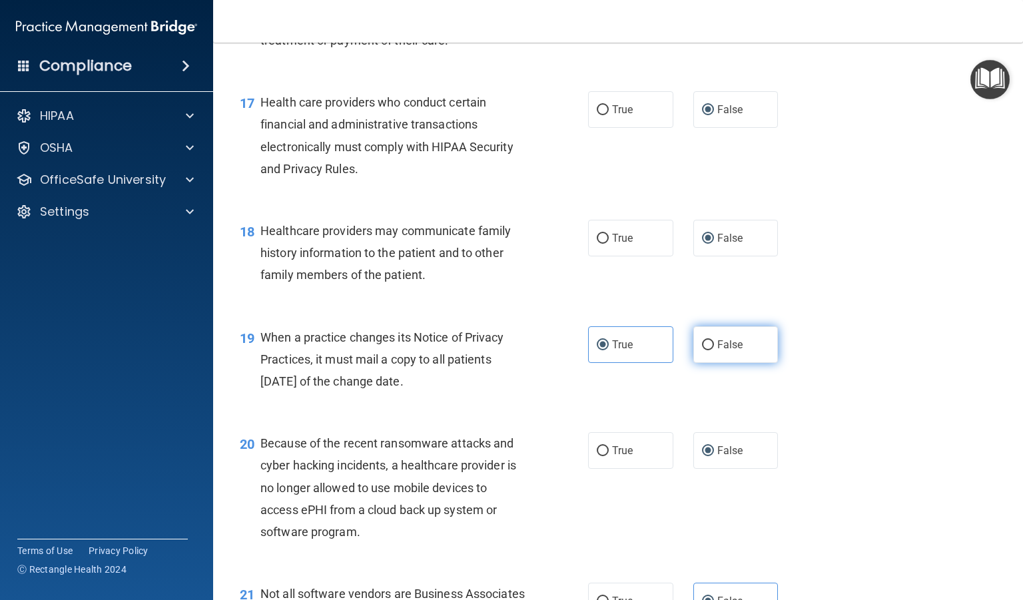
click at [708, 363] on label "False" at bounding box center [735, 344] width 85 height 37
click at [708, 350] on input "False" at bounding box center [708, 345] width 12 height 10
radio input "true"
radio input "false"
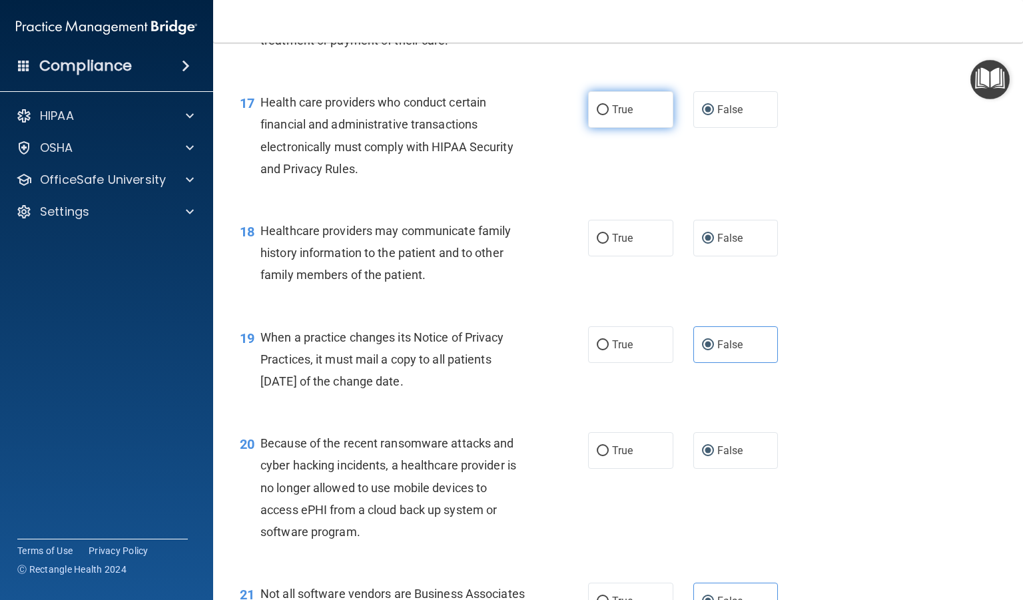
click at [601, 115] on input "True" at bounding box center [603, 110] width 12 height 10
radio input "true"
radio input "false"
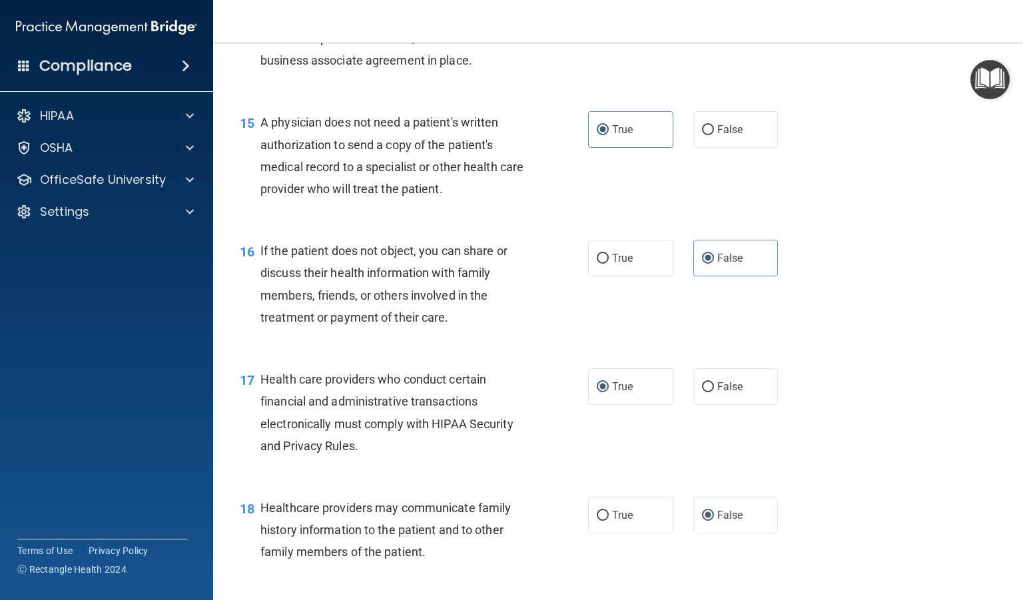
scroll to position [1657, 0]
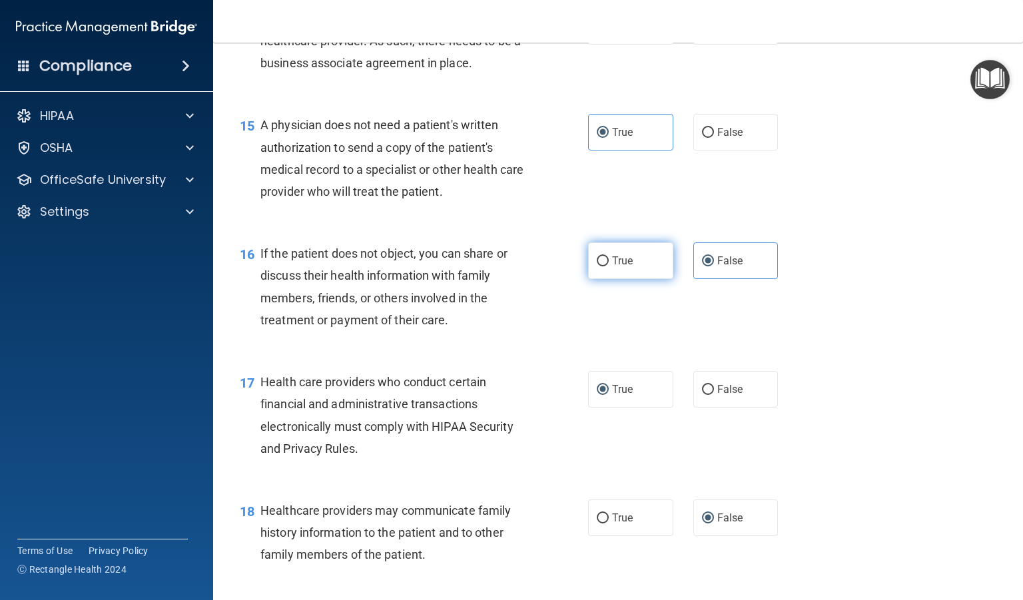
click at [625, 267] on span "True" at bounding box center [622, 260] width 21 height 13
click at [609, 266] on input "True" at bounding box center [603, 261] width 12 height 10
radio input "true"
radio input "false"
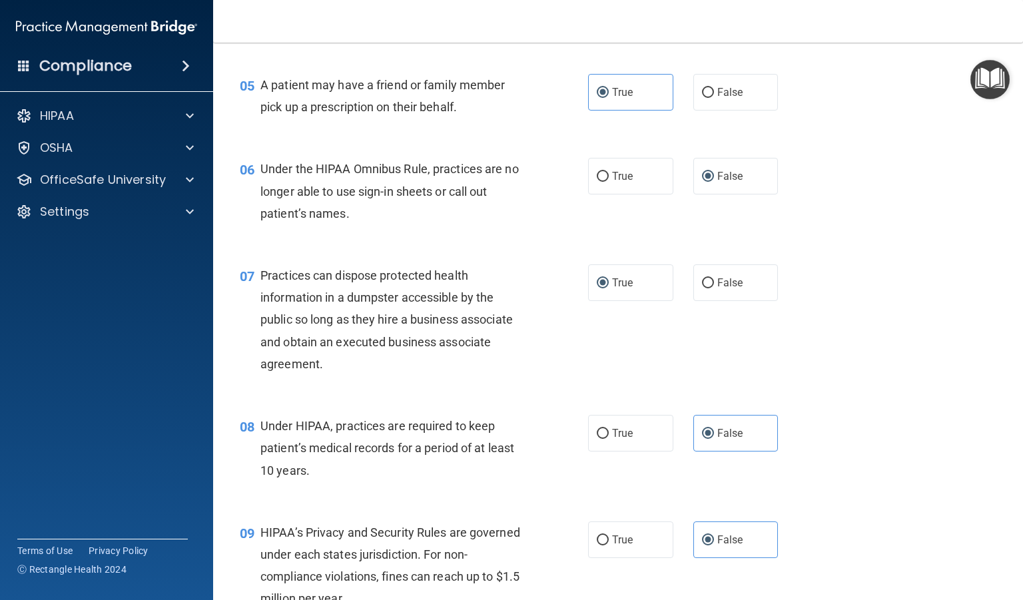
scroll to position [537, 0]
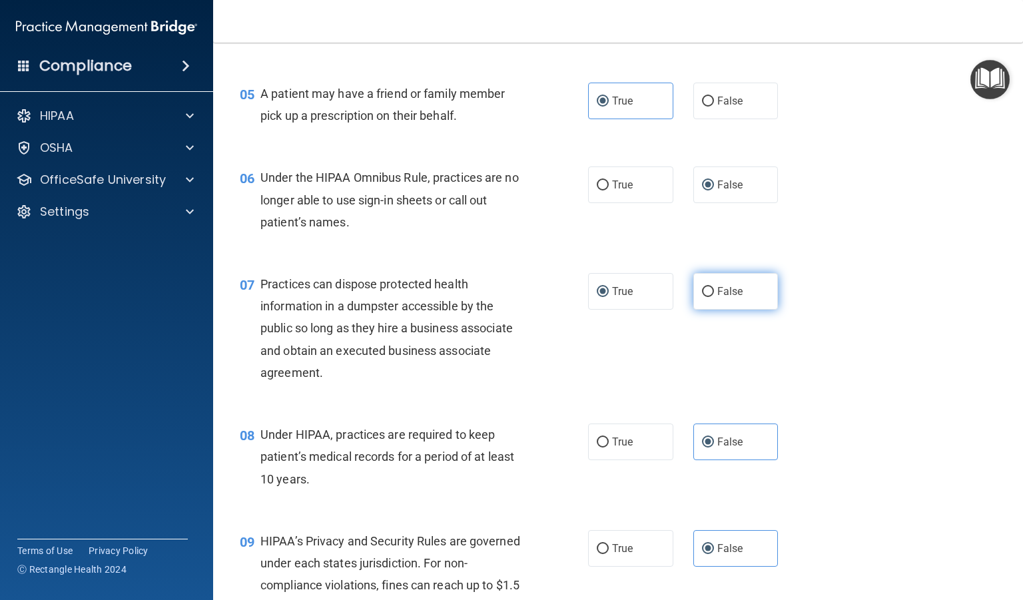
click at [702, 297] on input "False" at bounding box center [708, 292] width 12 height 10
radio input "true"
radio input "false"
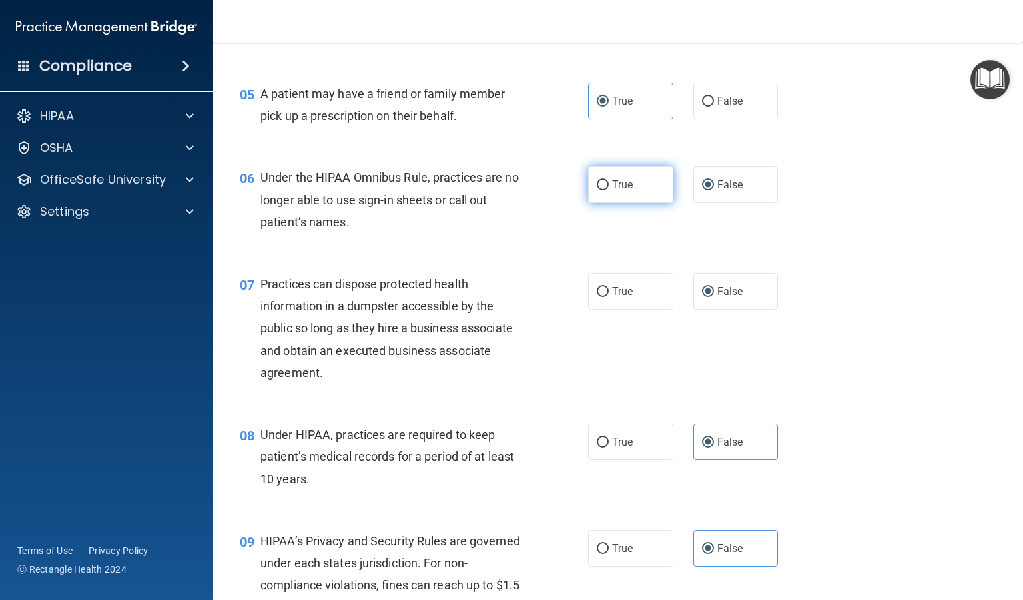
click at [602, 203] on label "True" at bounding box center [630, 184] width 85 height 37
click at [602, 190] on input "True" at bounding box center [603, 185] width 12 height 10
radio input "true"
click at [718, 191] on span "False" at bounding box center [730, 184] width 26 height 13
click at [714, 190] on input "False" at bounding box center [708, 185] width 12 height 10
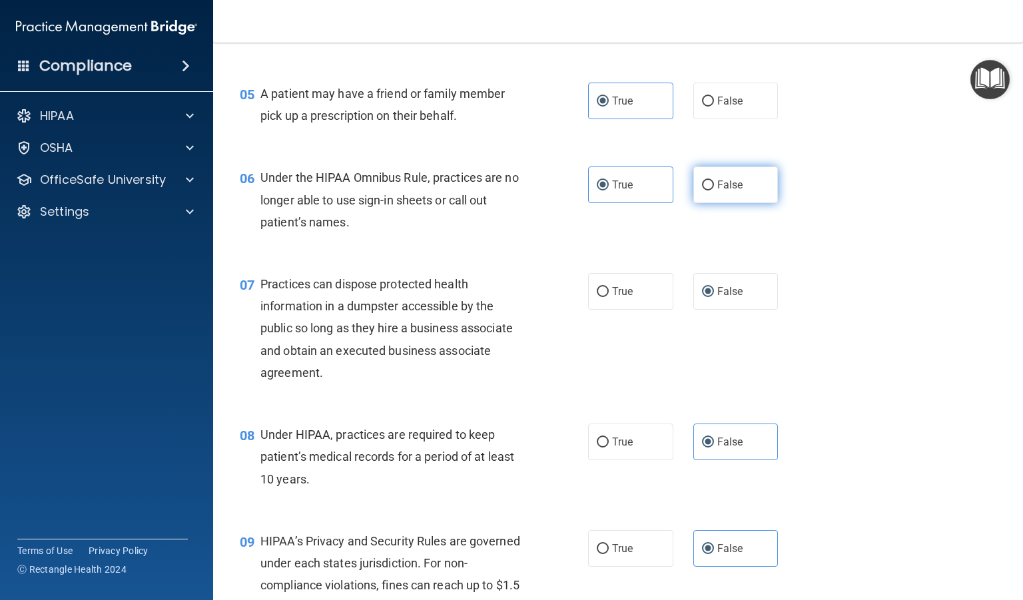
radio input "true"
radio input "false"
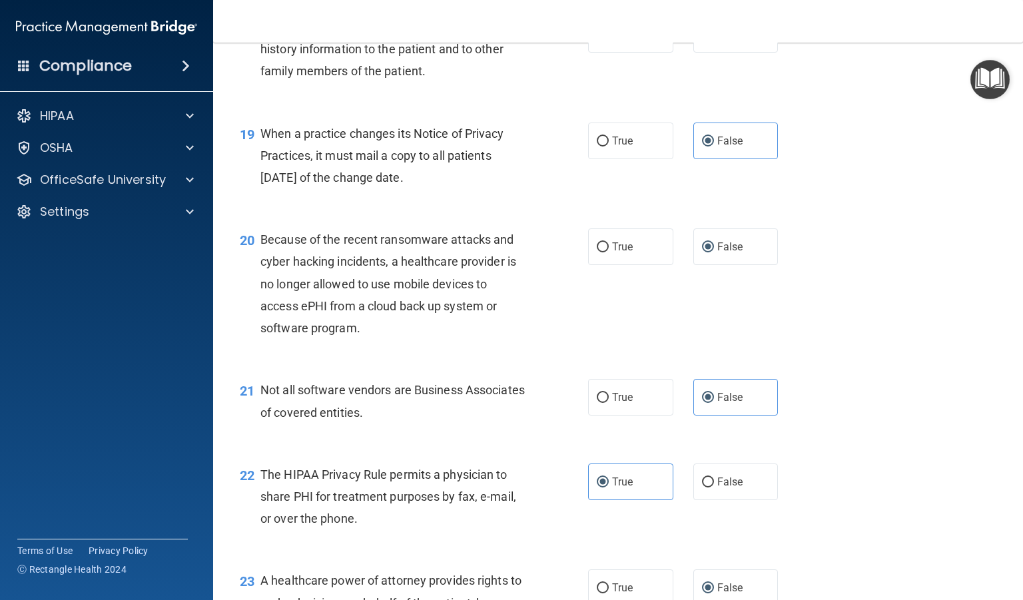
scroll to position [3074, 0]
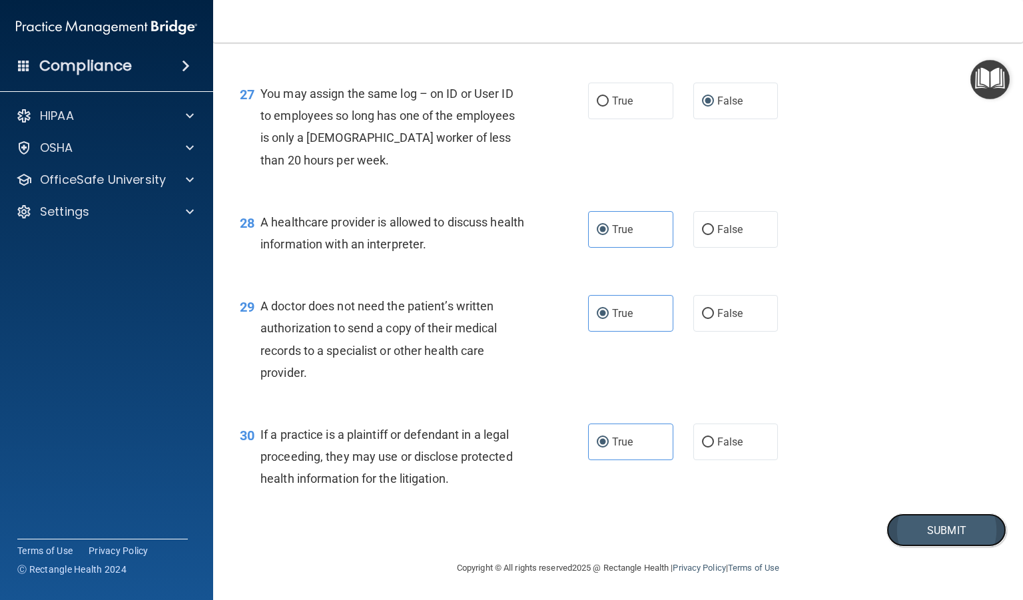
click at [914, 537] on button "Submit" at bounding box center [946, 530] width 120 height 34
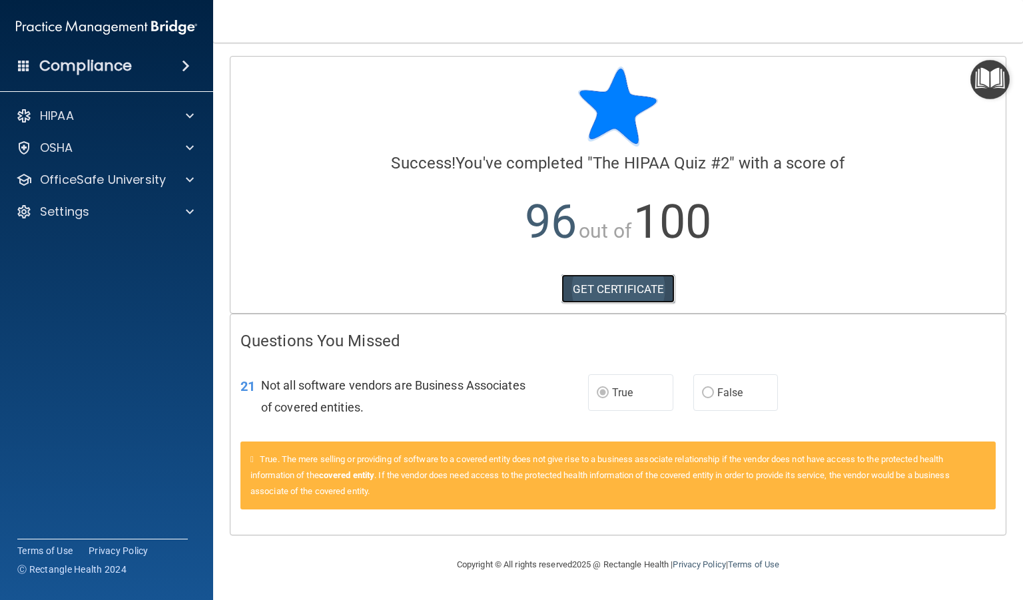
click at [623, 282] on link "GET CERTIFICATE" at bounding box center [618, 288] width 114 height 29
click at [100, 170] on div "OfficeSafe University" at bounding box center [107, 179] width 214 height 27
click at [194, 180] on div at bounding box center [187, 180] width 33 height 16
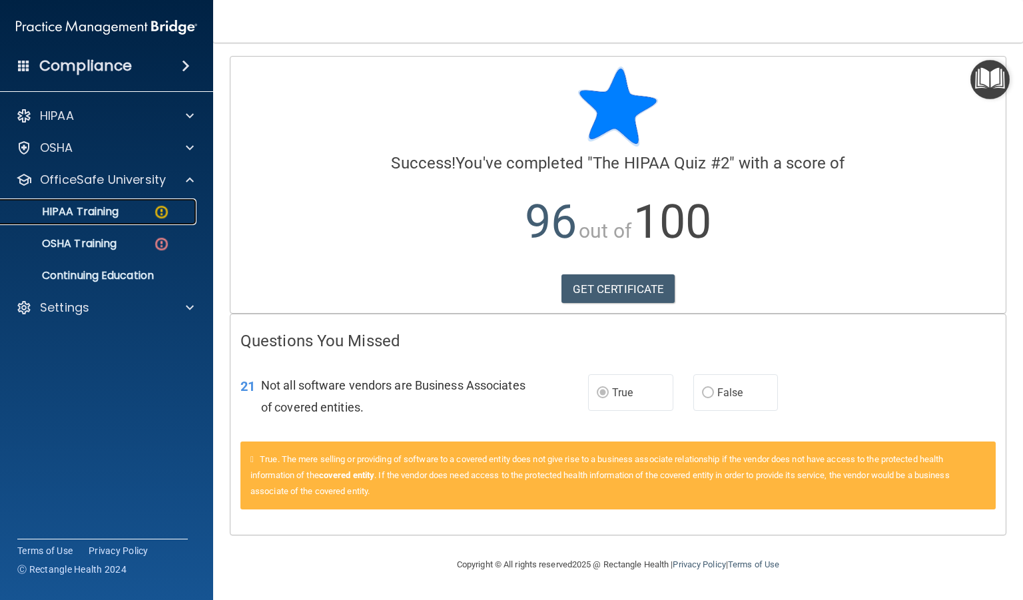
click at [156, 210] on img at bounding box center [161, 212] width 17 height 17
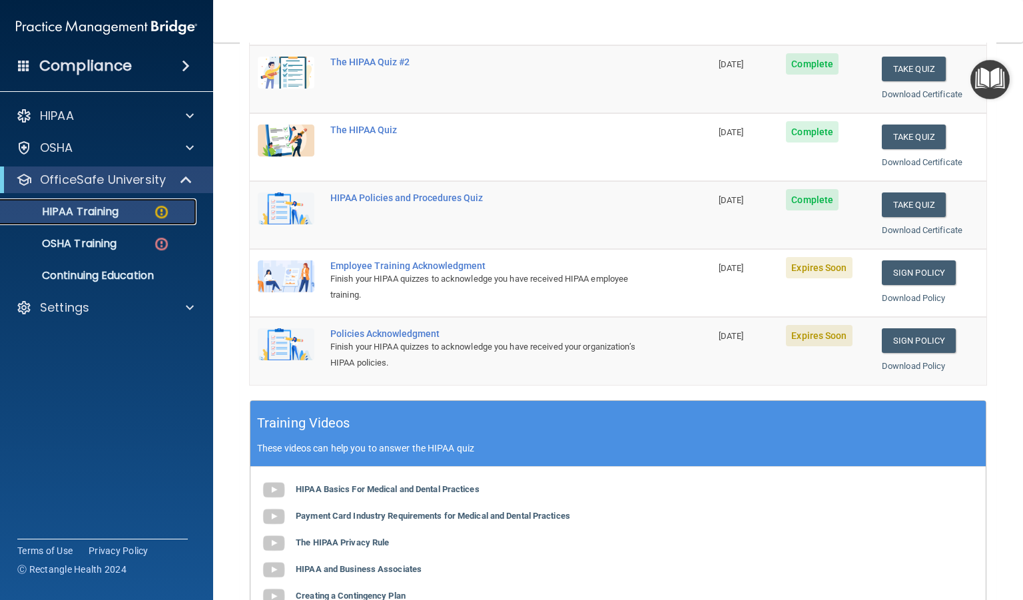
scroll to position [184, 0]
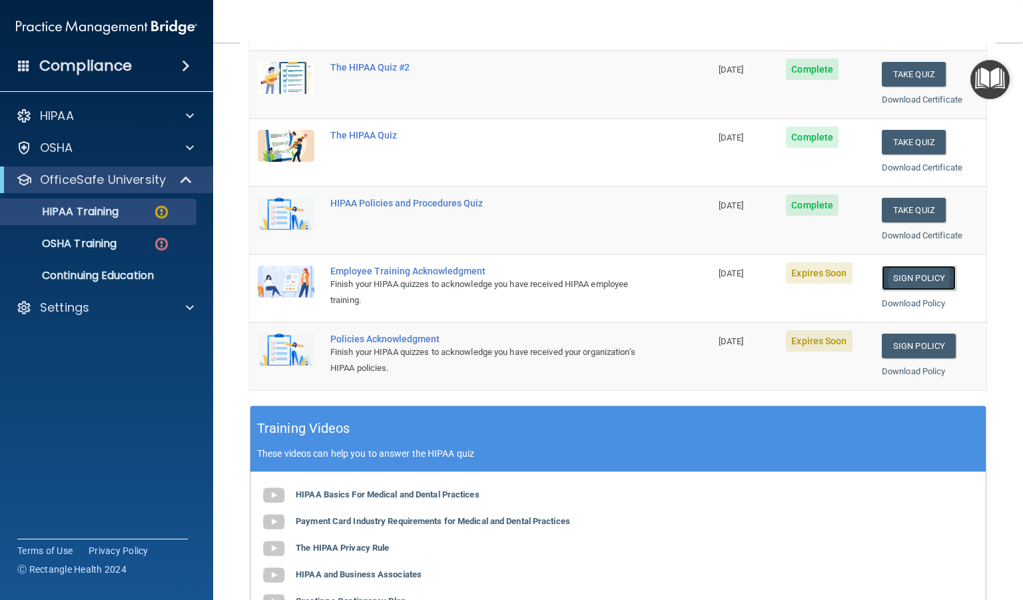
click at [908, 272] on link "Sign Policy" at bounding box center [919, 278] width 74 height 25
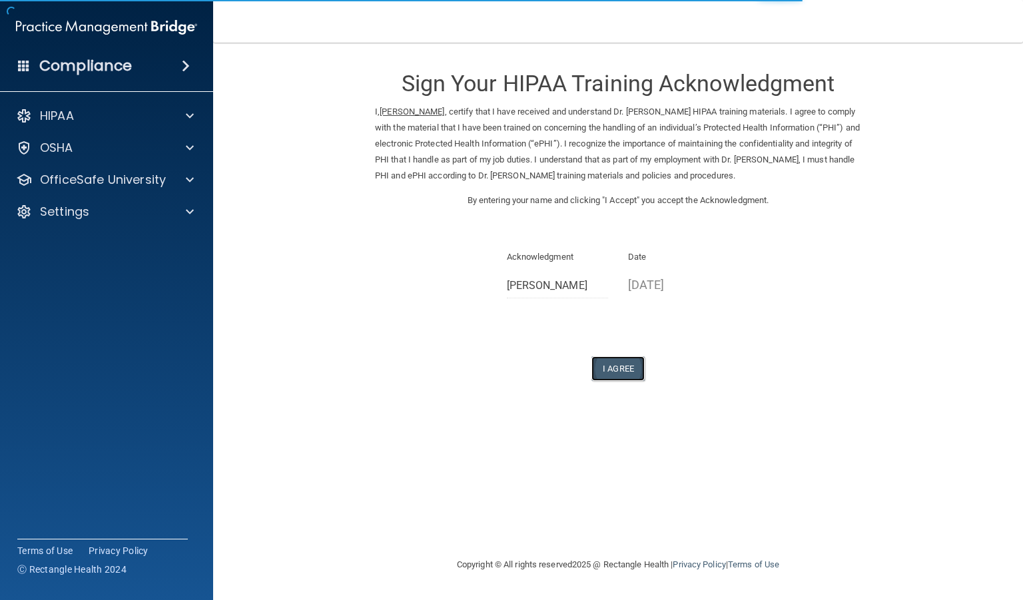
click at [613, 359] on button "I Agree" at bounding box center [617, 368] width 53 height 25
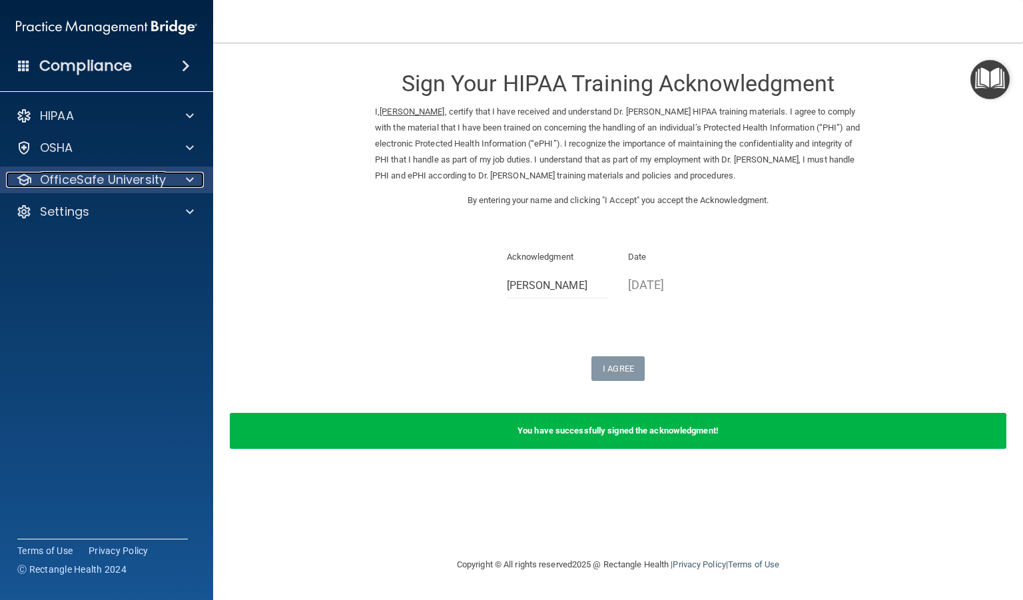
click at [116, 187] on p "OfficeSafe University" at bounding box center [103, 180] width 126 height 16
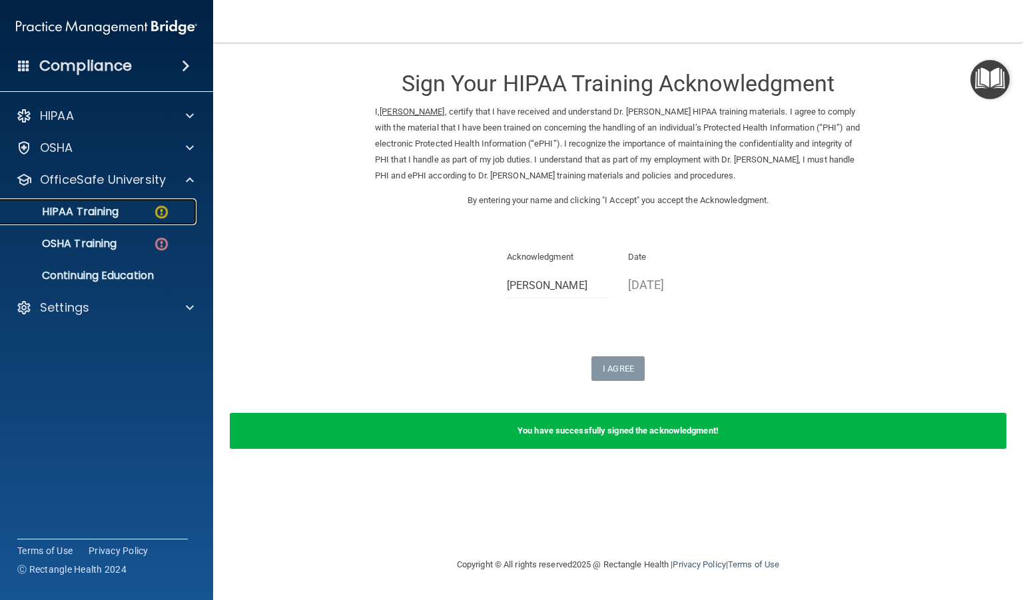
click at [107, 212] on p "HIPAA Training" at bounding box center [64, 211] width 110 height 13
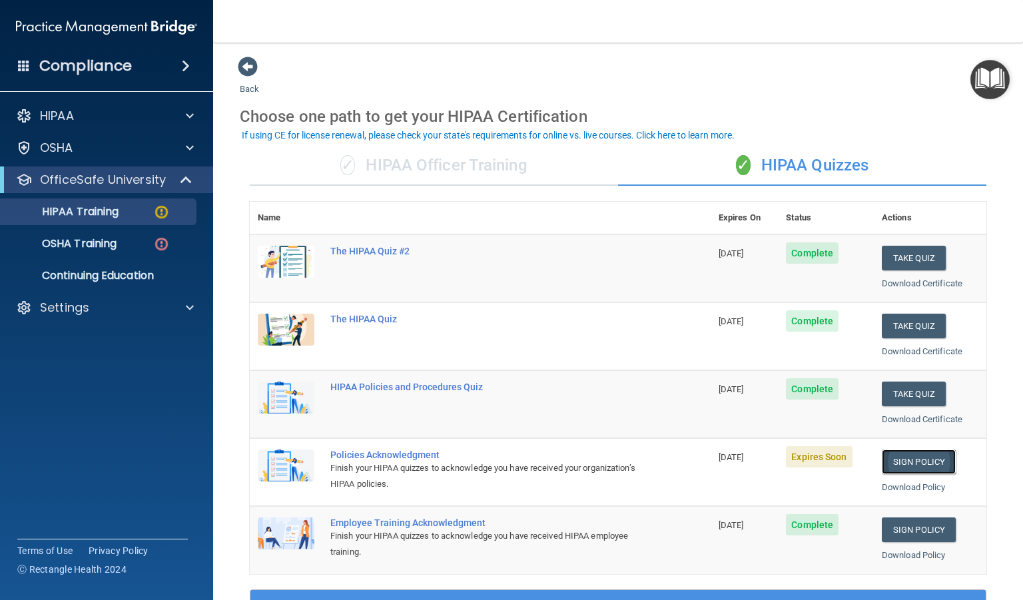
click at [906, 465] on link "Sign Policy" at bounding box center [919, 461] width 74 height 25
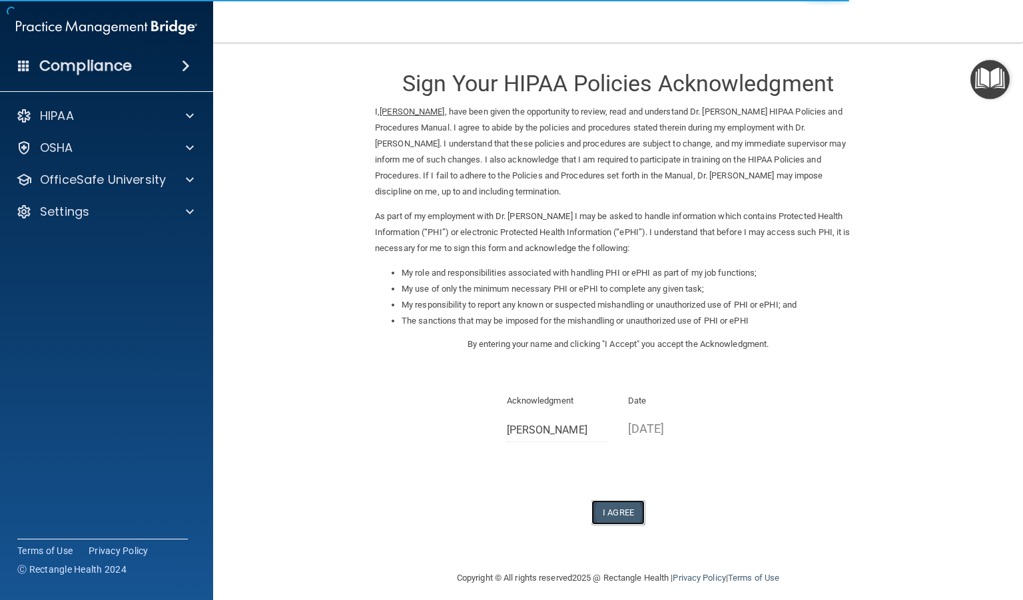
click at [619, 516] on button "I Agree" at bounding box center [617, 512] width 53 height 25
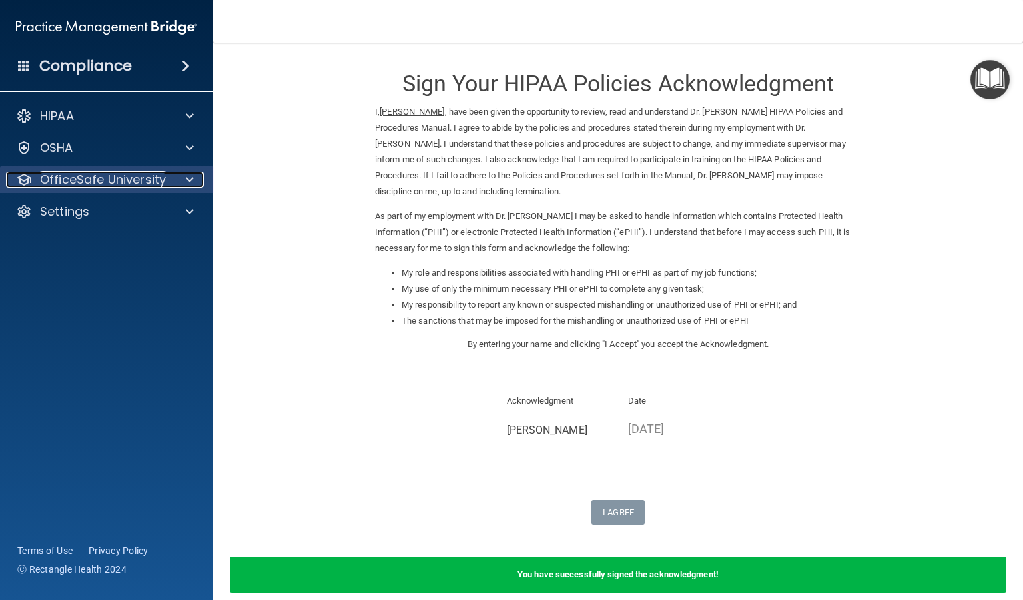
click at [96, 177] on p "OfficeSafe University" at bounding box center [103, 180] width 126 height 16
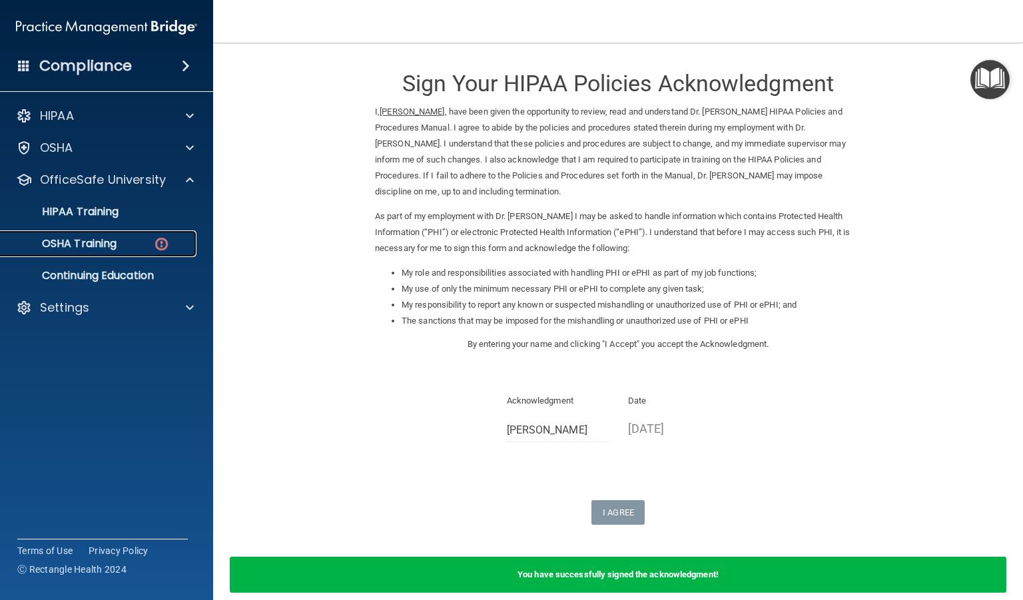
click at [104, 243] on p "OSHA Training" at bounding box center [63, 243] width 108 height 13
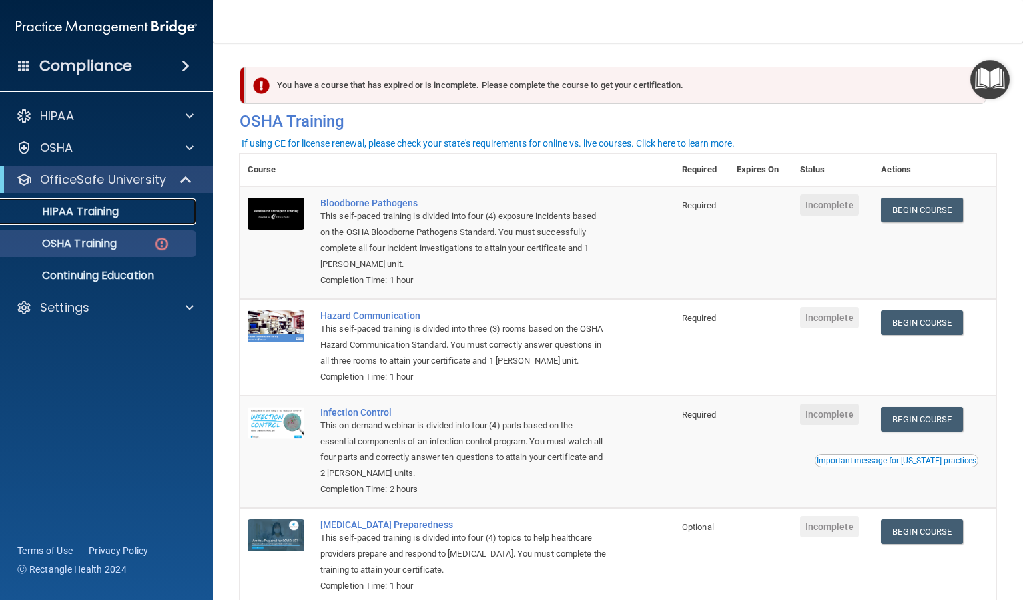
click at [88, 220] on link "HIPAA Training" at bounding box center [92, 211] width 210 height 27
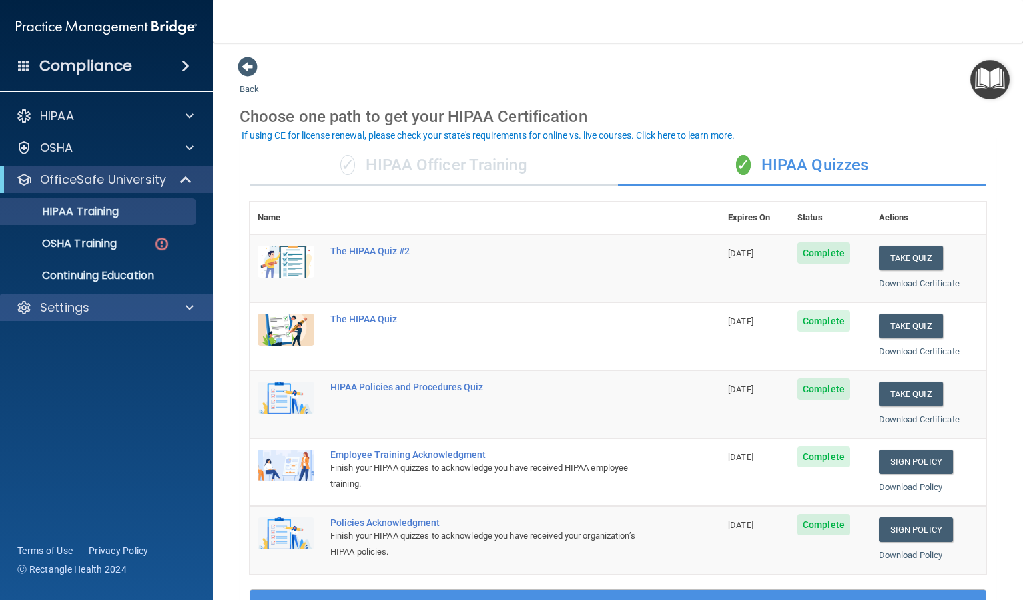
click at [49, 319] on div "Settings" at bounding box center [107, 307] width 214 height 27
click at [170, 316] on div "Settings" at bounding box center [107, 307] width 214 height 27
click at [190, 310] on span at bounding box center [190, 308] width 8 height 16
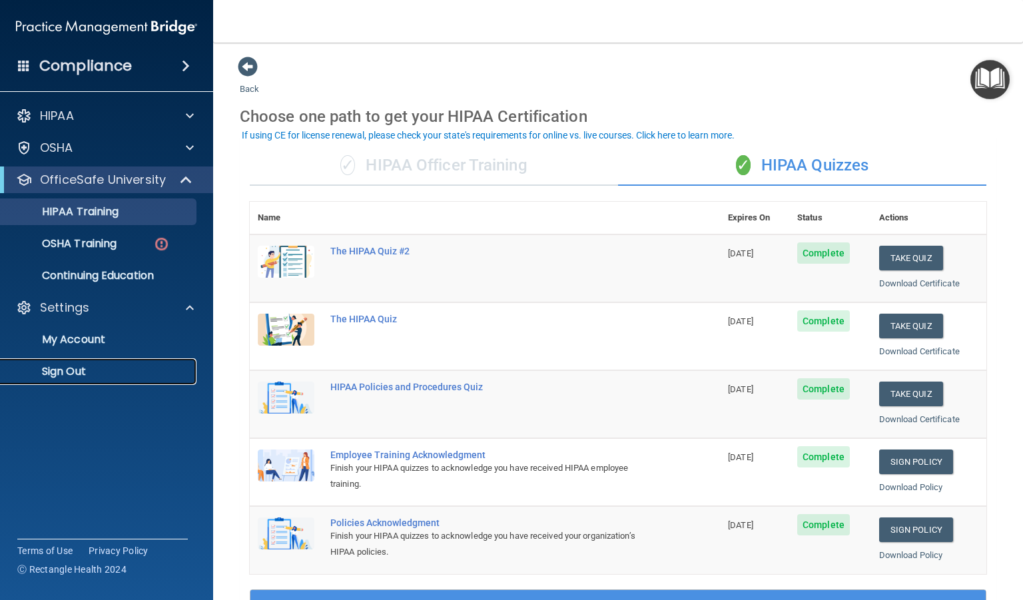
click at [113, 371] on p "Sign Out" at bounding box center [100, 371] width 182 height 13
